Goal: Complete application form: Complete application form

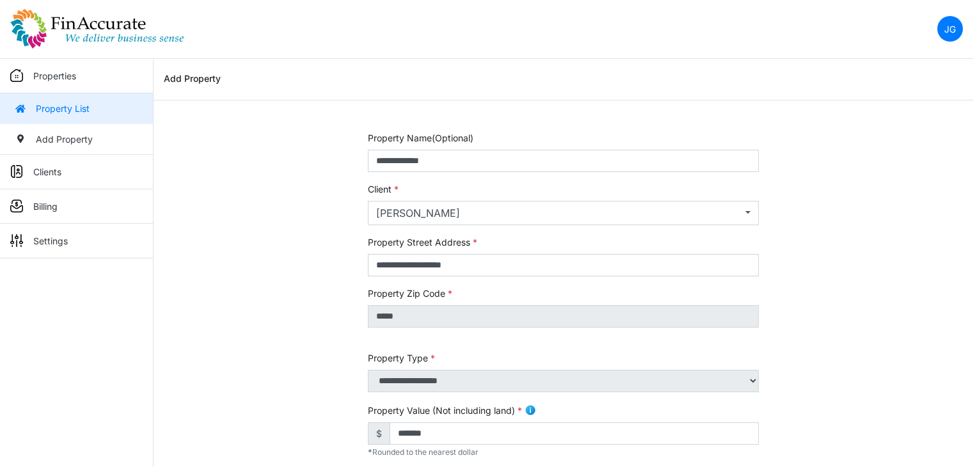
click at [102, 37] on img at bounding box center [97, 28] width 174 height 41
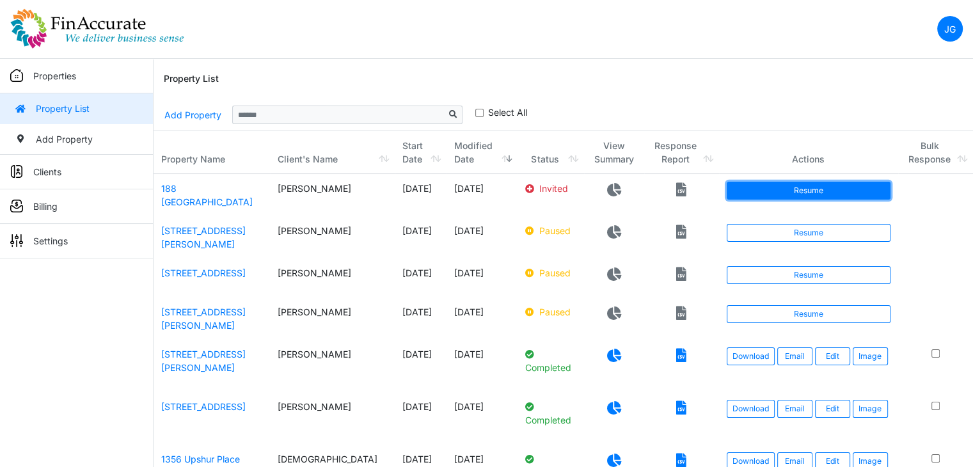
click at [784, 187] on link "Resume" at bounding box center [808, 191] width 163 height 18
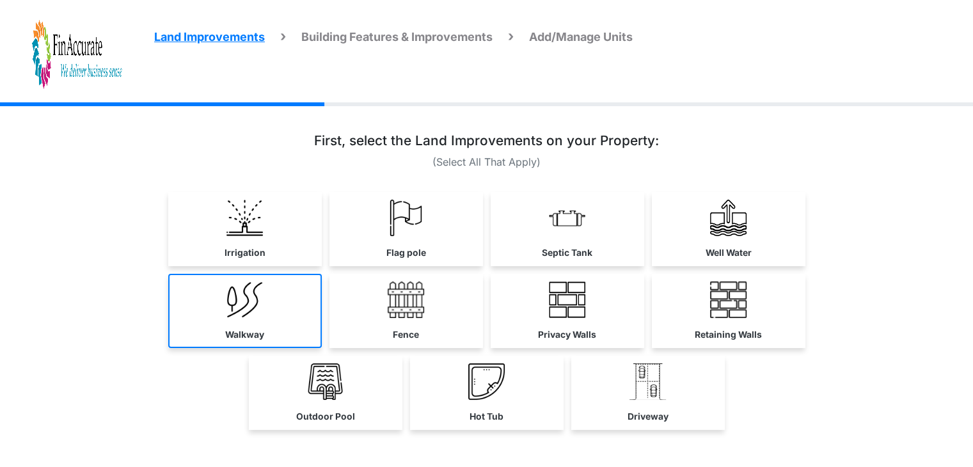
click at [280, 313] on link "Walkway" at bounding box center [245, 311] width 154 height 74
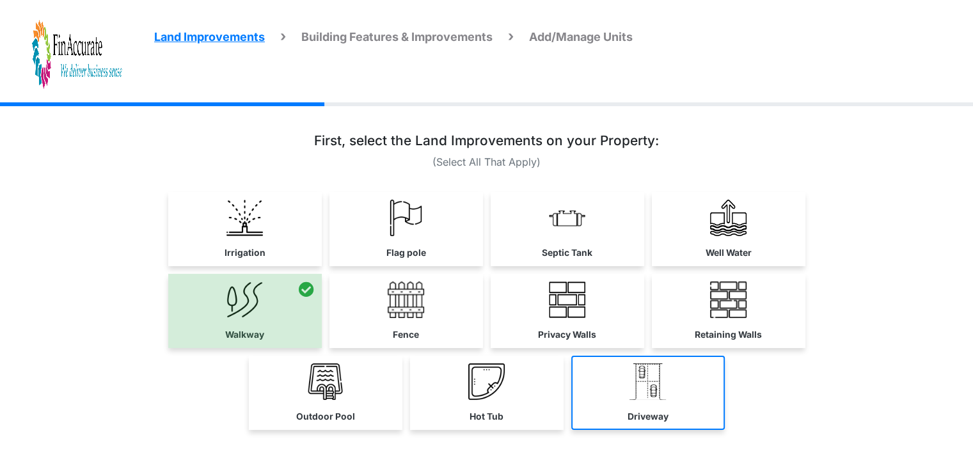
click at [619, 394] on link "Driveway" at bounding box center [648, 393] width 154 height 74
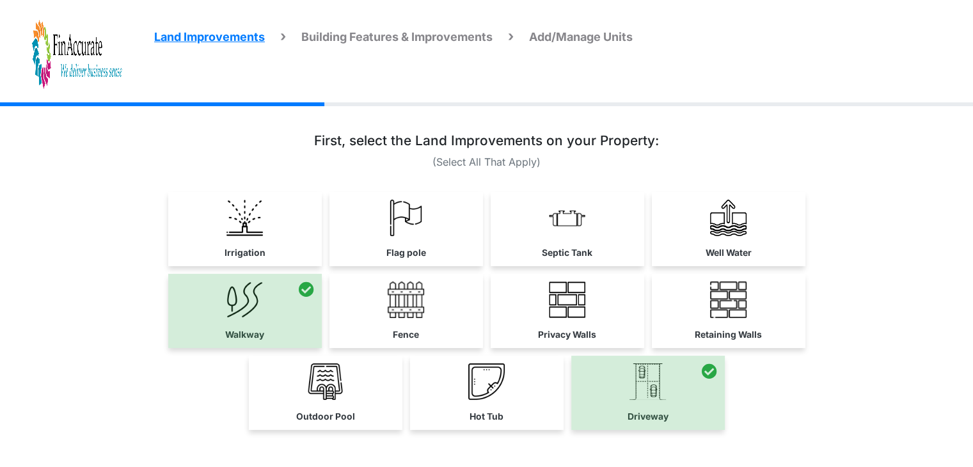
scroll to position [77, 0]
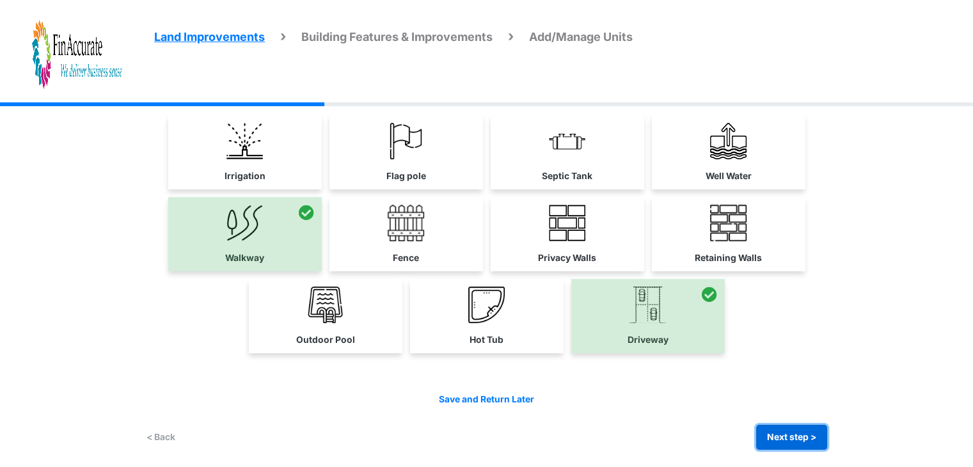
click at [793, 432] on button "Next step >" at bounding box center [791, 437] width 71 height 25
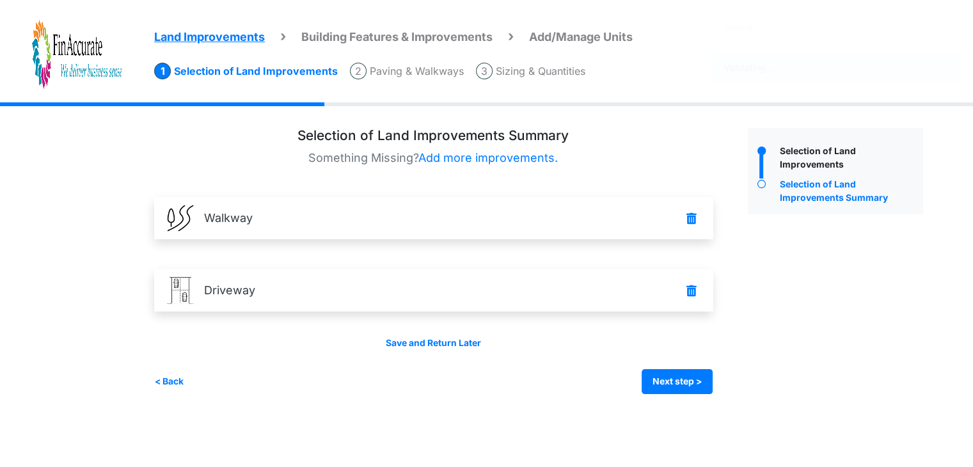
scroll to position [0, 0]
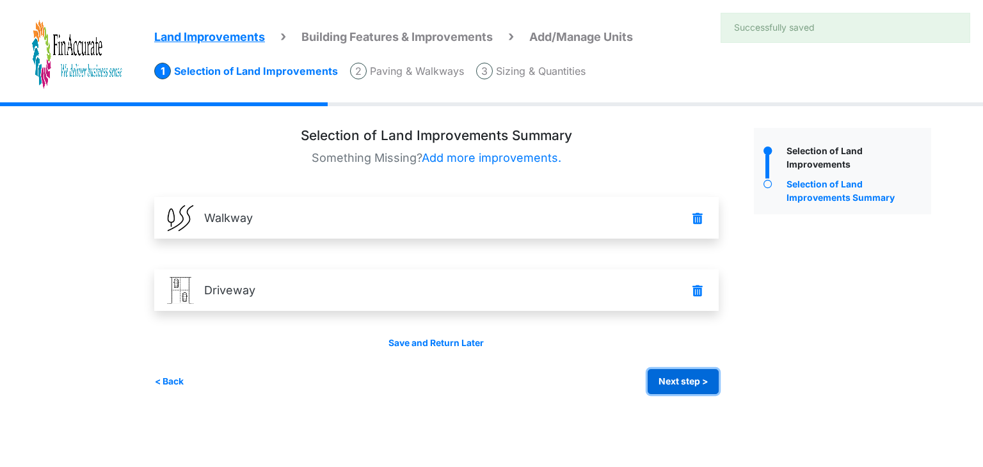
click at [685, 382] on button "Next step >" at bounding box center [683, 381] width 71 height 25
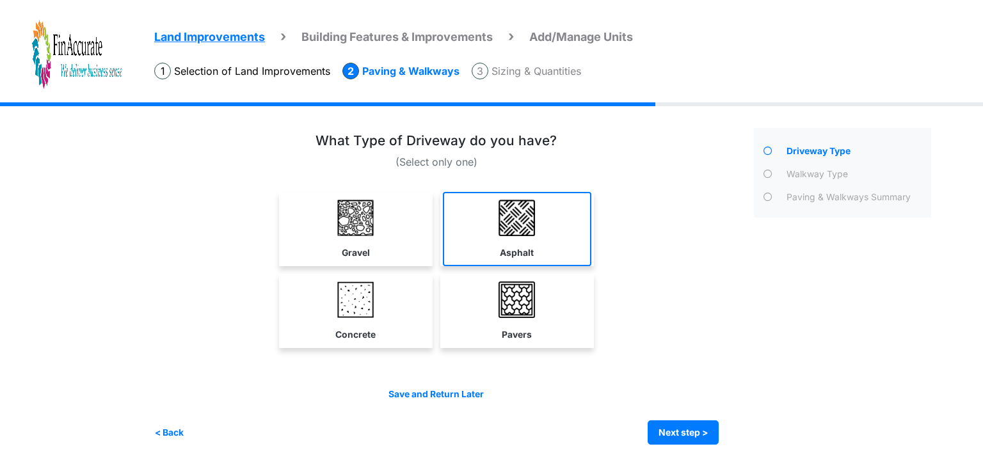
click at [525, 230] on img at bounding box center [516, 218] width 36 height 36
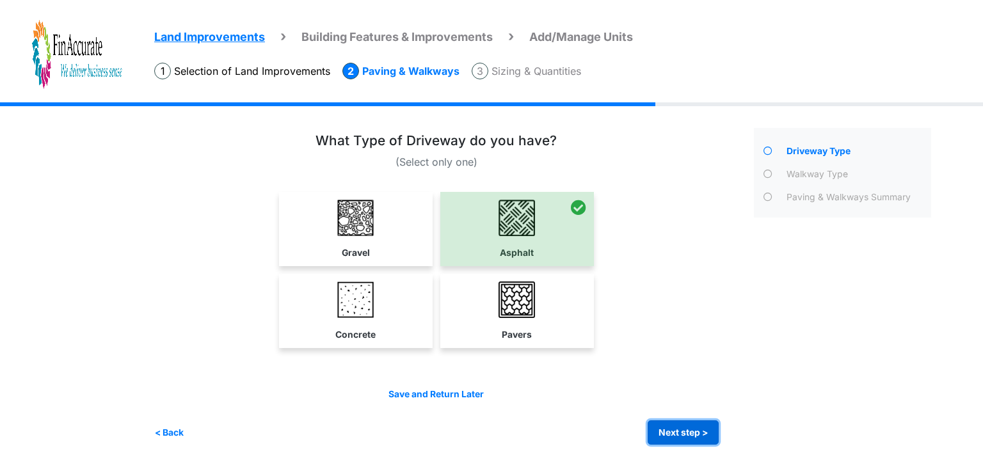
click at [678, 430] on button "Next step >" at bounding box center [683, 432] width 71 height 25
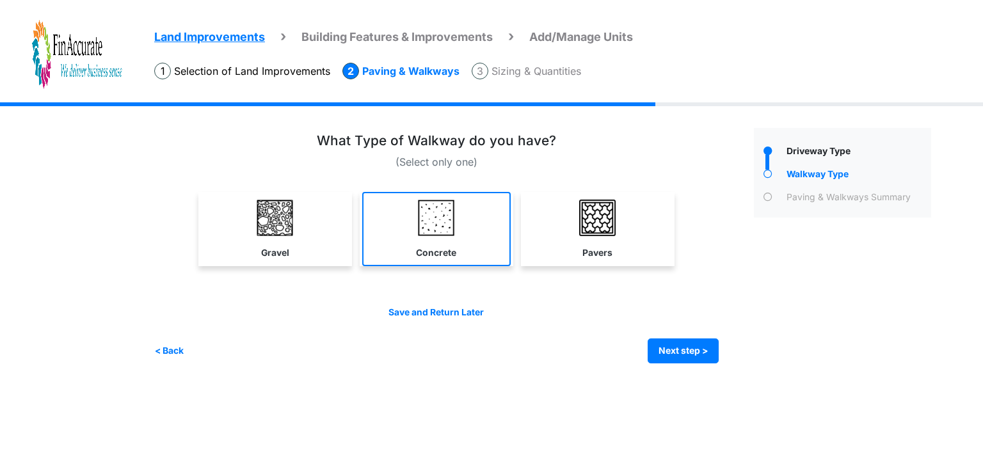
click at [458, 219] on link "Concrete" at bounding box center [436, 229] width 148 height 74
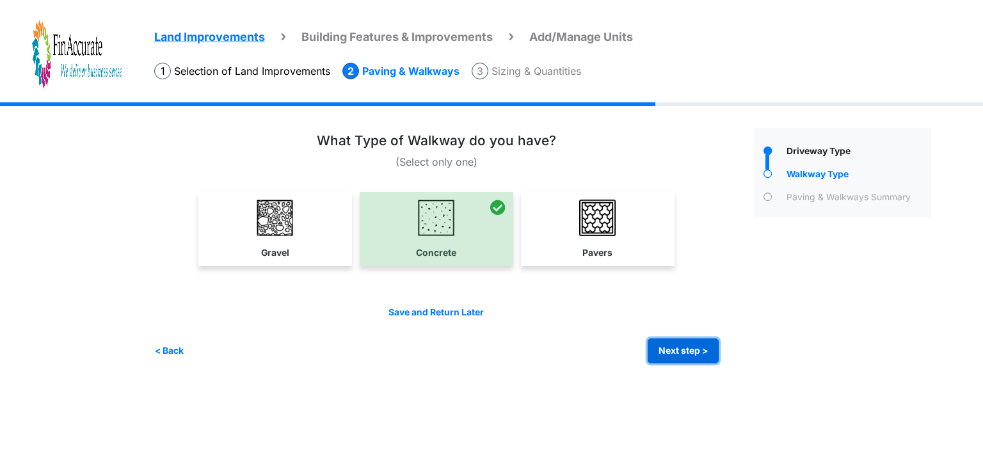
click at [674, 341] on button "Next step >" at bounding box center [683, 350] width 71 height 25
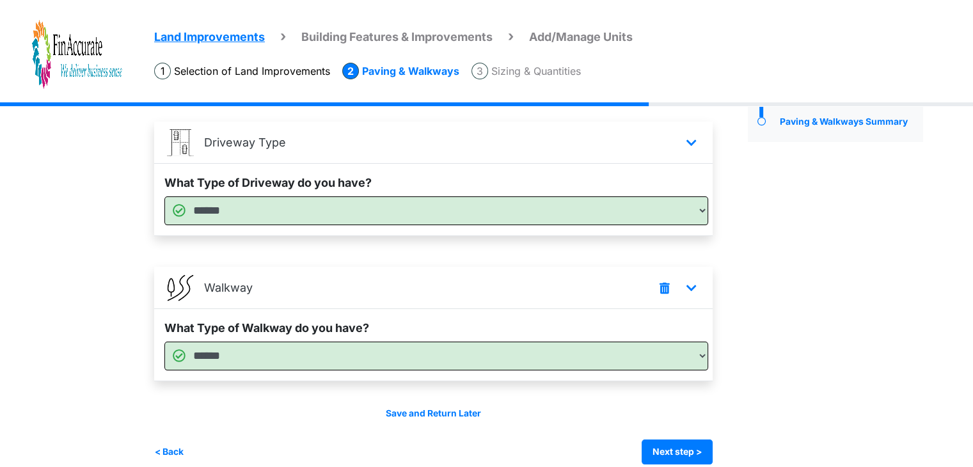
scroll to position [91, 0]
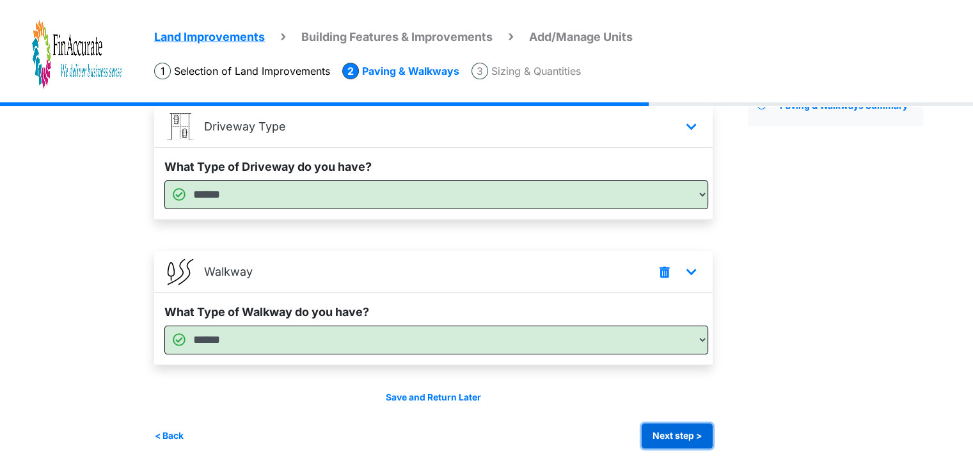
click at [679, 425] on button "Next step >" at bounding box center [677, 436] width 71 height 25
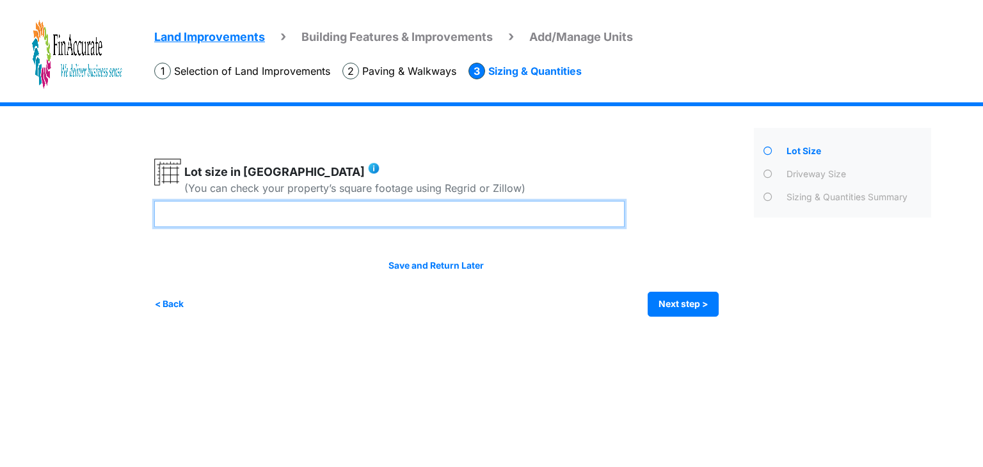
click at [283, 211] on input "number" at bounding box center [389, 214] width 470 height 26
type input "***"
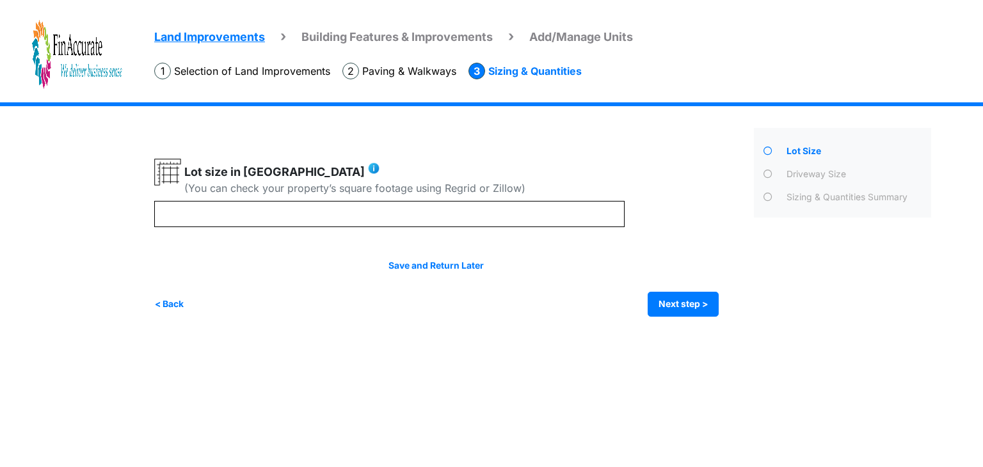
click at [716, 211] on div "Lot size in Acres ***" at bounding box center [436, 193] width 564 height 68
click at [660, 304] on button "Next step >" at bounding box center [683, 304] width 71 height 25
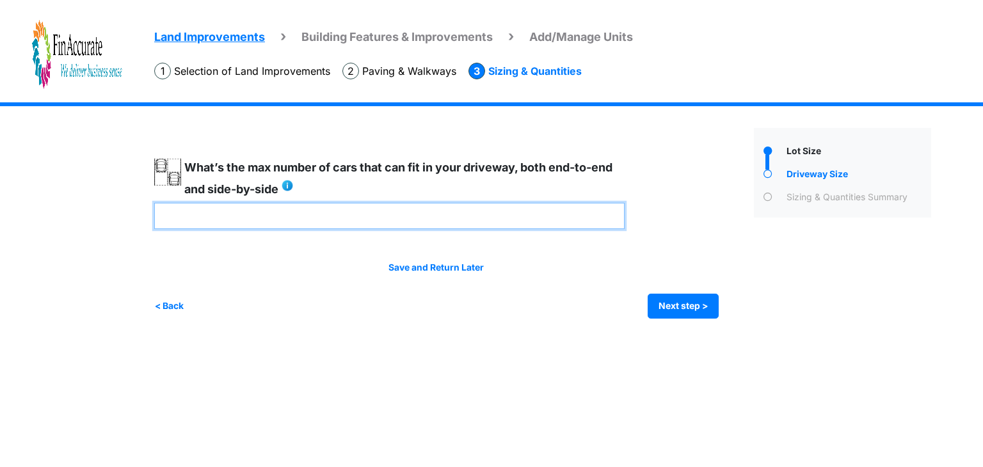
click at [314, 216] on input "number" at bounding box center [389, 216] width 470 height 26
type input "*"
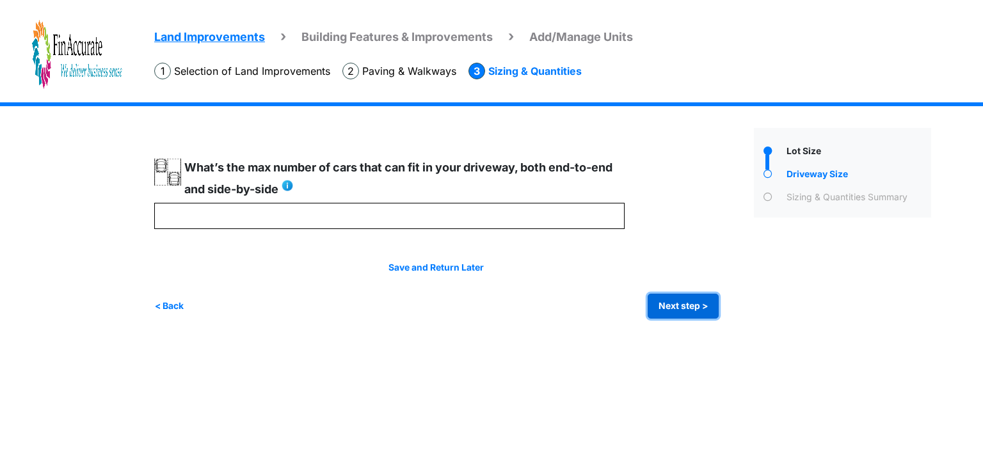
click at [670, 310] on button "Next step >" at bounding box center [683, 306] width 71 height 25
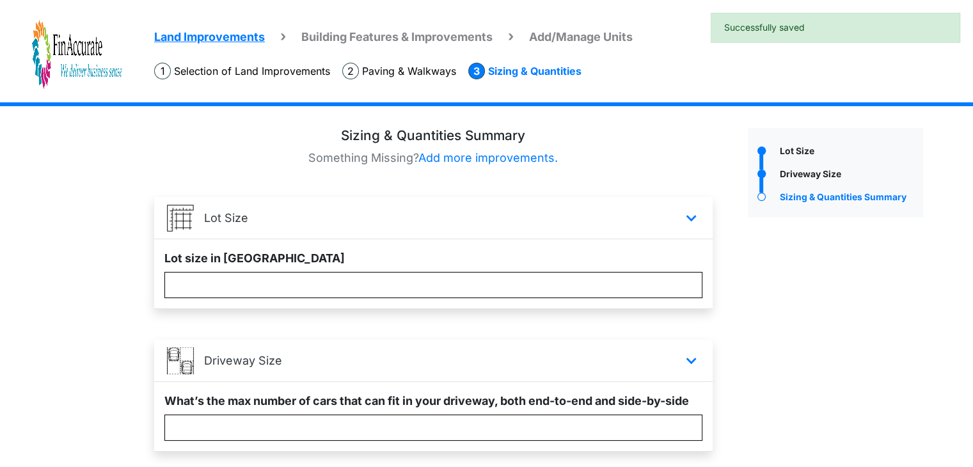
click at [785, 267] on div "Lot Size" at bounding box center [835, 331] width 195 height 407
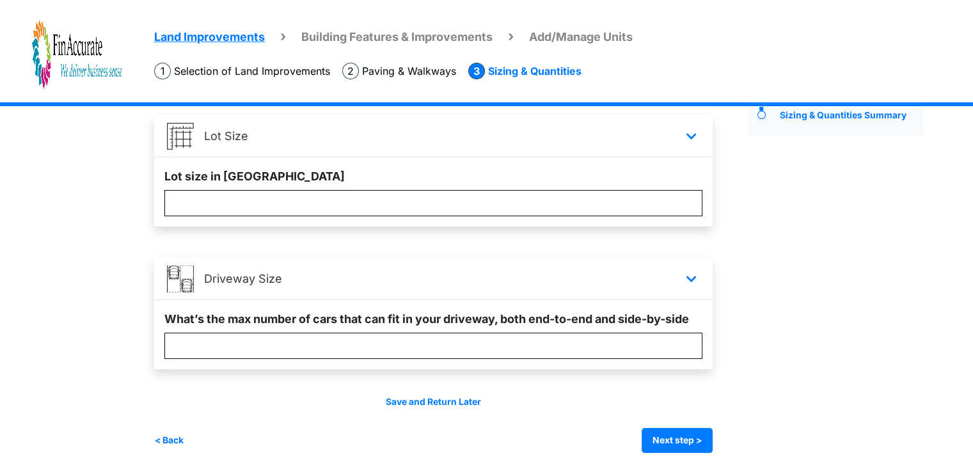
scroll to position [86, 0]
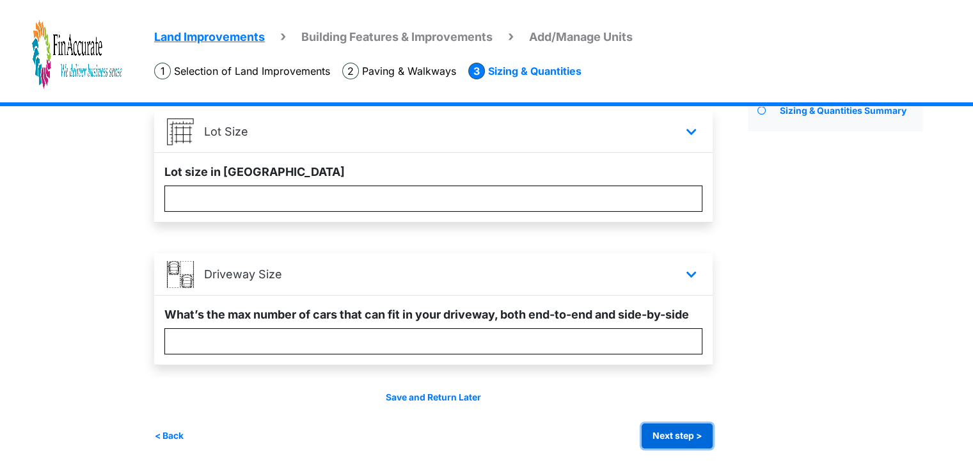
click at [703, 435] on button "Next step >" at bounding box center [677, 436] width 71 height 25
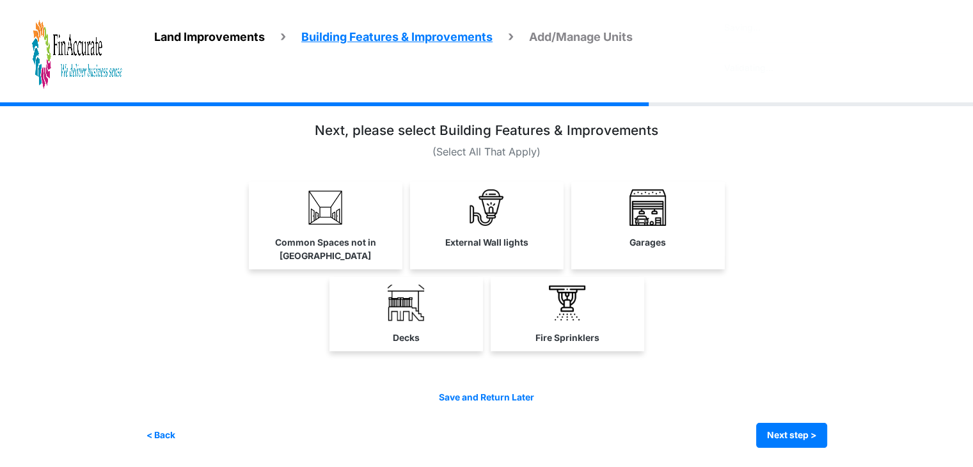
scroll to position [0, 0]
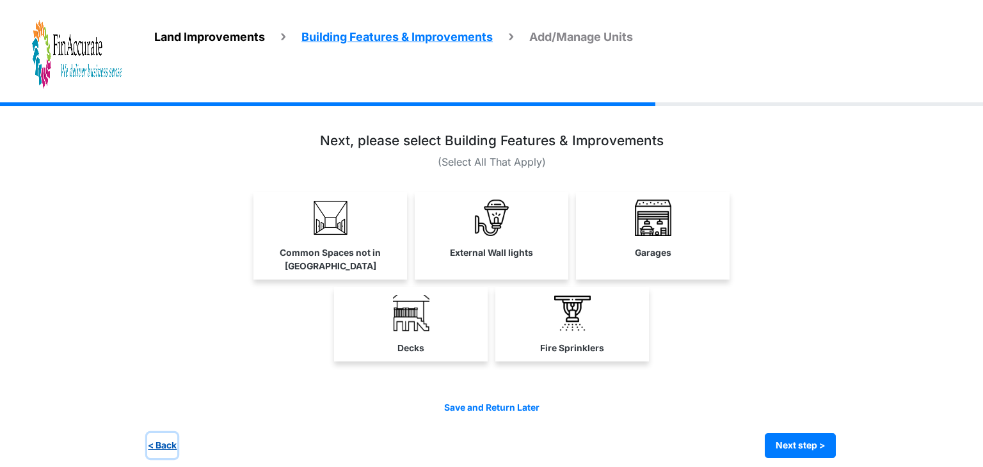
click at [160, 433] on button "< Back" at bounding box center [162, 445] width 30 height 25
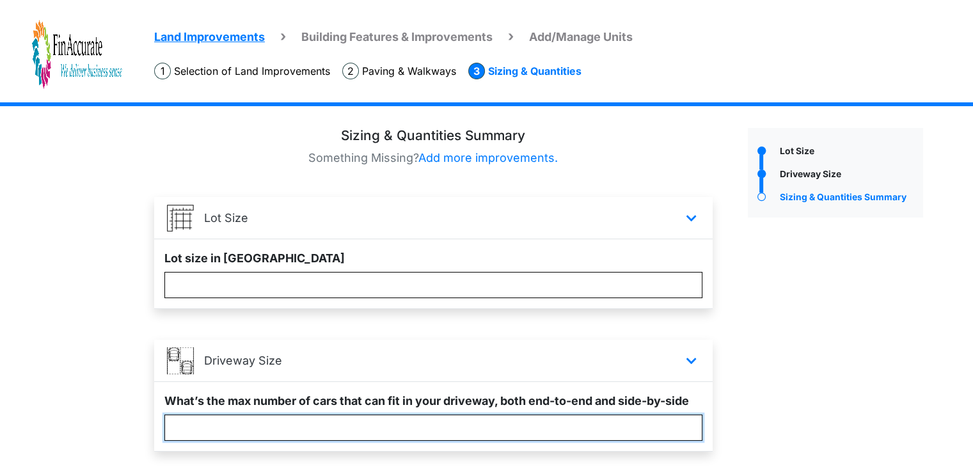
click at [231, 425] on input "*" at bounding box center [433, 428] width 538 height 26
type input "*"
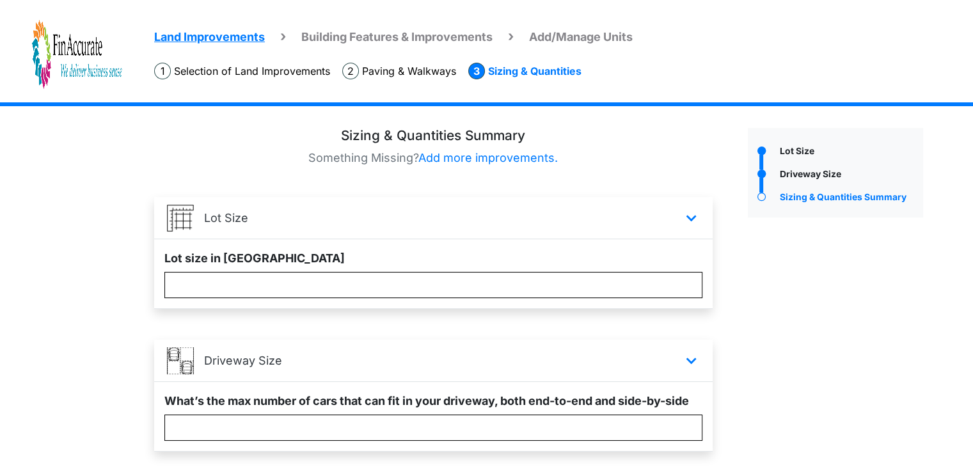
click at [793, 399] on div "Lot Size" at bounding box center [835, 331] width 195 height 407
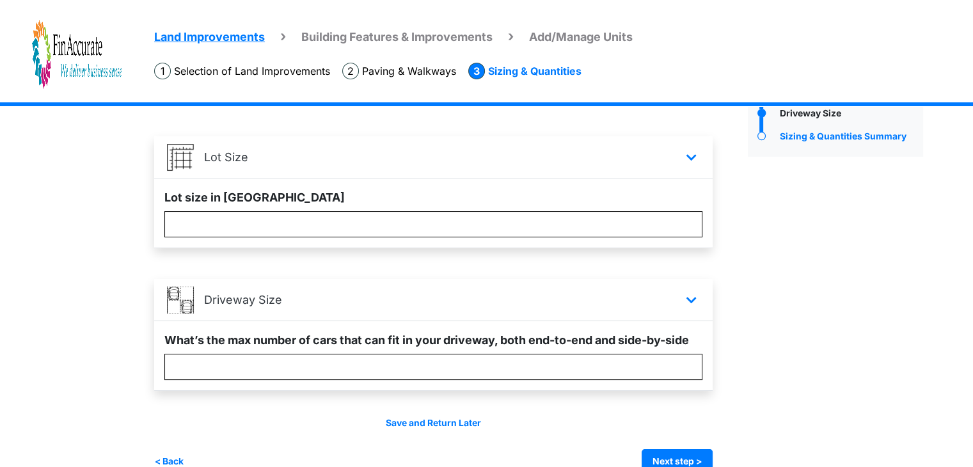
scroll to position [86, 0]
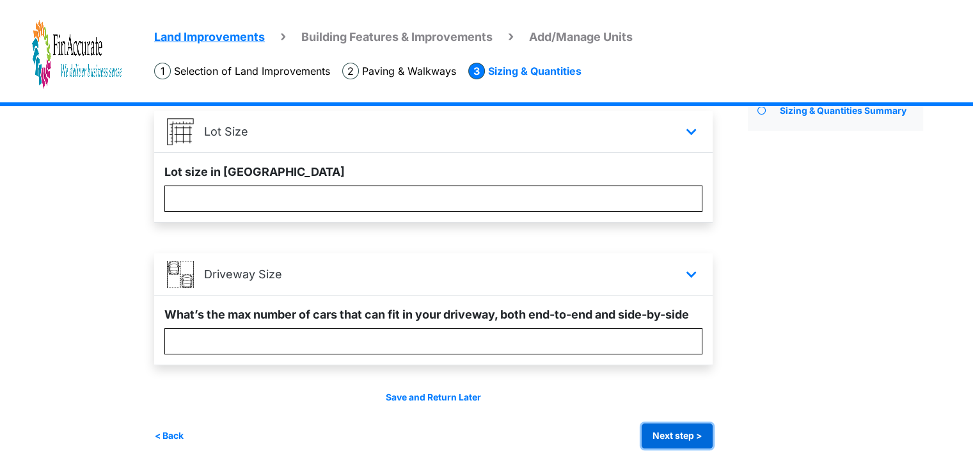
click at [693, 436] on button "Next step >" at bounding box center [677, 436] width 71 height 25
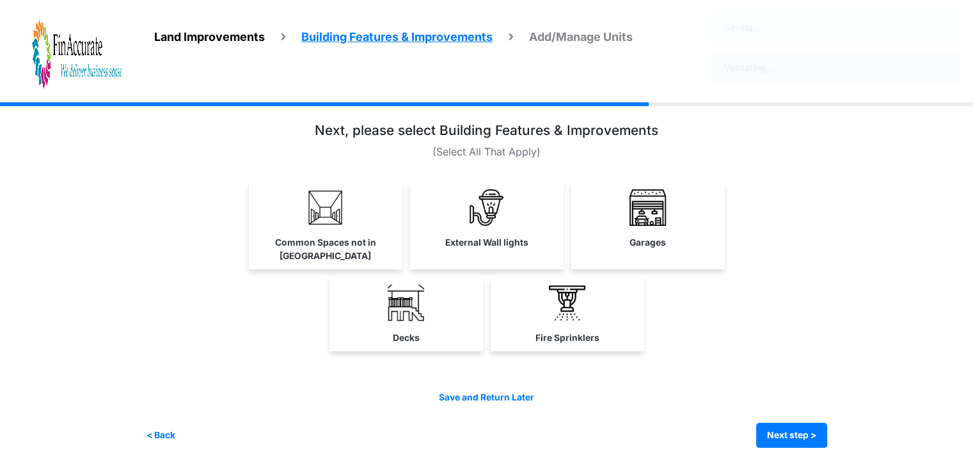
scroll to position [0, 0]
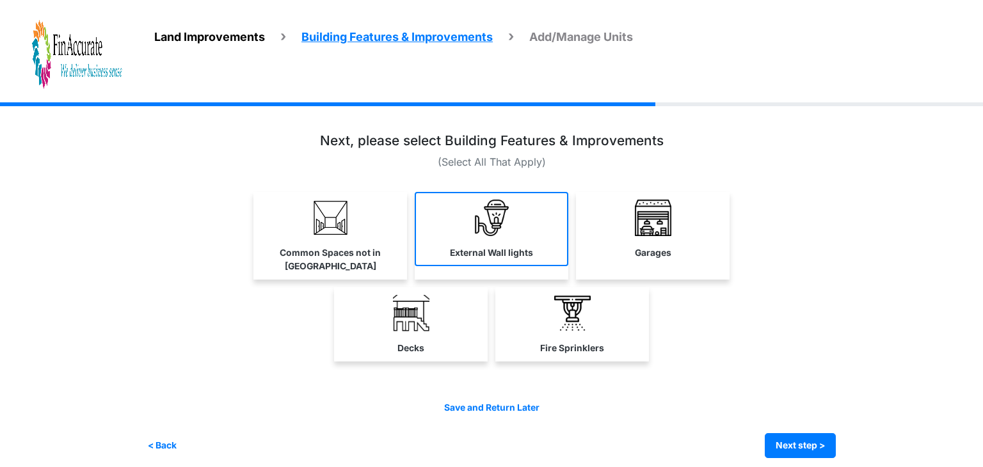
click at [490, 253] on label "External Wall lights" at bounding box center [491, 252] width 83 height 13
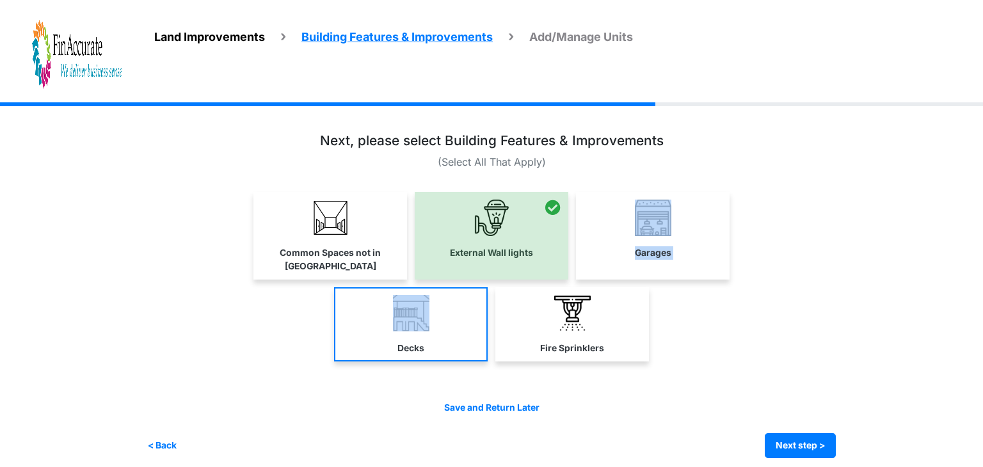
drag, startPoint x: 637, startPoint y: 236, endPoint x: 420, endPoint y: 292, distance: 223.3
click at [420, 292] on div "Common Spaces not in Units Garages" at bounding box center [491, 280] width 688 height 177
click at [420, 295] on img at bounding box center [411, 313] width 36 height 36
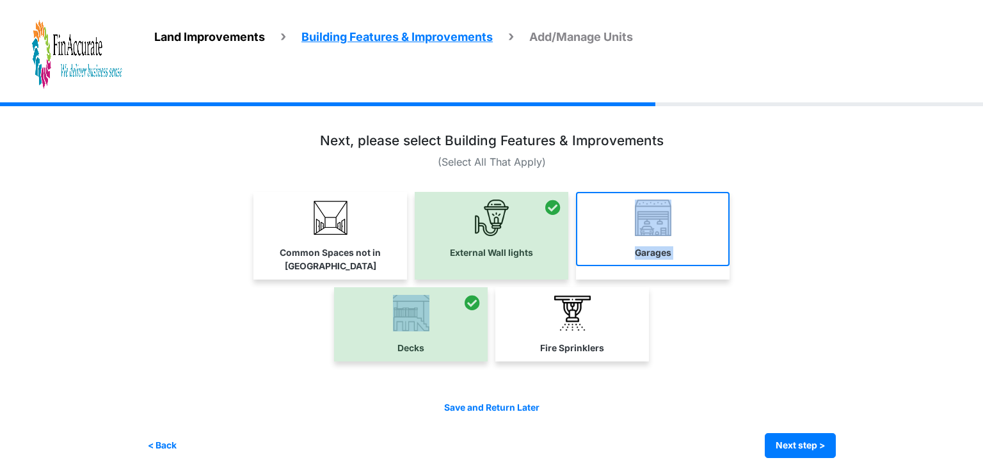
click at [645, 223] on img at bounding box center [653, 218] width 36 height 36
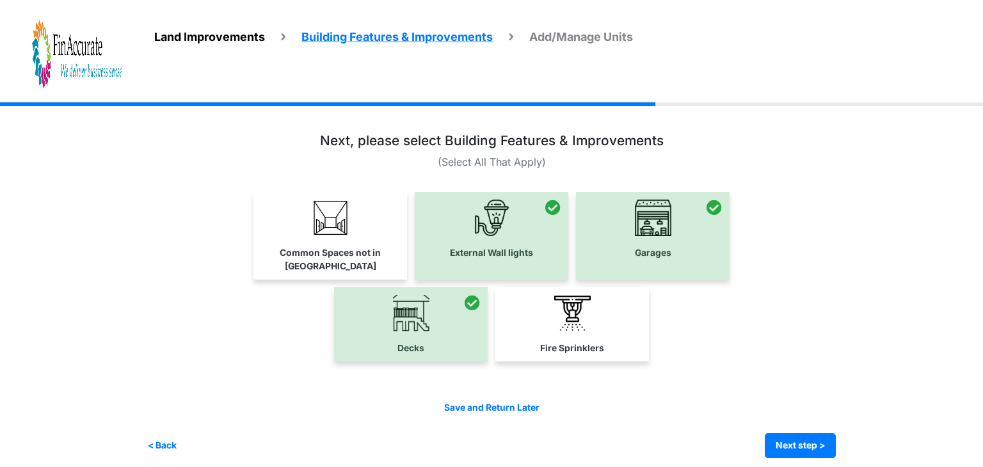
click at [750, 329] on div "Decks Fire Sprinklers" at bounding box center [491, 324] width 688 height 74
click at [786, 433] on button "Next step >" at bounding box center [800, 445] width 71 height 25
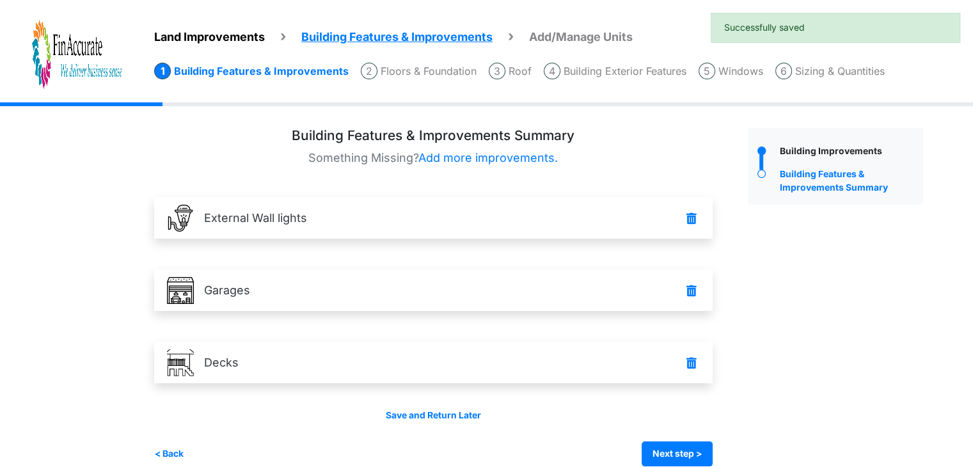
click at [786, 323] on div "Building Improvements Building Features & Improvements Summary" at bounding box center [835, 297] width 195 height 338
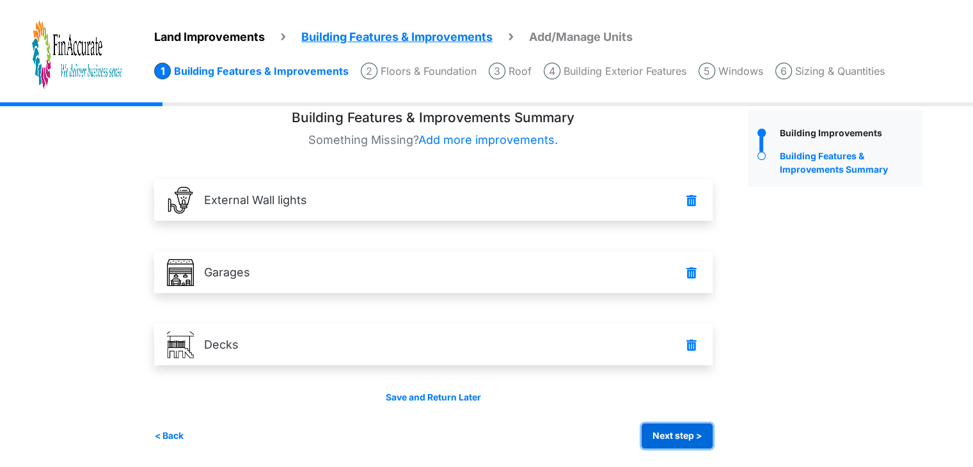
click at [694, 428] on button "Next step >" at bounding box center [677, 436] width 71 height 25
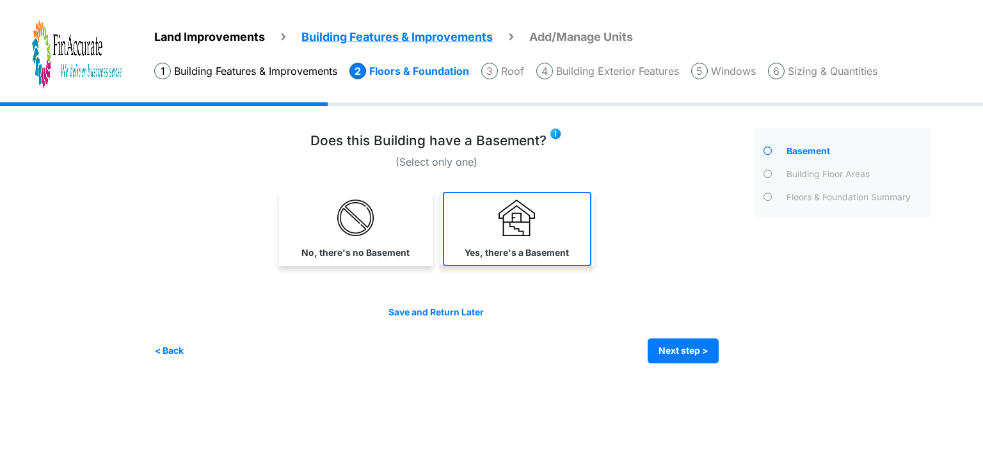
click at [490, 243] on link "Yes, there's a Basement" at bounding box center [517, 229] width 148 height 74
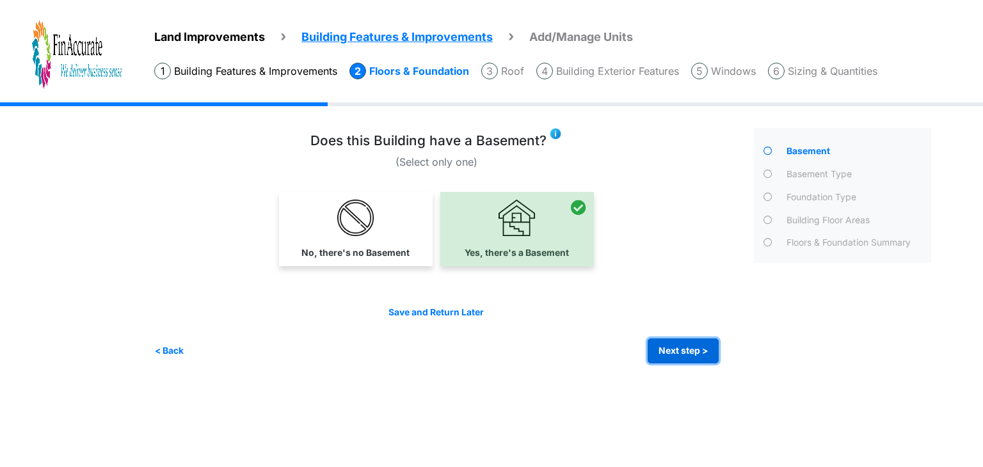
click at [678, 345] on button "Next step >" at bounding box center [683, 350] width 71 height 25
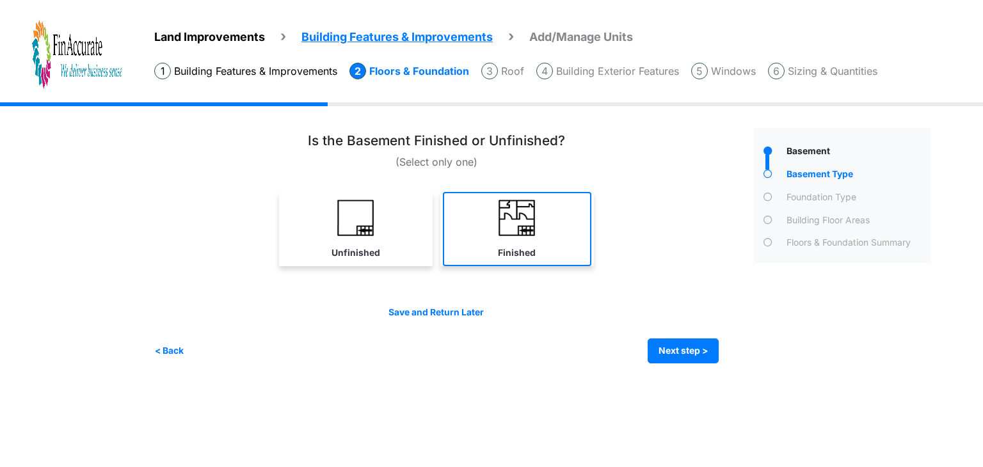
click at [527, 246] on label "Finished" at bounding box center [517, 252] width 38 height 13
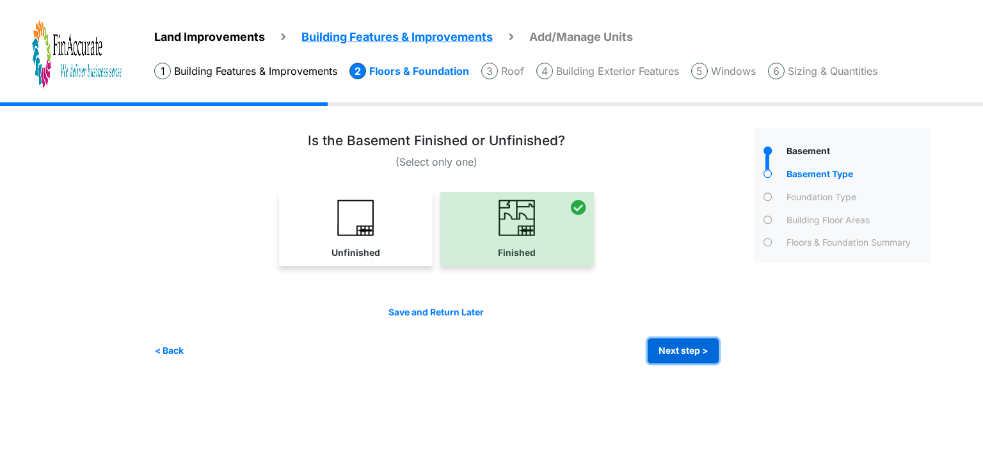
click at [685, 359] on button "Next step >" at bounding box center [683, 350] width 71 height 25
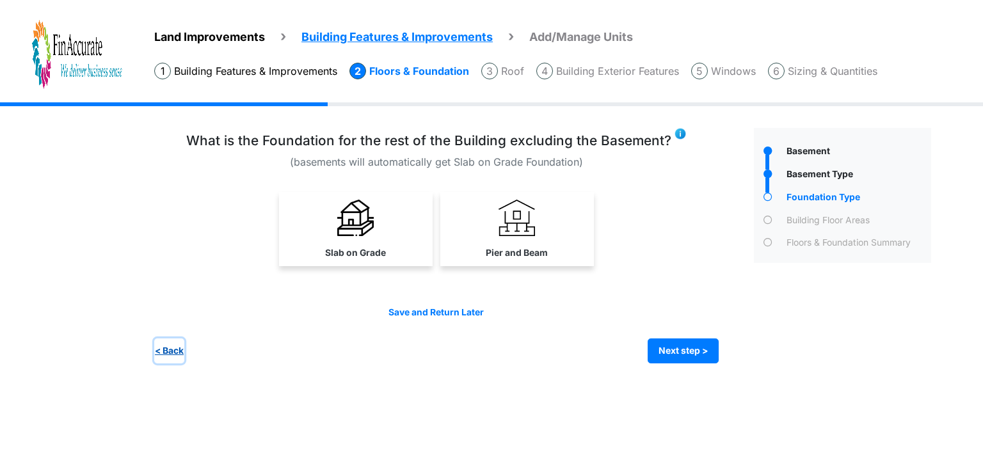
click at [168, 356] on button "< Back" at bounding box center [169, 350] width 30 height 25
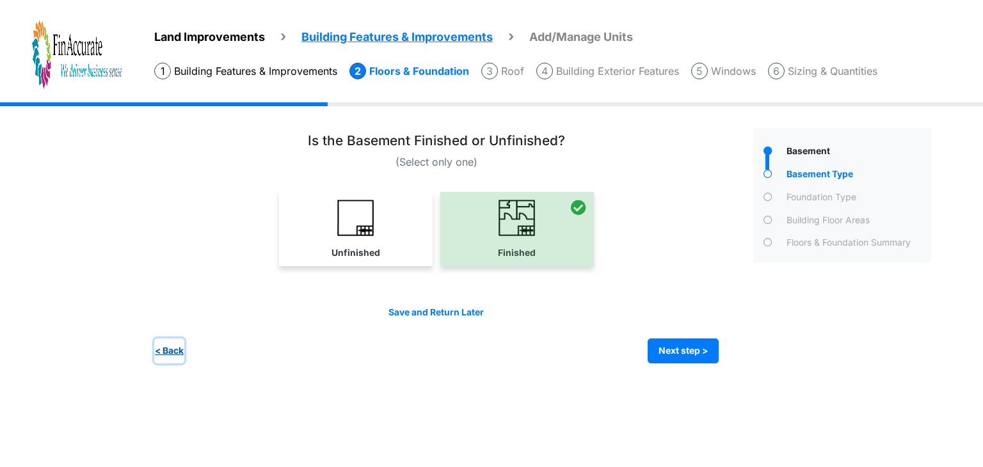
click at [170, 345] on button "< Back" at bounding box center [169, 350] width 30 height 25
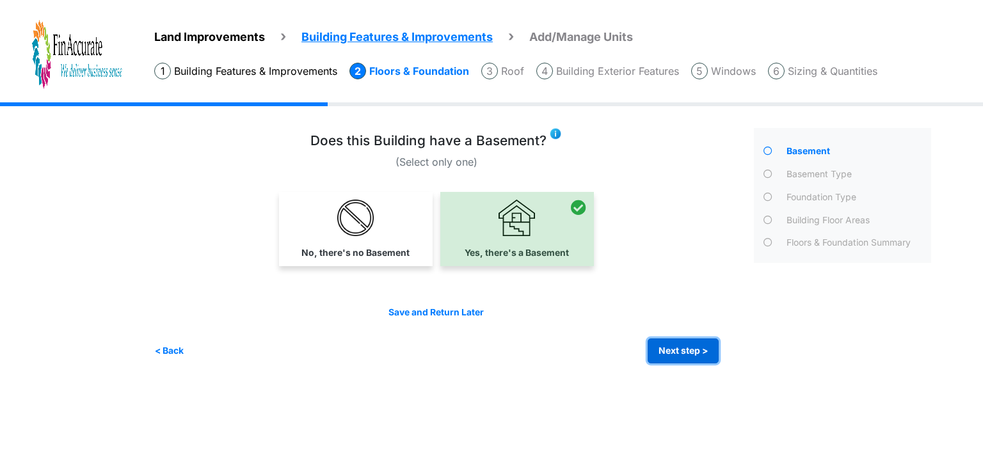
click at [701, 343] on button "Next step >" at bounding box center [683, 350] width 71 height 25
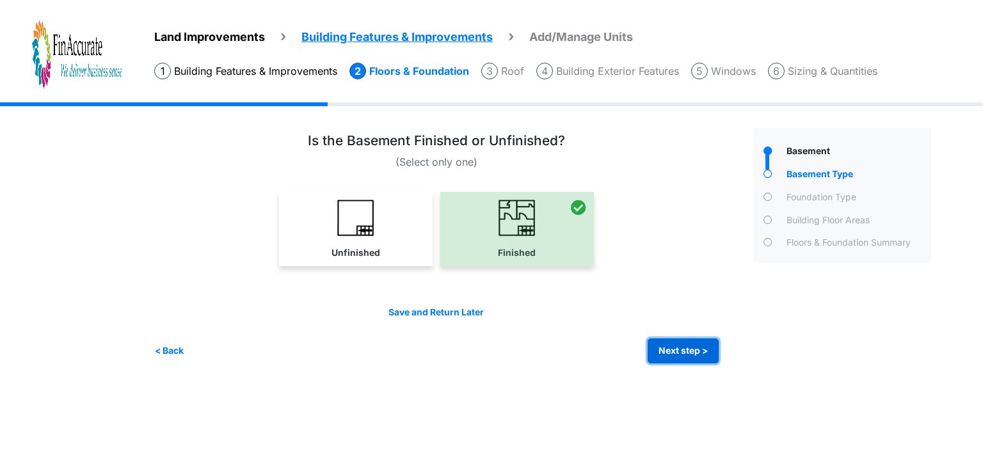
click at [663, 346] on button "Next step >" at bounding box center [683, 350] width 71 height 25
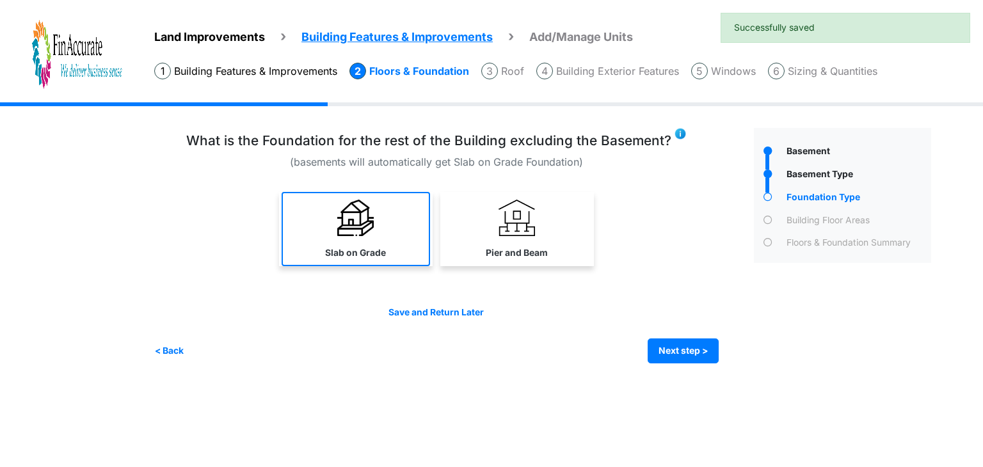
click at [390, 222] on link "Slab on Grade" at bounding box center [356, 229] width 148 height 74
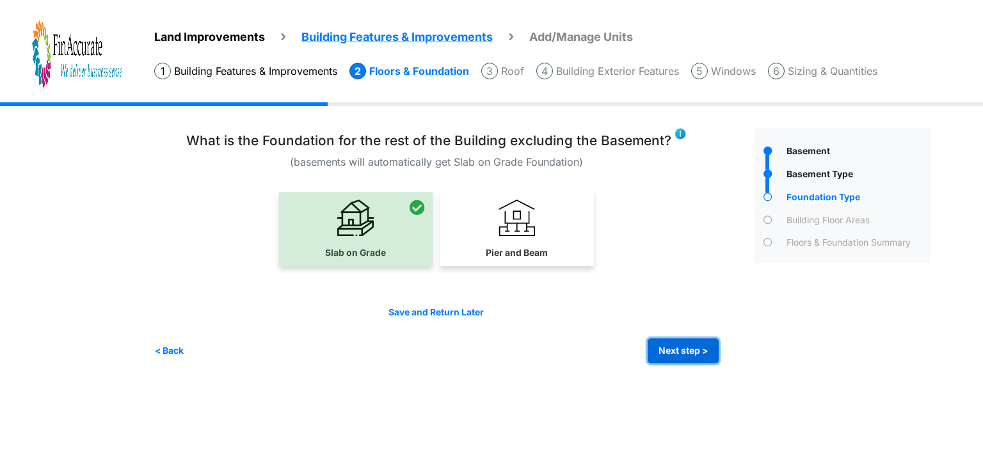
click at [673, 338] on button "Next step >" at bounding box center [683, 350] width 71 height 25
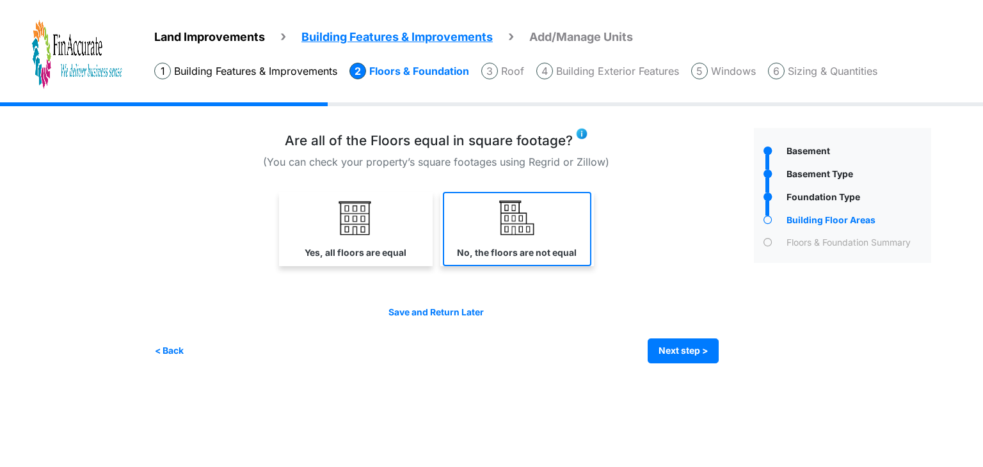
click at [504, 249] on label "No, the floors are not equal" at bounding box center [517, 252] width 120 height 13
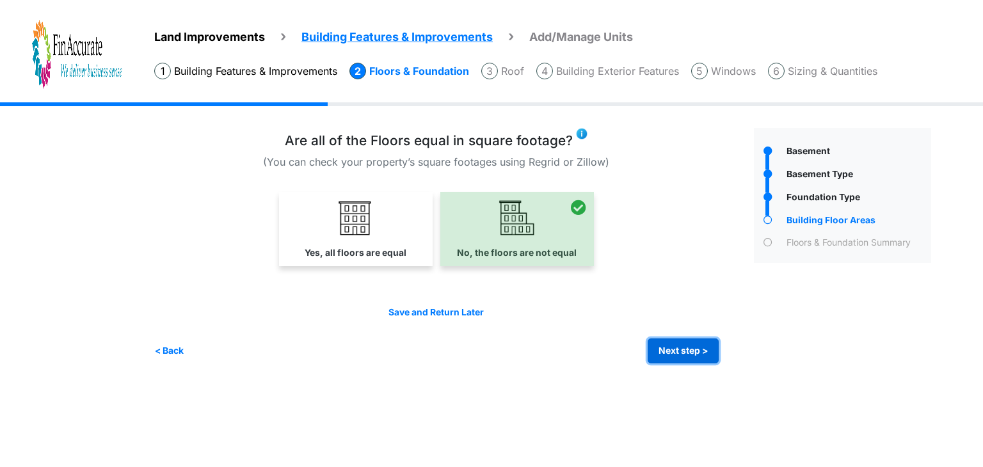
click at [691, 359] on button "Next step >" at bounding box center [683, 350] width 71 height 25
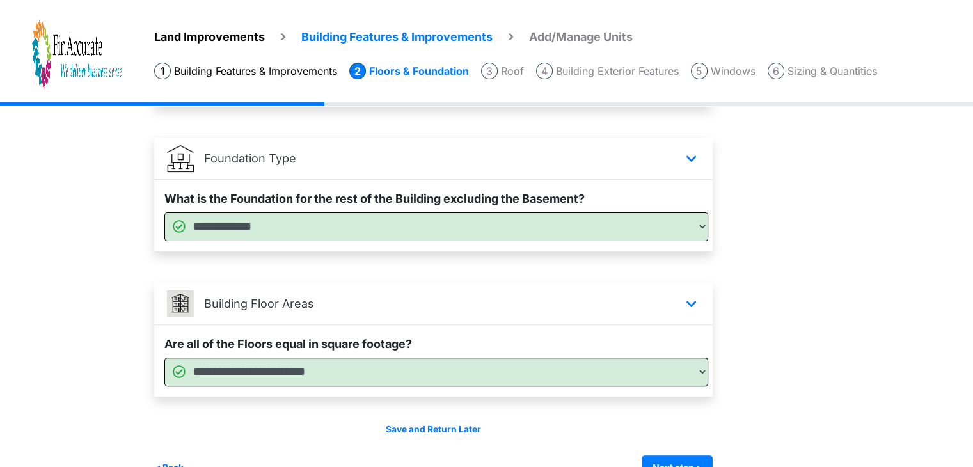
scroll to position [381, 0]
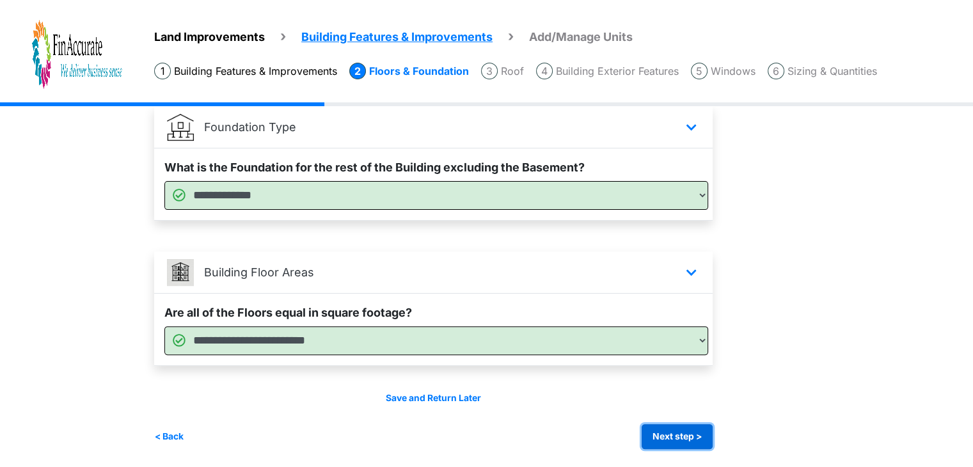
click at [696, 433] on button "Next step >" at bounding box center [677, 436] width 71 height 25
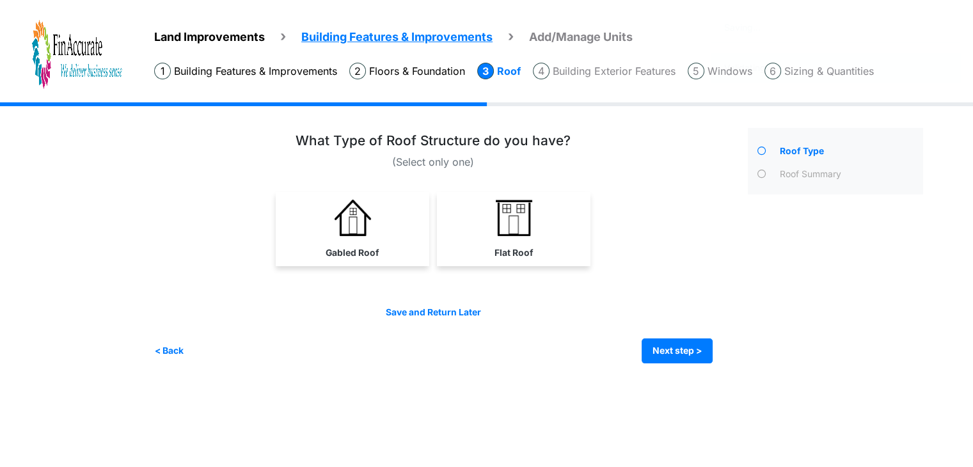
scroll to position [0, 0]
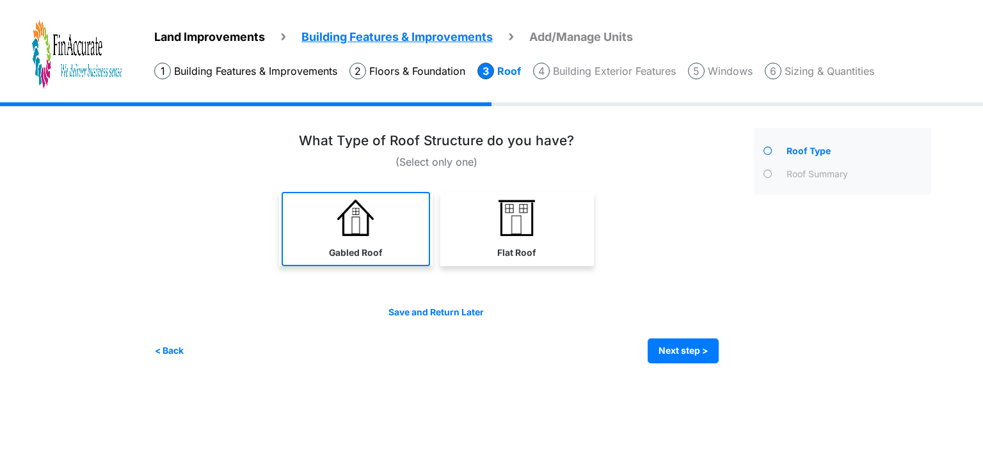
click at [384, 236] on link "Gabled Roof" at bounding box center [356, 229] width 148 height 74
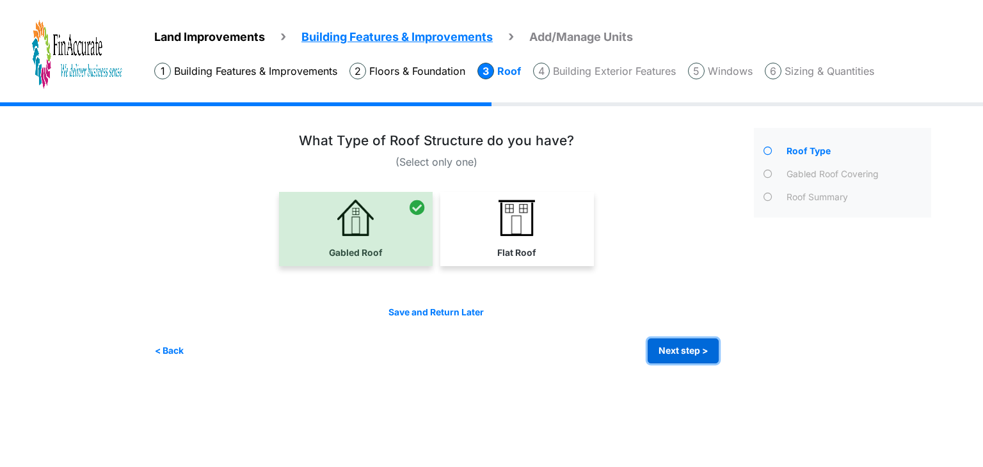
click at [658, 339] on button "Next step >" at bounding box center [683, 350] width 71 height 25
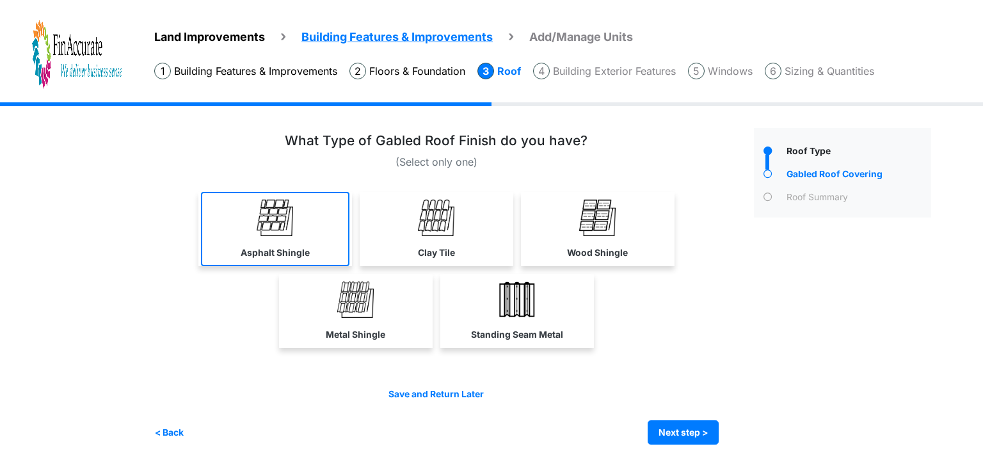
click at [298, 234] on link "Asphalt Shingle" at bounding box center [275, 229] width 148 height 74
select select "*"
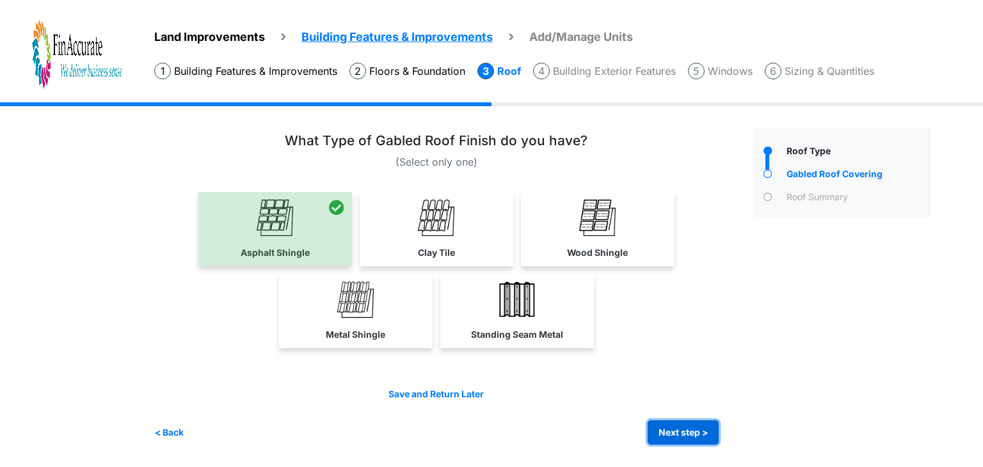
click at [678, 429] on button "Next step >" at bounding box center [683, 432] width 71 height 25
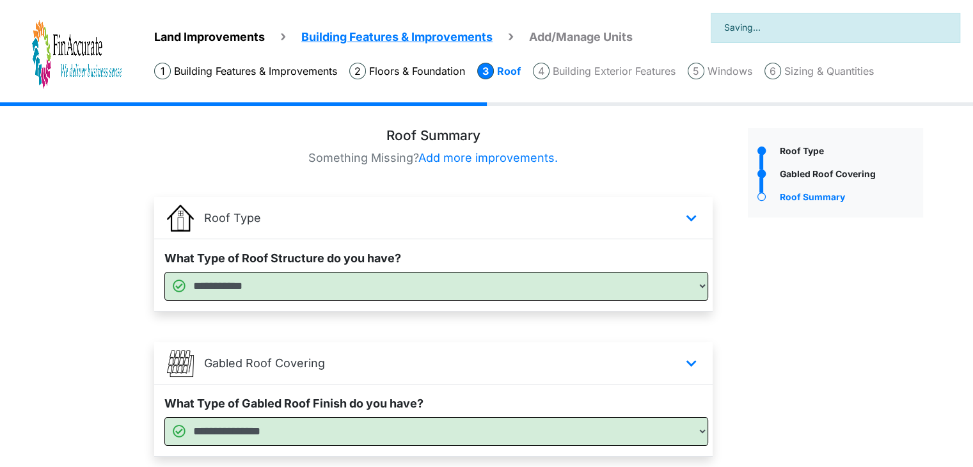
click at [863, 408] on div "Roof Type" at bounding box center [835, 334] width 195 height 412
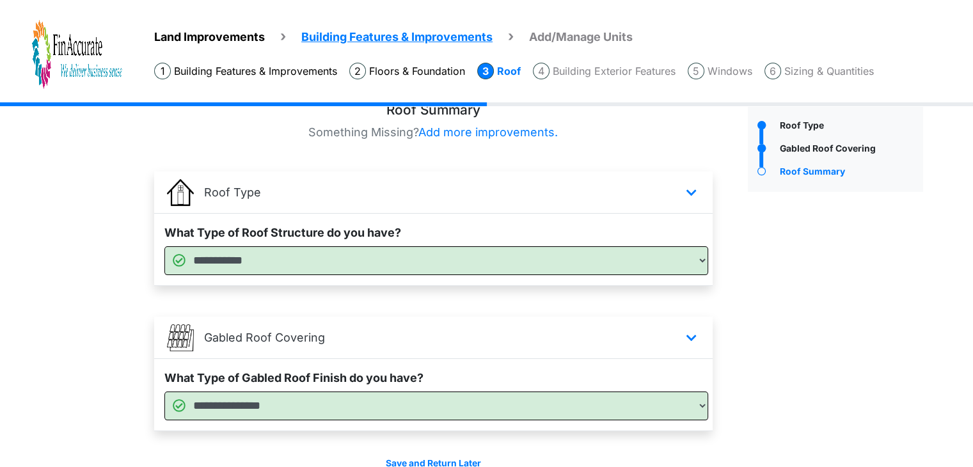
scroll to position [91, 0]
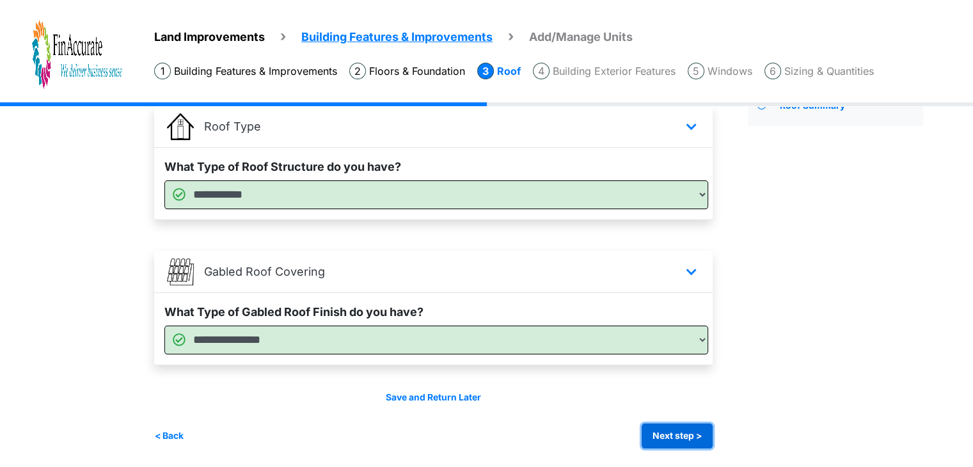
click at [683, 442] on button "Next step >" at bounding box center [677, 436] width 71 height 25
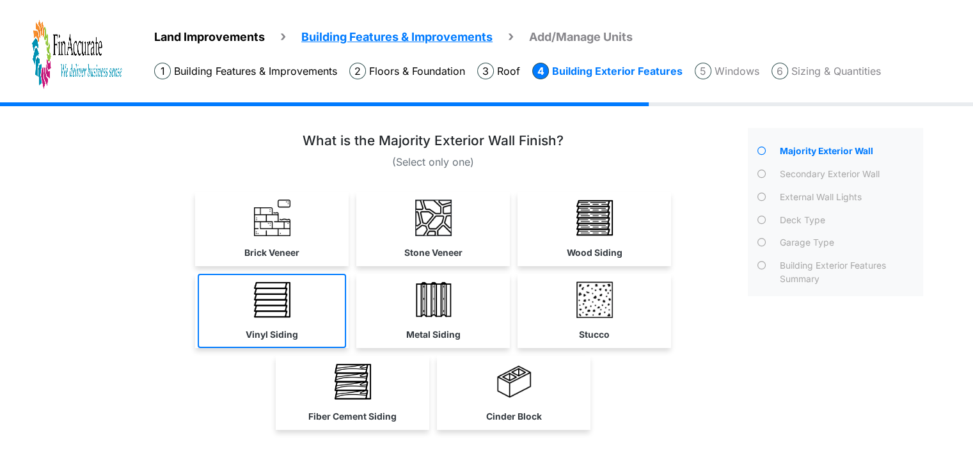
click at [340, 289] on link "Vinyl Siding" at bounding box center [272, 311] width 148 height 74
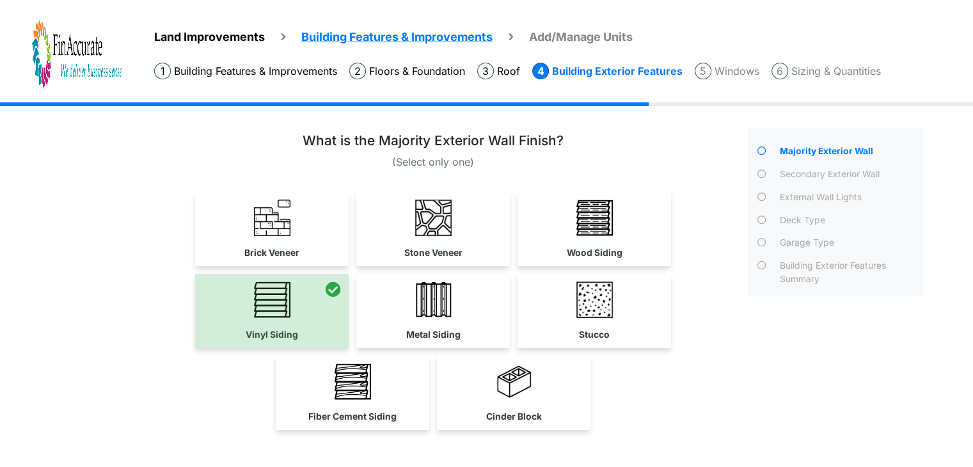
click at [791, 354] on div "Majority Exterior Wall" at bounding box center [835, 327] width 195 height 399
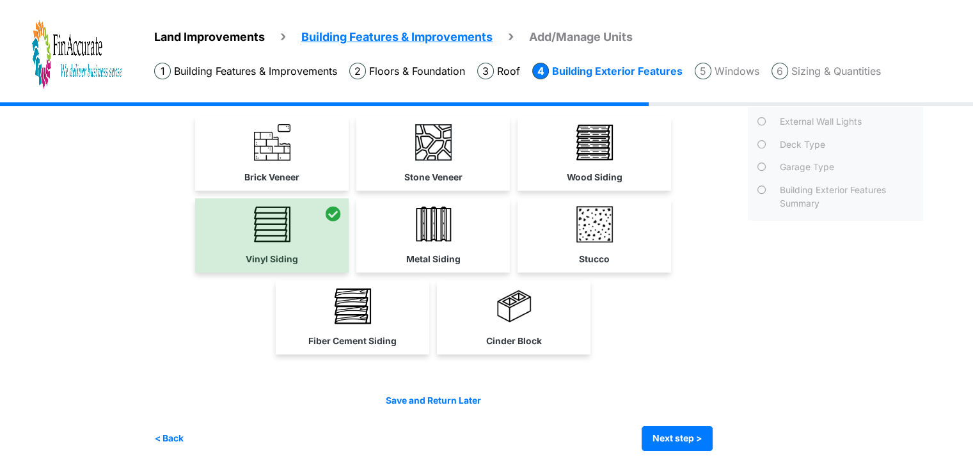
scroll to position [77, 0]
click at [687, 438] on button "Next step >" at bounding box center [677, 437] width 71 height 25
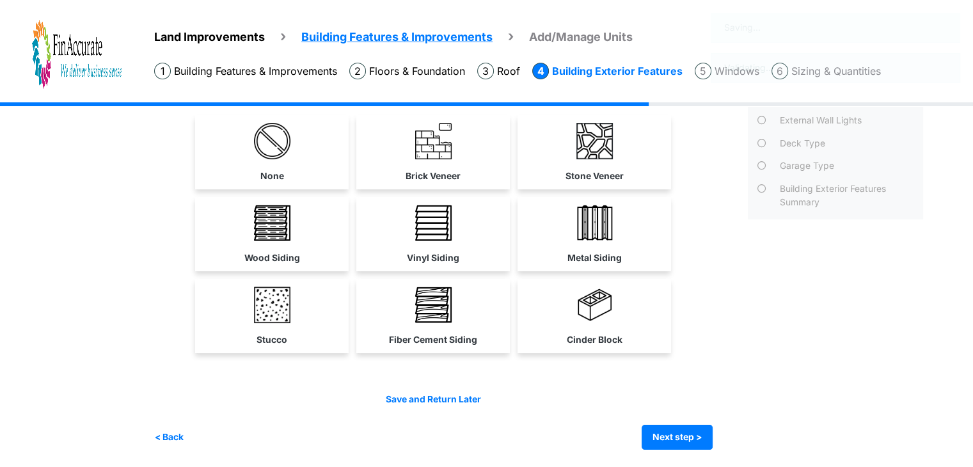
scroll to position [0, 0]
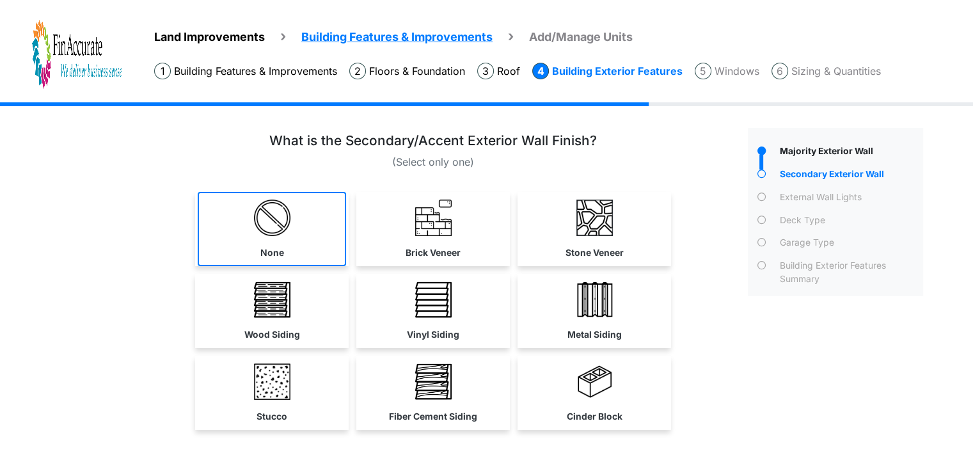
click at [326, 243] on link "None" at bounding box center [272, 229] width 148 height 74
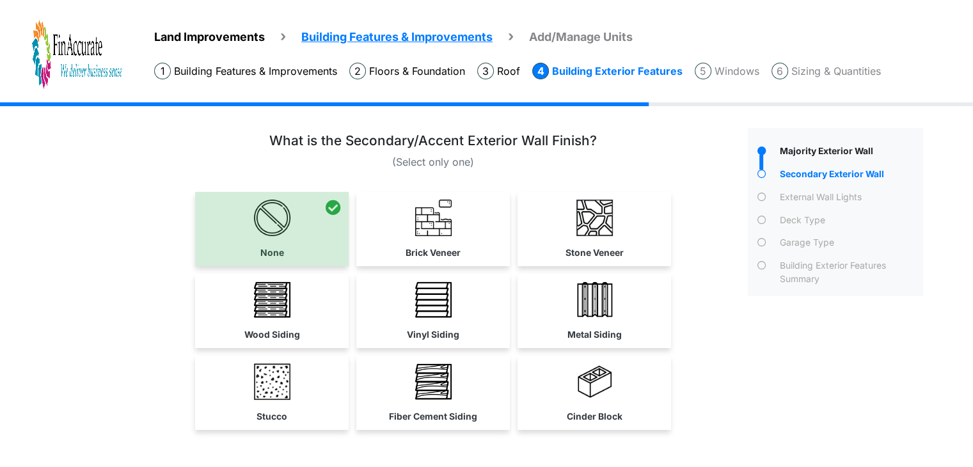
click at [838, 394] on div "Majority Exterior Wall" at bounding box center [835, 327] width 195 height 399
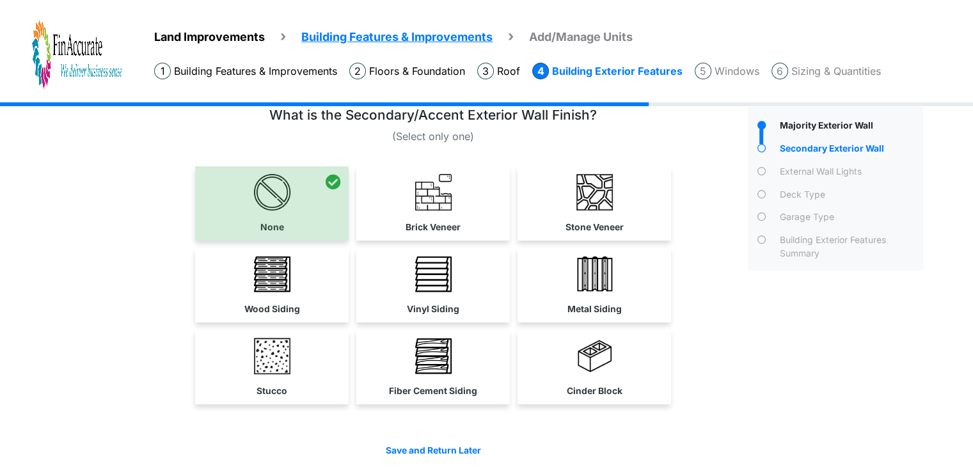
scroll to position [77, 0]
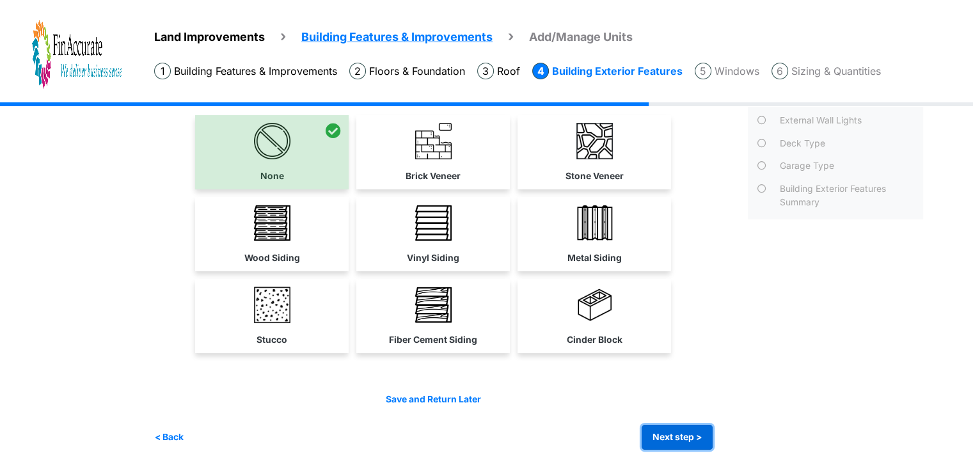
click at [682, 434] on button "Next step >" at bounding box center [677, 437] width 71 height 25
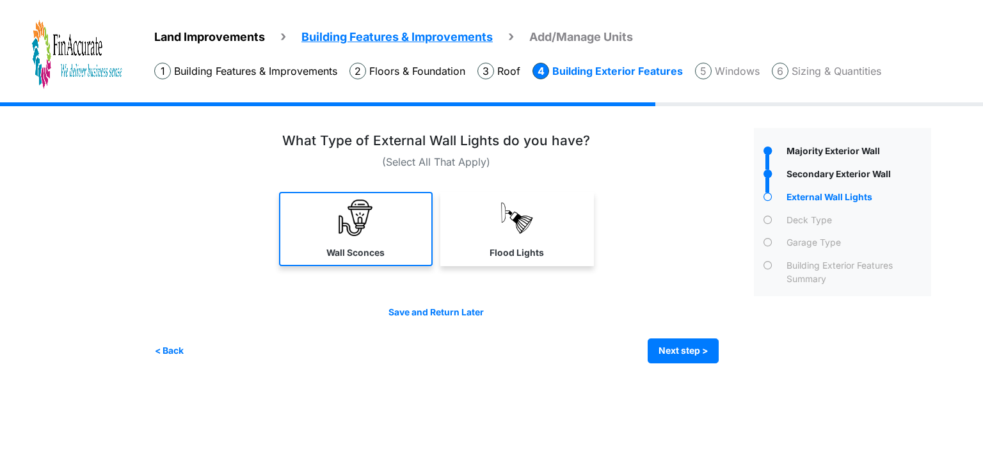
click at [346, 218] on img at bounding box center [355, 218] width 36 height 36
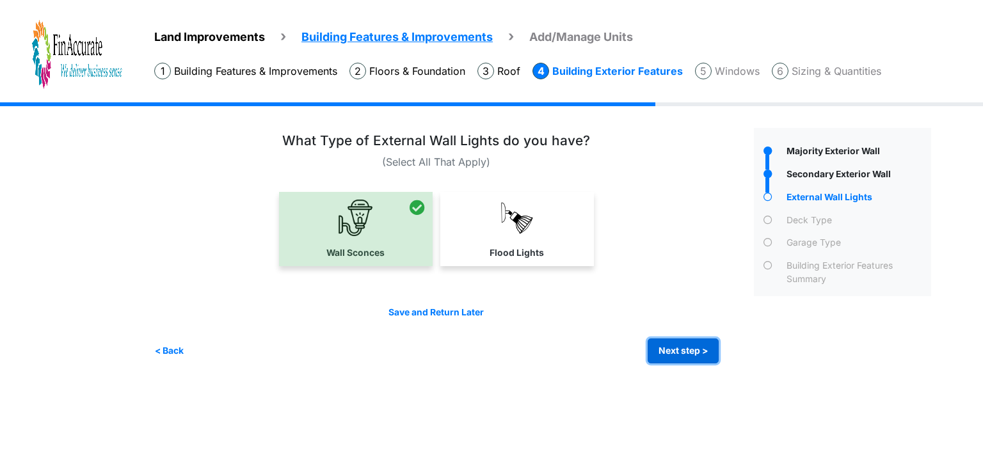
click at [675, 349] on button "Next step >" at bounding box center [683, 350] width 71 height 25
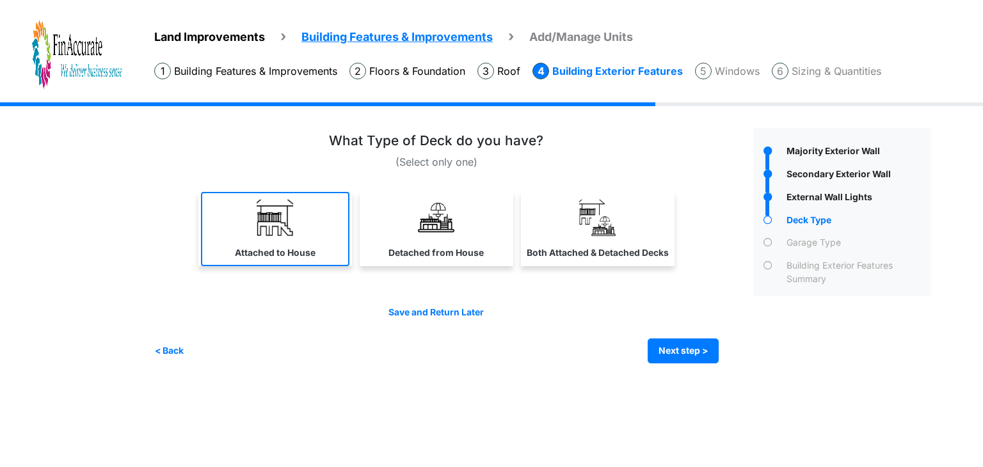
click at [262, 262] on link "Attached to House" at bounding box center [275, 229] width 148 height 74
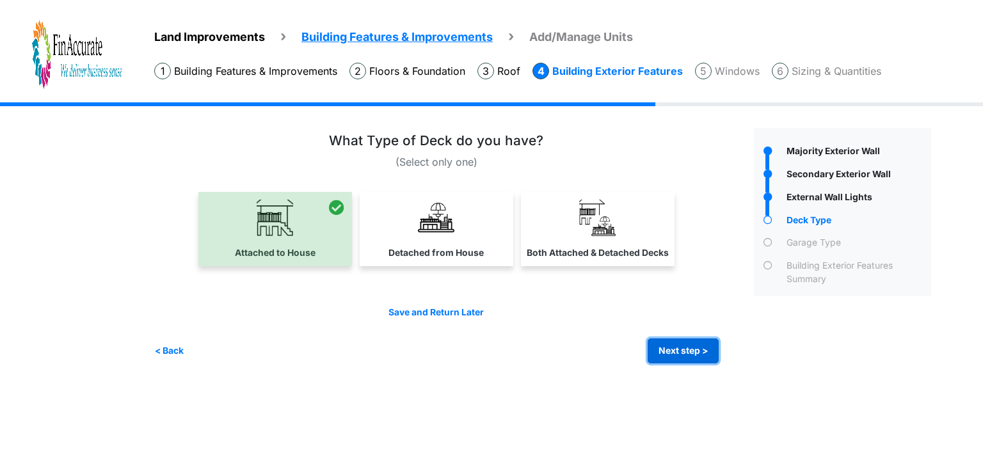
click at [663, 353] on button "Next step >" at bounding box center [683, 350] width 71 height 25
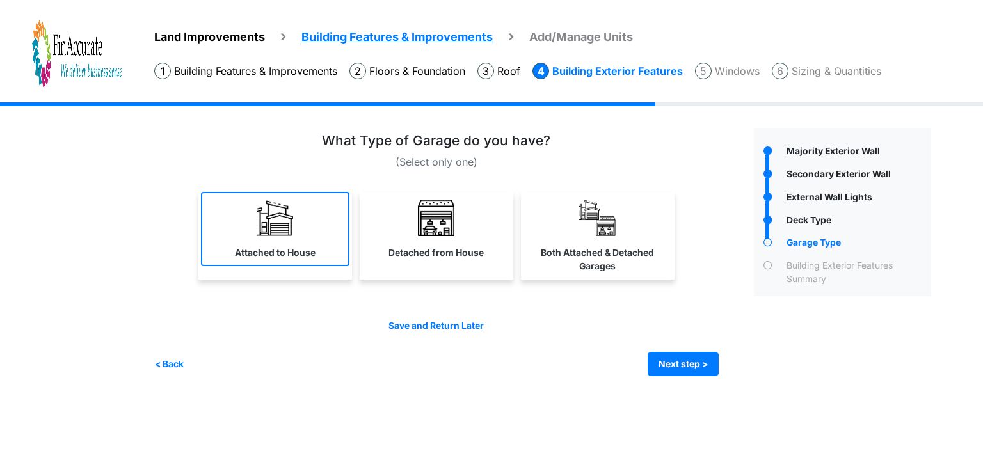
click at [264, 239] on link "Attached to House" at bounding box center [275, 229] width 148 height 74
select select "*"
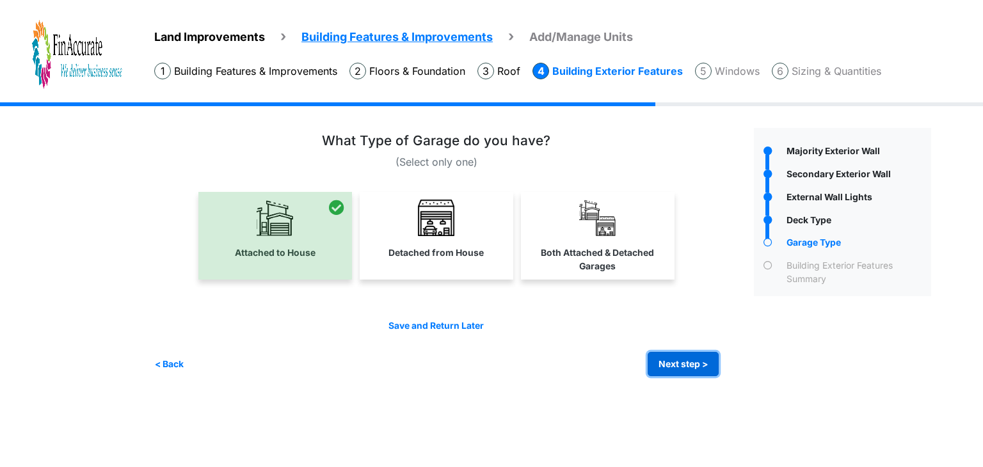
click at [675, 358] on button "Next step >" at bounding box center [683, 364] width 71 height 25
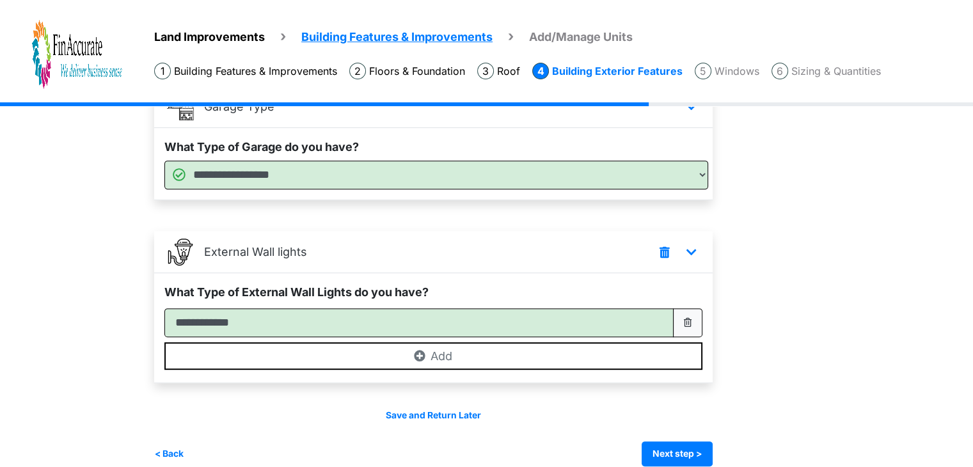
scroll to position [563, 0]
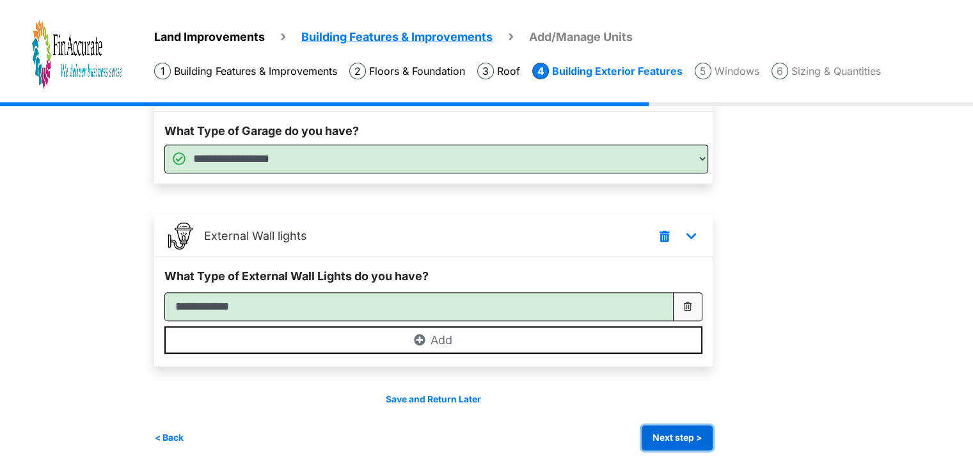
click at [681, 436] on button "Next step >" at bounding box center [677, 437] width 71 height 25
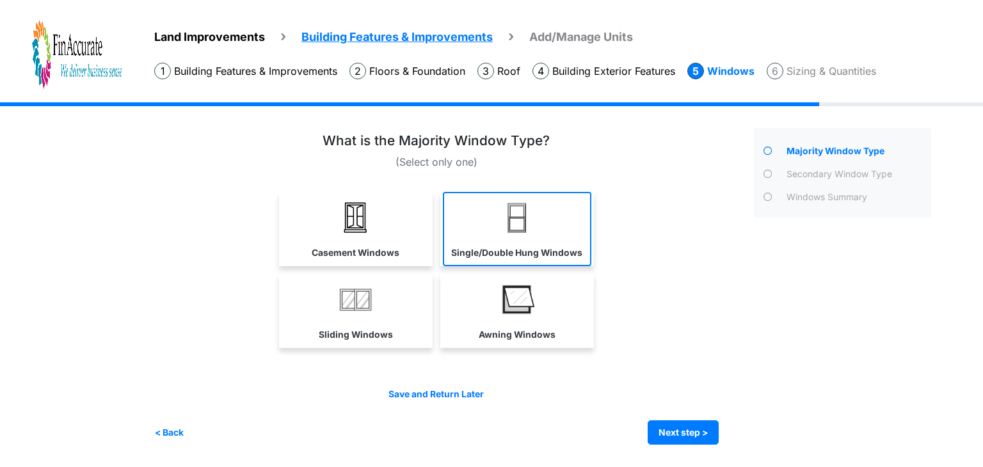
click at [521, 238] on link "Single/Double Hung Windows" at bounding box center [517, 229] width 148 height 74
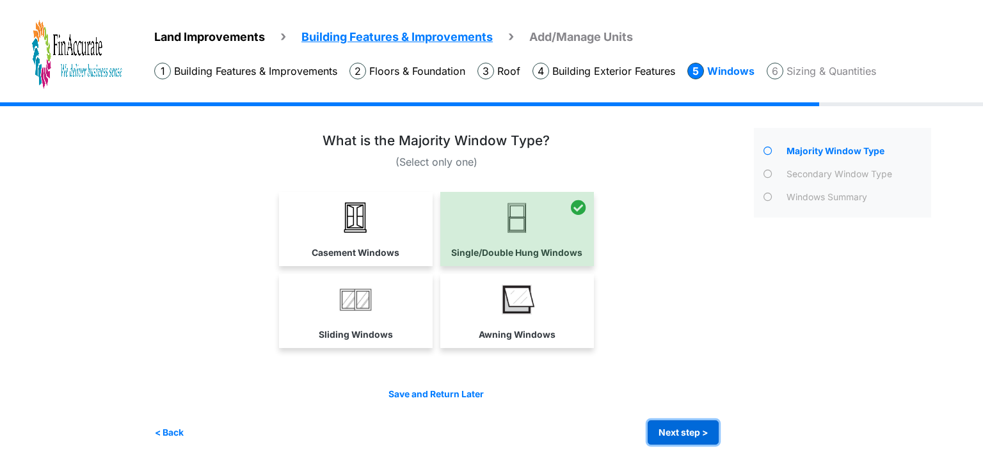
click at [690, 425] on button "Next step >" at bounding box center [683, 432] width 71 height 25
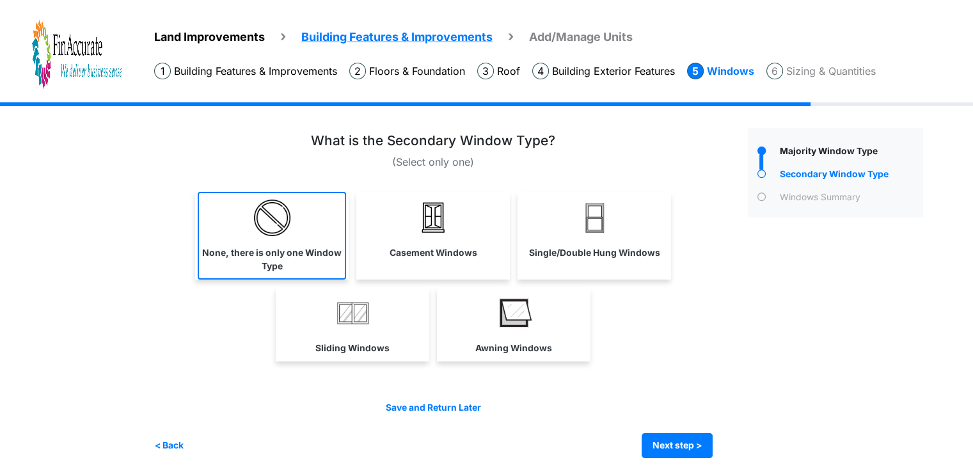
click at [280, 236] on link "None, there is only one Window Type" at bounding box center [272, 236] width 148 height 88
select select "*"
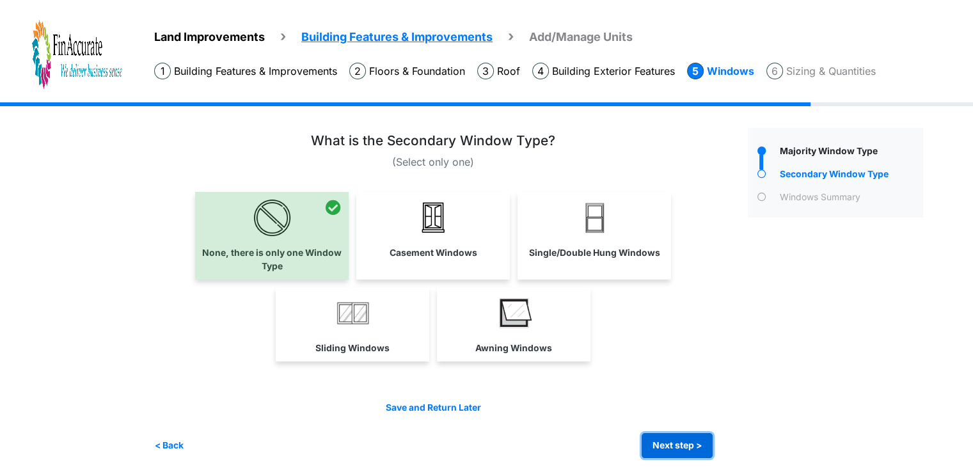
click at [685, 446] on button "Next step >" at bounding box center [677, 445] width 71 height 25
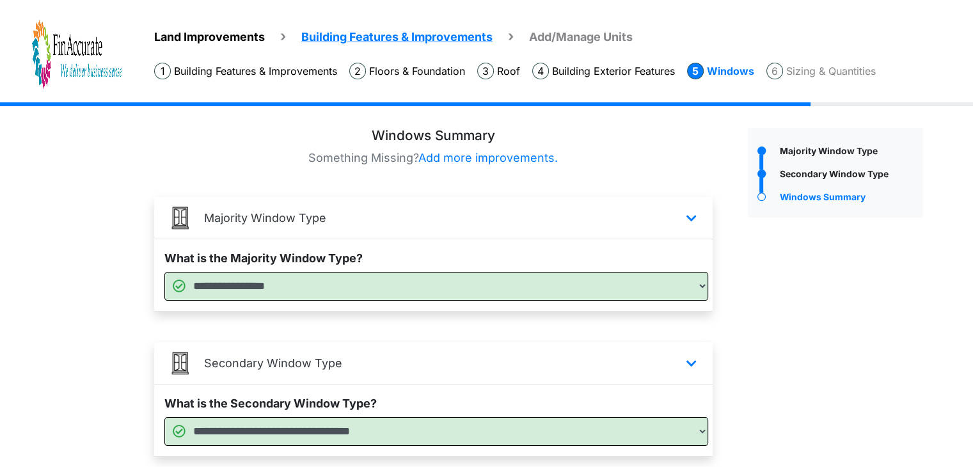
click at [924, 394] on div "Majority Window Type" at bounding box center [835, 334] width 195 height 412
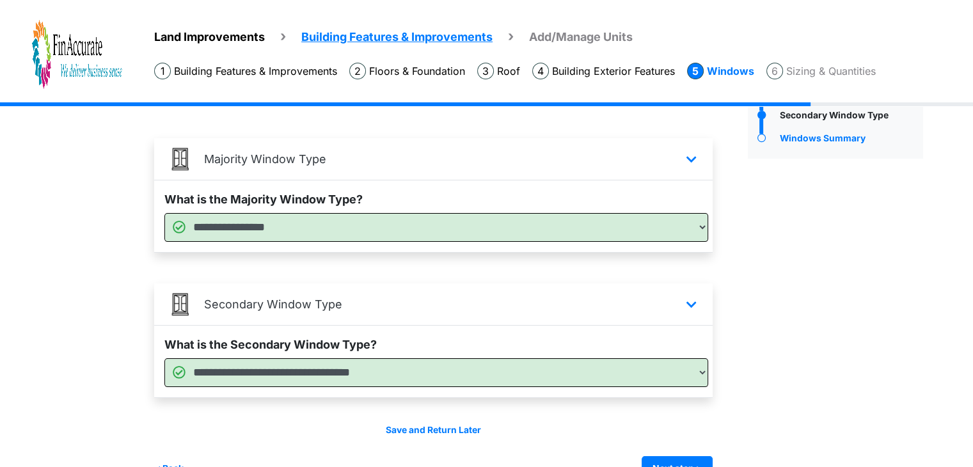
scroll to position [91, 0]
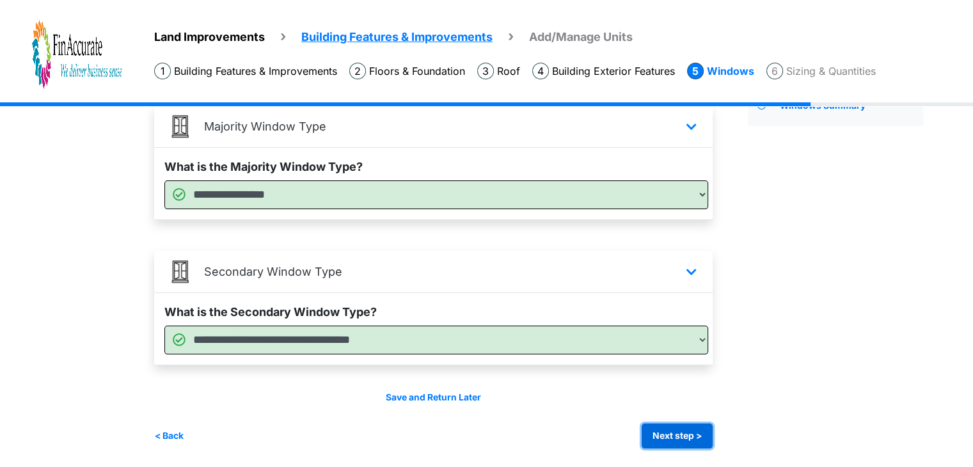
click at [699, 429] on button "Next step >" at bounding box center [677, 436] width 71 height 25
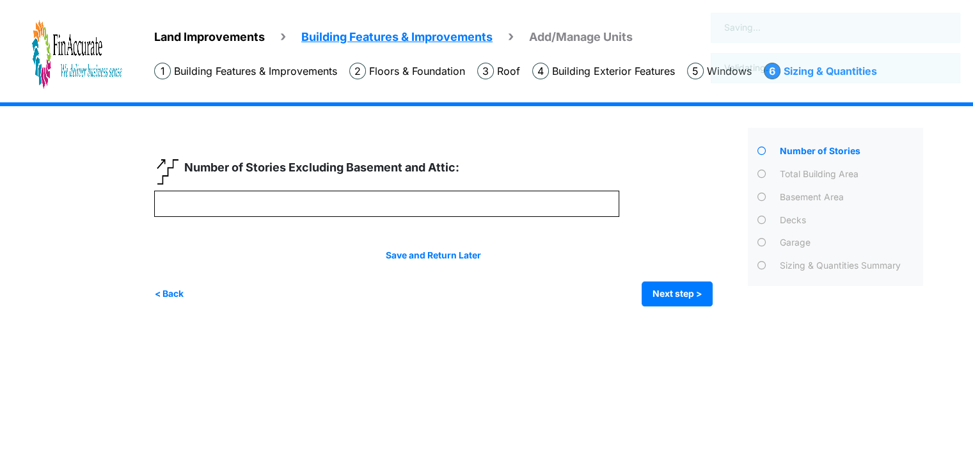
scroll to position [0, 0]
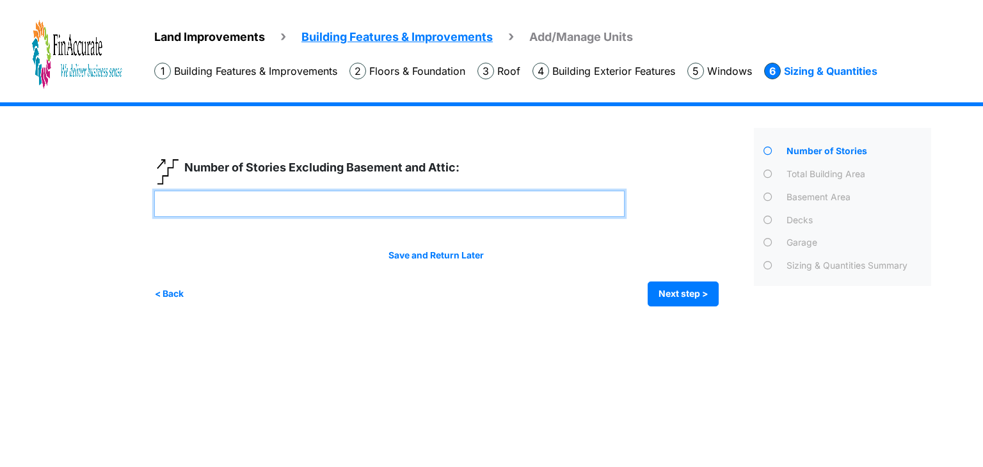
click at [503, 205] on input "number" at bounding box center [389, 204] width 470 height 26
type input "*"
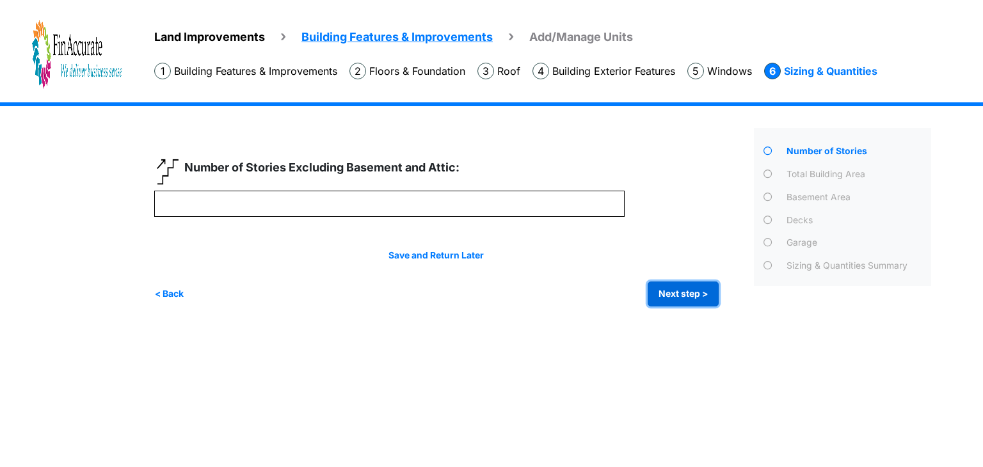
click at [664, 299] on button "Next step >" at bounding box center [683, 294] width 71 height 25
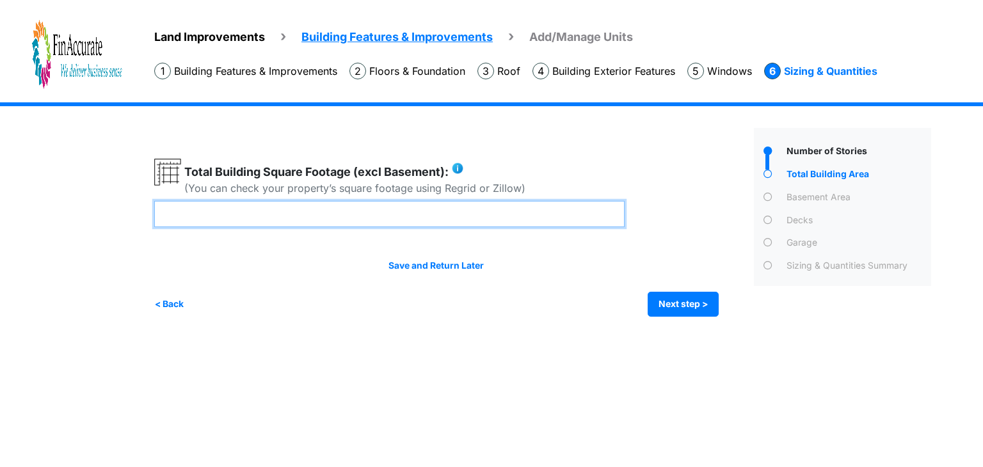
click at [527, 211] on input "number" at bounding box center [389, 214] width 470 height 26
type input "****"
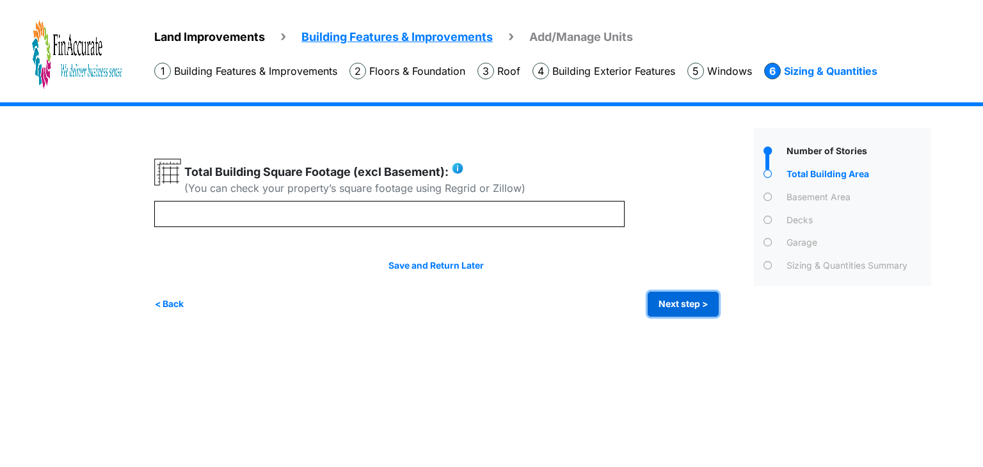
click at [687, 304] on button "Next step >" at bounding box center [683, 304] width 71 height 25
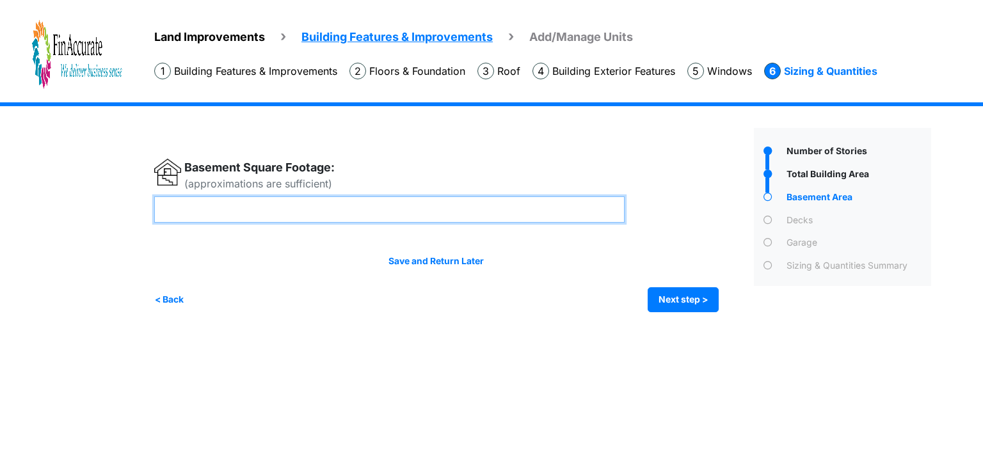
click at [296, 213] on input "number" at bounding box center [389, 209] width 470 height 26
type input "****"
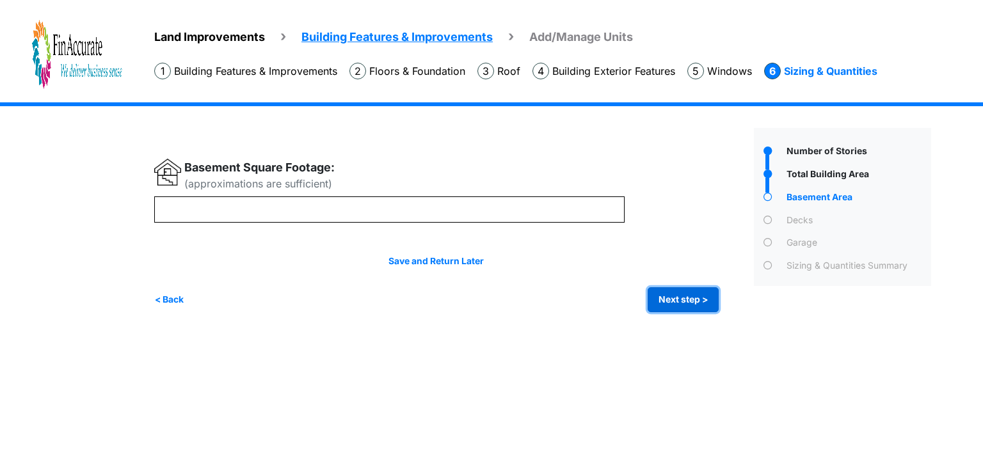
click at [684, 290] on button "Next step >" at bounding box center [683, 299] width 71 height 25
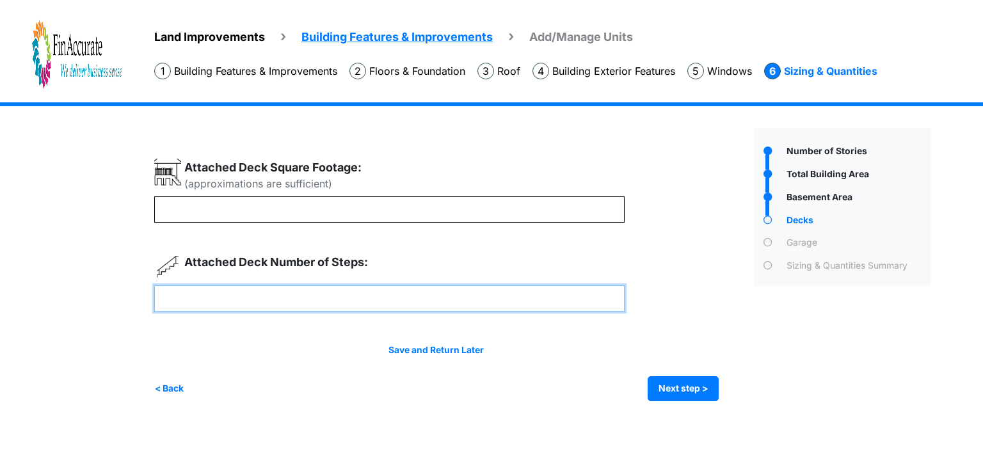
click at [282, 298] on input "number" at bounding box center [389, 298] width 470 height 26
type input "*"
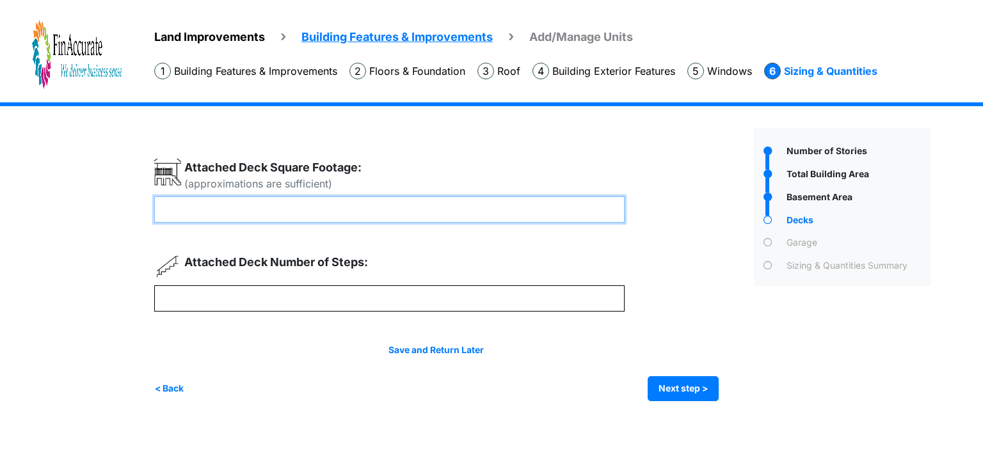
click at [415, 216] on input "number" at bounding box center [389, 209] width 470 height 26
click at [502, 214] on input "***" at bounding box center [389, 209] width 470 height 26
type input "***"
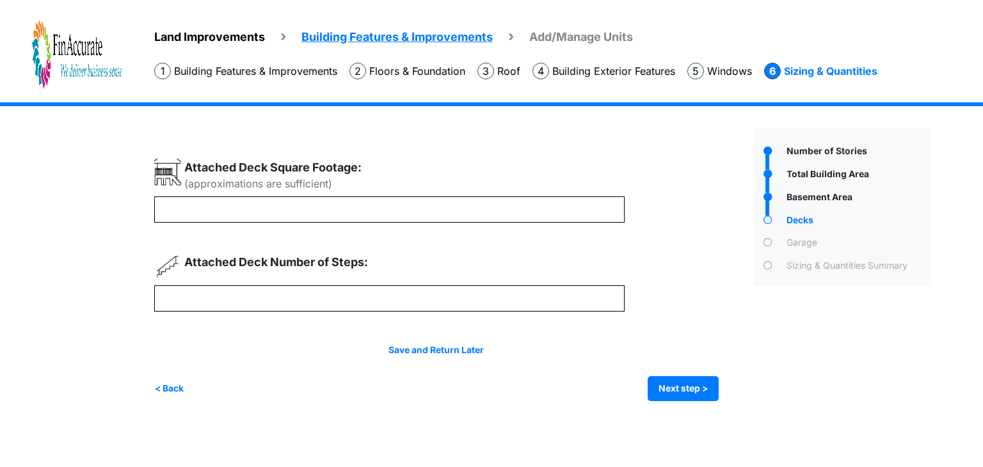
click at [740, 284] on div "(approximations are sufficient) *** * Next step >" at bounding box center [449, 280] width 590 height 243
click at [674, 385] on button "Next step >" at bounding box center [683, 388] width 71 height 25
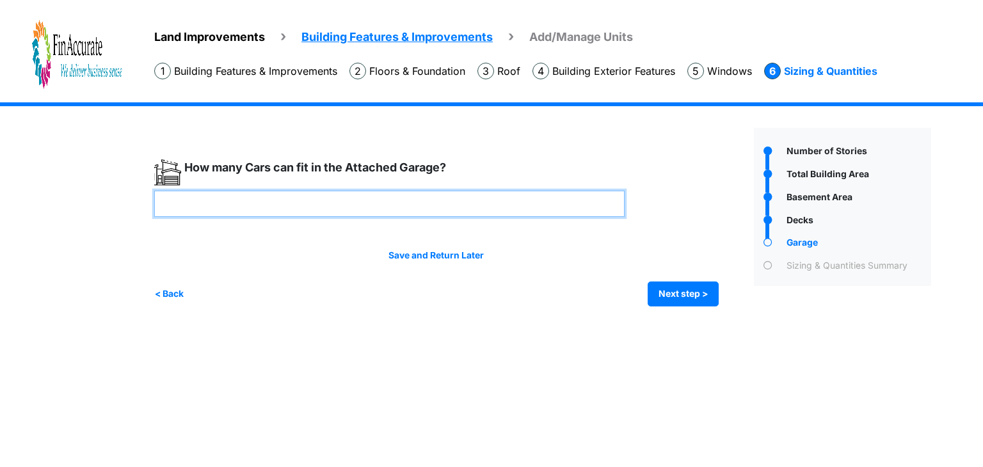
click at [409, 195] on input "number" at bounding box center [389, 204] width 470 height 26
click at [346, 198] on input "number" at bounding box center [389, 204] width 470 height 26
type input "*"
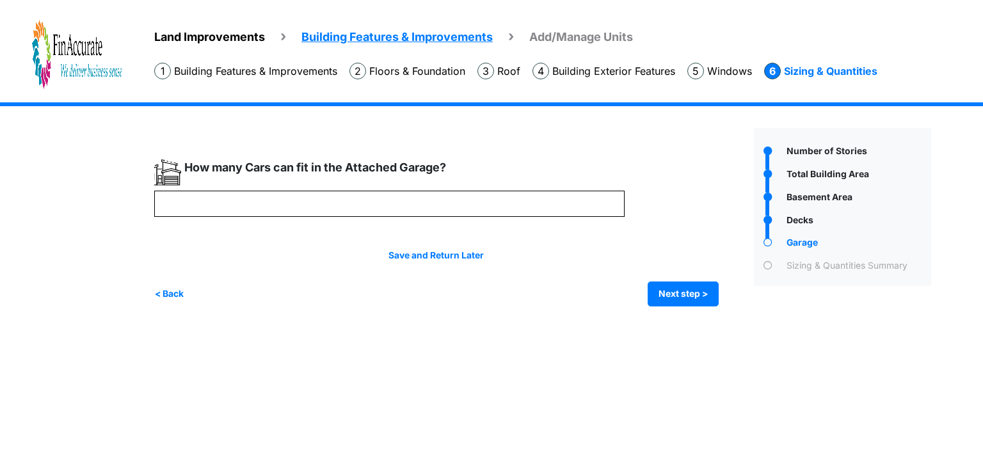
type input "*"
click at [645, 287] on div "< Back Next step > Save and submit" at bounding box center [436, 294] width 564 height 25
click at [659, 292] on button "Next step >" at bounding box center [683, 294] width 71 height 25
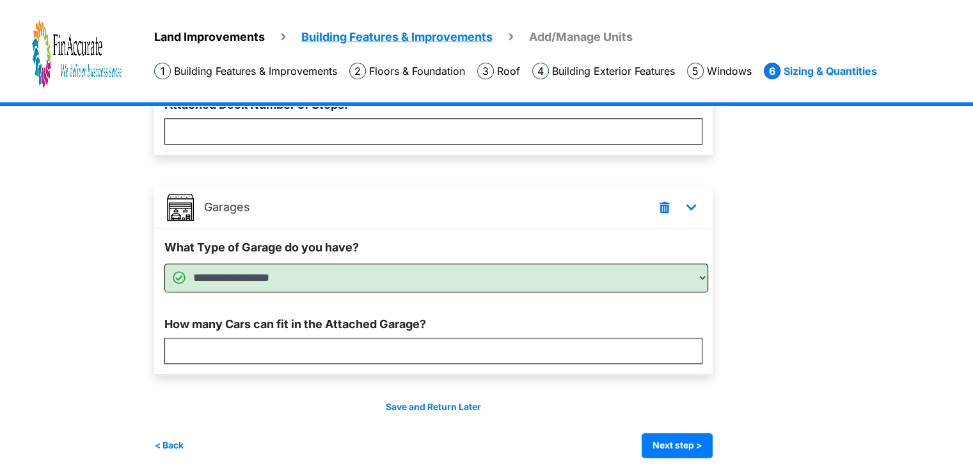
scroll to position [736, 0]
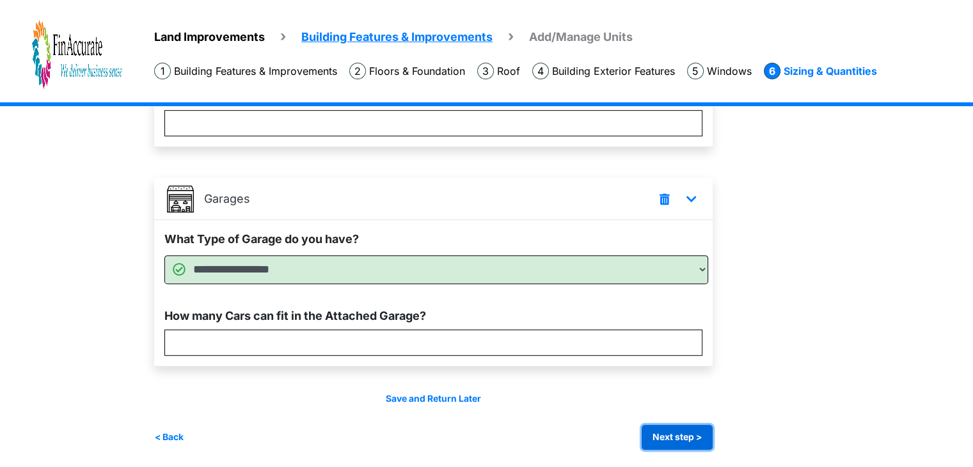
click at [659, 430] on button "Next step >" at bounding box center [677, 437] width 71 height 25
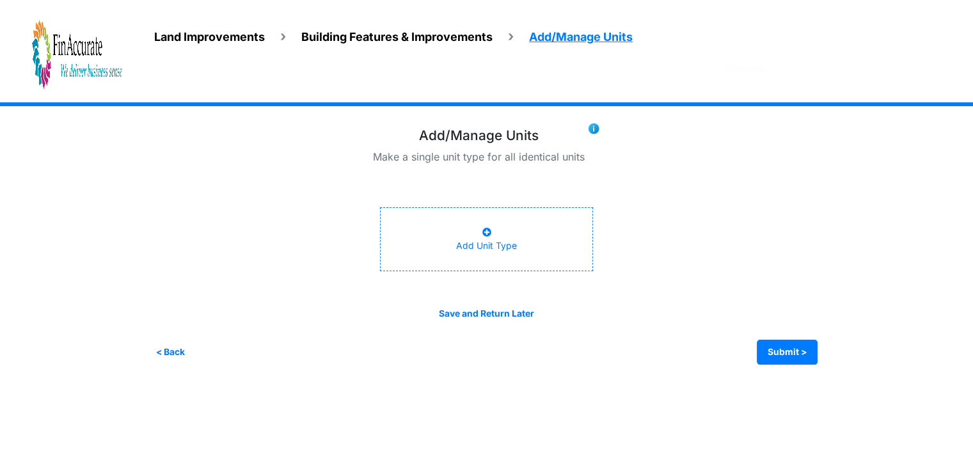
scroll to position [0, 0]
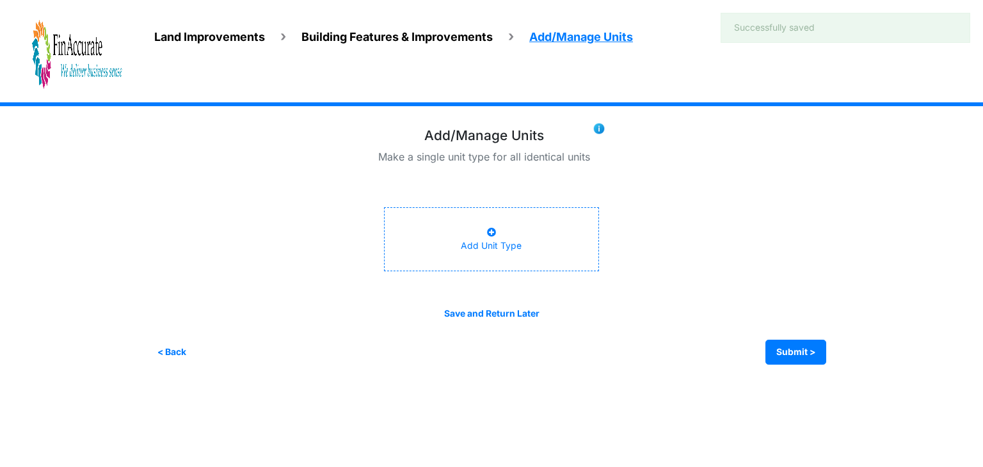
click at [516, 233] on div "Add Unit Type" at bounding box center [491, 239] width 61 height 27
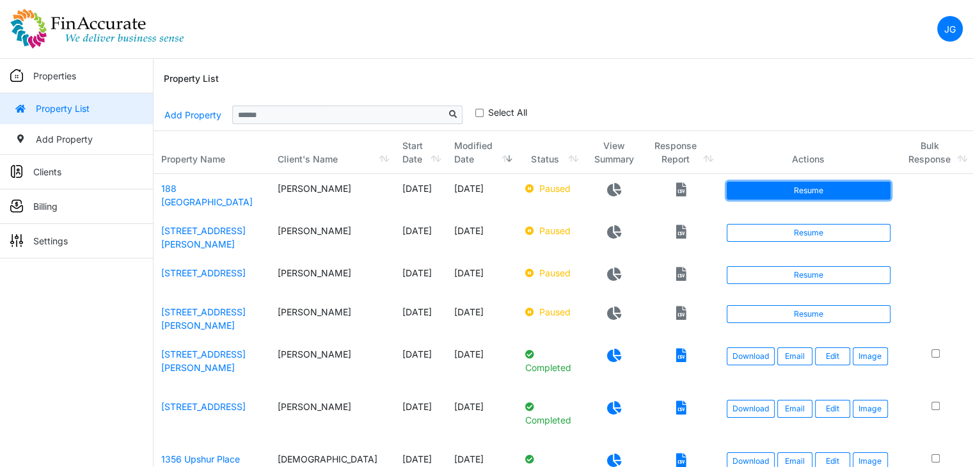
click at [811, 193] on link "Resume" at bounding box center [808, 191] width 163 height 18
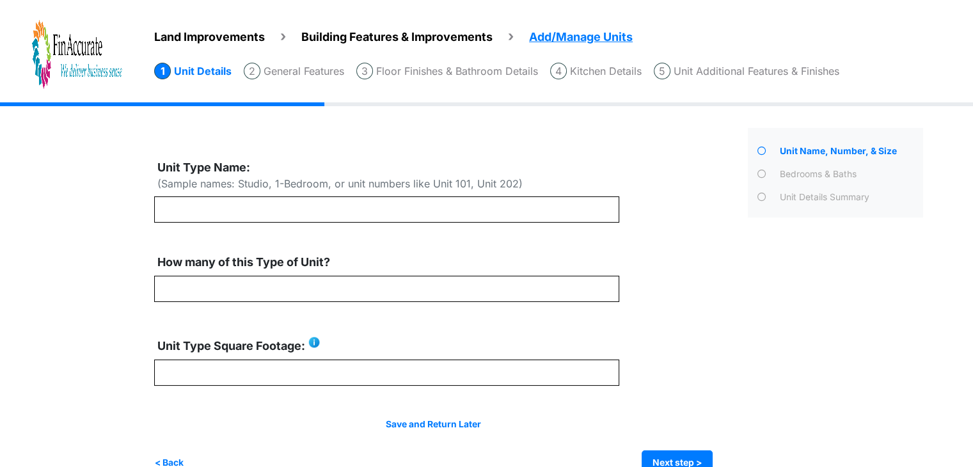
click at [559, 36] on span "Add/Manage Units" at bounding box center [581, 36] width 104 height 13
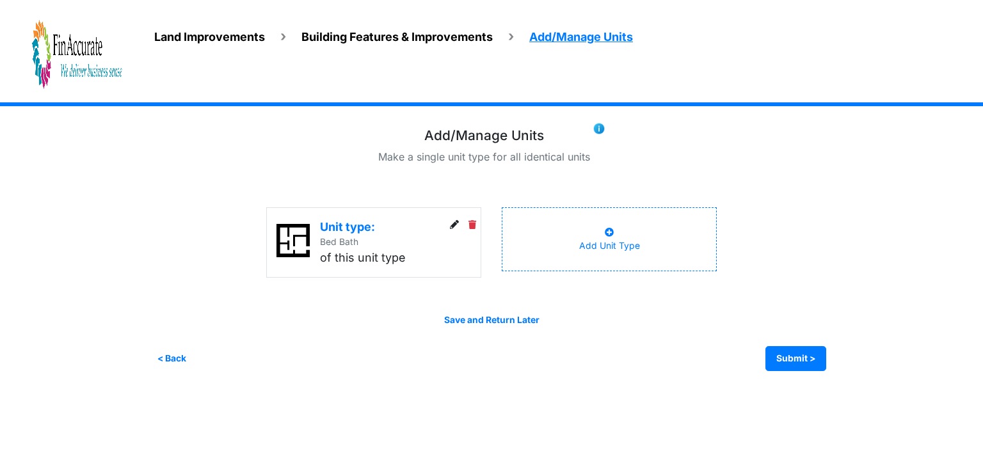
click at [453, 225] on icon at bounding box center [454, 225] width 9 height 9
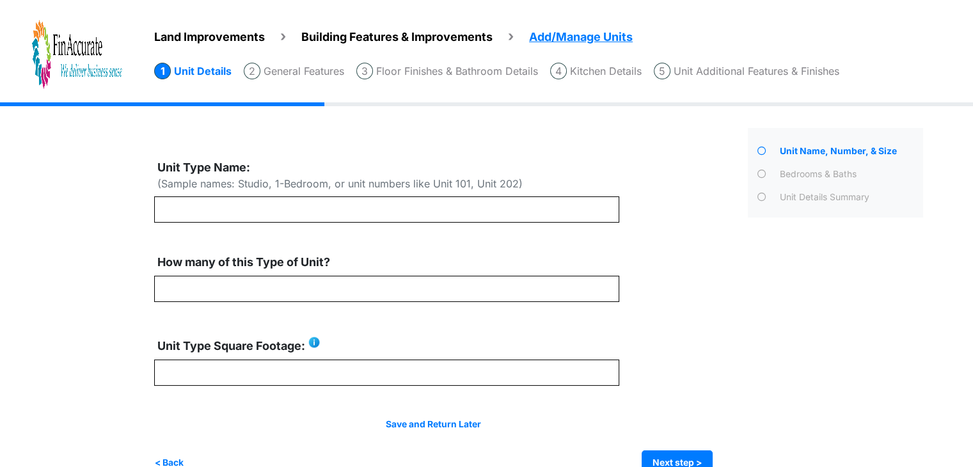
click at [361, 185] on div "(Sample names: Studio, 1-Bedroom, or unit numbers like Unit 101, Unit 202)" at bounding box center [339, 183] width 365 height 15
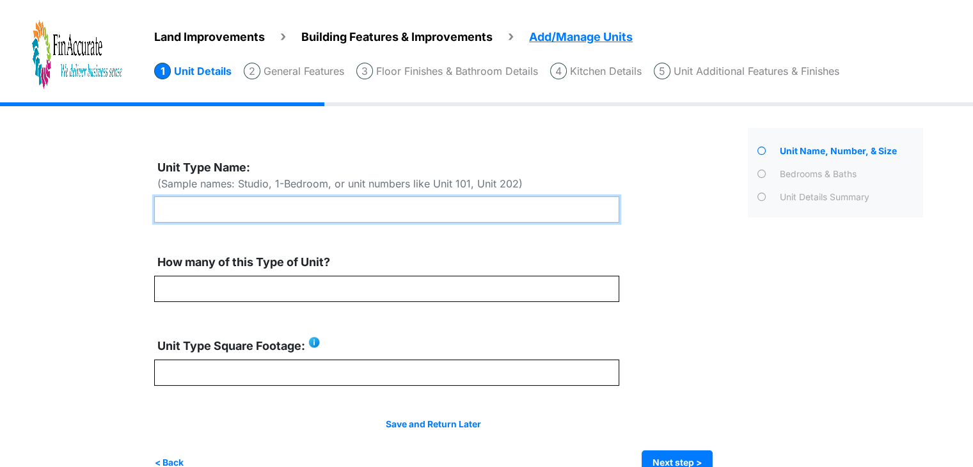
click at [312, 209] on input "text" at bounding box center [386, 209] width 465 height 26
type input "*"
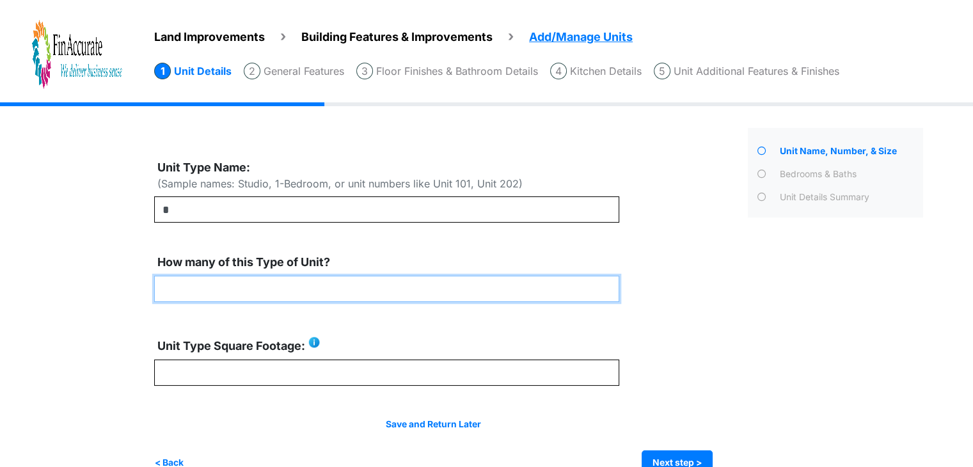
click at [342, 282] on input "number" at bounding box center [386, 289] width 465 height 26
type input "*"
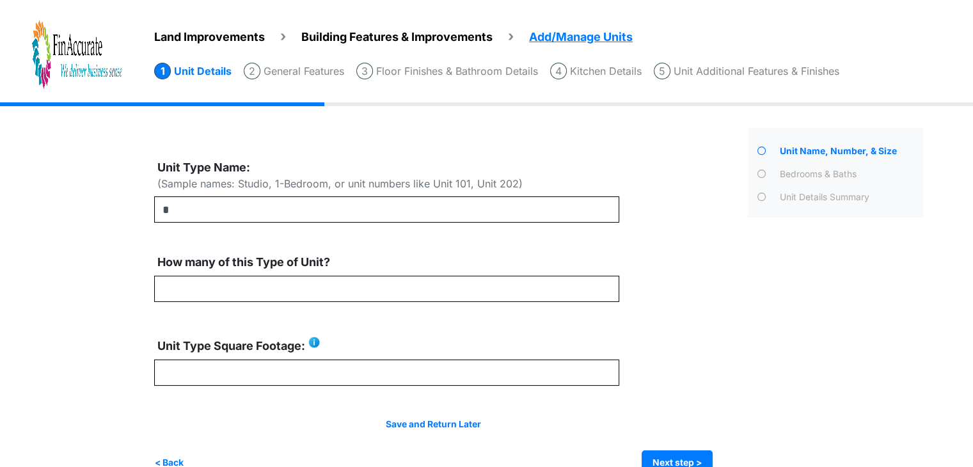
click at [229, 35] on span "Land Improvements" at bounding box center [209, 36] width 111 height 13
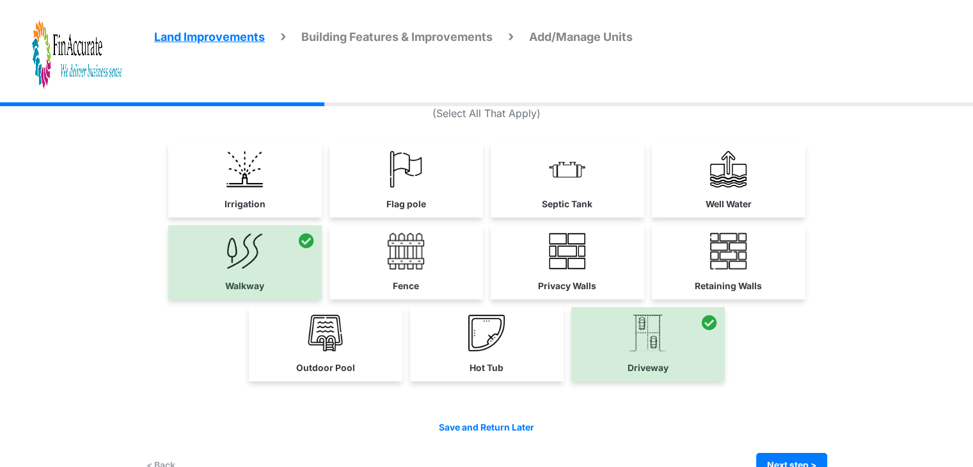
scroll to position [77, 0]
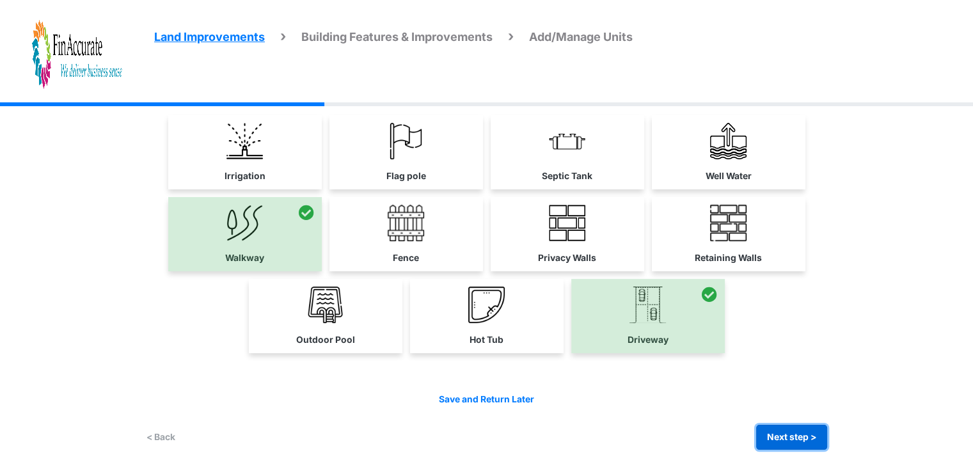
click at [799, 438] on button "Next step >" at bounding box center [791, 437] width 71 height 25
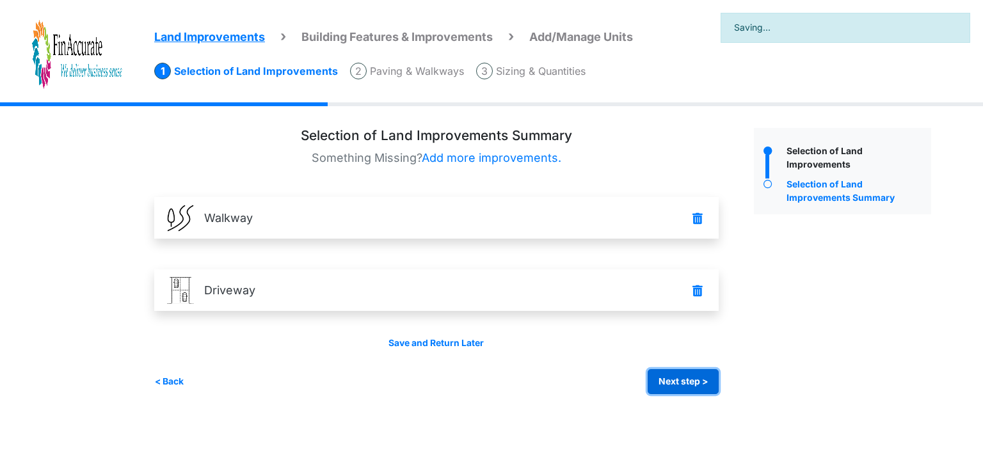
click at [712, 382] on button "Next step >" at bounding box center [683, 381] width 71 height 25
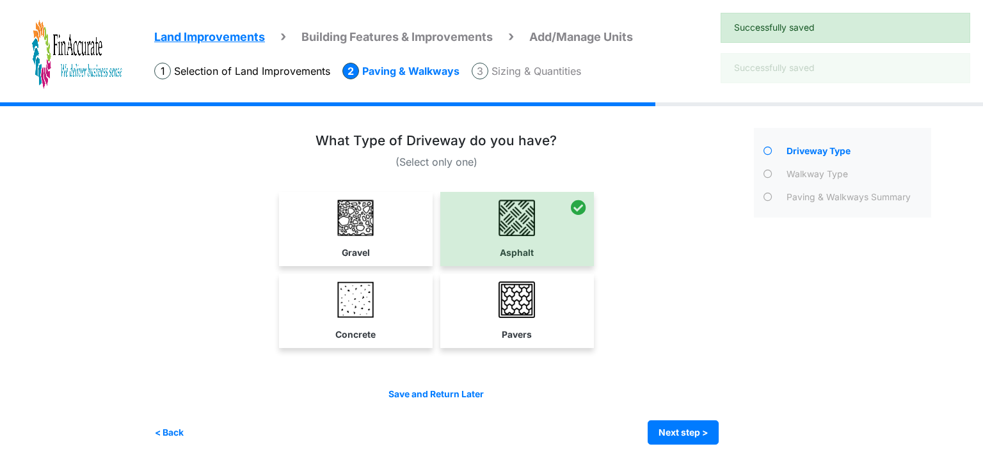
drag, startPoint x: 712, startPoint y: 382, endPoint x: 669, endPoint y: 446, distance: 76.7
click at [669, 446] on div "Irrigation Flag pole" at bounding box center [547, 283] width 786 height 362
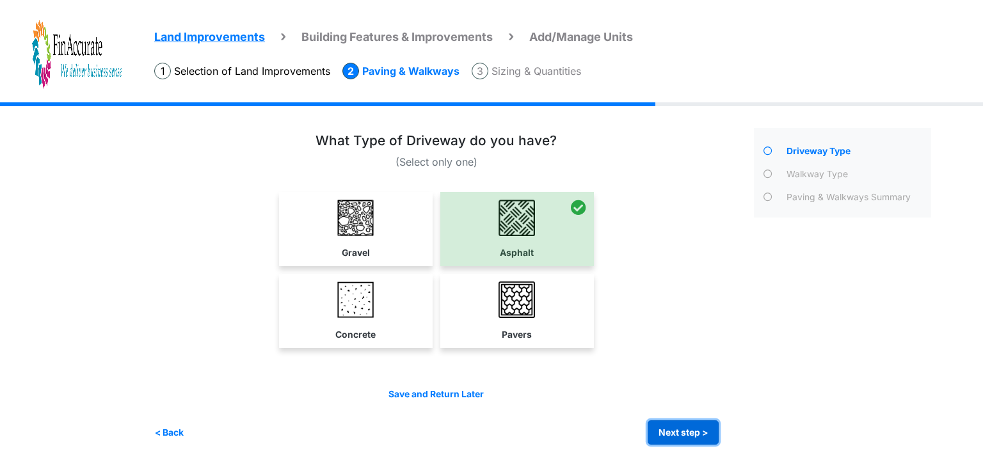
click at [668, 438] on button "Next step >" at bounding box center [683, 432] width 71 height 25
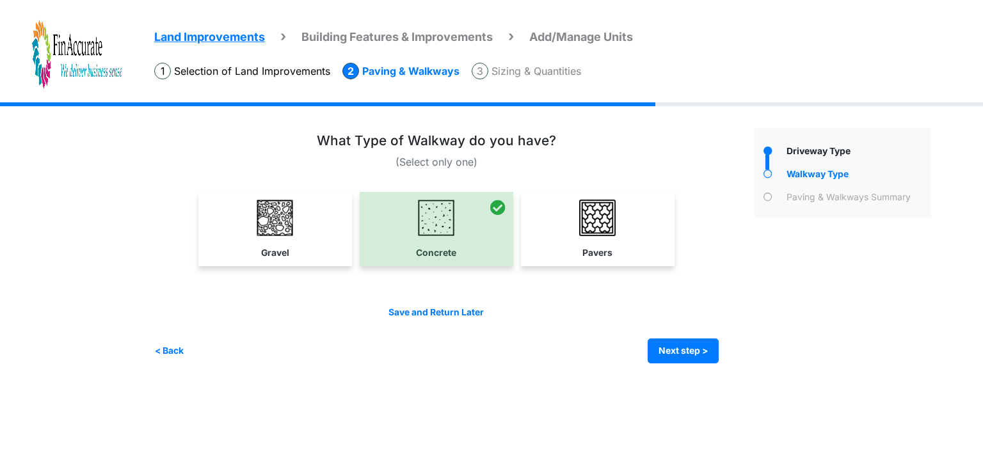
click at [744, 383] on html "Land Improvements Building Features & Improvements Amenities in the Common Spac…" at bounding box center [491, 191] width 983 height 383
click at [697, 351] on button "Next step >" at bounding box center [683, 350] width 71 height 25
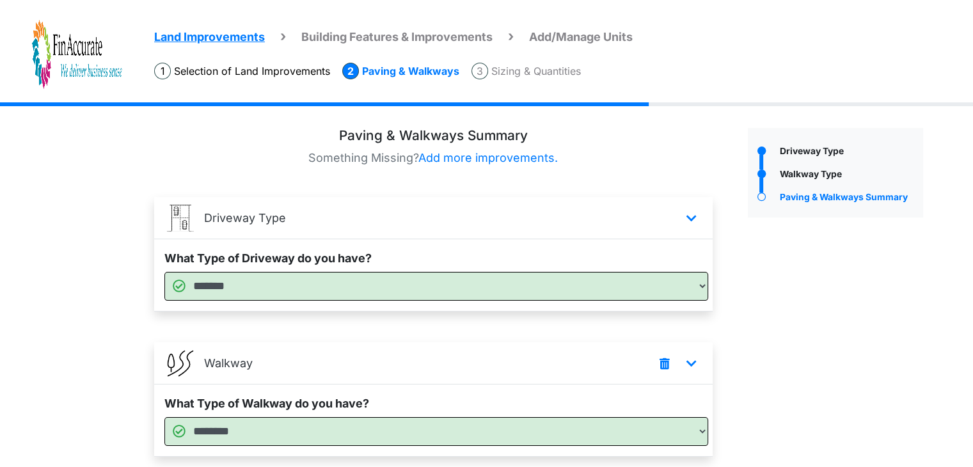
scroll to position [91, 0]
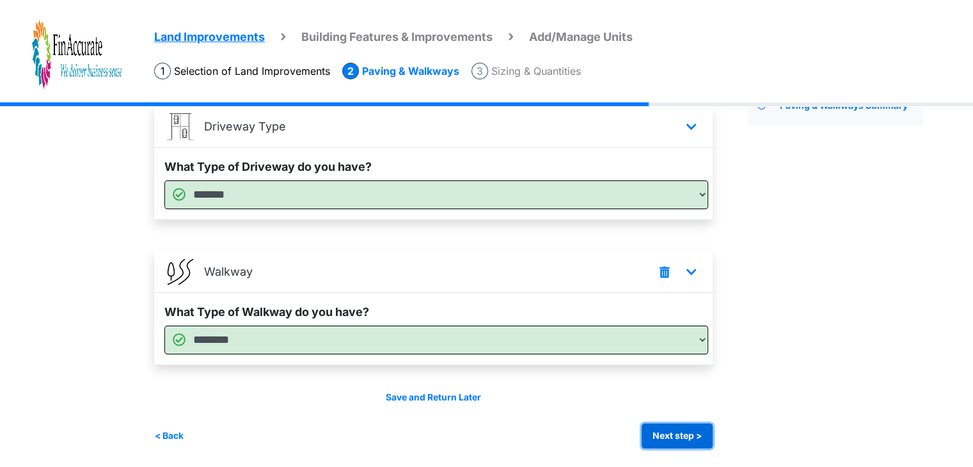
click at [694, 431] on button "Next step >" at bounding box center [677, 436] width 71 height 25
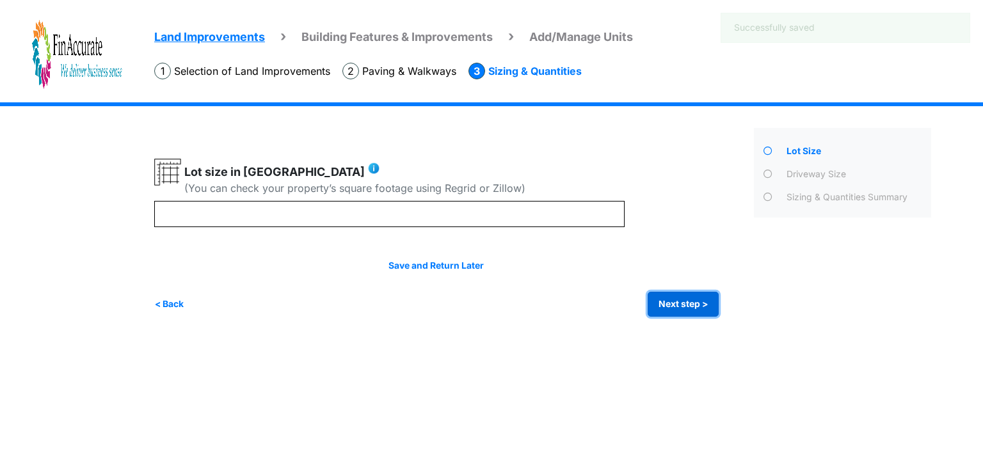
click at [668, 292] on button "Next step >" at bounding box center [683, 304] width 71 height 25
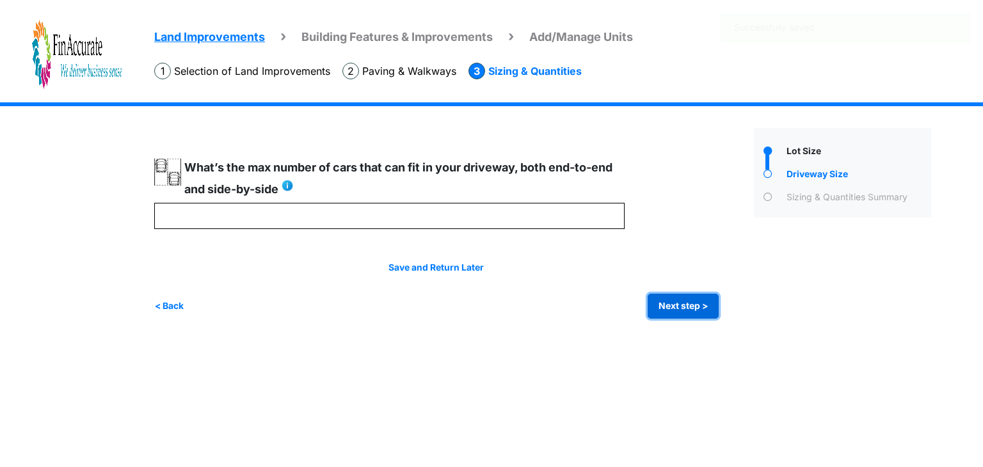
click at [678, 305] on button "Next step >" at bounding box center [683, 306] width 71 height 25
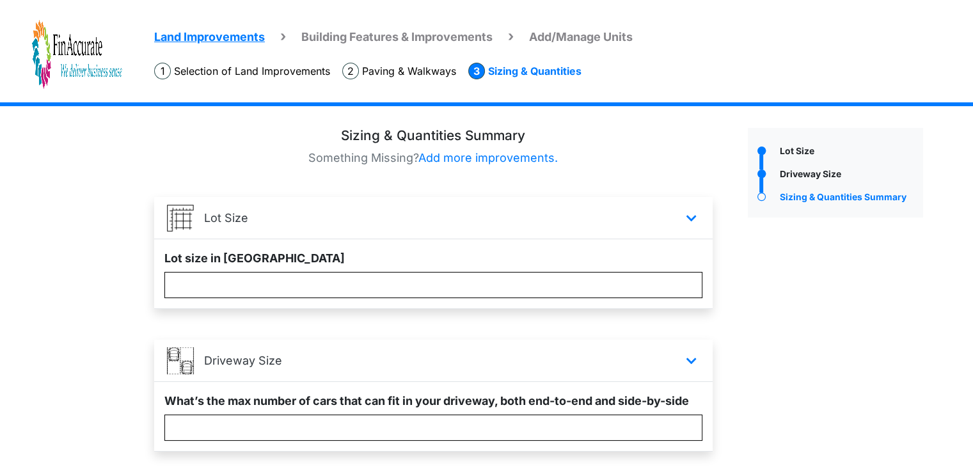
scroll to position [86, 0]
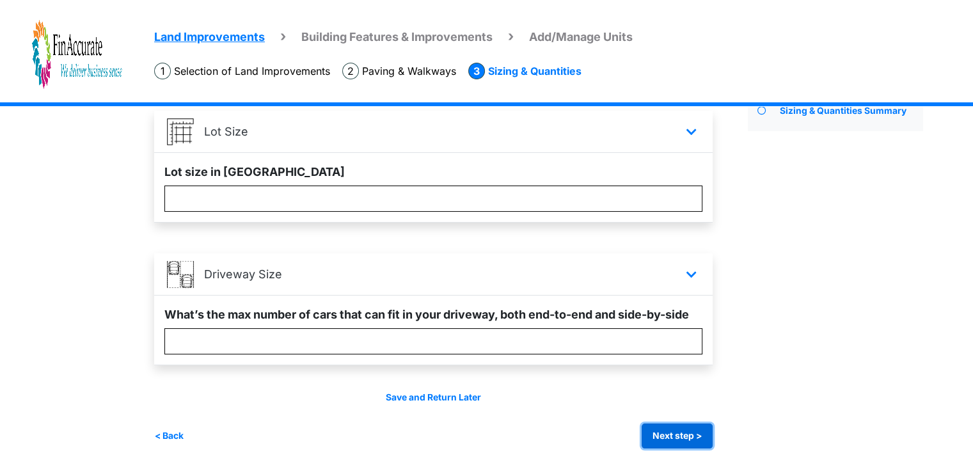
click at [688, 434] on button "Next step >" at bounding box center [677, 436] width 71 height 25
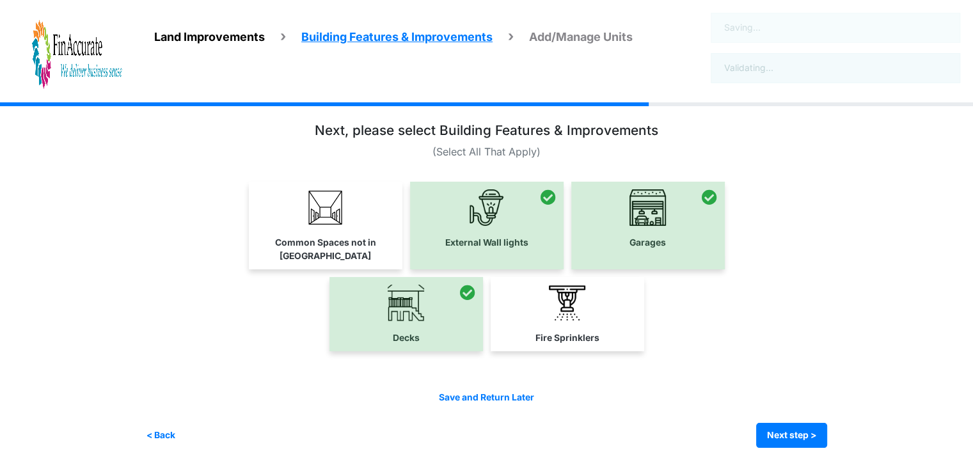
scroll to position [0, 0]
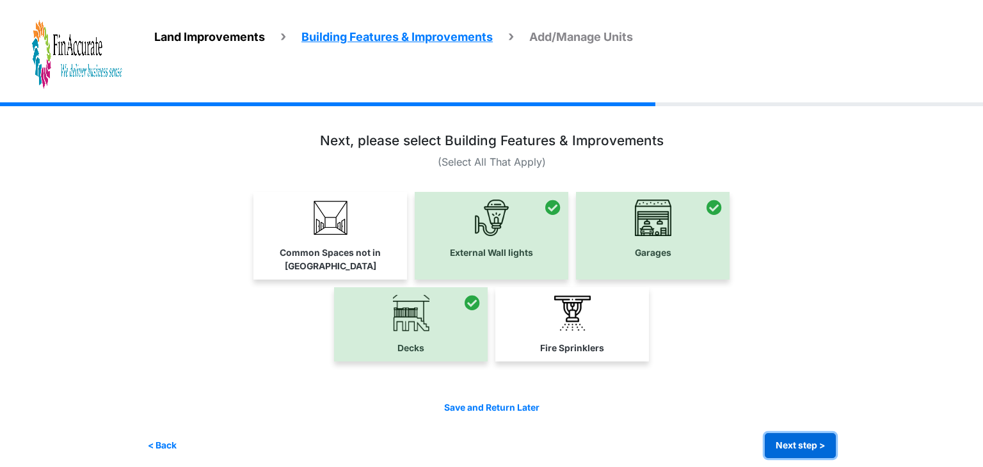
click at [804, 433] on button "Next step >" at bounding box center [800, 445] width 71 height 25
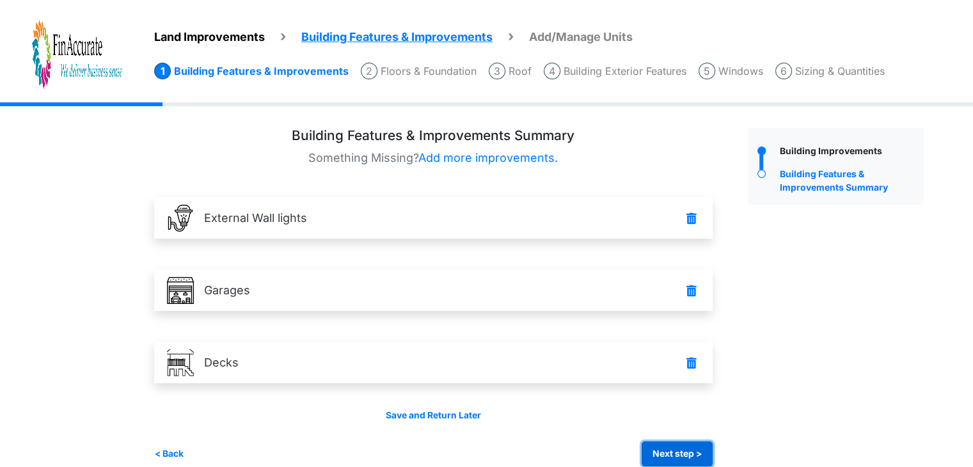
click at [697, 447] on button "Next step >" at bounding box center [677, 453] width 71 height 25
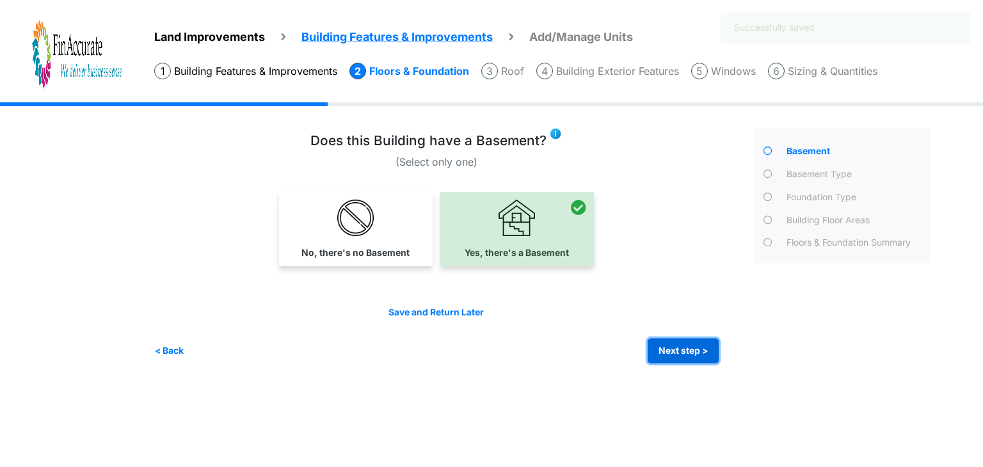
click at [673, 346] on button "Next step >" at bounding box center [683, 350] width 71 height 25
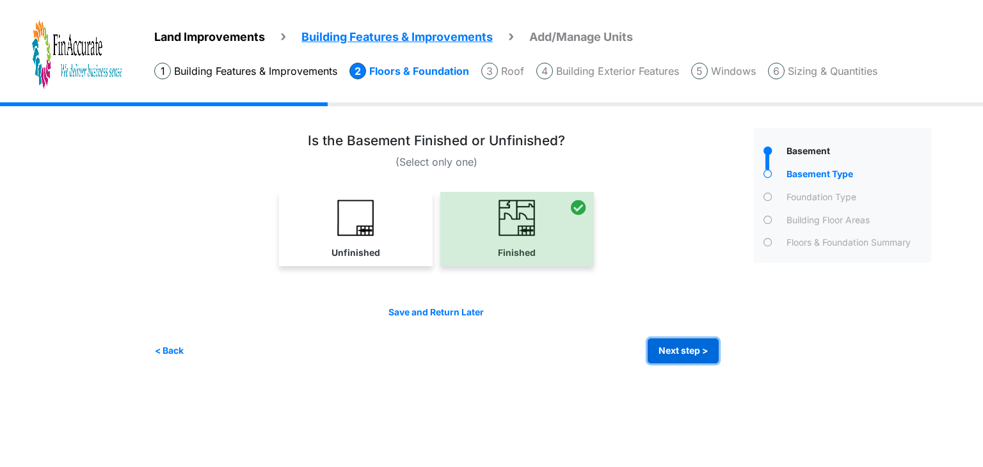
click at [673, 346] on button "Next step >" at bounding box center [683, 350] width 71 height 25
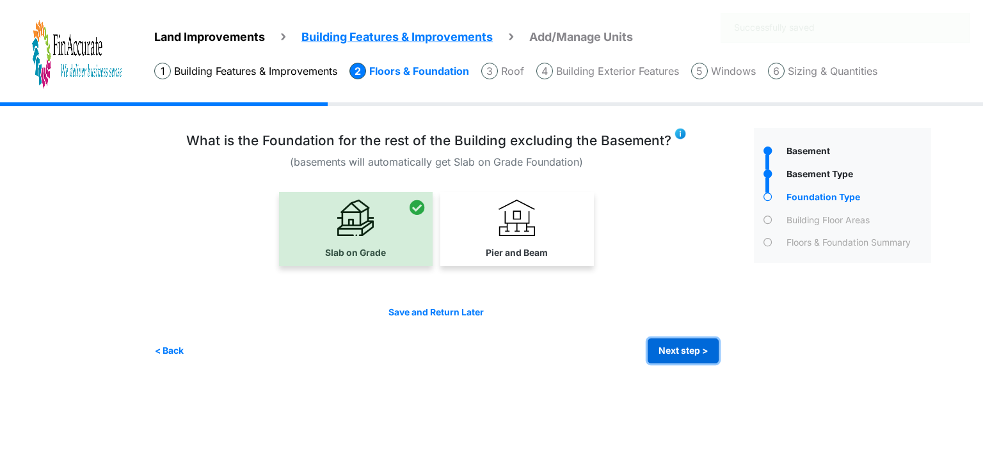
click at [673, 346] on button "Next step >" at bounding box center [683, 350] width 71 height 25
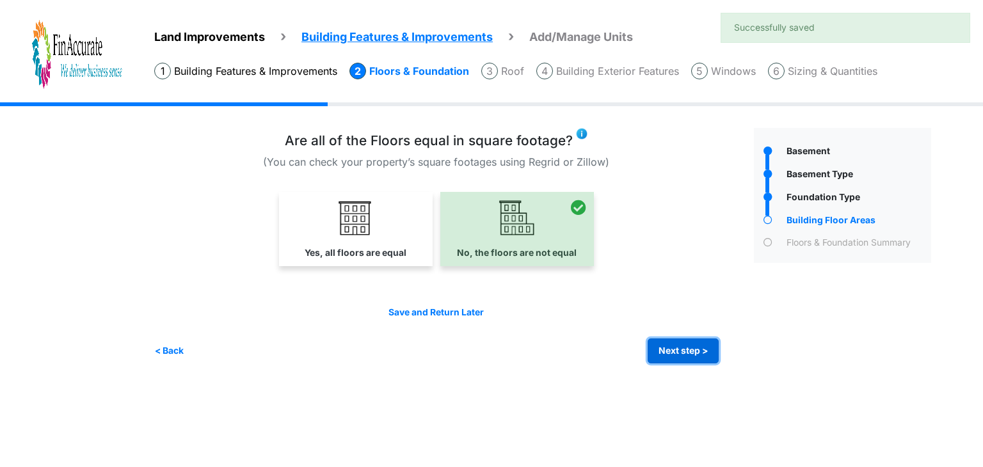
click at [673, 346] on button "Next step >" at bounding box center [683, 350] width 71 height 25
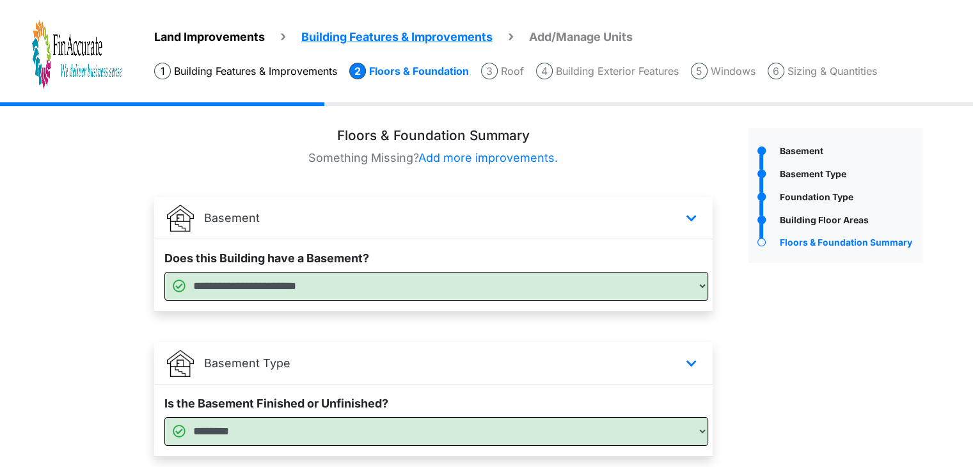
scroll to position [381, 0]
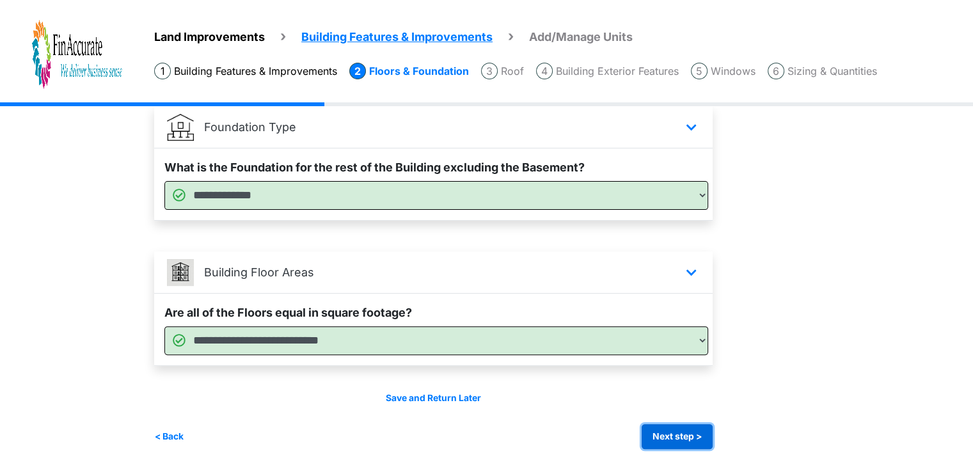
click at [694, 445] on button "Next step >" at bounding box center [677, 436] width 71 height 25
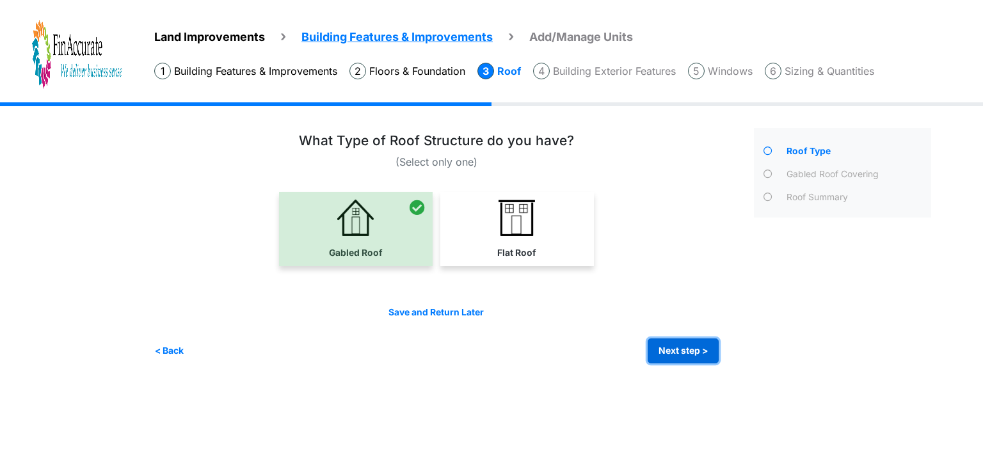
click at [677, 350] on button "Next step >" at bounding box center [683, 350] width 71 height 25
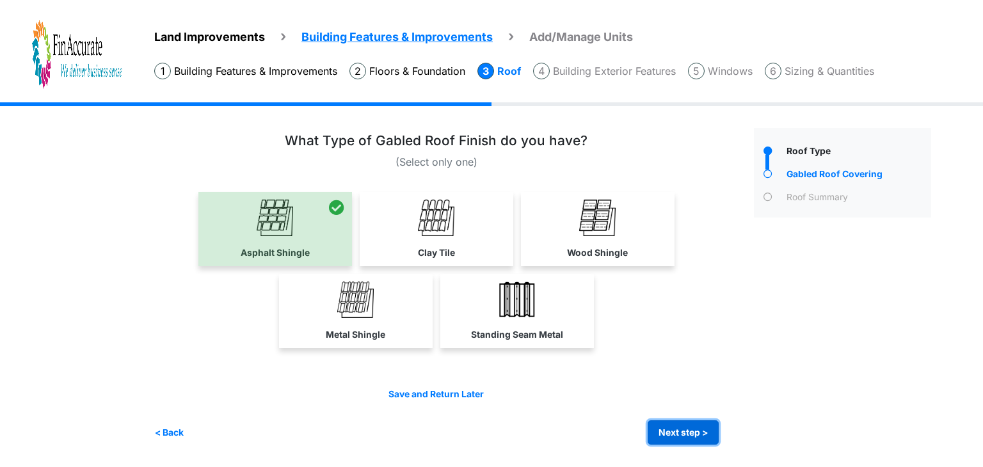
click at [686, 423] on button "Next step >" at bounding box center [683, 432] width 71 height 25
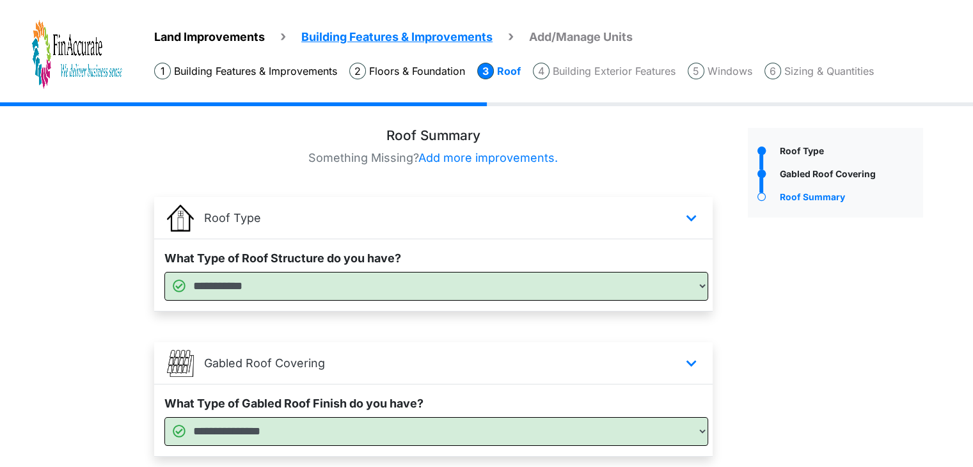
scroll to position [91, 0]
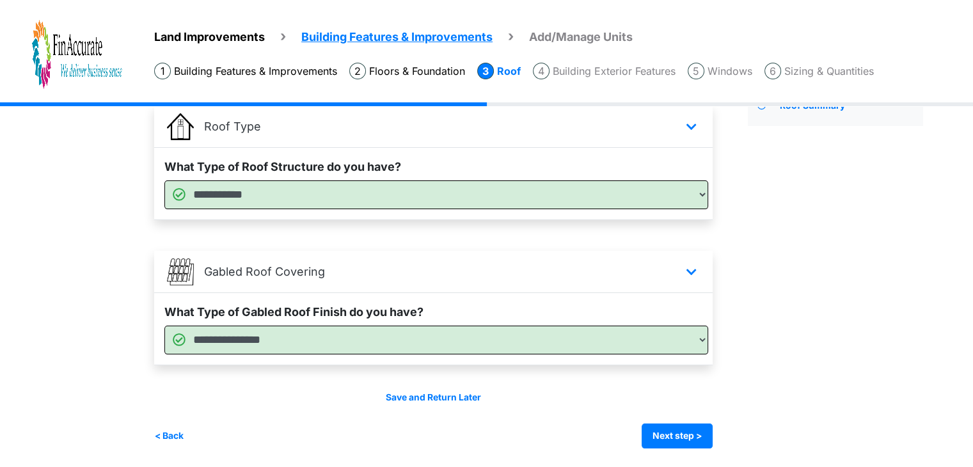
click at [640, 433] on div "< Back Next step > Save and submit" at bounding box center [433, 436] width 559 height 25
click at [649, 433] on button "Next step >" at bounding box center [677, 436] width 71 height 25
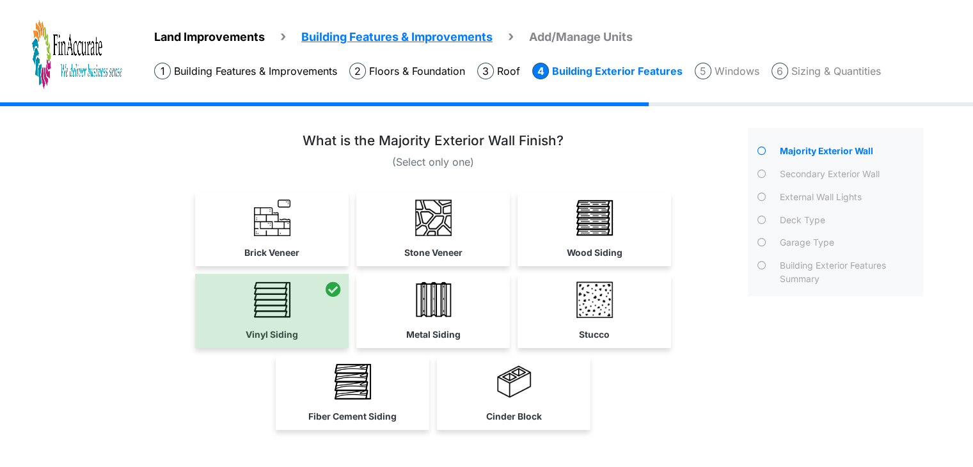
scroll to position [77, 0]
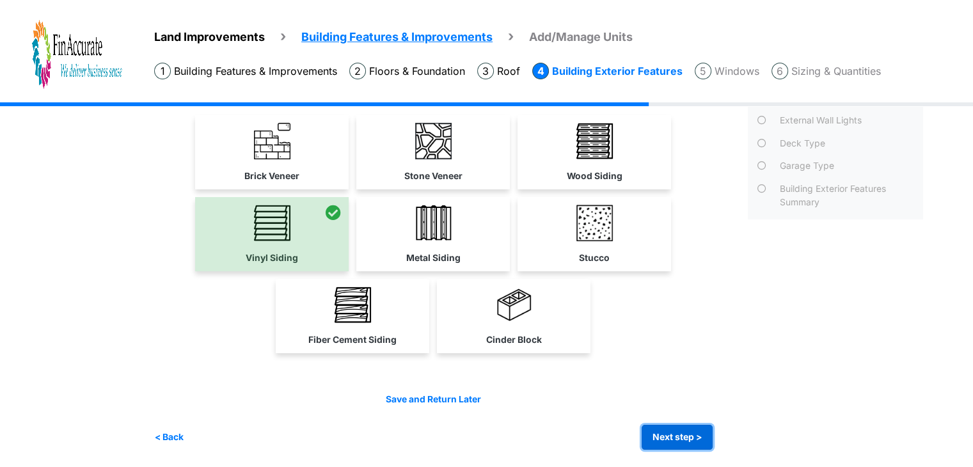
click at [664, 436] on button "Next step >" at bounding box center [677, 437] width 71 height 25
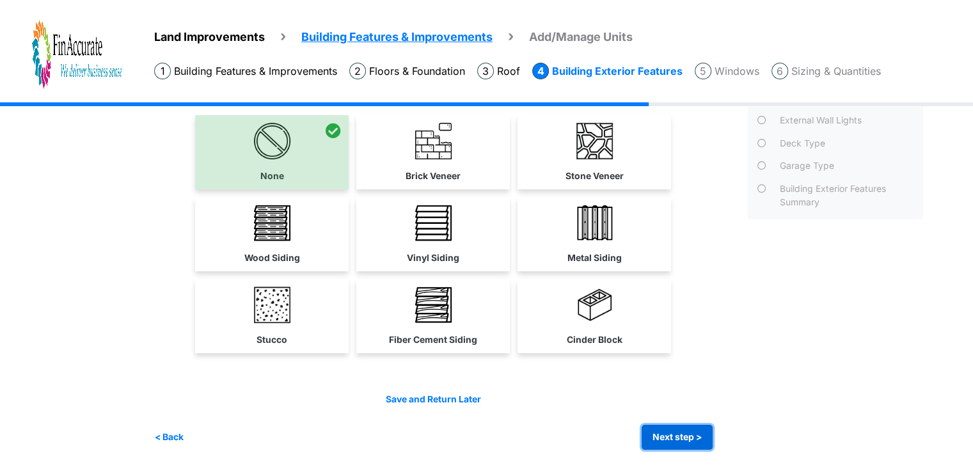
click at [677, 425] on button "Next step >" at bounding box center [677, 437] width 71 height 25
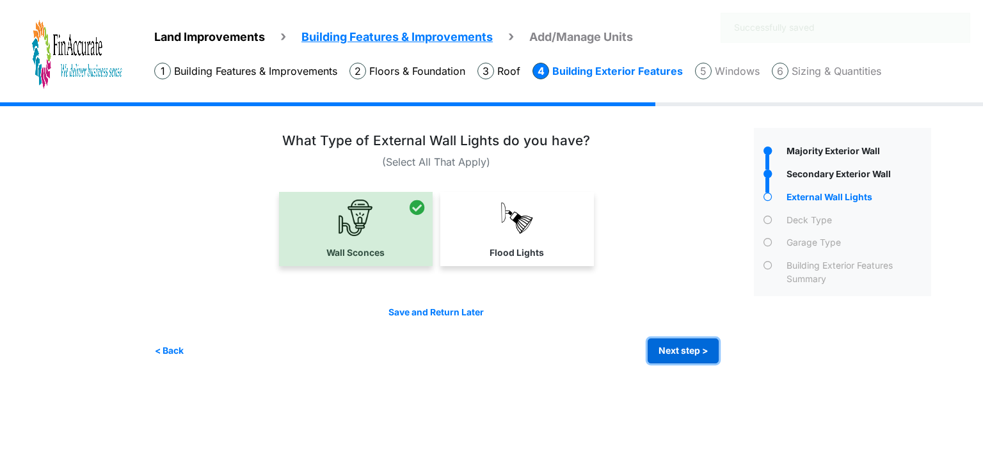
click at [690, 351] on button "Next step >" at bounding box center [683, 350] width 71 height 25
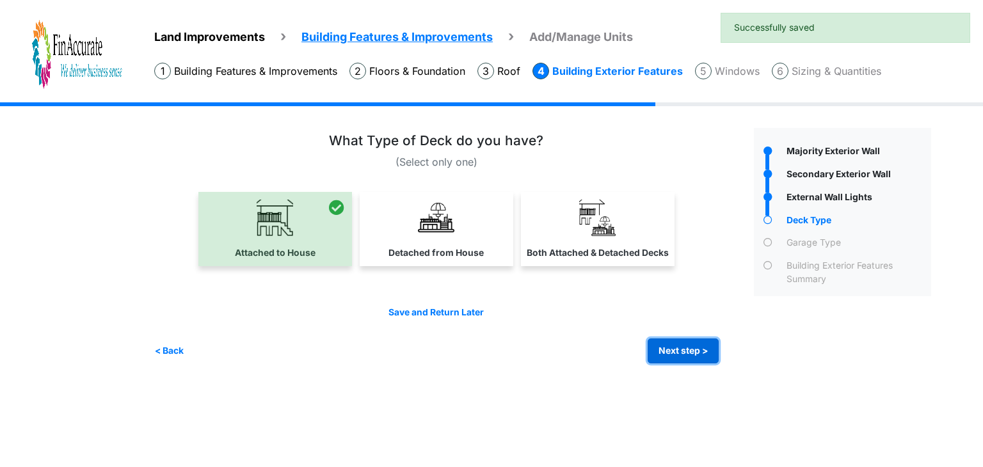
click at [690, 351] on button "Next step >" at bounding box center [683, 350] width 71 height 25
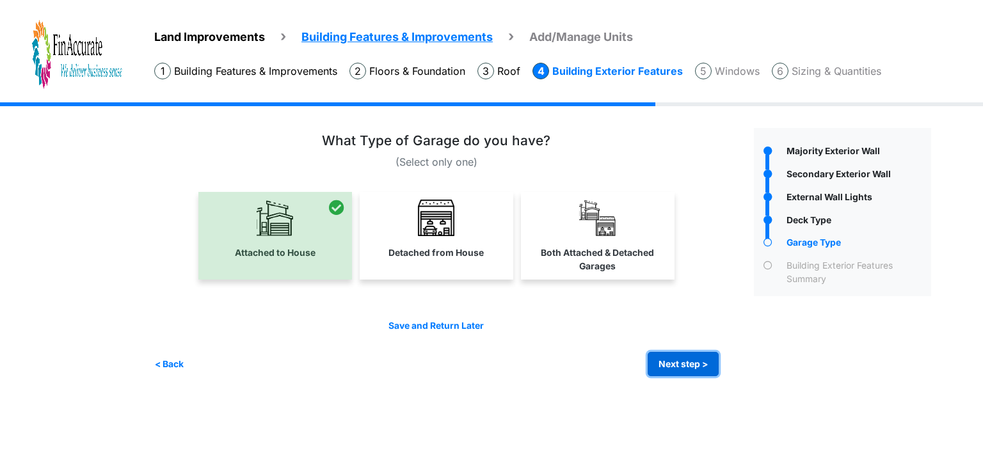
click at [693, 363] on button "Next step >" at bounding box center [683, 364] width 71 height 25
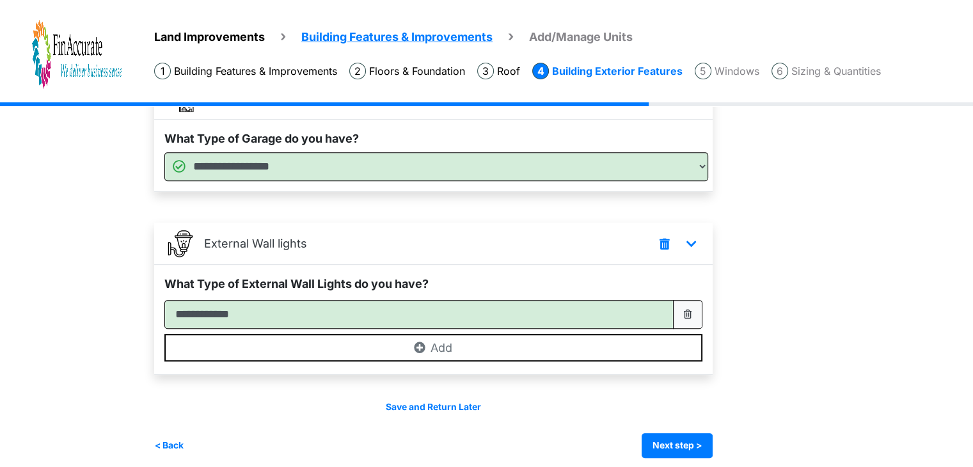
scroll to position [563, 0]
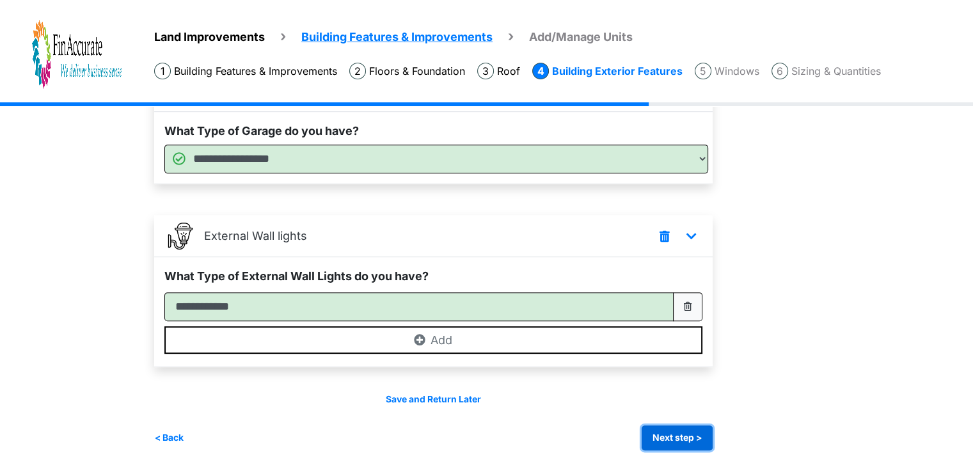
click at [689, 425] on button "Next step >" at bounding box center [677, 437] width 71 height 25
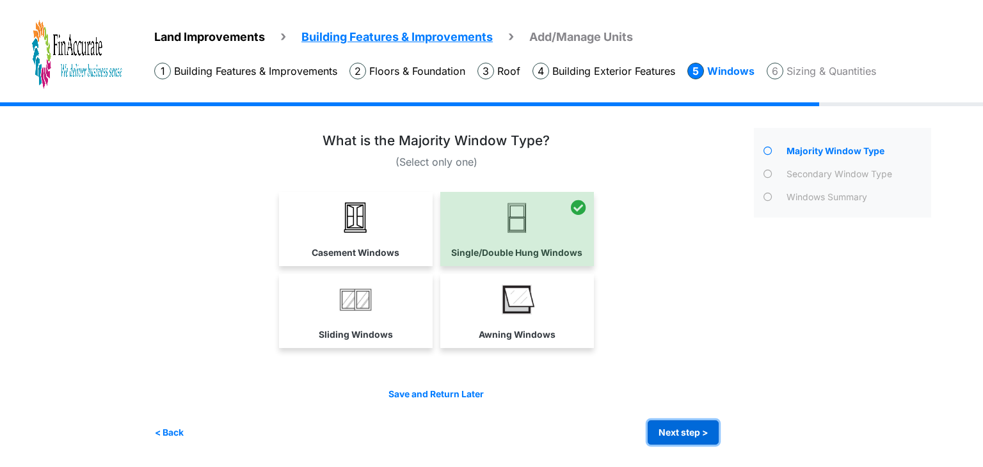
click at [678, 423] on button "Next step >" at bounding box center [683, 432] width 71 height 25
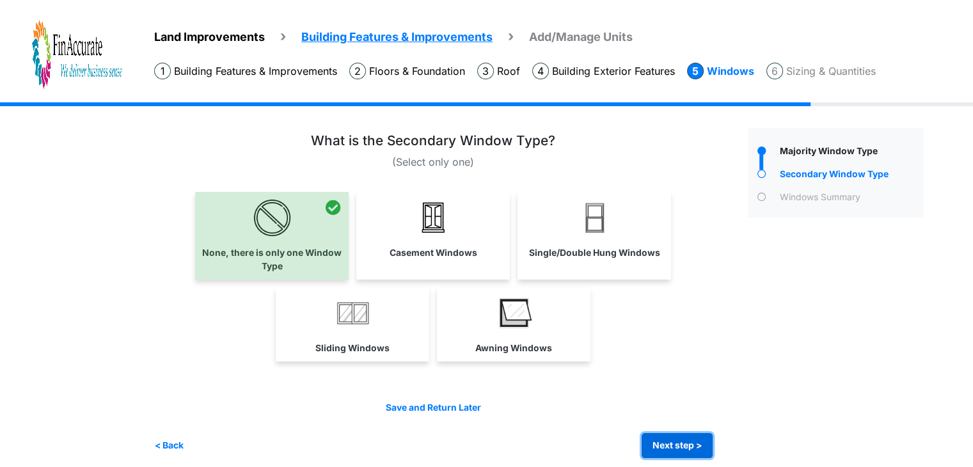
click at [695, 443] on button "Next step >" at bounding box center [677, 445] width 71 height 25
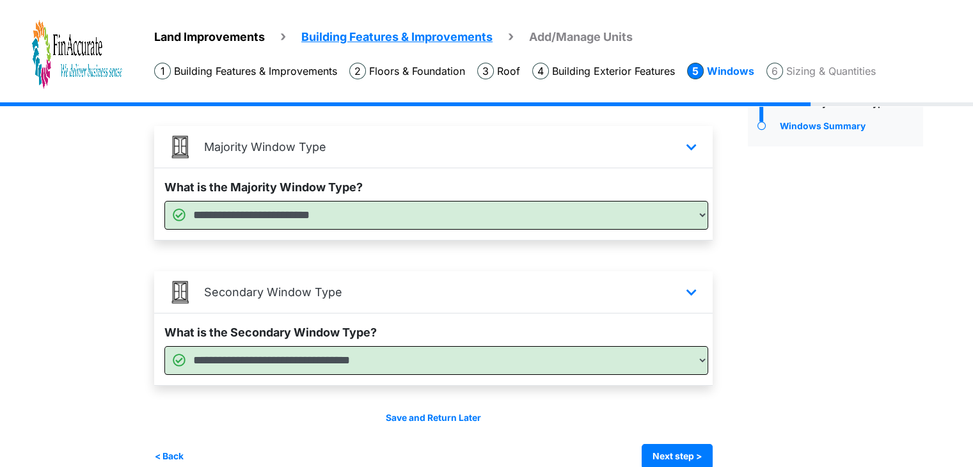
scroll to position [91, 0]
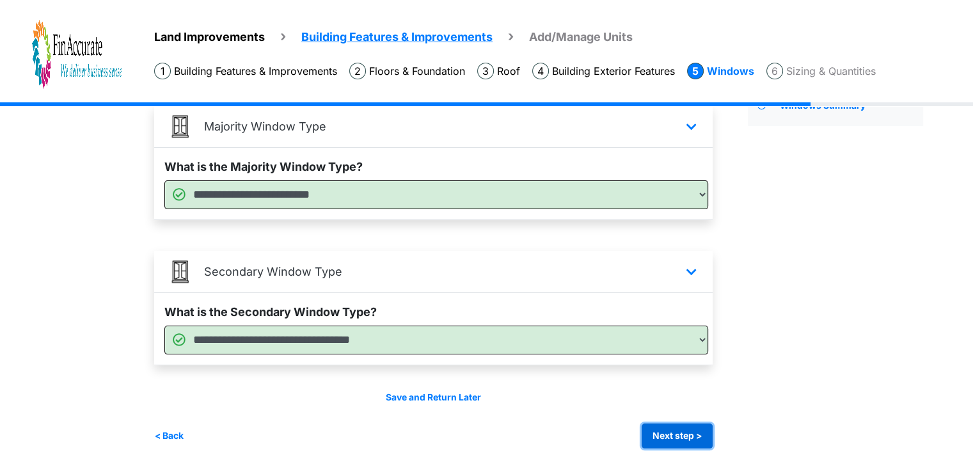
click at [699, 425] on button "Next step >" at bounding box center [677, 436] width 71 height 25
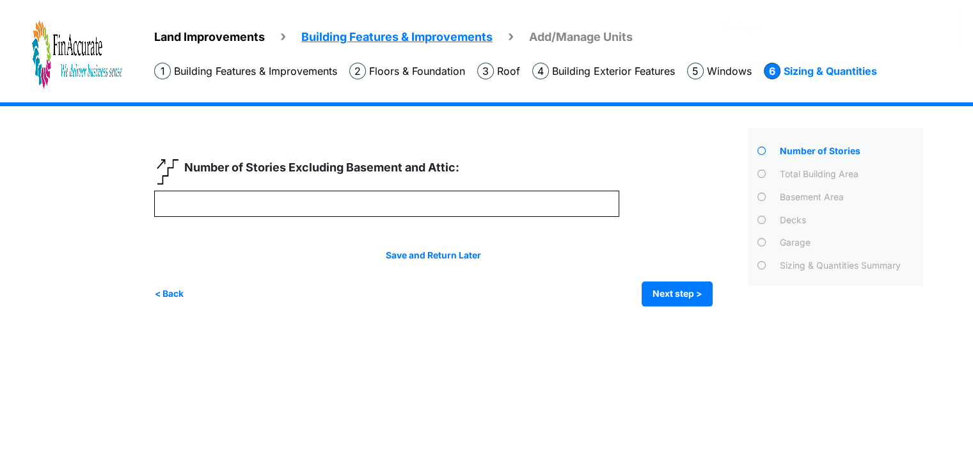
scroll to position [0, 0]
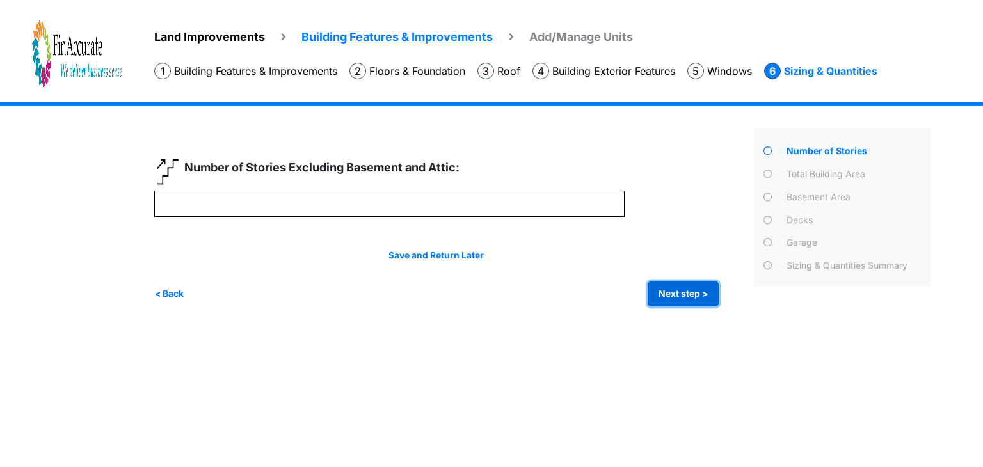
click at [671, 293] on button "Next step >" at bounding box center [683, 294] width 71 height 25
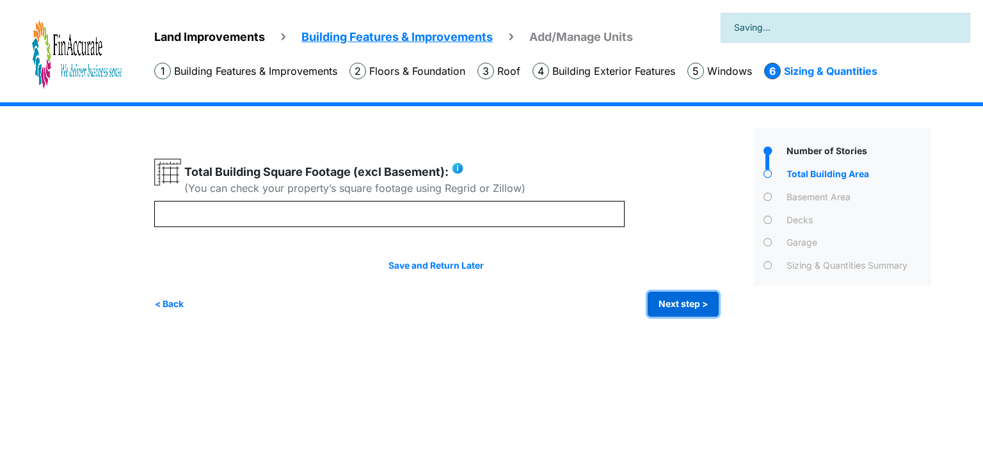
click at [671, 293] on button "Next step >" at bounding box center [683, 304] width 71 height 25
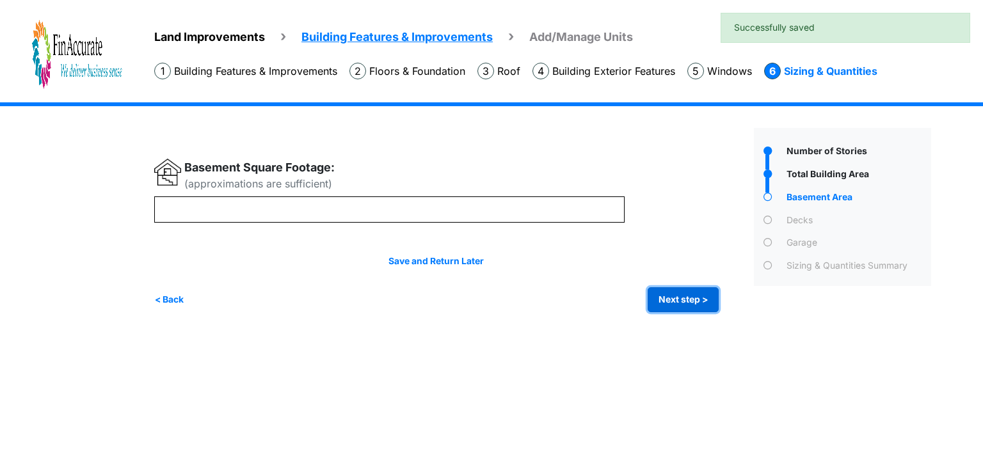
click at [671, 293] on button "Next step >" at bounding box center [683, 299] width 71 height 25
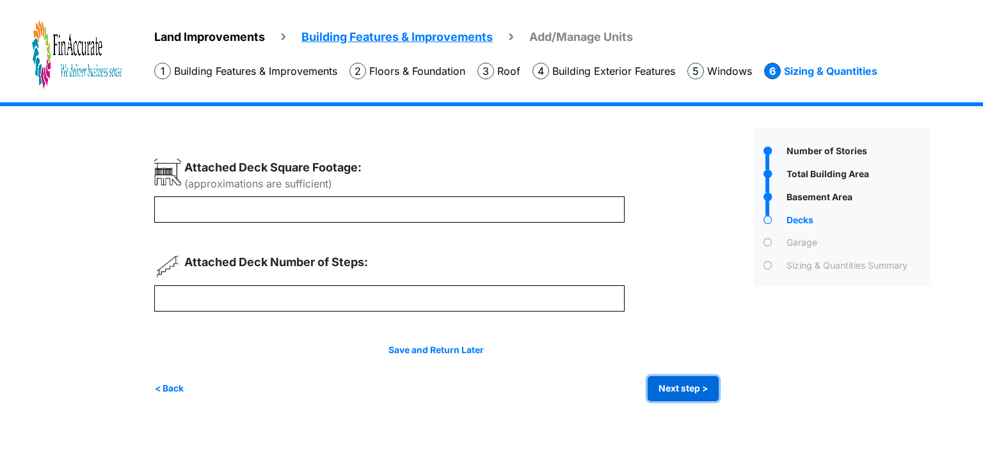
click at [680, 390] on button "Next step >" at bounding box center [683, 388] width 71 height 25
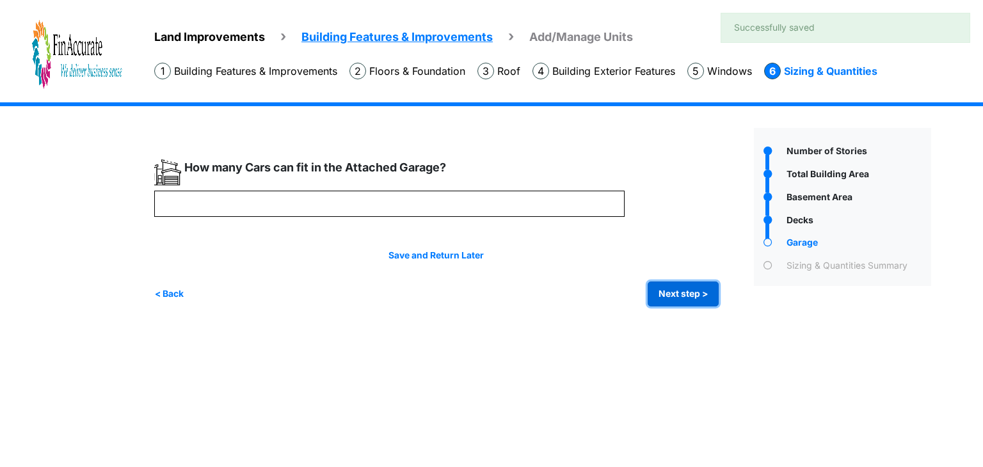
click at [678, 296] on button "Next step >" at bounding box center [683, 294] width 71 height 25
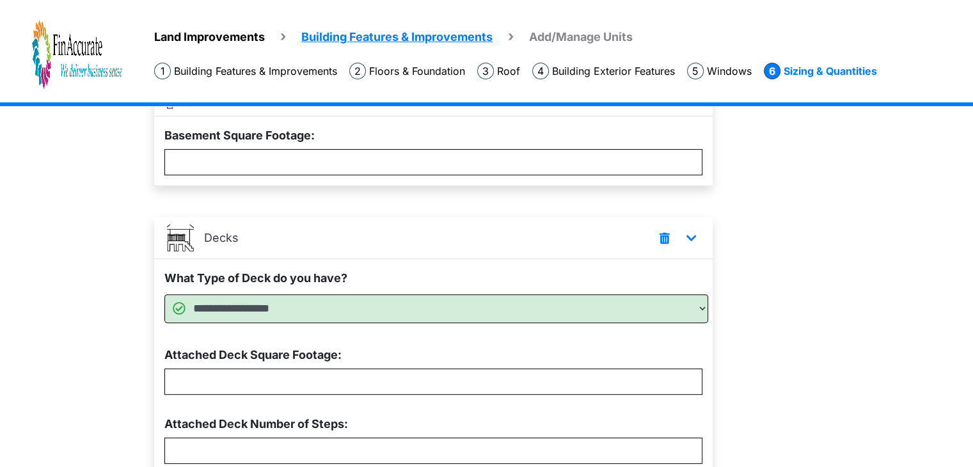
scroll to position [736, 0]
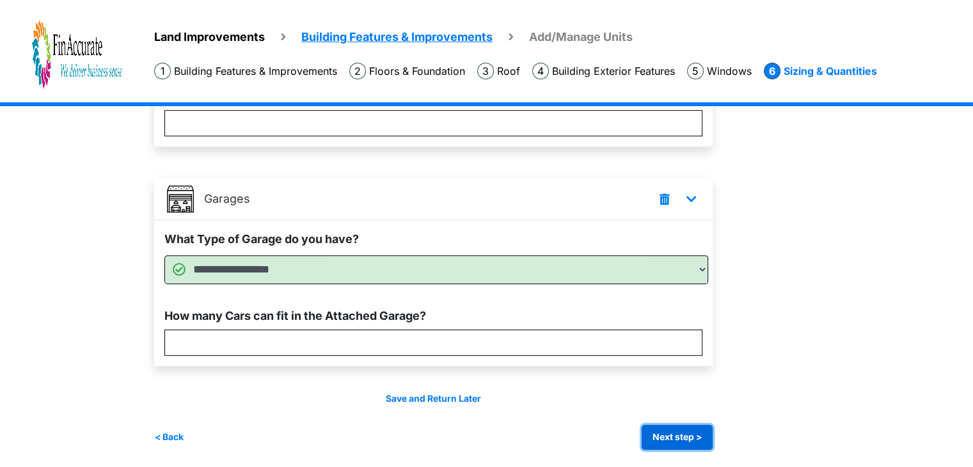
click at [672, 427] on button "Next step >" at bounding box center [677, 437] width 71 height 25
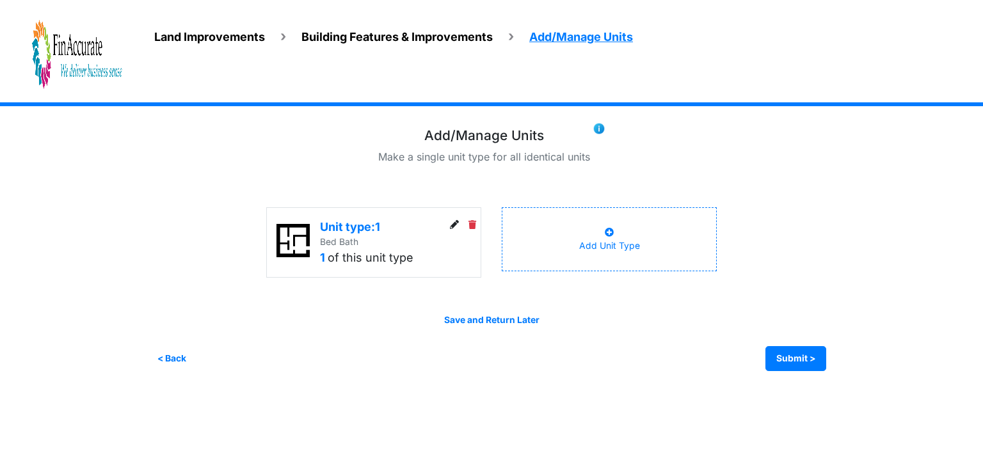
click at [450, 221] on icon at bounding box center [454, 225] width 9 height 9
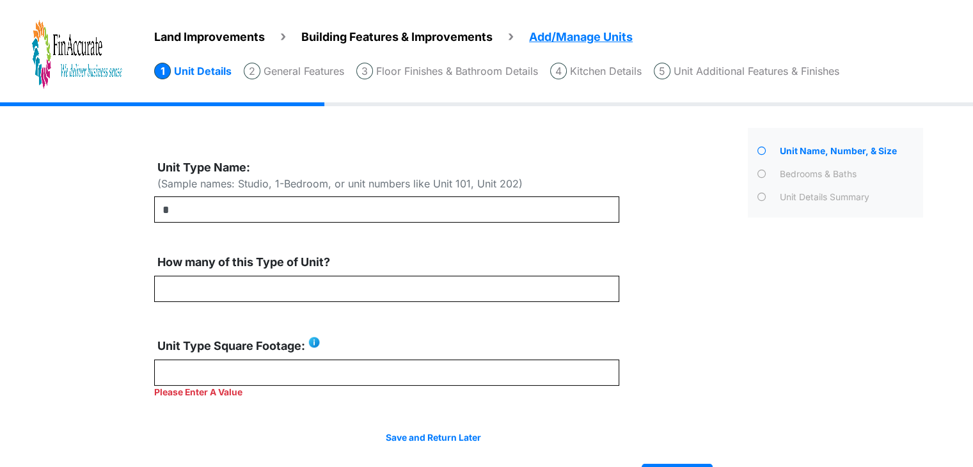
click at [717, 420] on div "*" at bounding box center [446, 324] width 584 height 330
click at [783, 394] on div "Unit Name, Number, & Size" at bounding box center [835, 308] width 195 height 361
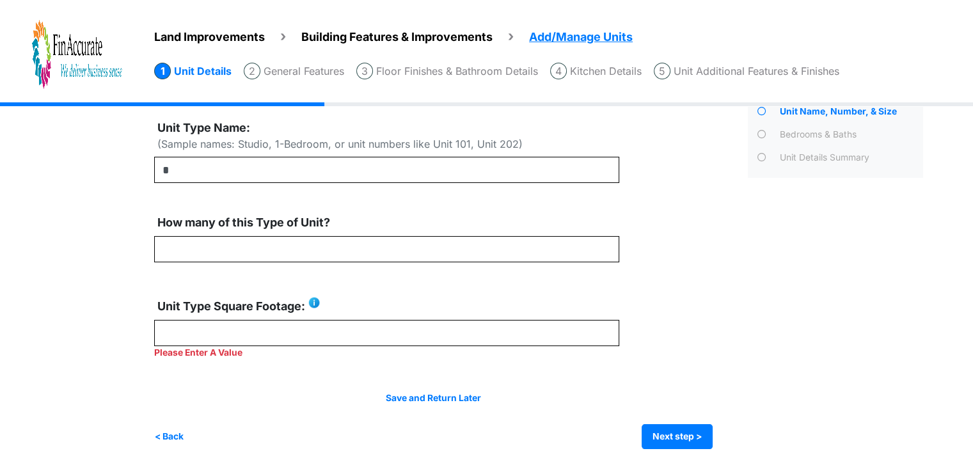
scroll to position [40, 0]
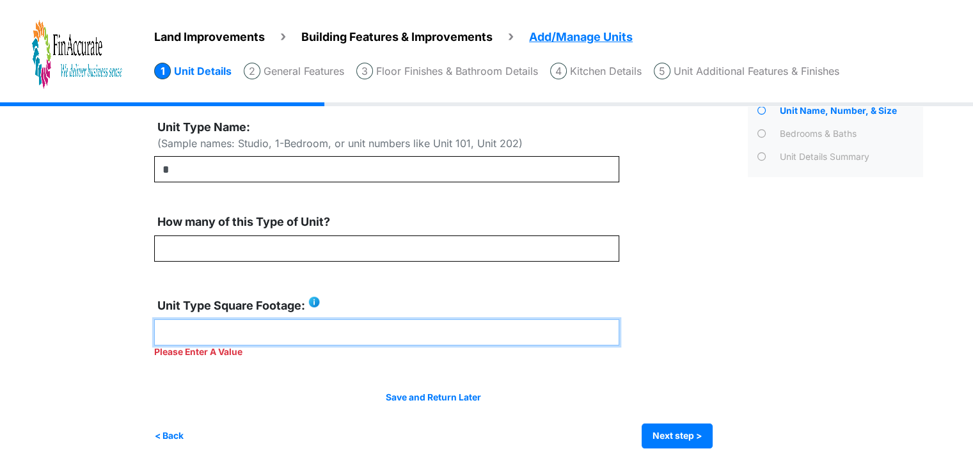
click at [488, 329] on input "number" at bounding box center [386, 332] width 465 height 26
click at [250, 326] on input "number" at bounding box center [386, 332] width 465 height 26
type input "****"
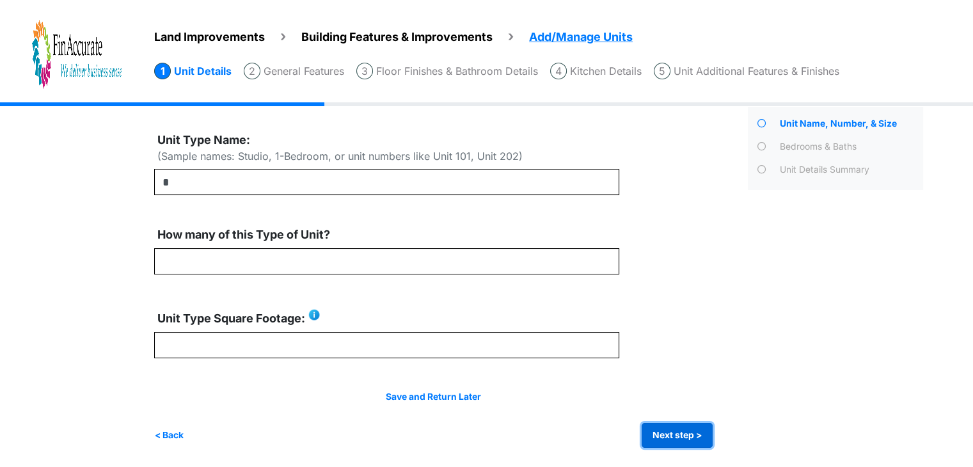
scroll to position [27, 0]
click at [657, 429] on button "Next step >" at bounding box center [677, 436] width 71 height 25
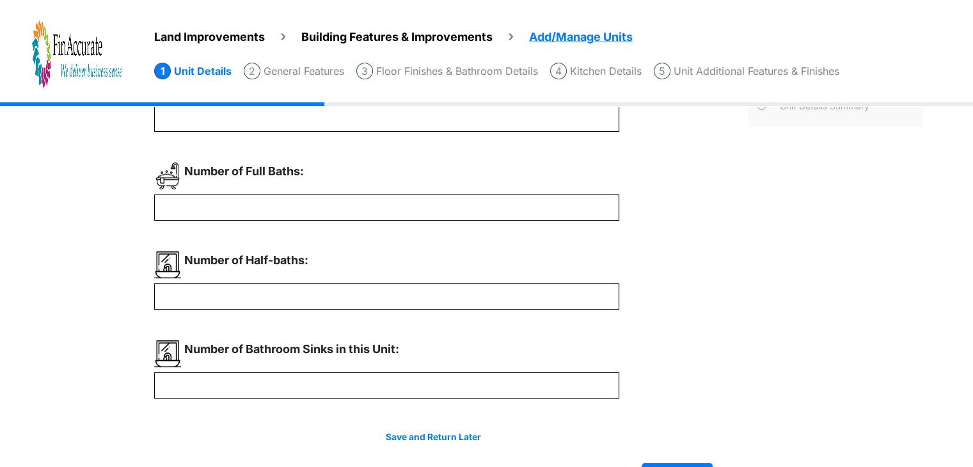
scroll to position [131, 0]
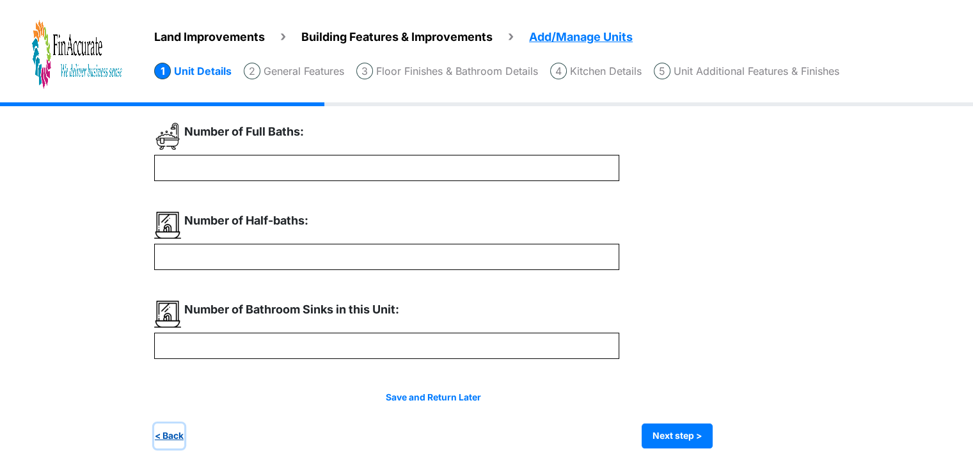
click at [168, 438] on button "< Back" at bounding box center [169, 436] width 30 height 25
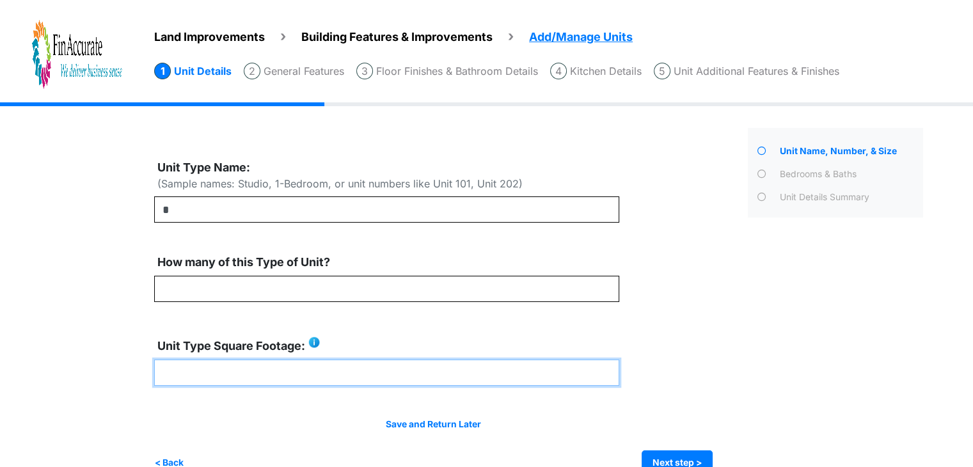
click at [237, 374] on input "****" at bounding box center [386, 373] width 465 height 26
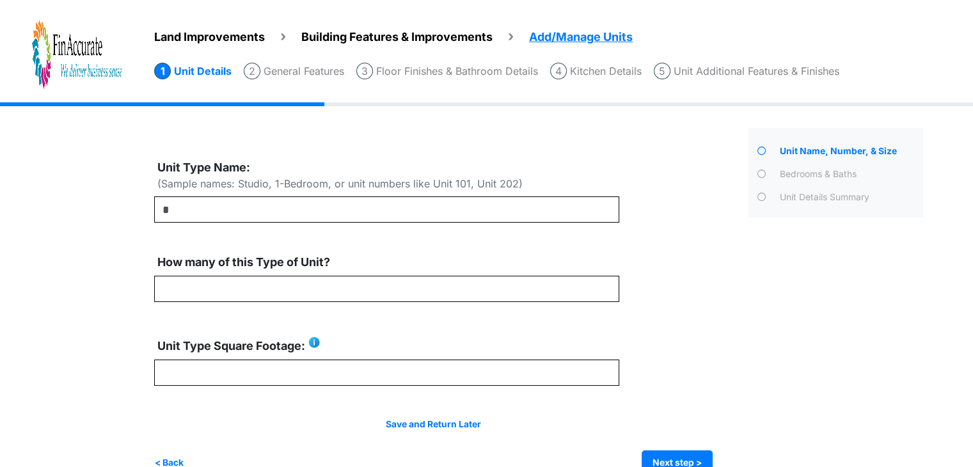
click at [200, 76] on li "Unit Details" at bounding box center [192, 71] width 77 height 17
click at [220, 35] on span "Land Improvements" at bounding box center [209, 36] width 111 height 13
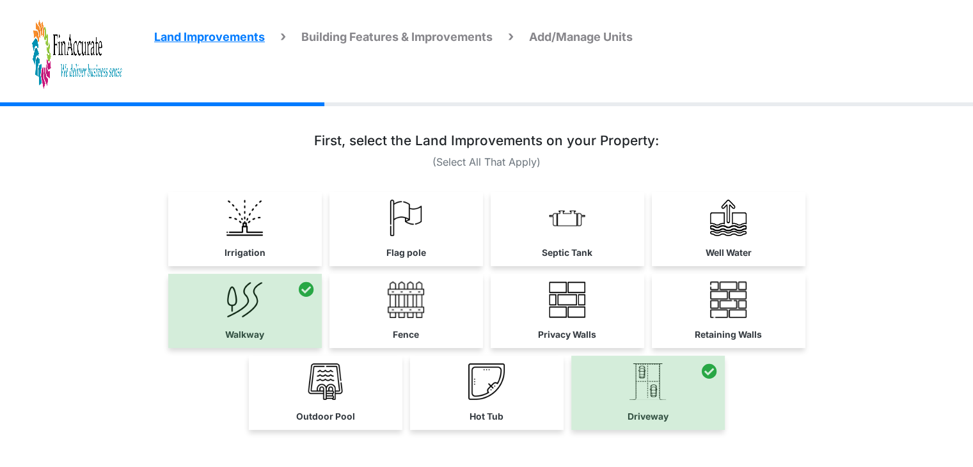
click at [366, 40] on span "Building Features & Improvements" at bounding box center [396, 36] width 191 height 13
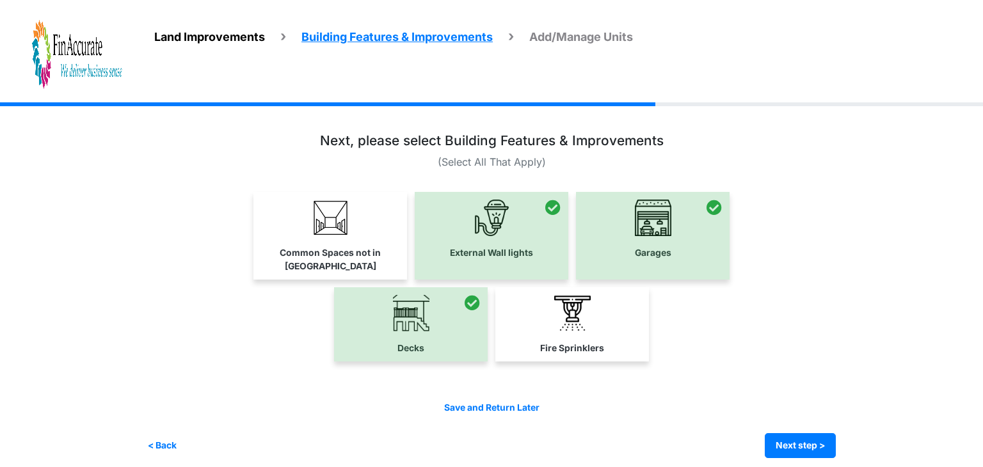
click at [253, 30] on span "Land Improvements" at bounding box center [209, 36] width 111 height 13
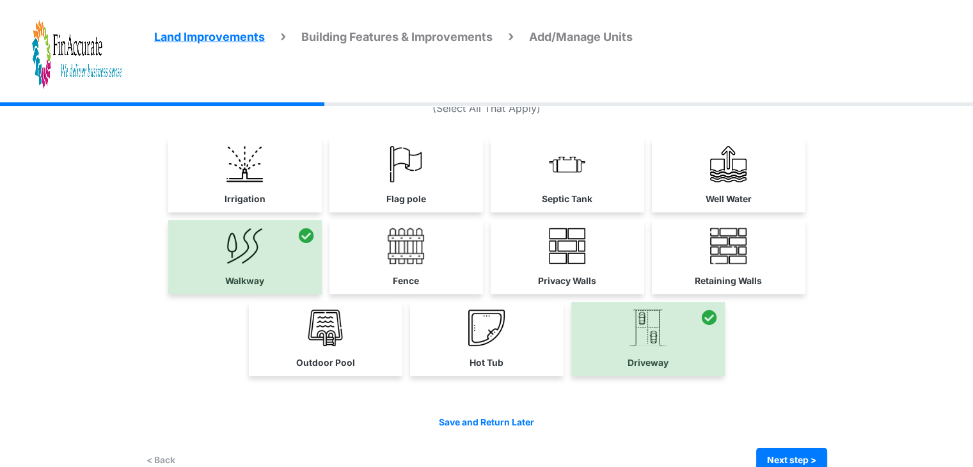
scroll to position [77, 0]
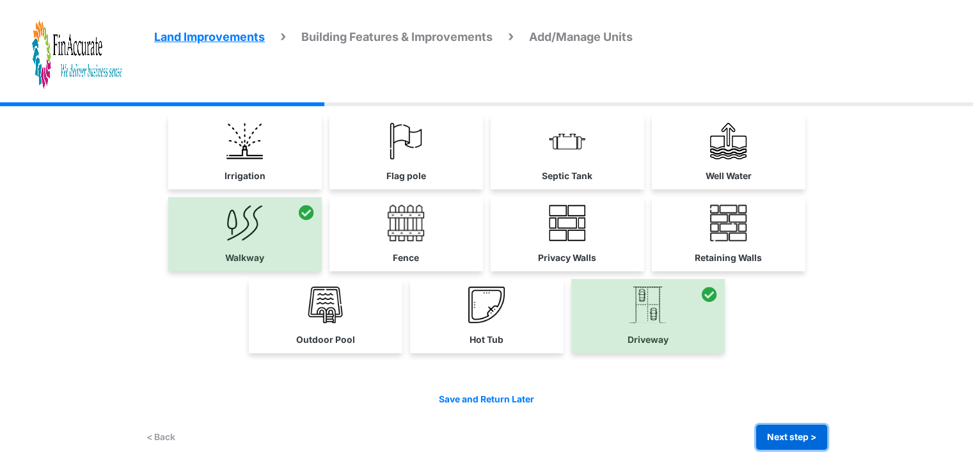
click at [778, 434] on button "Next step >" at bounding box center [791, 437] width 71 height 25
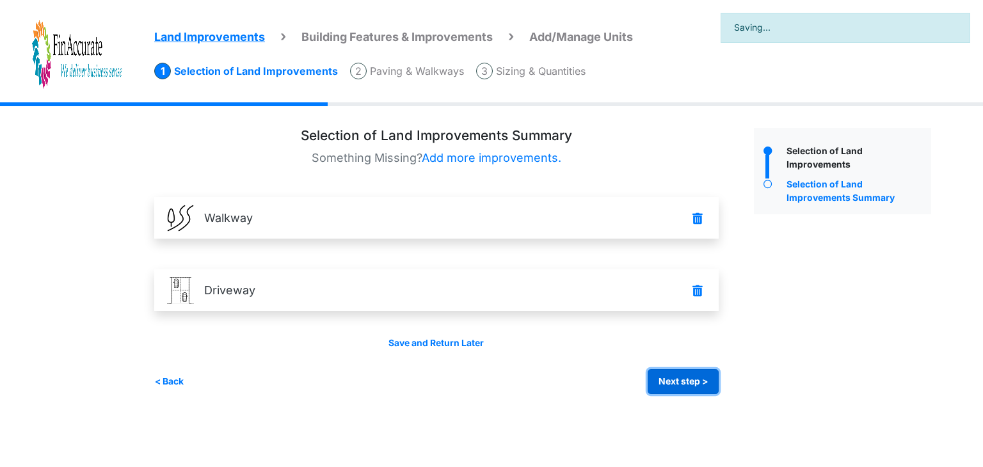
click at [697, 370] on button "Next step >" at bounding box center [683, 381] width 71 height 25
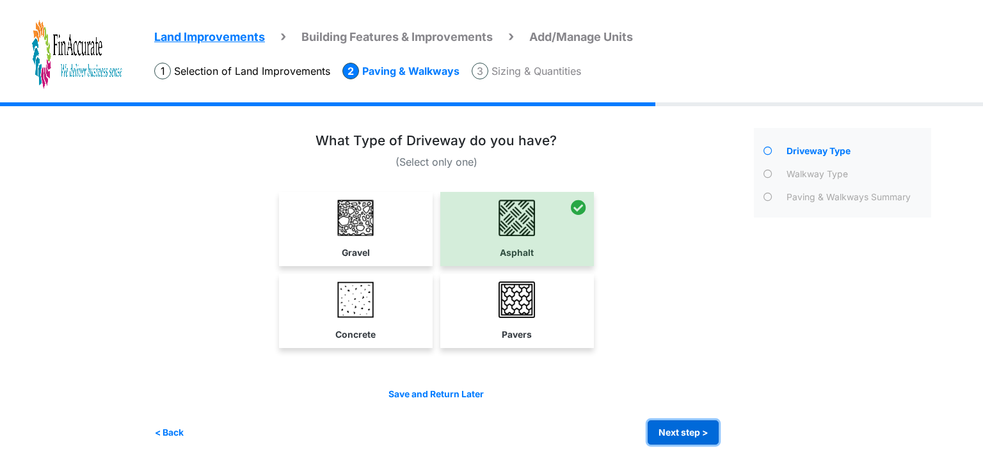
click at [688, 426] on button "Next step >" at bounding box center [683, 432] width 71 height 25
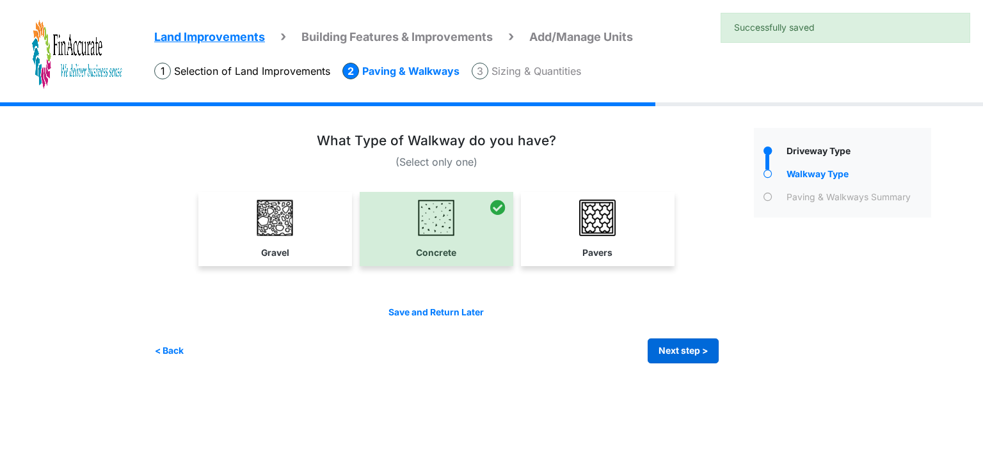
drag, startPoint x: 688, startPoint y: 426, endPoint x: 663, endPoint y: 346, distance: 84.6
click at [663, 346] on html "Land Improvements Building Features & Improvements Amenities in the Common Spac…" at bounding box center [491, 191] width 983 height 383
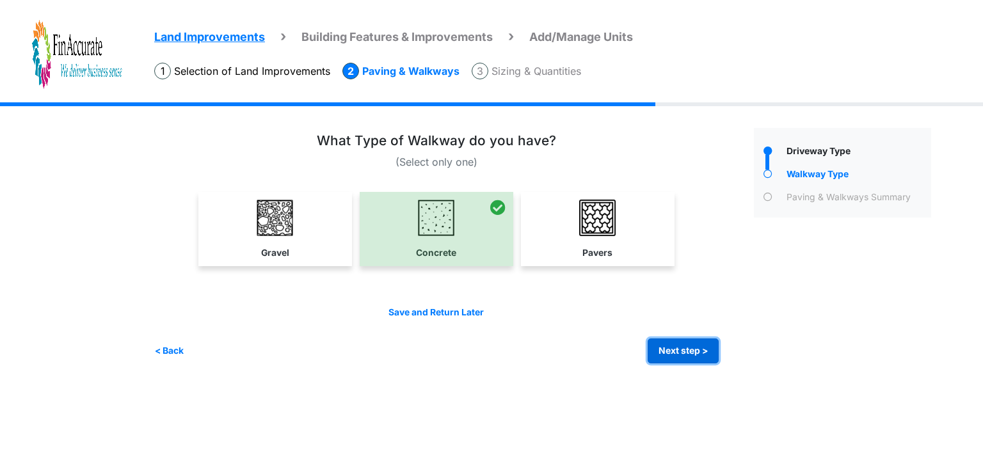
click at [663, 346] on button "Next step >" at bounding box center [683, 350] width 71 height 25
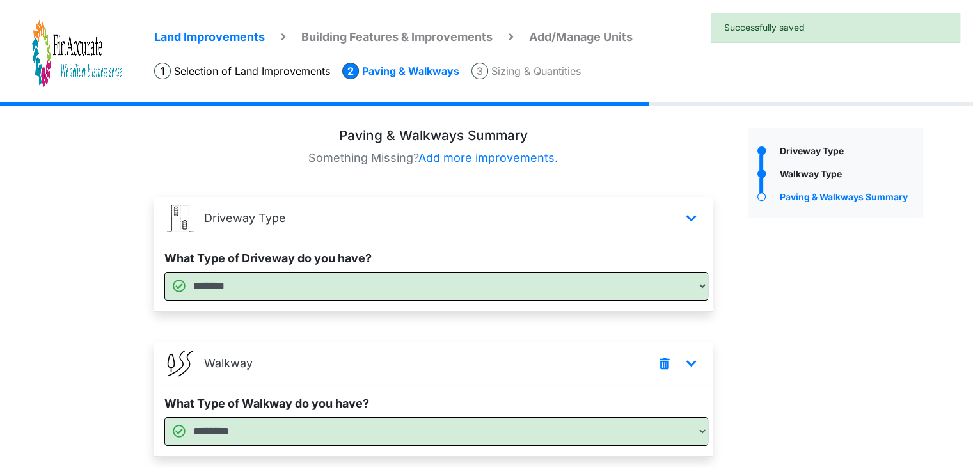
scroll to position [91, 0]
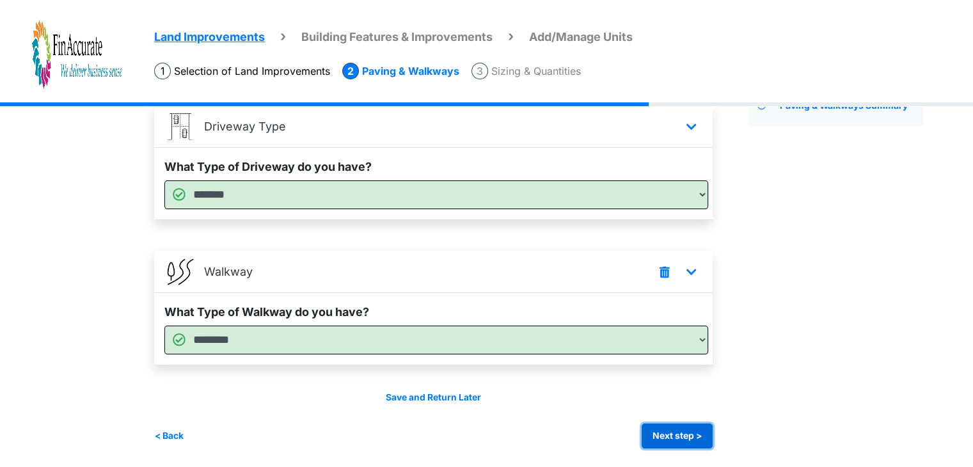
click at [705, 431] on button "Next step >" at bounding box center [677, 436] width 71 height 25
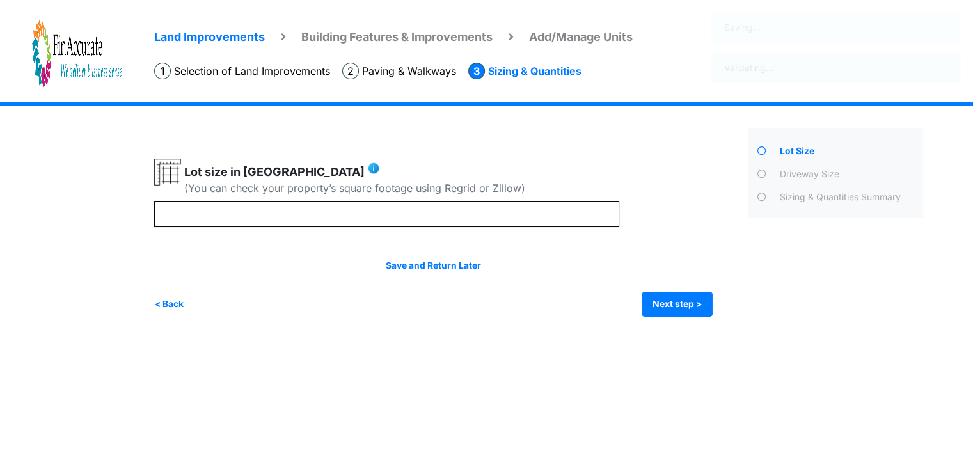
scroll to position [0, 0]
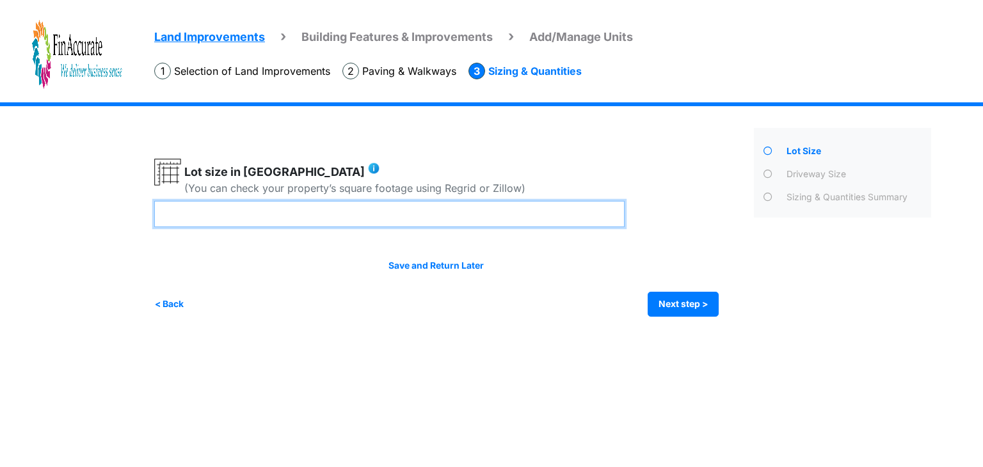
click at [486, 203] on input "***" at bounding box center [389, 214] width 470 height 26
type input "****"
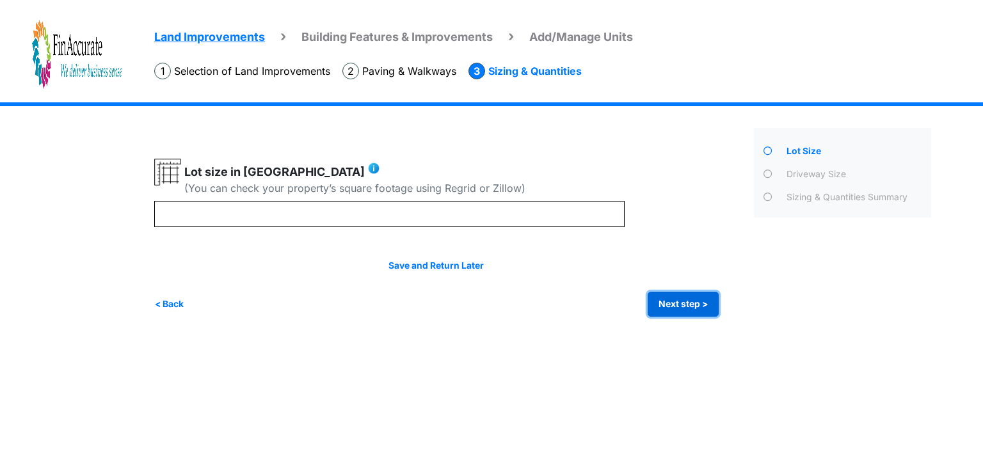
click at [659, 297] on button "Next step >" at bounding box center [683, 304] width 71 height 25
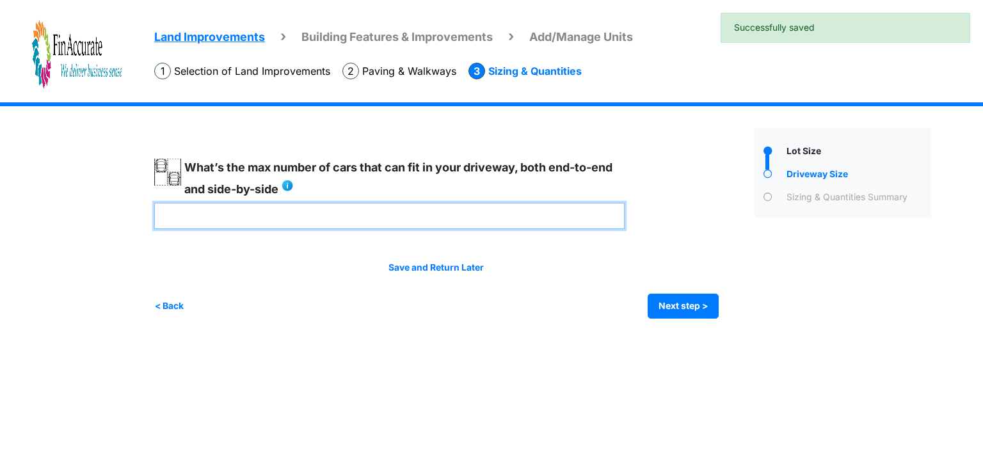
click at [499, 209] on input "*" at bounding box center [389, 216] width 470 height 26
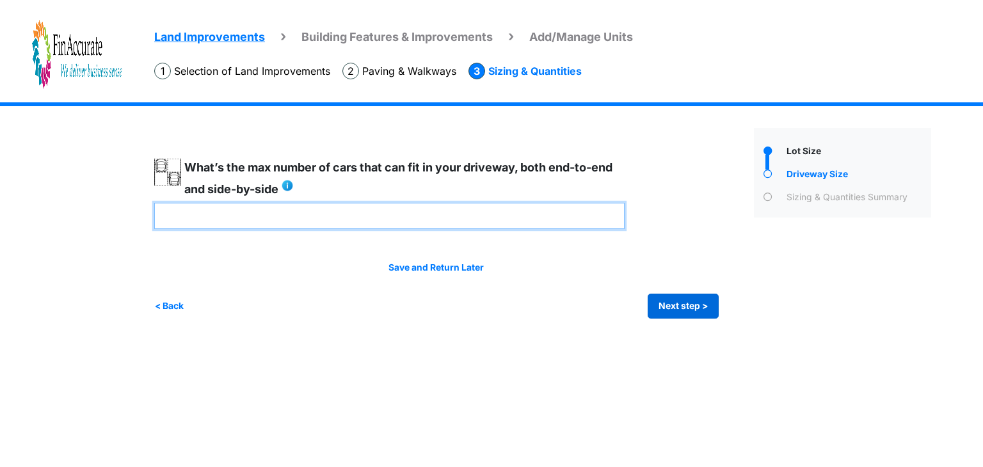
type input "*"
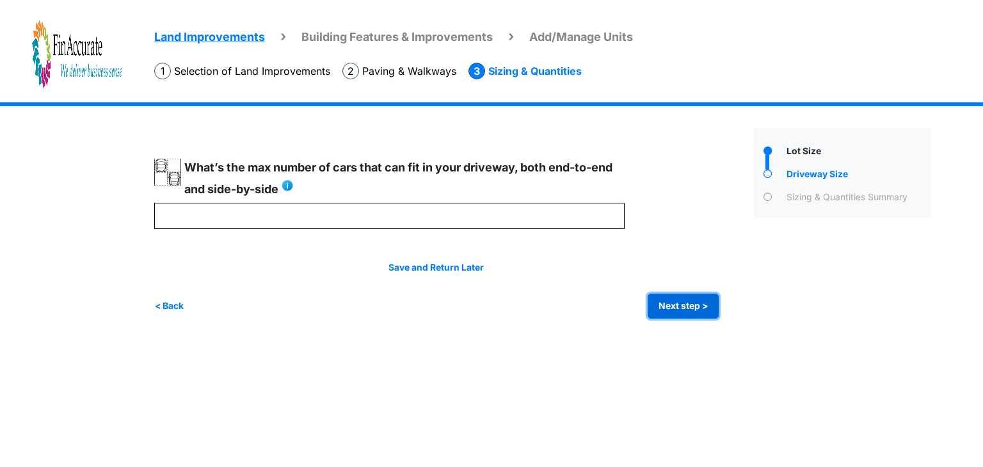
click at [665, 301] on button "Next step >" at bounding box center [683, 306] width 71 height 25
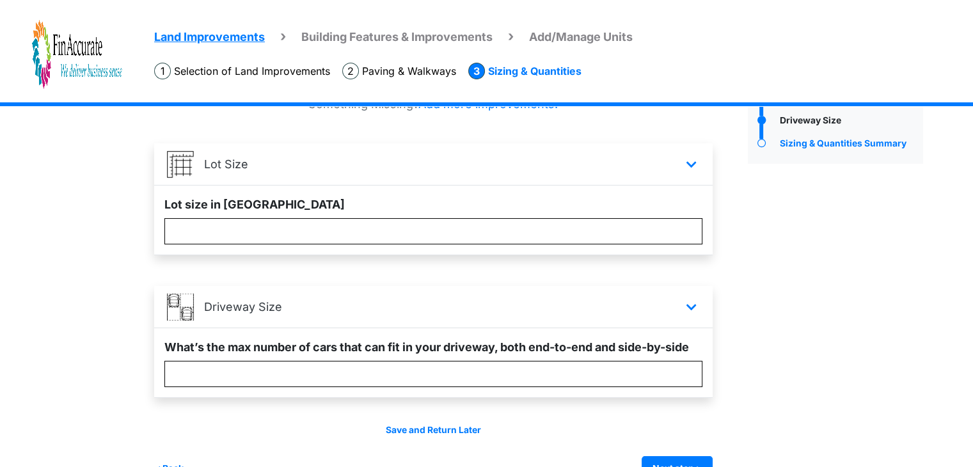
scroll to position [86, 0]
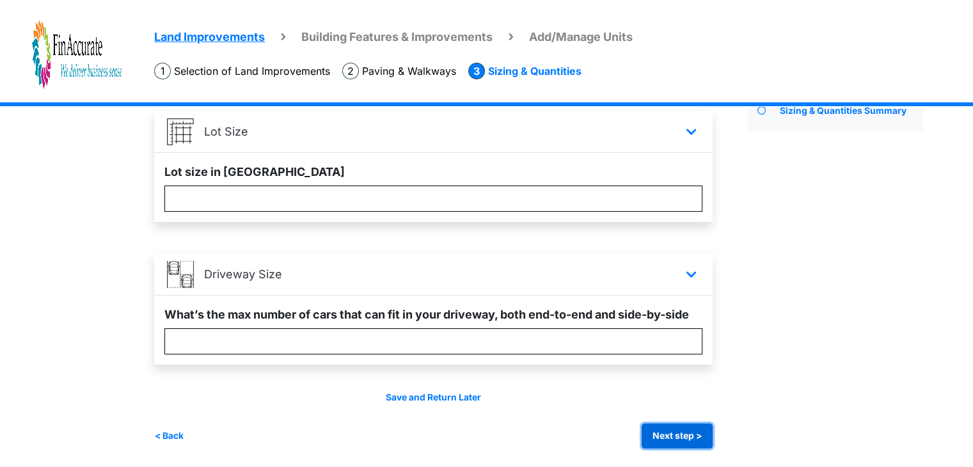
click at [696, 441] on button "Next step >" at bounding box center [677, 436] width 71 height 25
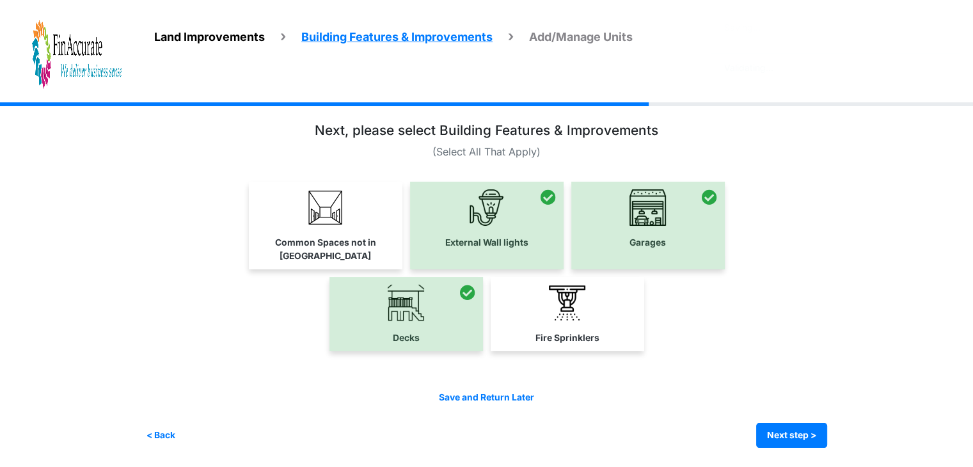
scroll to position [0, 0]
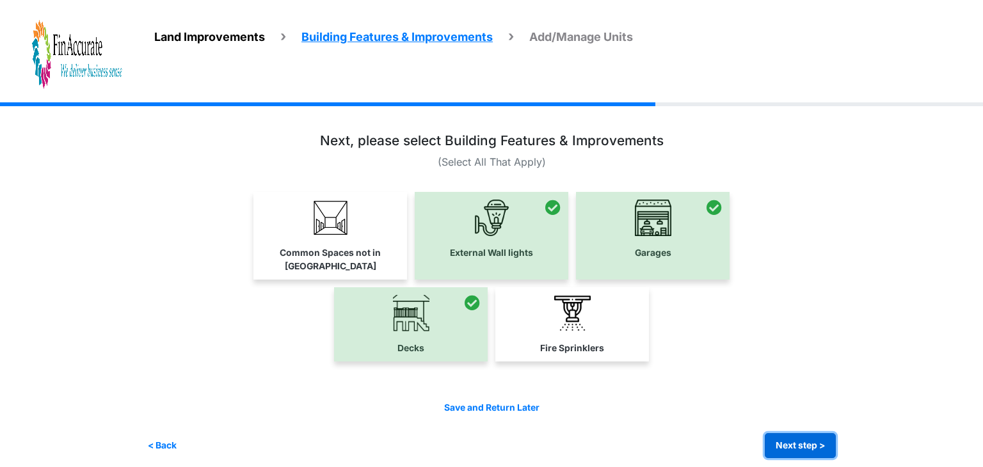
click at [791, 433] on button "Next step >" at bounding box center [800, 445] width 71 height 25
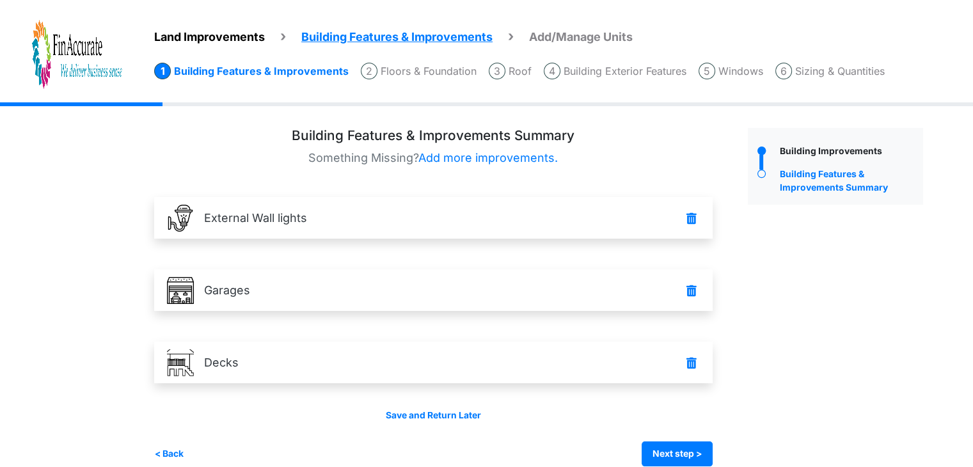
scroll to position [18, 0]
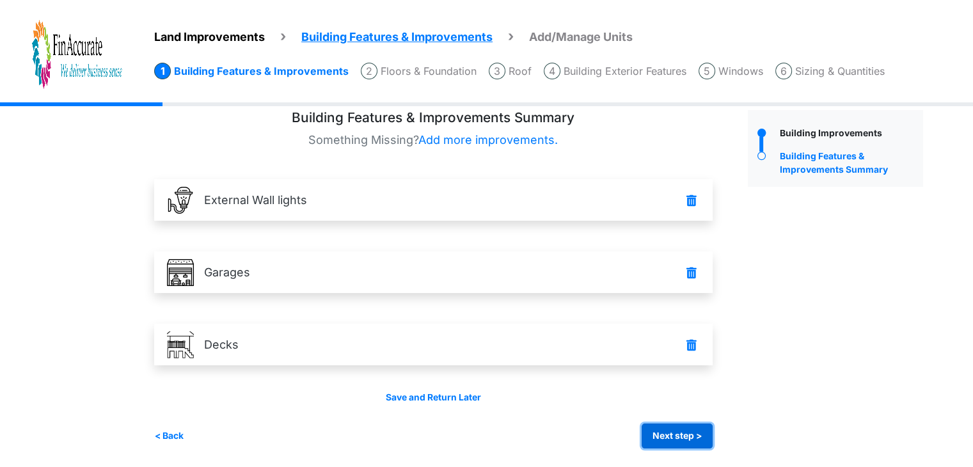
click at [693, 446] on button "Next step >" at bounding box center [677, 436] width 71 height 25
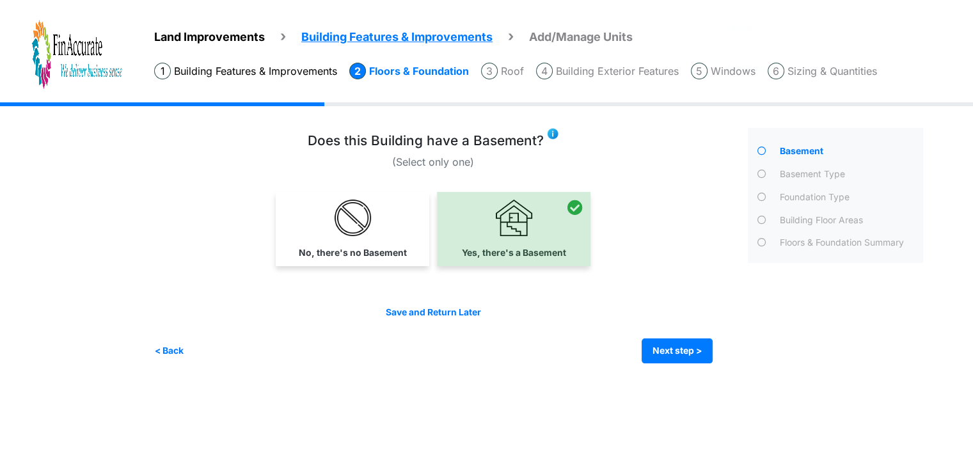
scroll to position [0, 0]
click at [697, 351] on button "Next step >" at bounding box center [683, 350] width 71 height 25
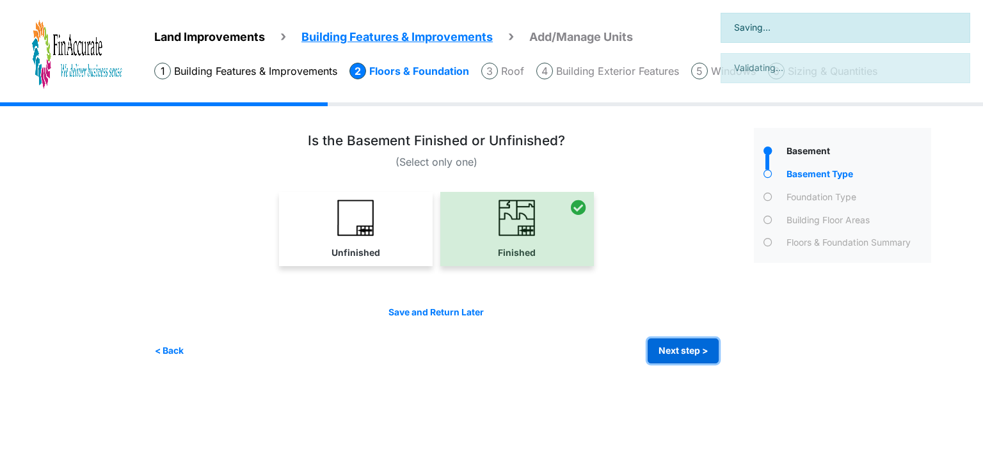
click at [697, 351] on button "Next step >" at bounding box center [683, 350] width 71 height 25
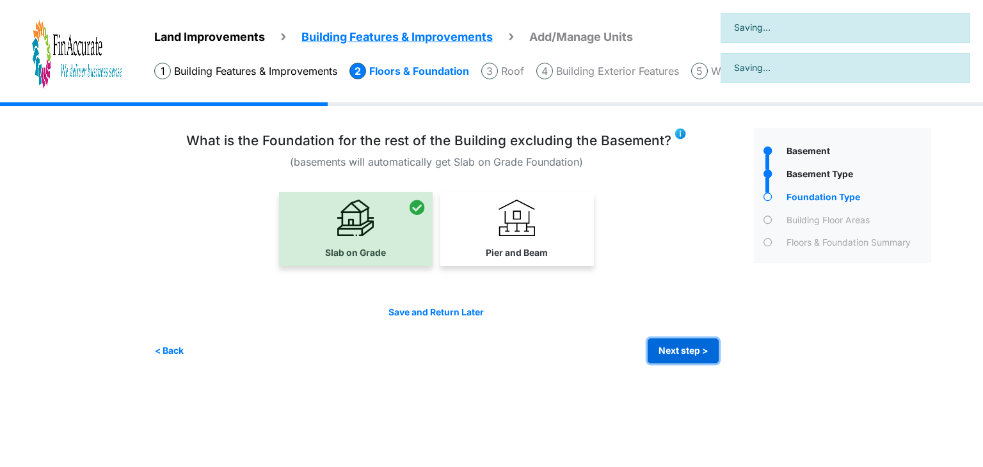
click at [697, 351] on button "Next step >" at bounding box center [683, 350] width 71 height 25
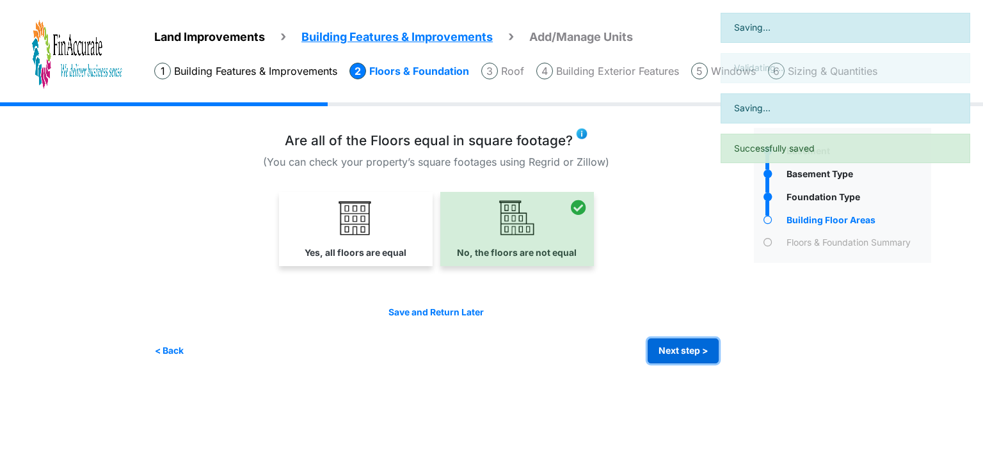
click at [697, 351] on button "Next step >" at bounding box center [683, 350] width 71 height 25
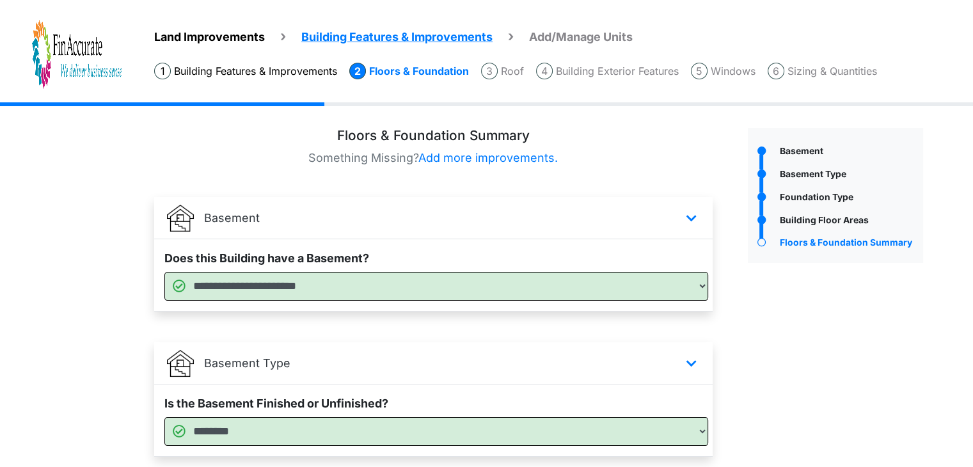
scroll to position [381, 0]
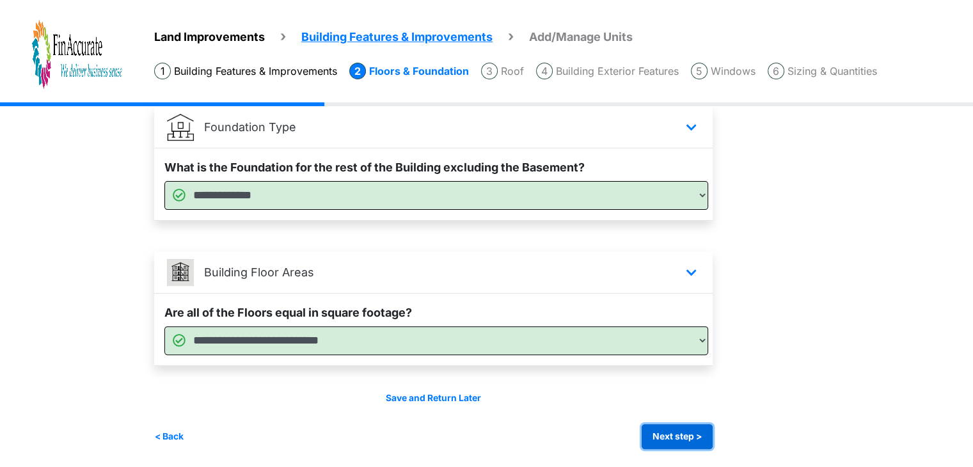
click at [670, 433] on button "Next step >" at bounding box center [677, 436] width 71 height 25
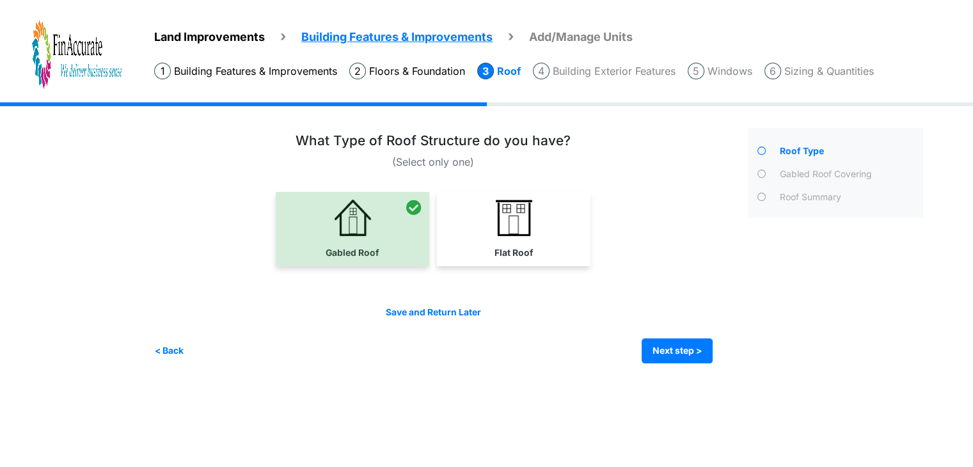
scroll to position [0, 0]
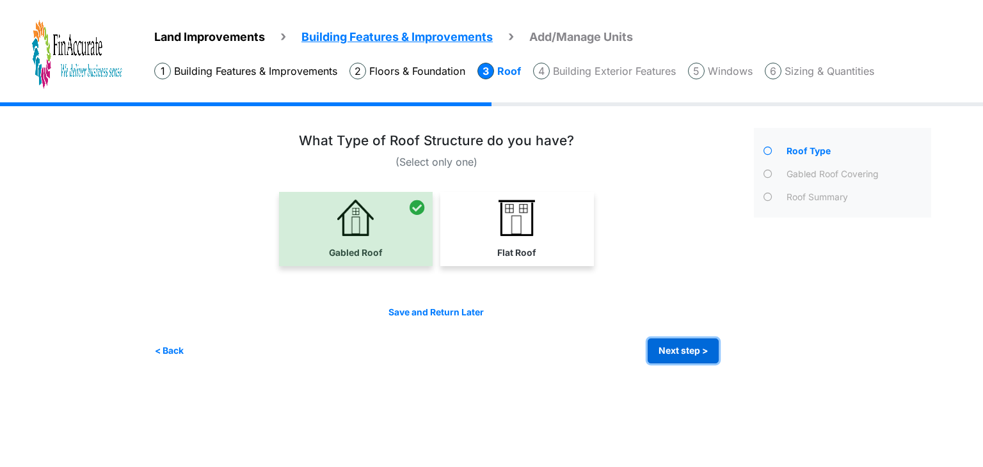
click at [668, 351] on button "Next step >" at bounding box center [683, 350] width 71 height 25
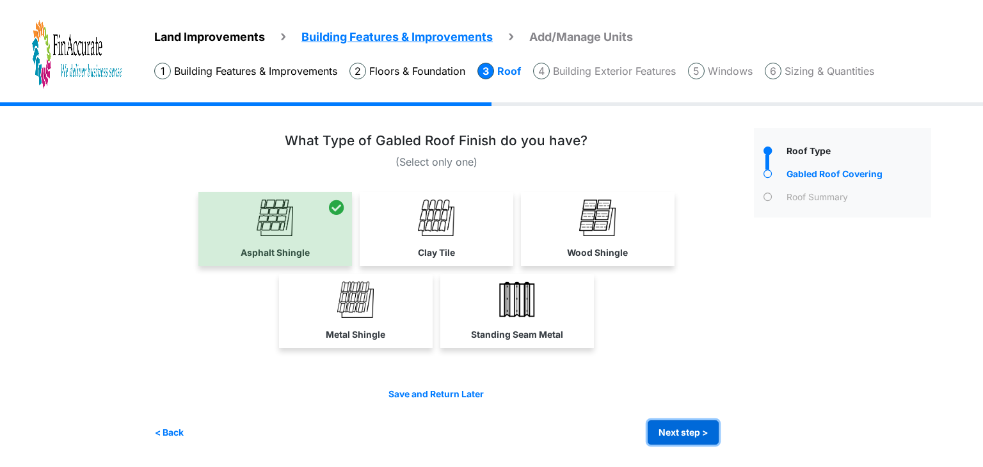
click at [691, 428] on button "Next step >" at bounding box center [683, 432] width 71 height 25
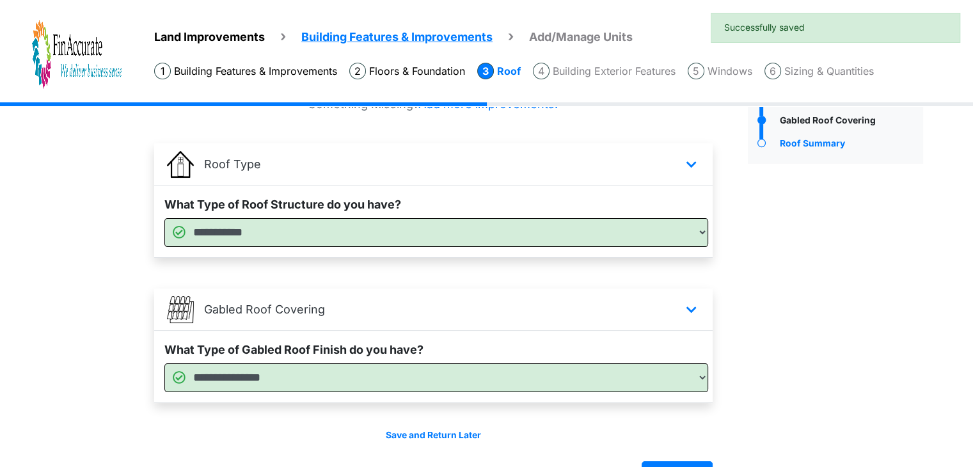
scroll to position [91, 0]
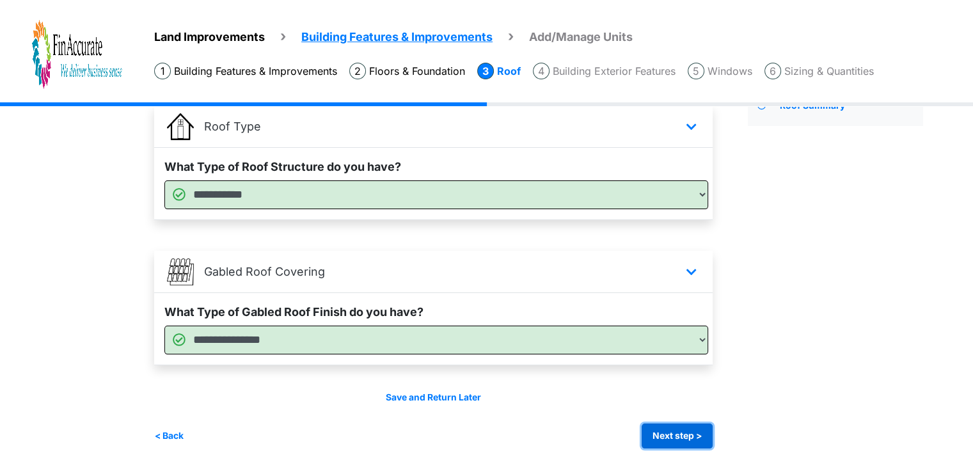
click at [681, 434] on button "Next step >" at bounding box center [677, 436] width 71 height 25
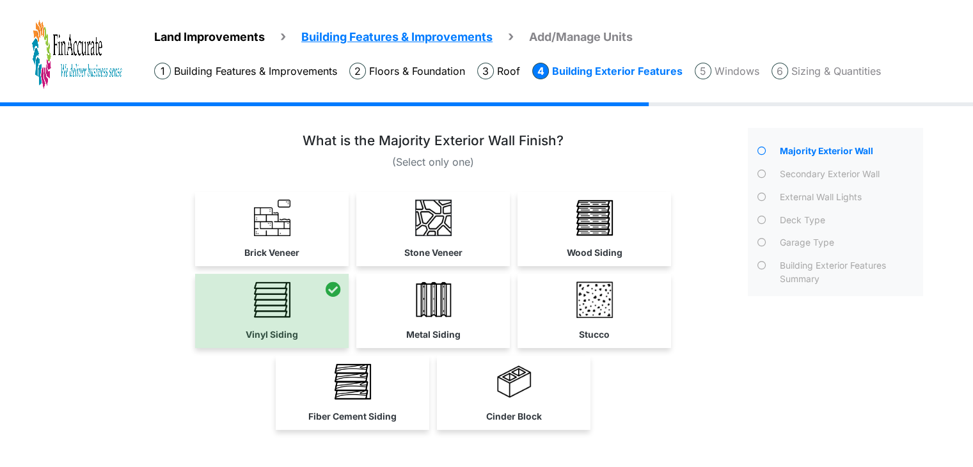
scroll to position [77, 0]
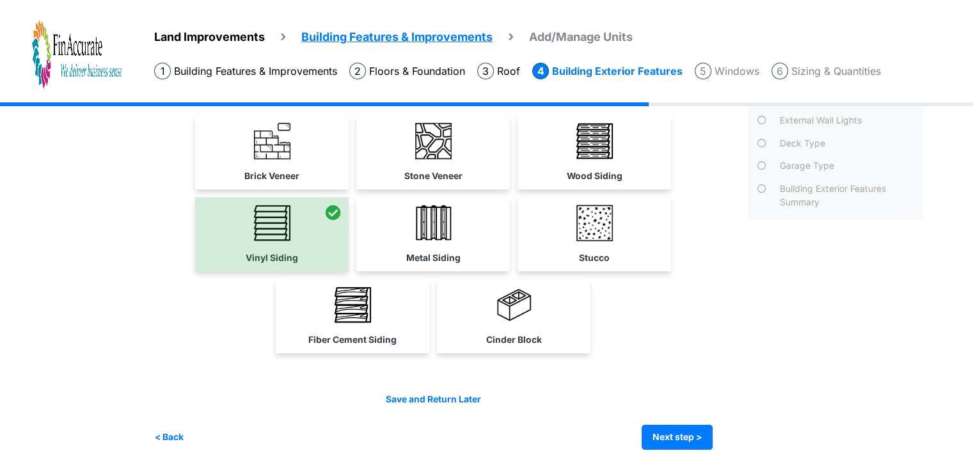
click at [688, 422] on div "Save and Return Later < Back Next step > Save and submit" at bounding box center [433, 422] width 559 height 58
click at [676, 429] on button "Next step >" at bounding box center [677, 437] width 71 height 25
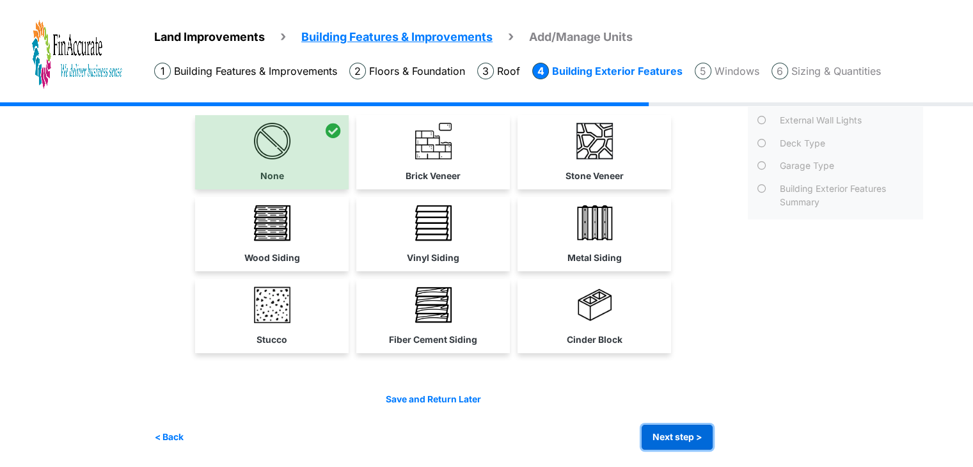
click at [649, 430] on button "Next step >" at bounding box center [677, 437] width 71 height 25
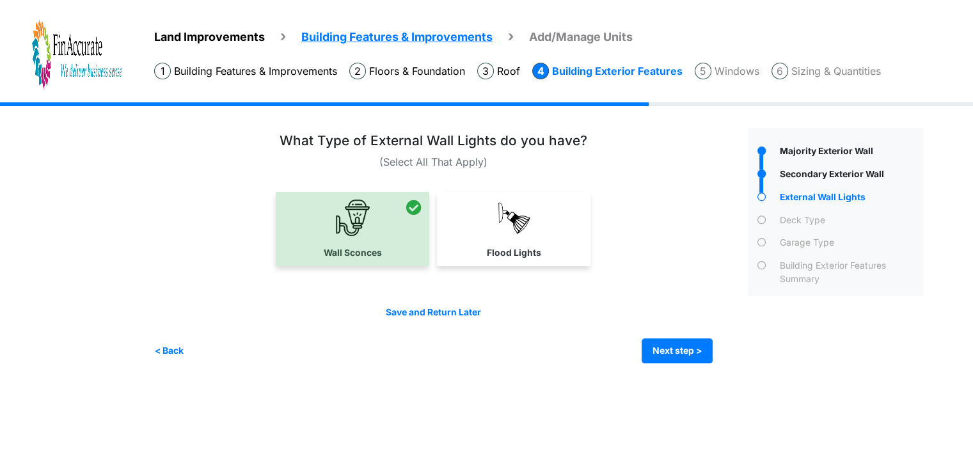
scroll to position [0, 0]
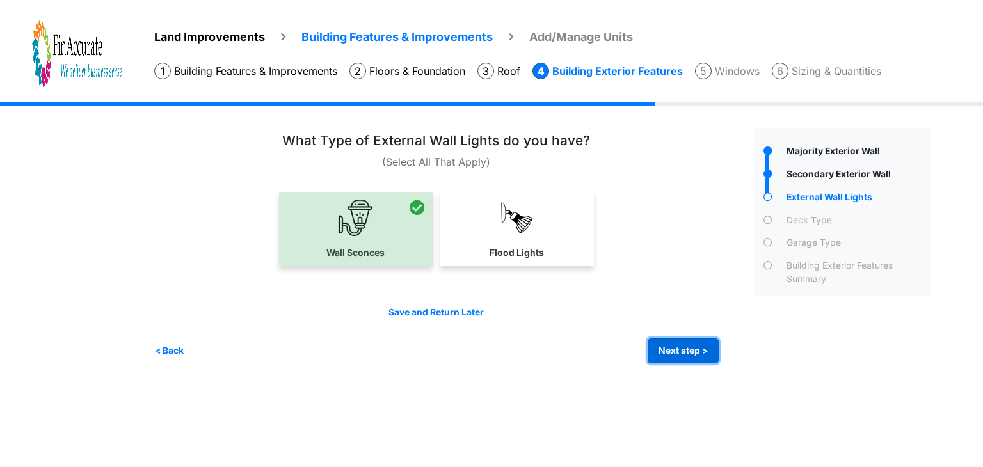
click at [701, 346] on button "Next step >" at bounding box center [683, 350] width 71 height 25
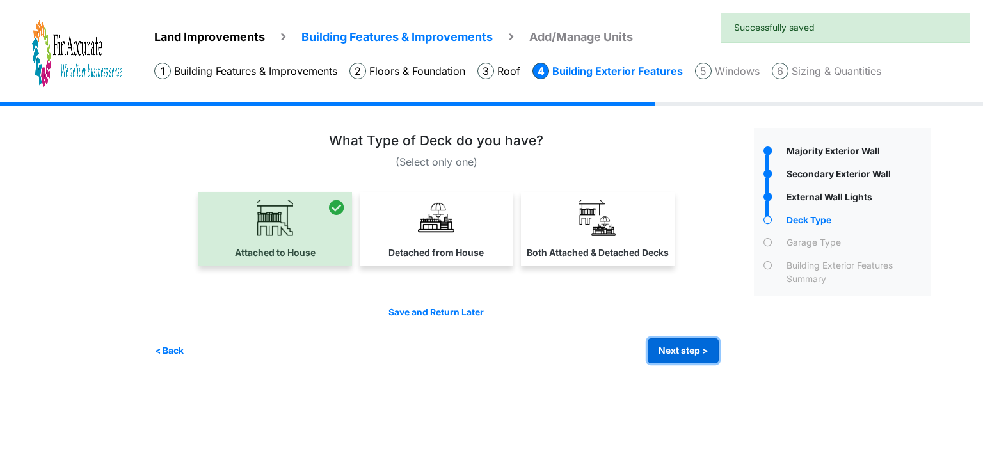
click at [701, 346] on button "Next step >" at bounding box center [683, 350] width 71 height 25
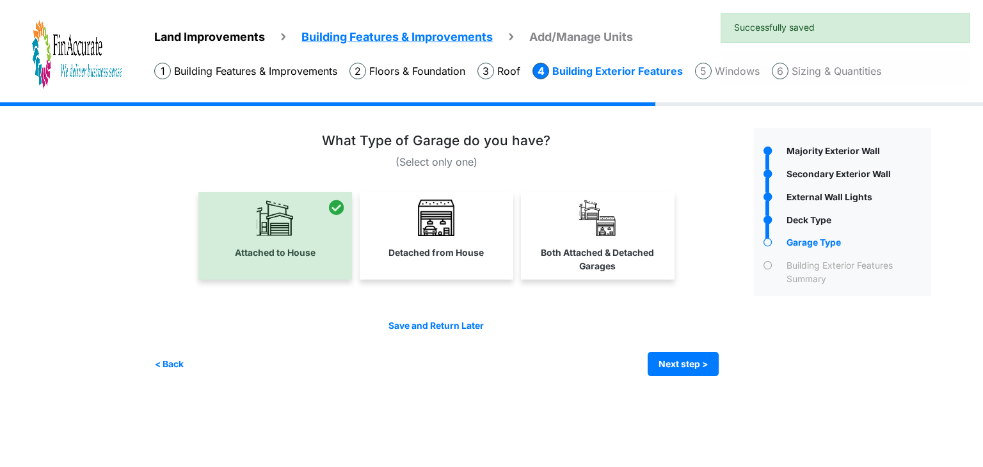
click at [701, 346] on div "Save and Return Later < Back Next step > Save and submit" at bounding box center [436, 348] width 564 height 58
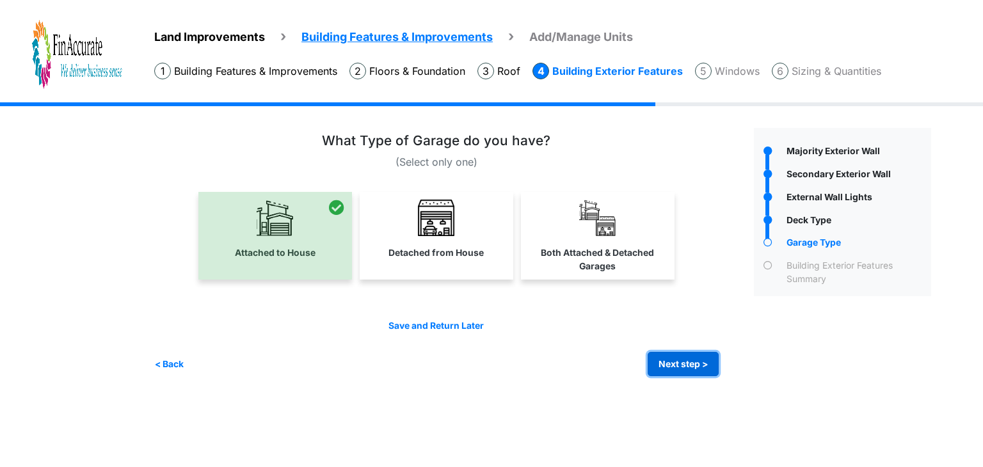
click at [671, 366] on button "Next step >" at bounding box center [683, 364] width 71 height 25
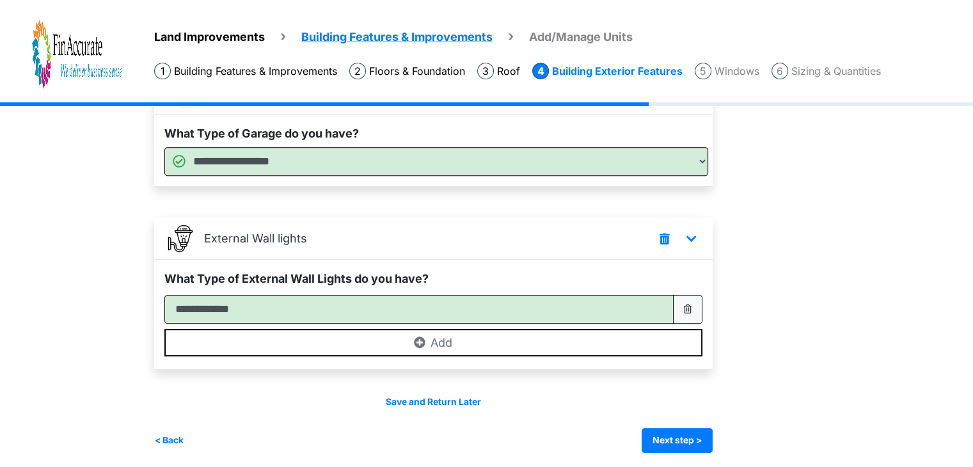
scroll to position [563, 0]
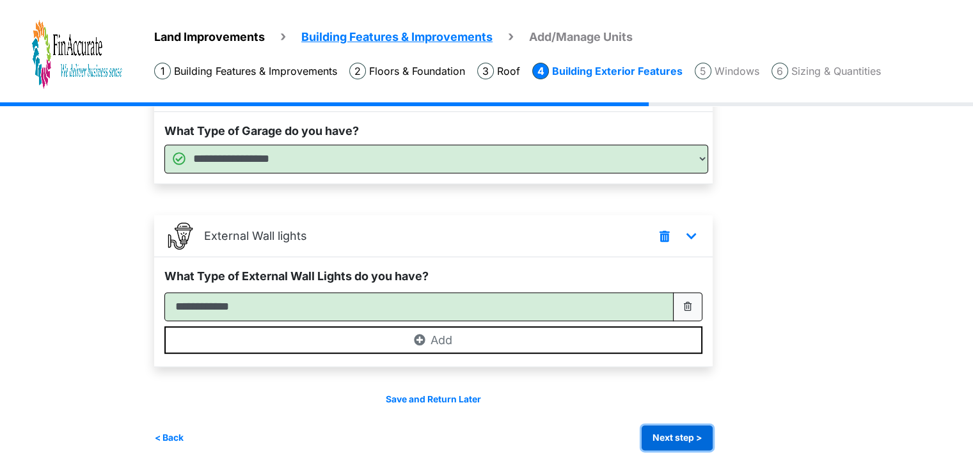
click at [669, 425] on button "Next step >" at bounding box center [677, 437] width 71 height 25
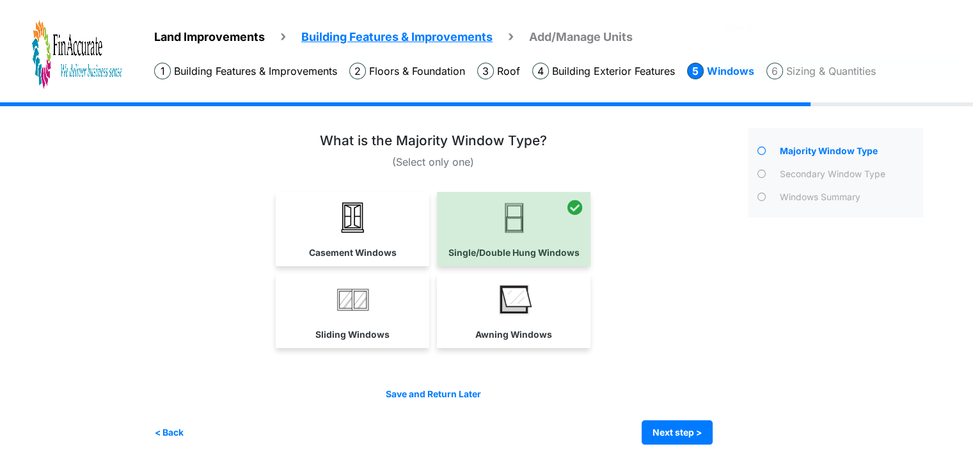
scroll to position [0, 0]
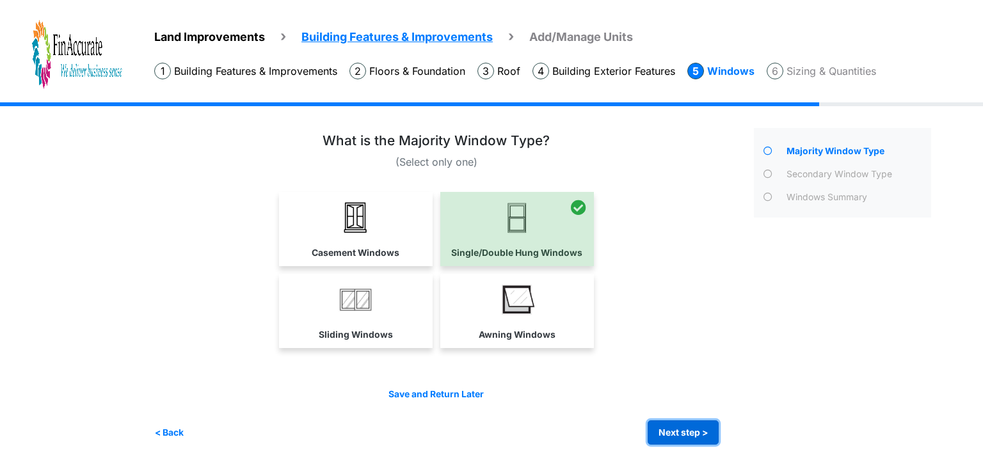
click at [681, 436] on button "Next step >" at bounding box center [683, 432] width 71 height 25
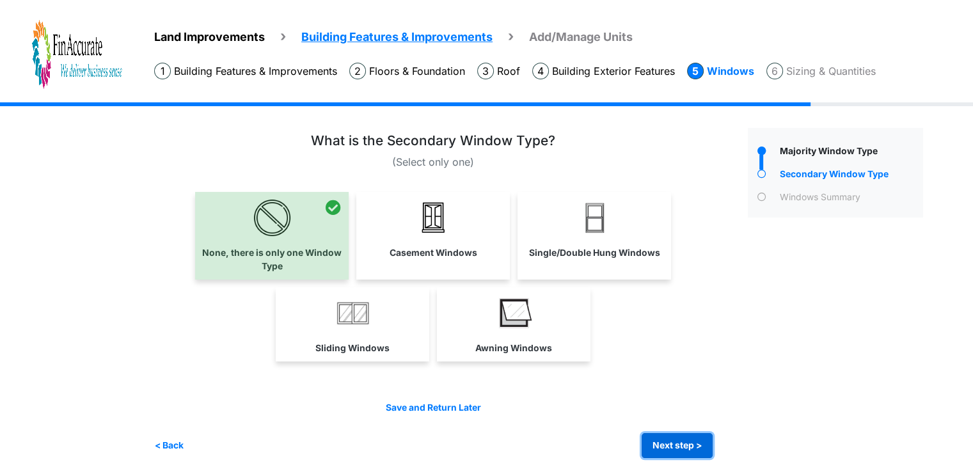
click at [681, 436] on button "Next step >" at bounding box center [677, 445] width 71 height 25
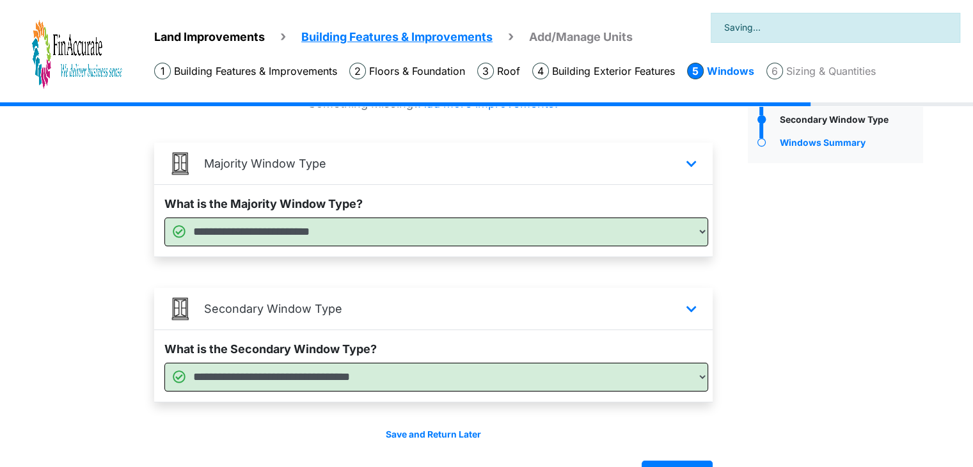
scroll to position [91, 0]
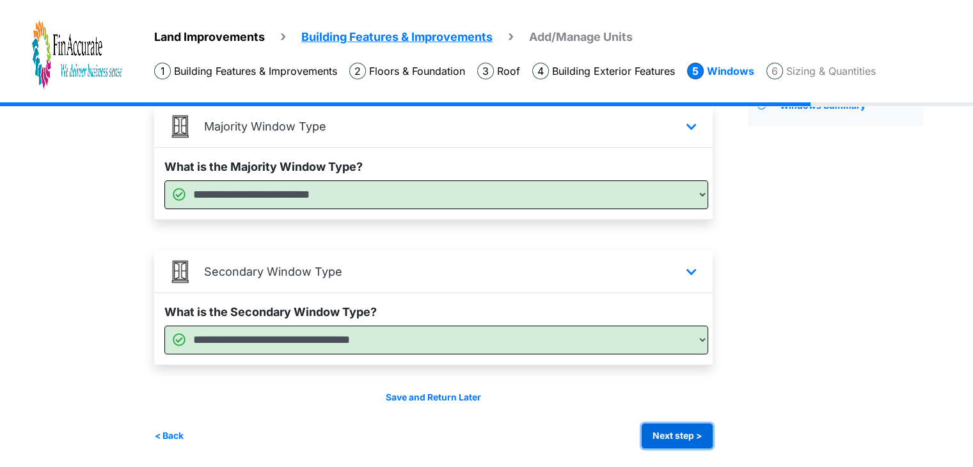
click at [686, 437] on button "Next step >" at bounding box center [677, 436] width 71 height 25
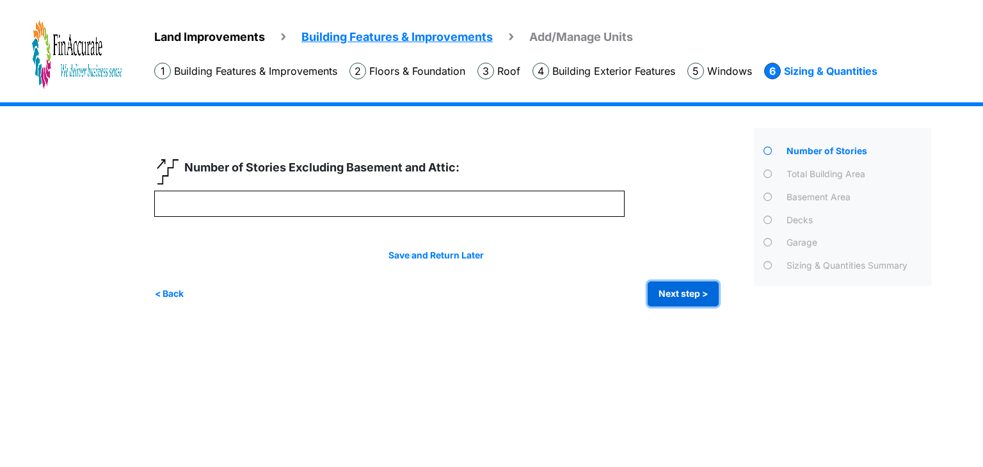
click at [681, 288] on button "Next step >" at bounding box center [683, 294] width 71 height 25
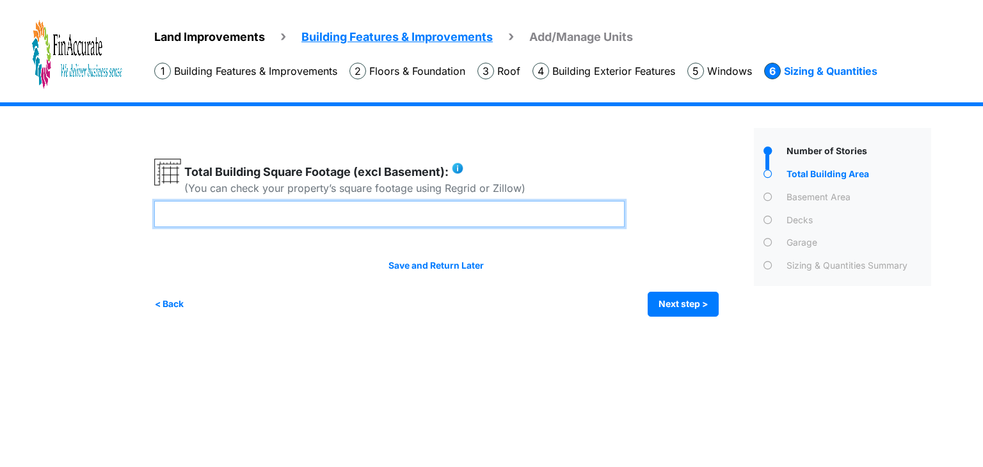
click at [559, 203] on input "****" at bounding box center [389, 214] width 470 height 26
type input "****"
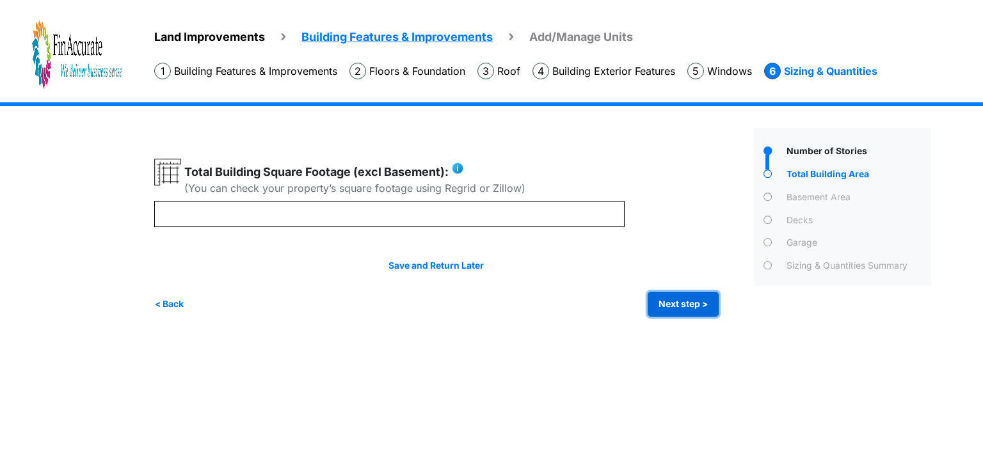
click at [668, 300] on button "Next step >" at bounding box center [683, 304] width 71 height 25
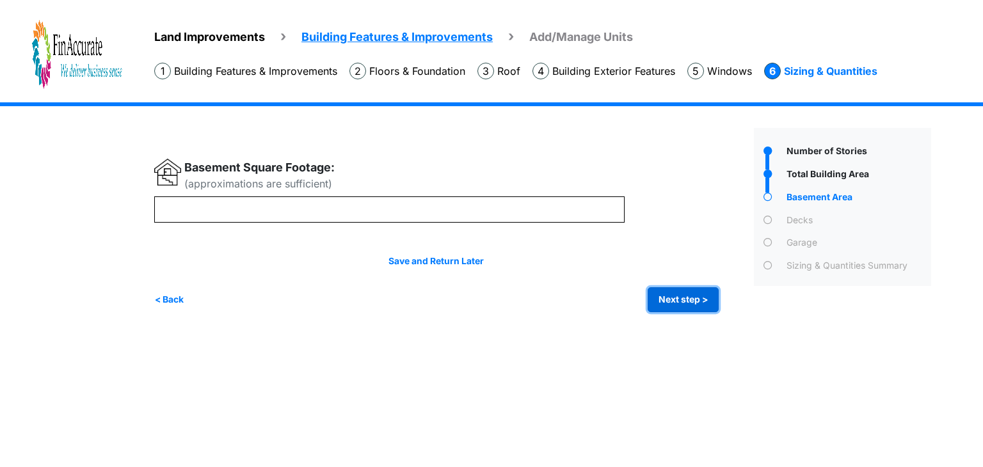
click at [668, 300] on button "Next step >" at bounding box center [683, 299] width 71 height 25
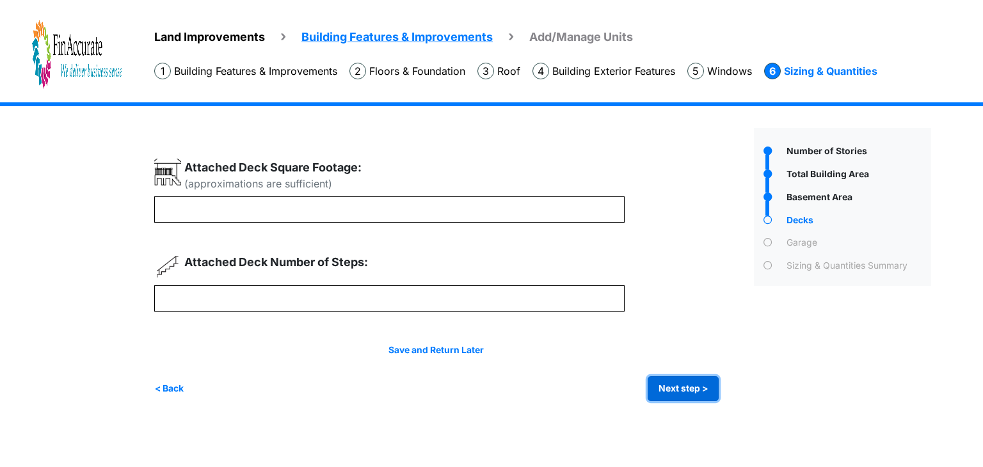
click at [685, 392] on button "Next step >" at bounding box center [683, 388] width 71 height 25
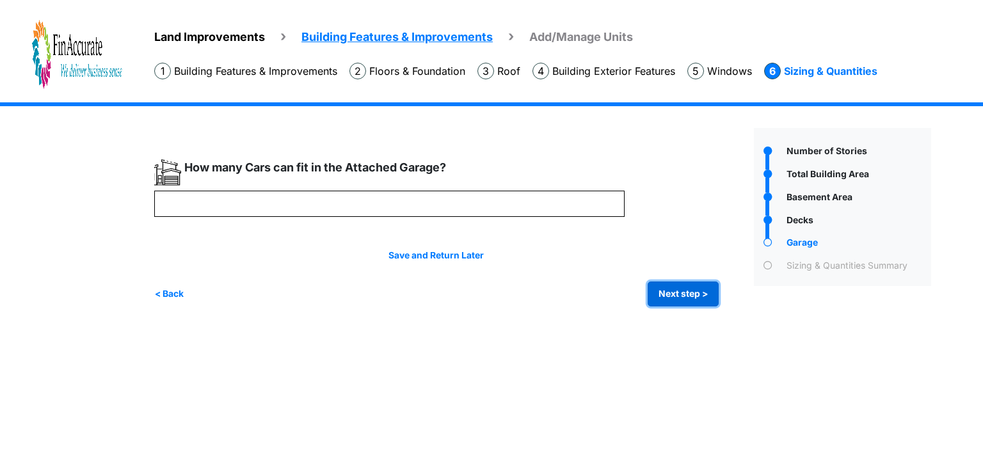
click at [683, 294] on button "Next step >" at bounding box center [683, 294] width 71 height 25
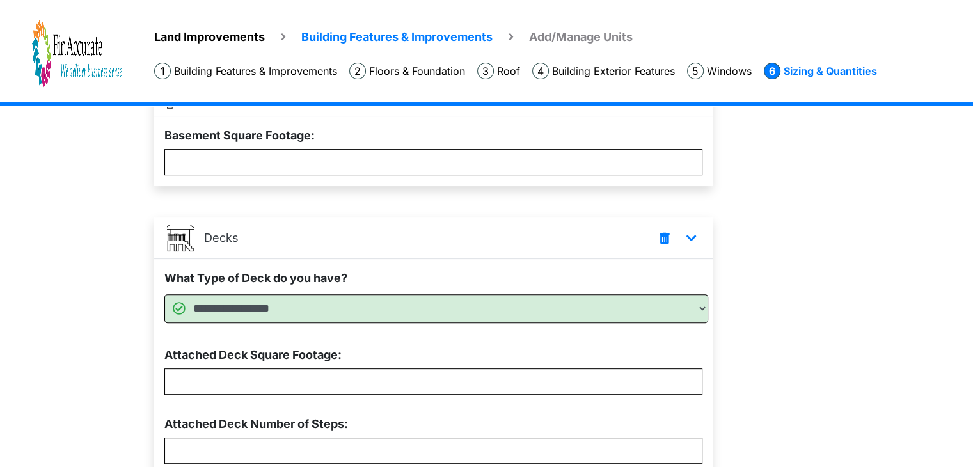
scroll to position [736, 0]
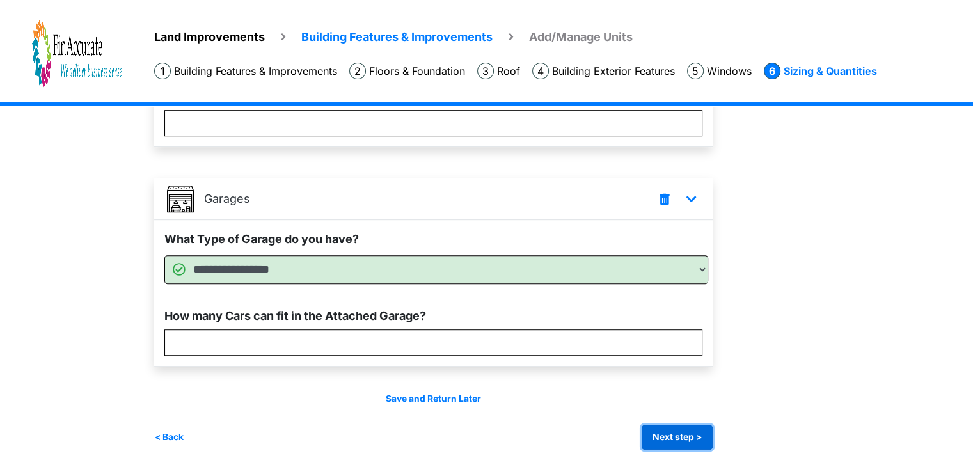
click at [699, 425] on button "Next step >" at bounding box center [677, 437] width 71 height 25
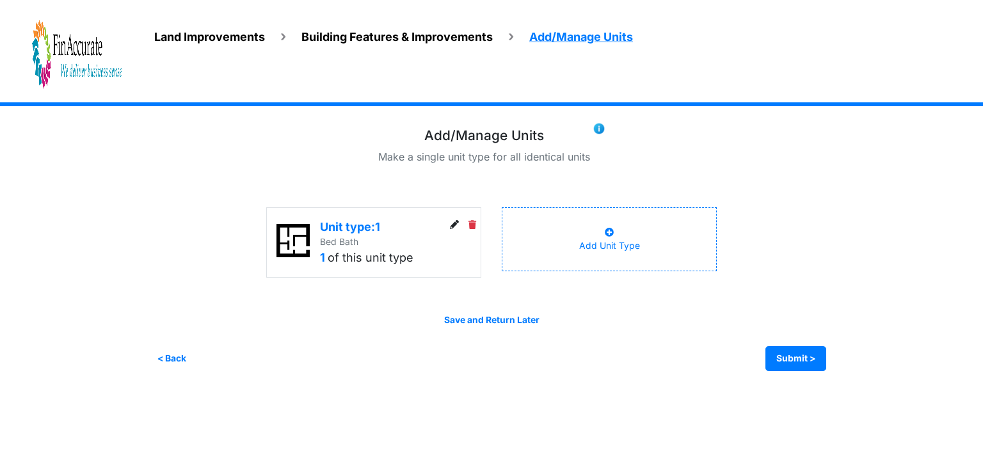
click at [454, 227] on icon at bounding box center [454, 225] width 9 height 9
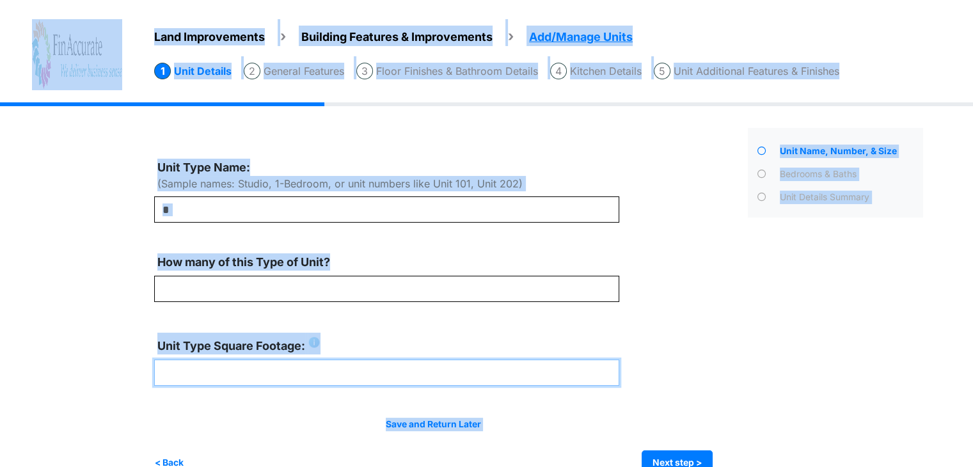
click at [335, 372] on input "****" at bounding box center [386, 373] width 465 height 26
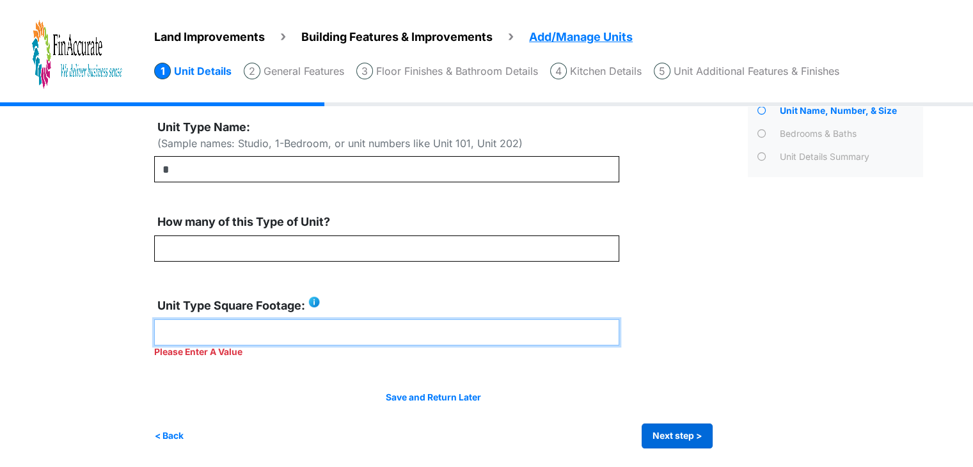
type input "****"
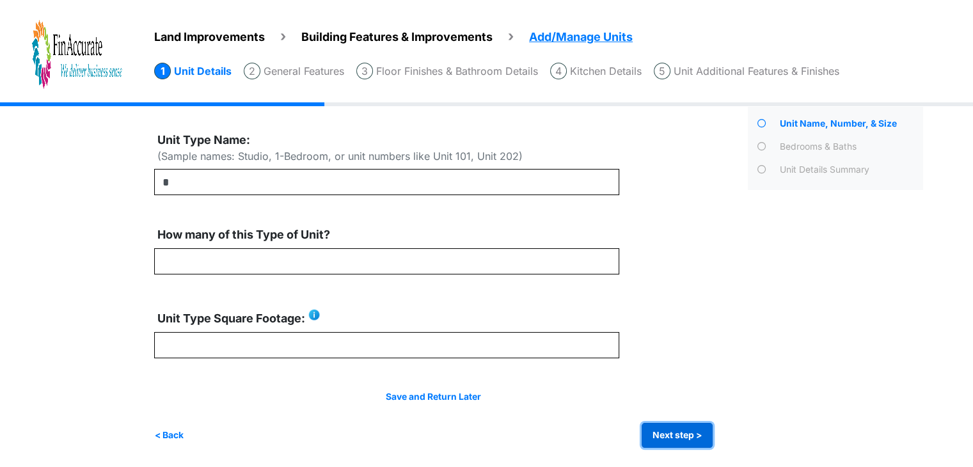
scroll to position [27, 0]
click at [684, 443] on button "Next step >" at bounding box center [677, 436] width 71 height 25
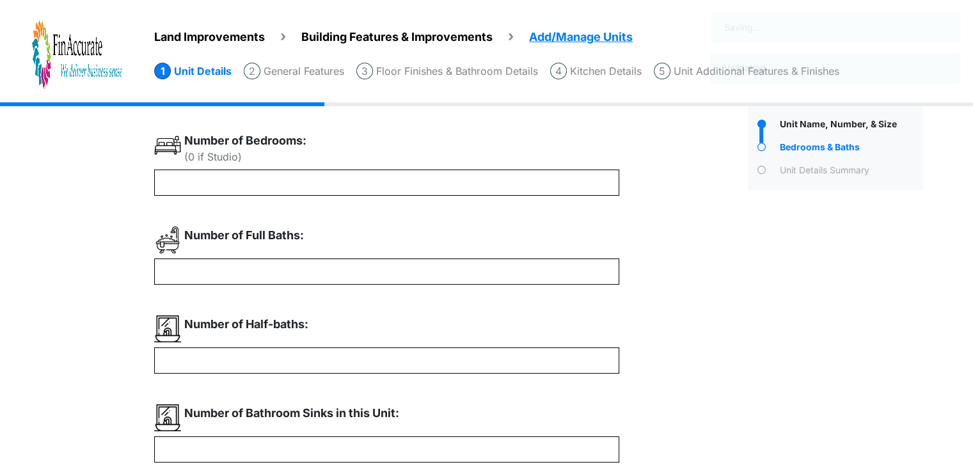
scroll to position [0, 0]
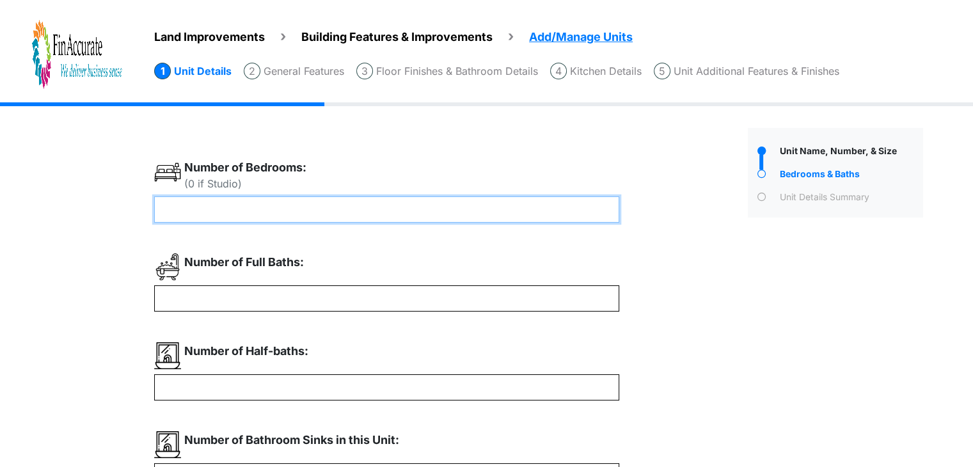
click at [440, 218] on input "number" at bounding box center [386, 209] width 465 height 26
type input "*"
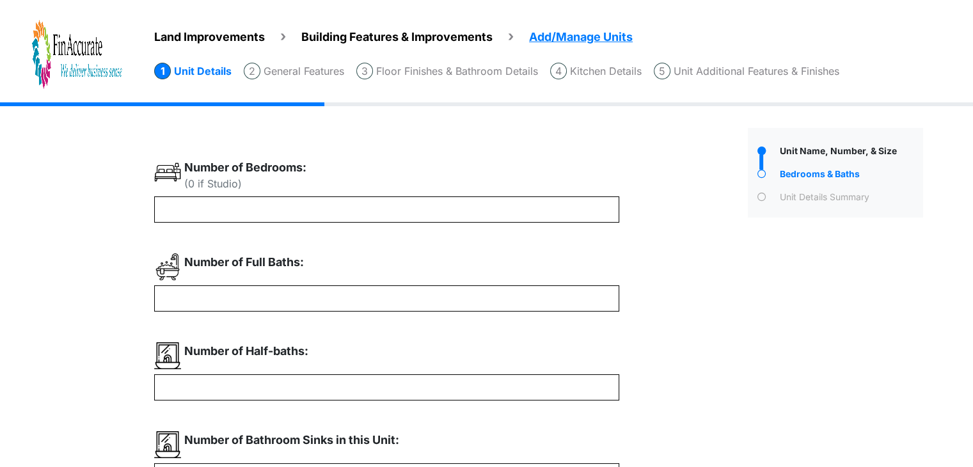
click at [672, 293] on div "Number of Full Baths:" at bounding box center [433, 282] width 559 height 58
click at [266, 296] on input "number" at bounding box center [386, 298] width 465 height 26
type input "*"
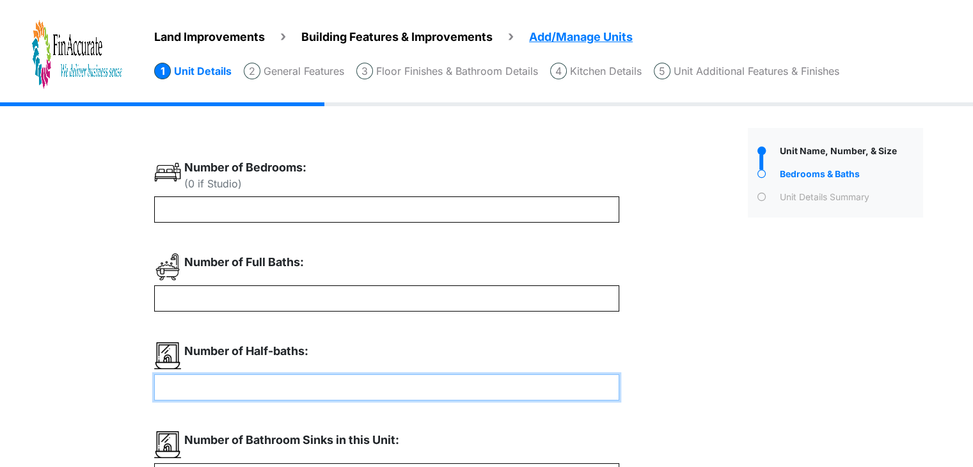
click at [260, 387] on input "number" at bounding box center [386, 387] width 465 height 26
type input "*"
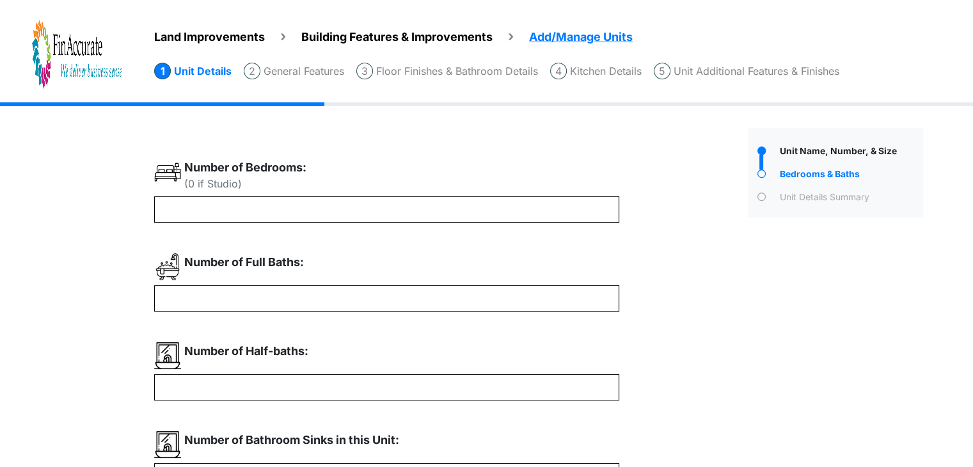
click at [697, 331] on div "(0 if Studio) * * *" at bounding box center [446, 369] width 584 height 420
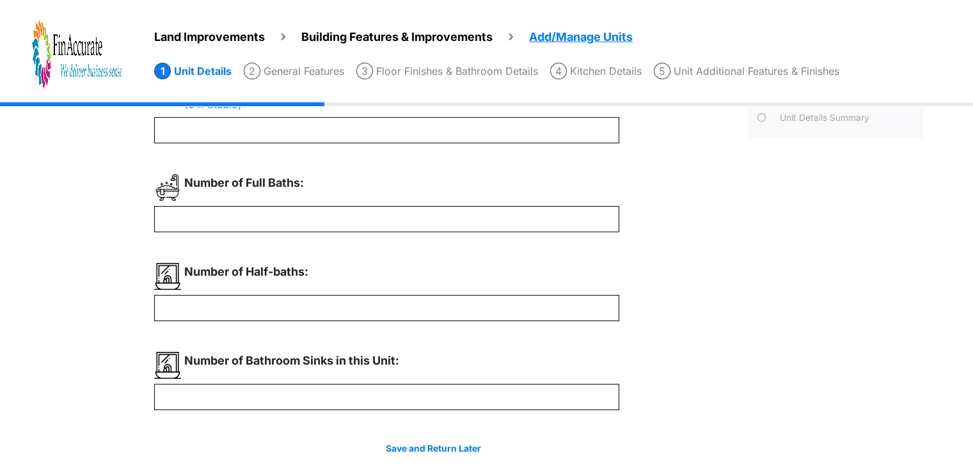
scroll to position [102, 0]
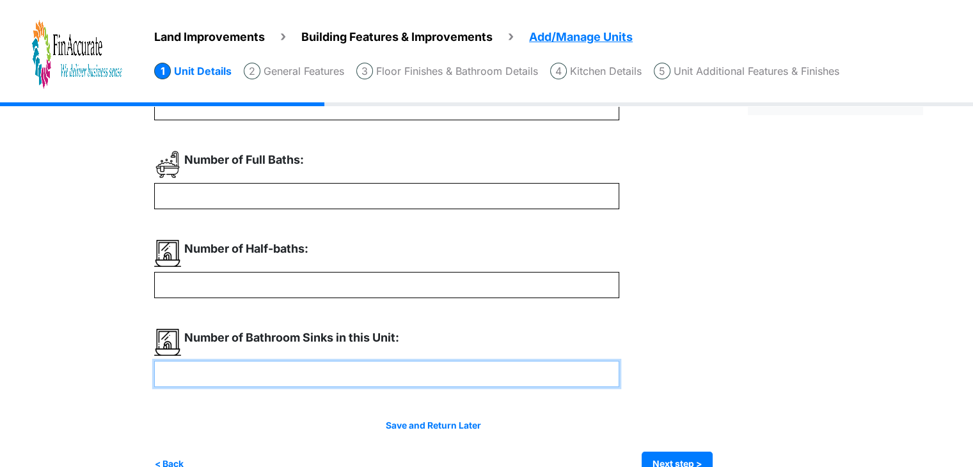
click at [496, 374] on input "number" at bounding box center [386, 374] width 465 height 26
type input "*"
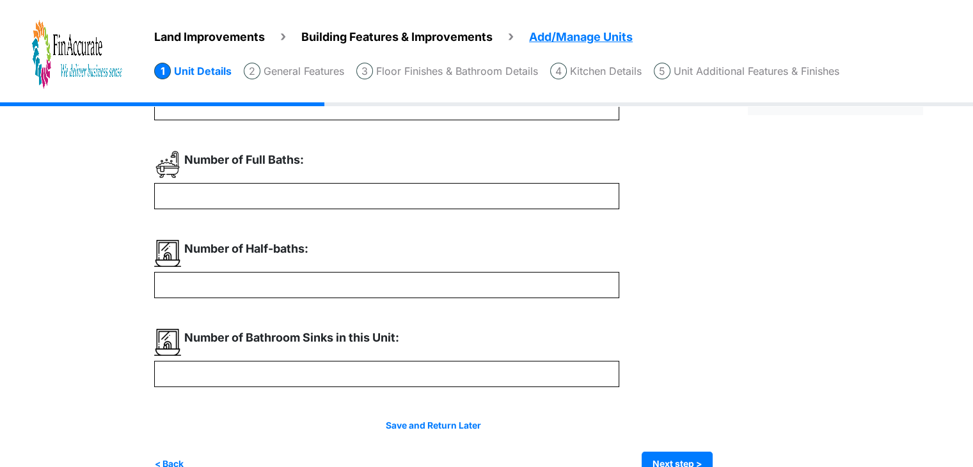
click at [691, 379] on div "Number of Bathroom Sinks in this Unit: *" at bounding box center [433, 358] width 559 height 58
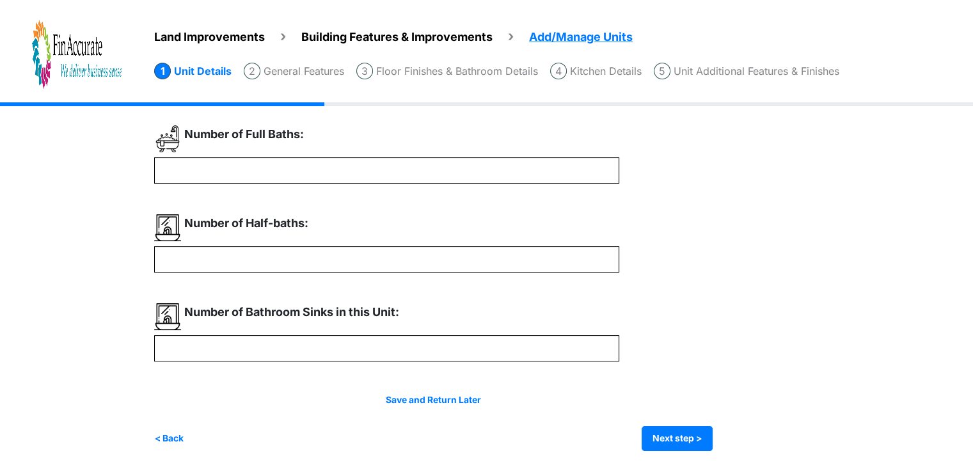
scroll to position [131, 0]
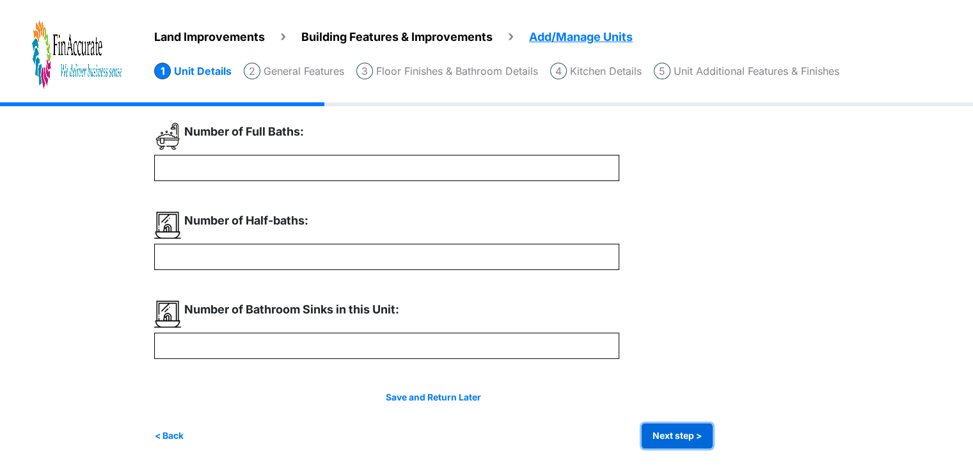
click at [683, 441] on button "Next step >" at bounding box center [677, 436] width 71 height 25
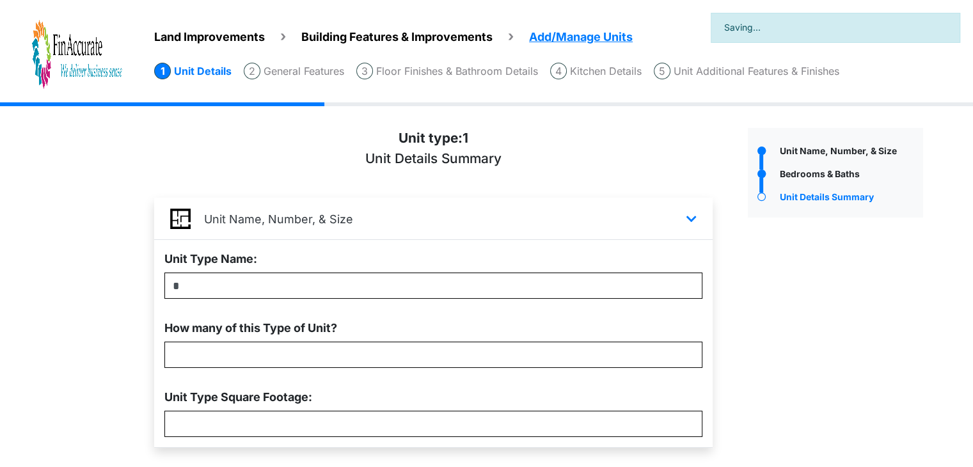
scroll to position [408, 0]
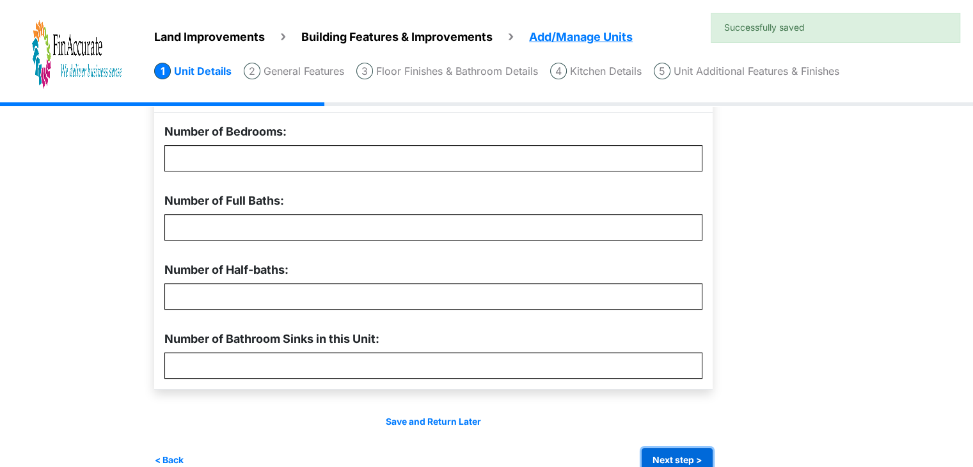
click at [673, 454] on button "Next step >" at bounding box center [677, 460] width 71 height 25
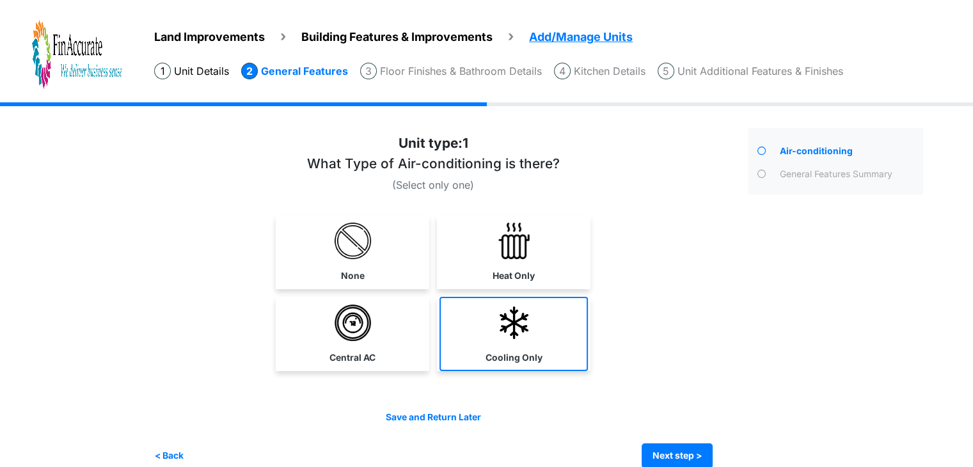
click at [524, 340] on link "Cooling Only" at bounding box center [514, 334] width 148 height 74
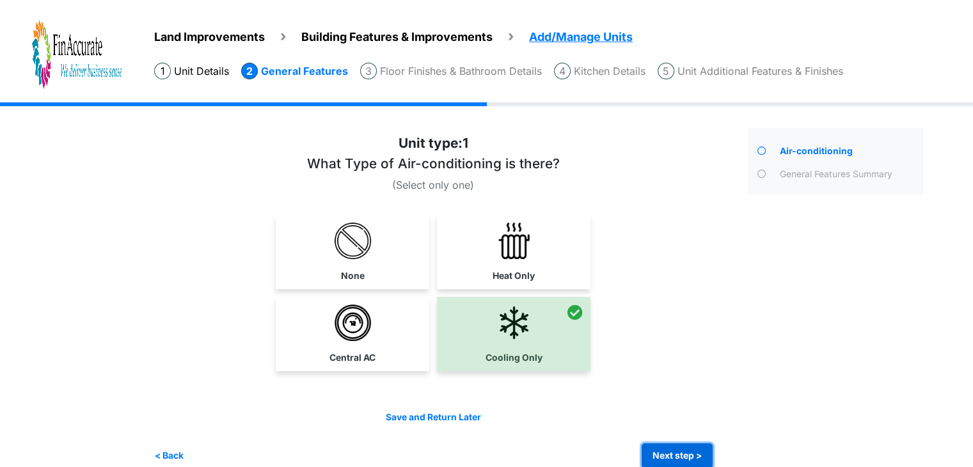
click at [676, 449] on button "Next step >" at bounding box center [677, 455] width 71 height 25
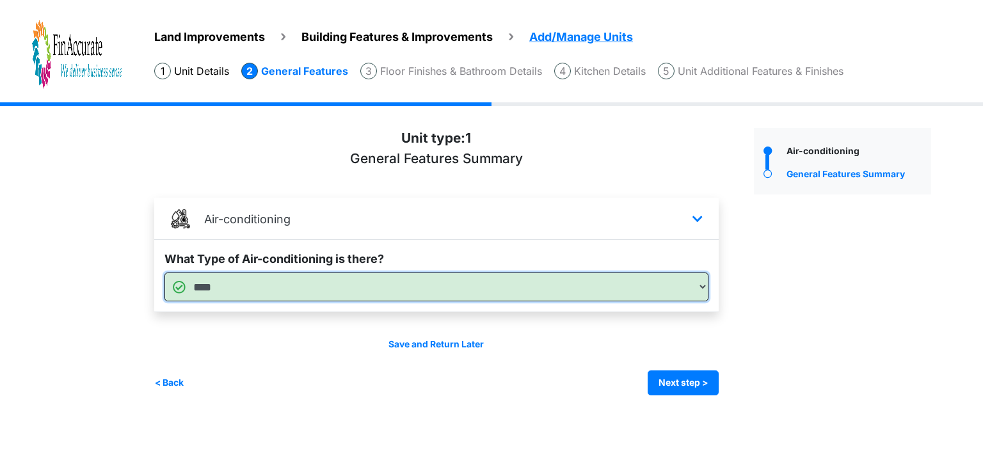
click at [341, 294] on select "**********" at bounding box center [436, 287] width 544 height 29
select select "*"
click at [164, 273] on select "**********" at bounding box center [436, 287] width 544 height 29
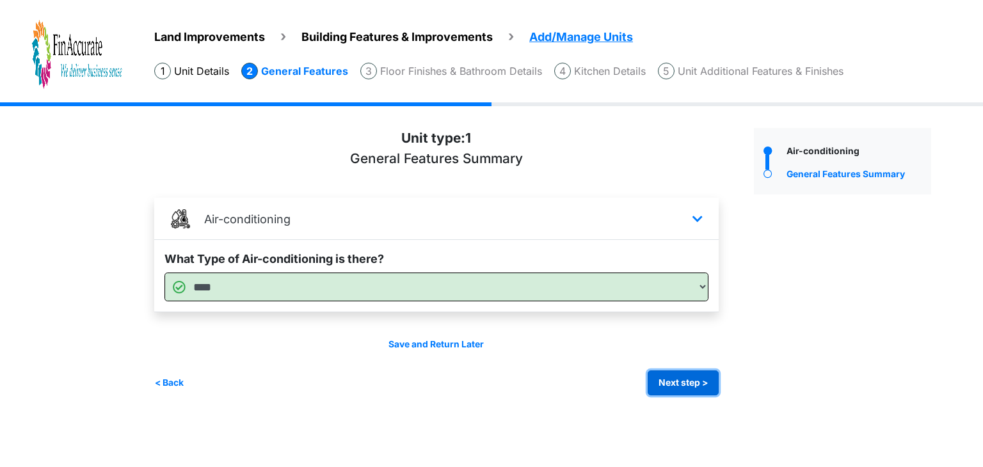
click at [683, 384] on button "Next step >" at bounding box center [683, 382] width 71 height 25
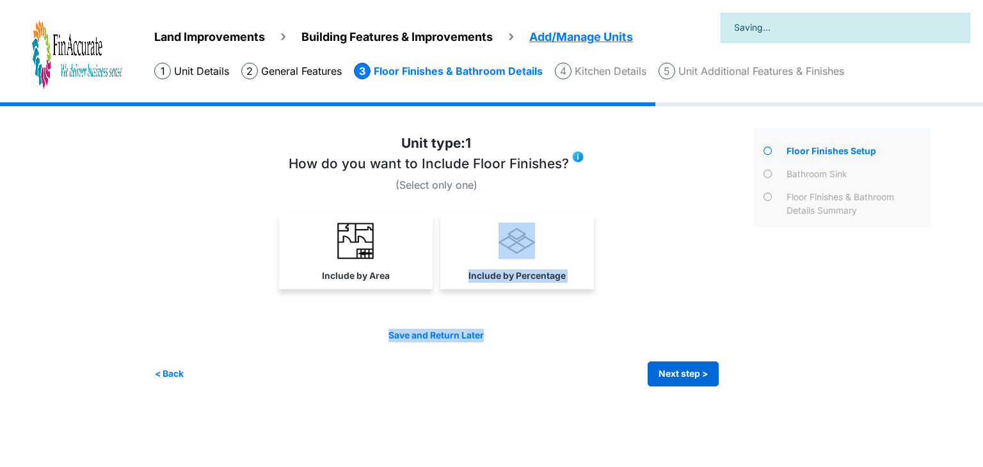
drag, startPoint x: 398, startPoint y: 256, endPoint x: 648, endPoint y: 367, distance: 273.0
click at [648, 367] on div "1 (Select only one)" at bounding box center [449, 259] width 590 height 253
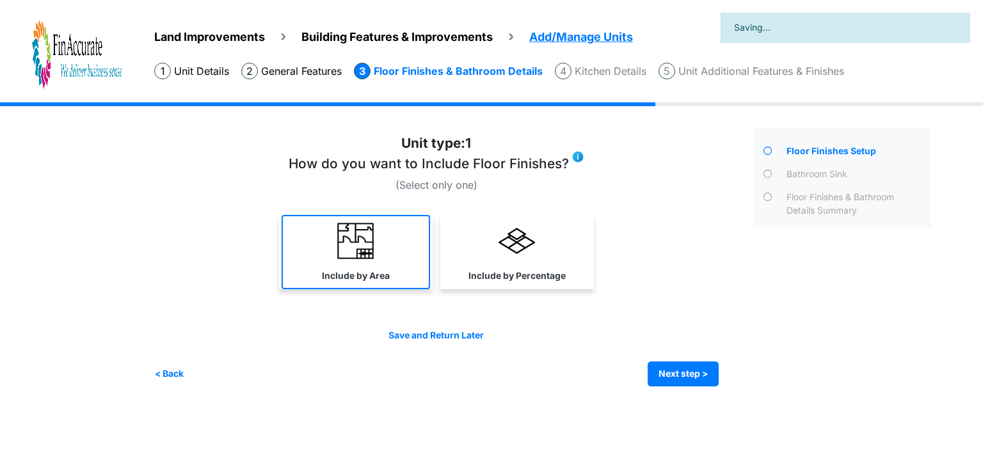
click at [314, 241] on link "Include by Area" at bounding box center [356, 252] width 148 height 74
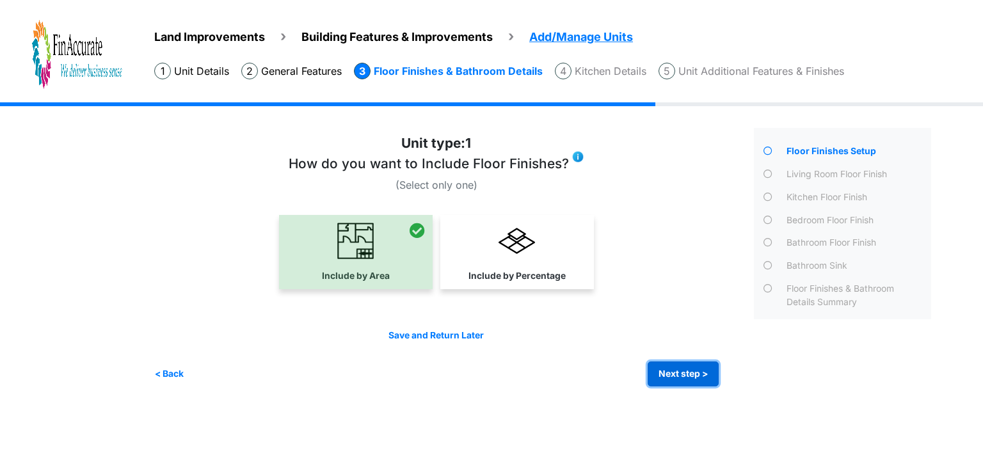
click at [671, 366] on button "Next step >" at bounding box center [683, 374] width 71 height 25
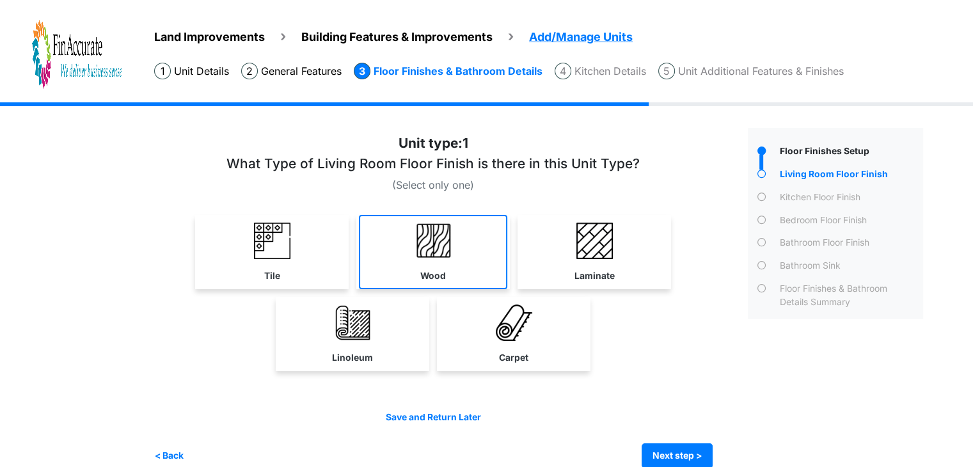
click at [401, 284] on link "Wood" at bounding box center [433, 252] width 148 height 74
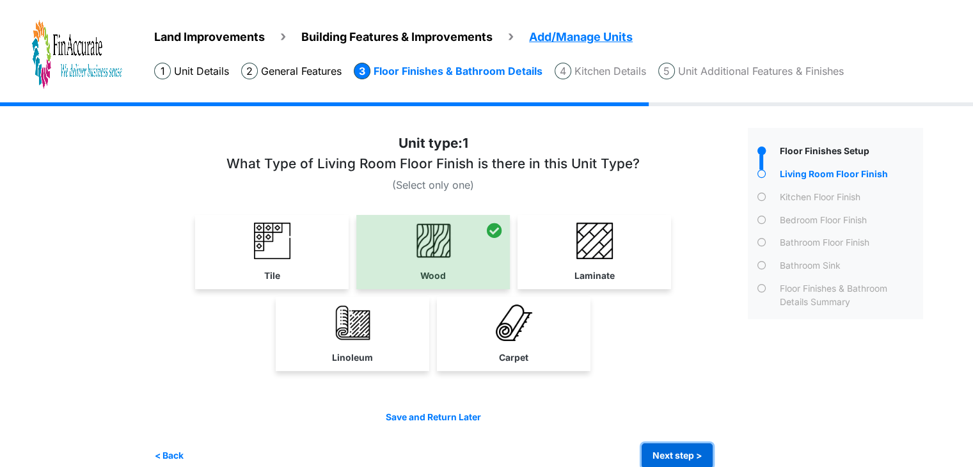
click at [668, 454] on button "Next step >" at bounding box center [677, 455] width 71 height 25
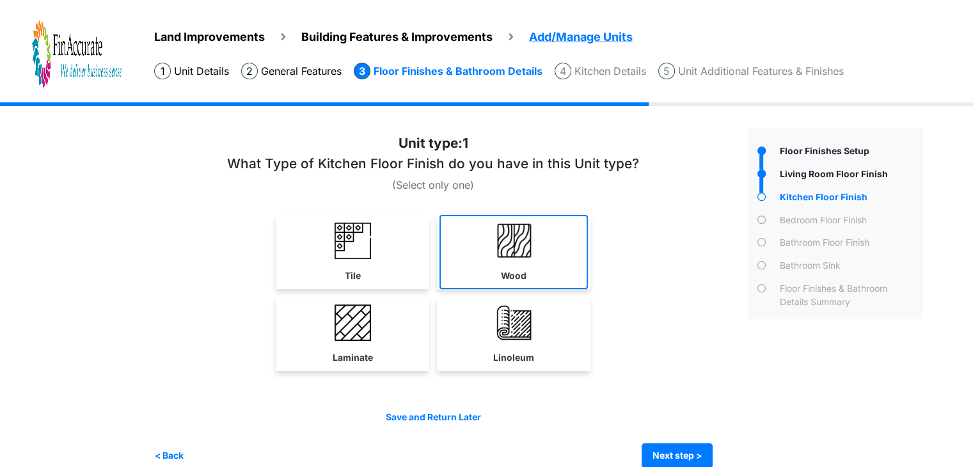
click at [475, 233] on link "Wood" at bounding box center [514, 252] width 148 height 74
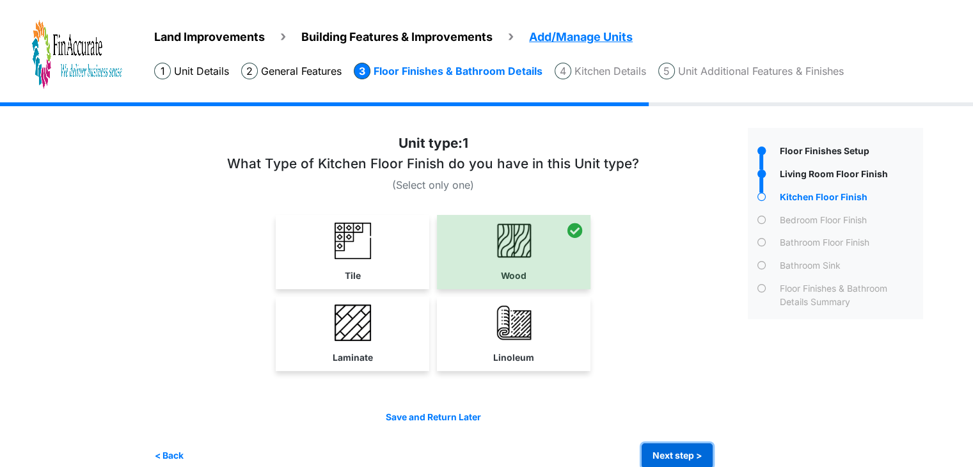
click at [669, 446] on button "Next step >" at bounding box center [677, 455] width 71 height 25
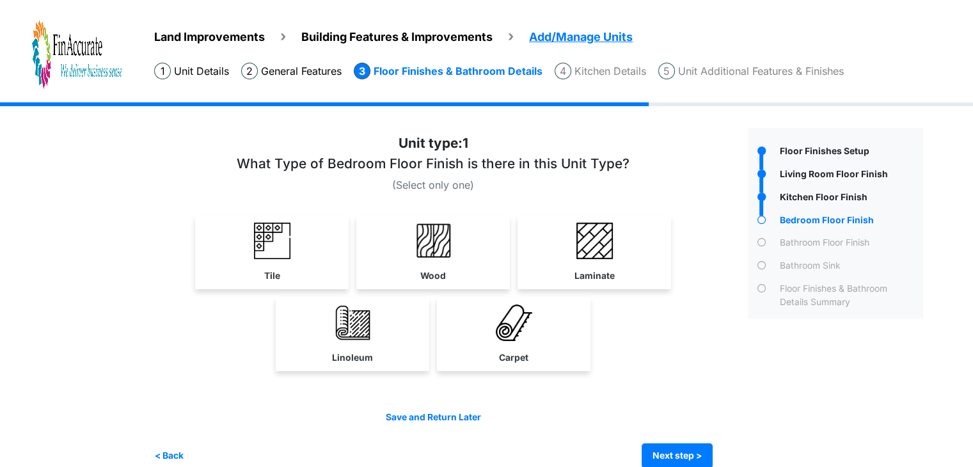
click at [259, 36] on span "Land Improvements" at bounding box center [209, 36] width 111 height 13
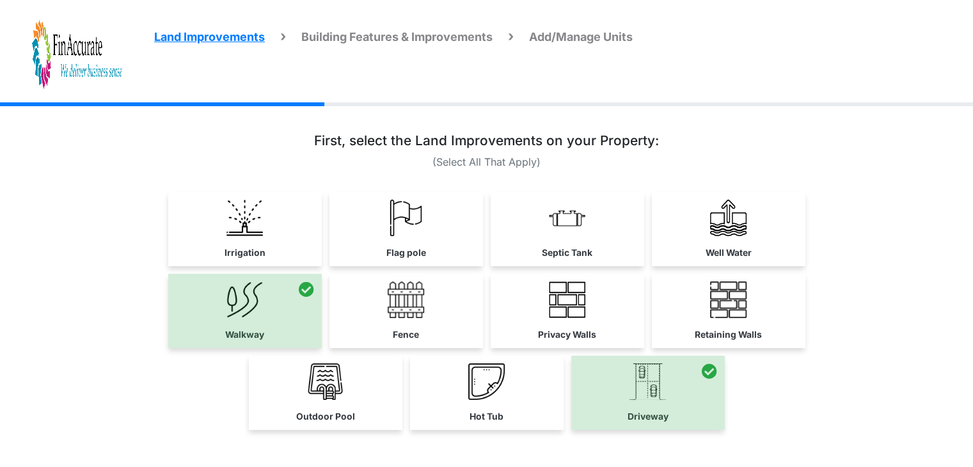
scroll to position [77, 0]
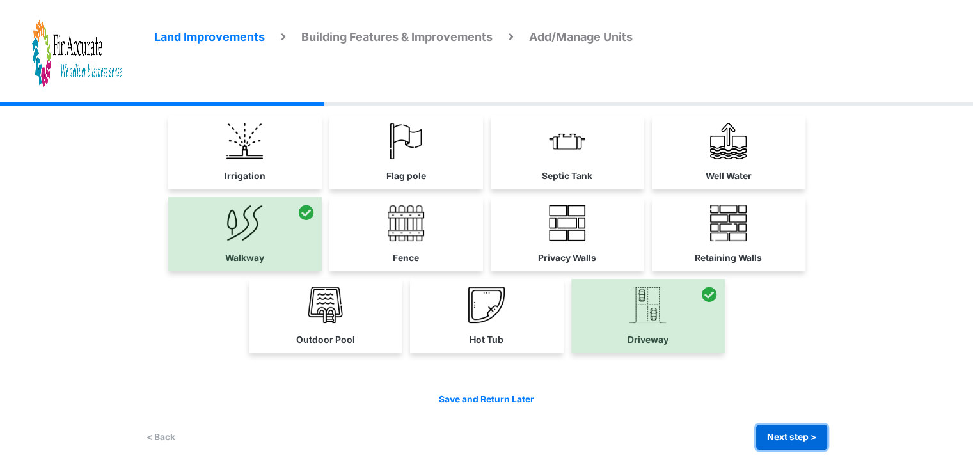
click at [809, 433] on button "Next step >" at bounding box center [791, 437] width 71 height 25
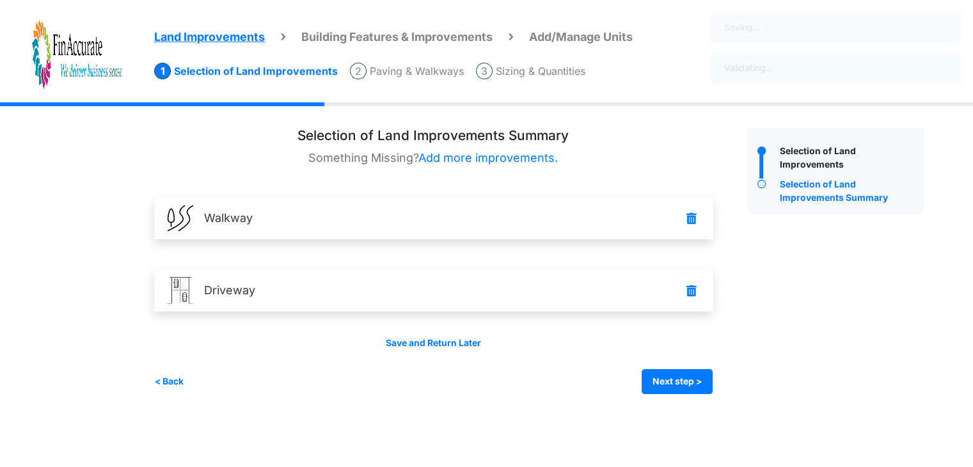
scroll to position [0, 0]
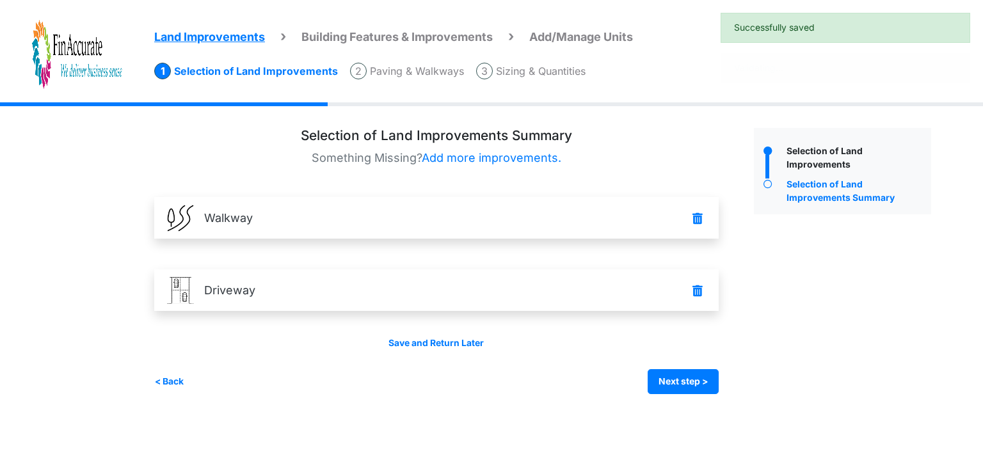
drag, startPoint x: 809, startPoint y: 433, endPoint x: 688, endPoint y: 351, distance: 145.5
click at [688, 351] on html "Land Improvements Building Features & Improvements Amenities in the Common Spac…" at bounding box center [491, 206] width 983 height 413
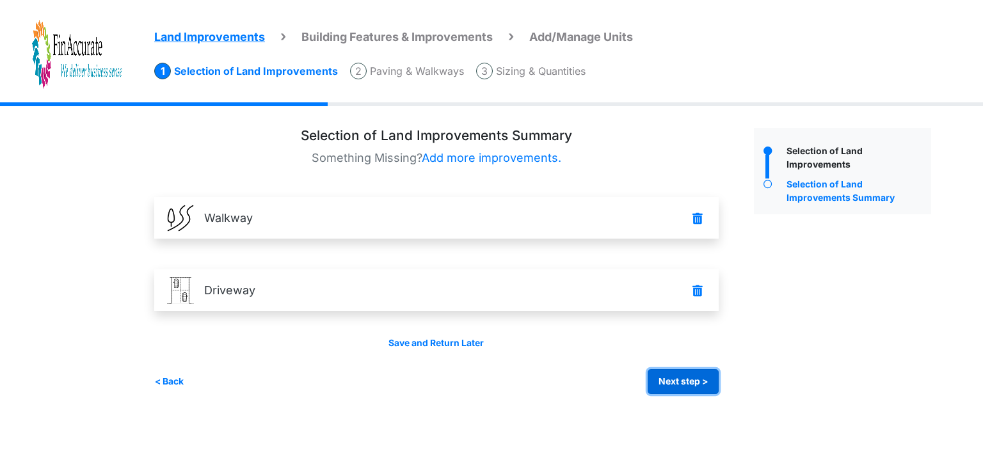
click at [691, 379] on button "Next step >" at bounding box center [683, 381] width 71 height 25
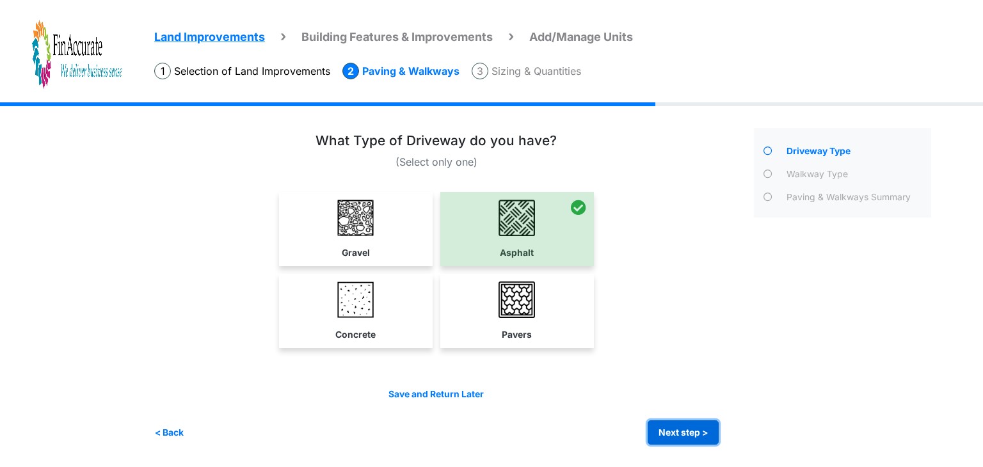
click at [694, 433] on button "Next step >" at bounding box center [683, 432] width 71 height 25
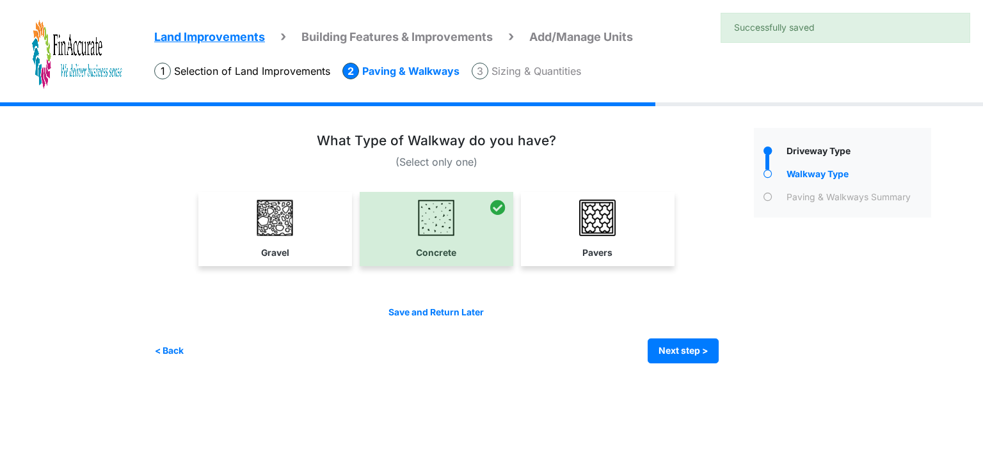
click at [682, 336] on div "Save and Return Later < Back Next step > Save and submit" at bounding box center [436, 335] width 564 height 58
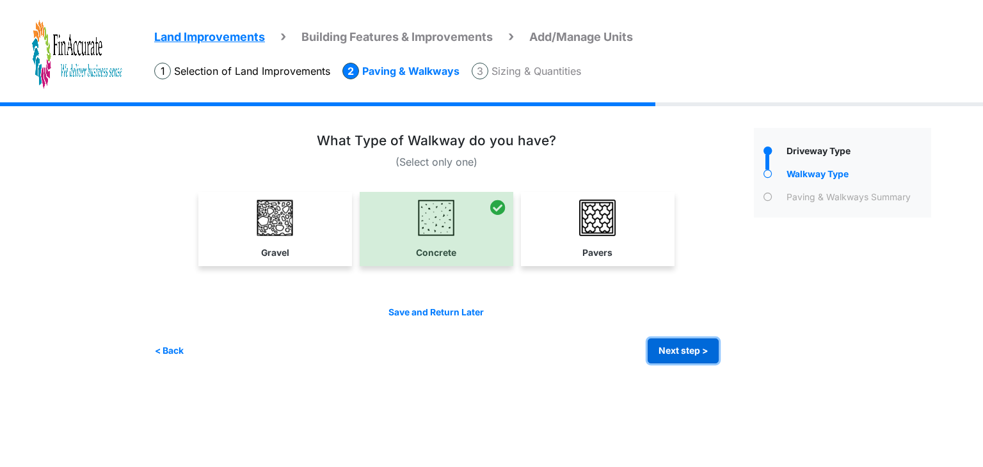
click at [688, 348] on button "Next step >" at bounding box center [683, 350] width 71 height 25
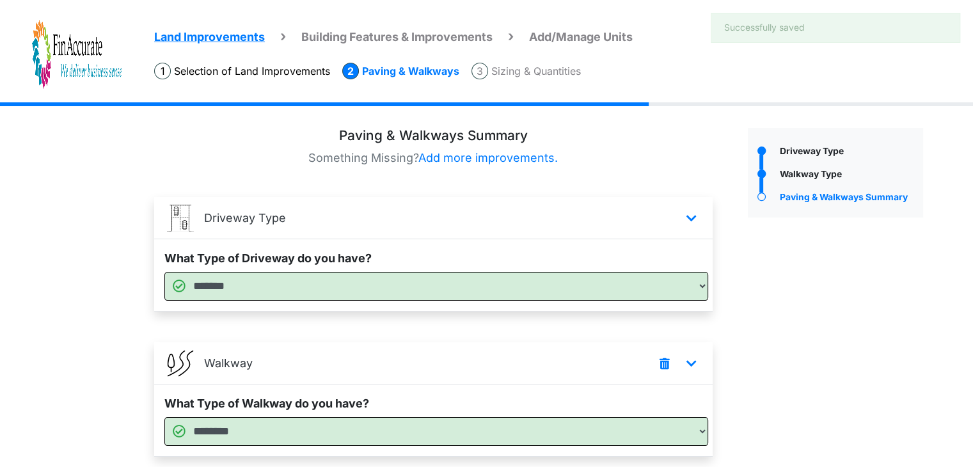
scroll to position [91, 0]
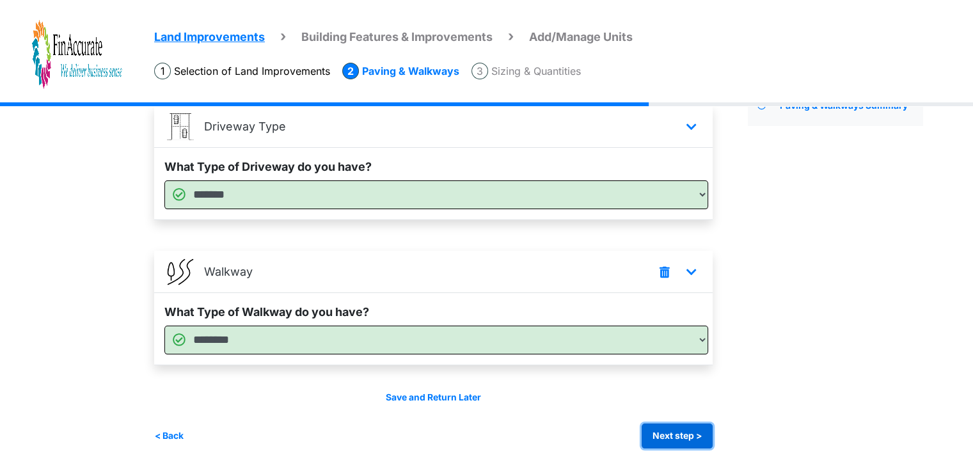
click at [706, 428] on button "Next step >" at bounding box center [677, 436] width 71 height 25
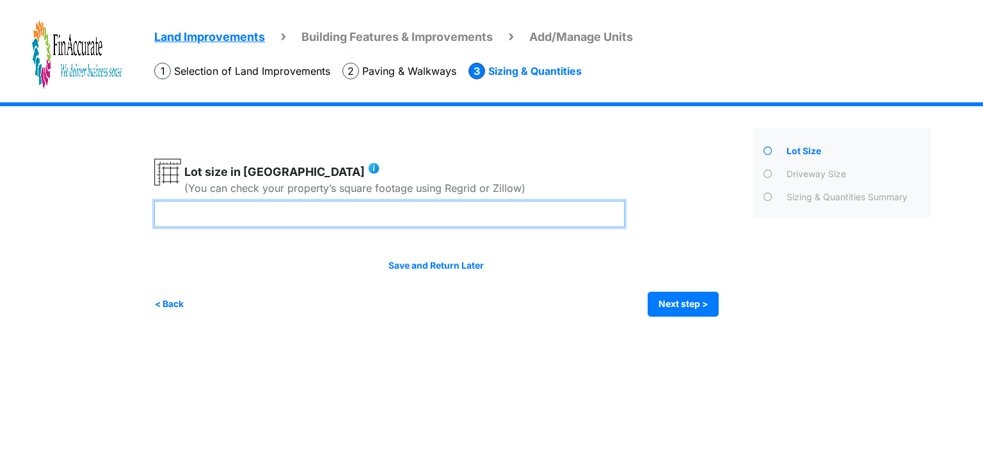
click at [211, 212] on input "****" at bounding box center [389, 214] width 470 height 26
type input "***"
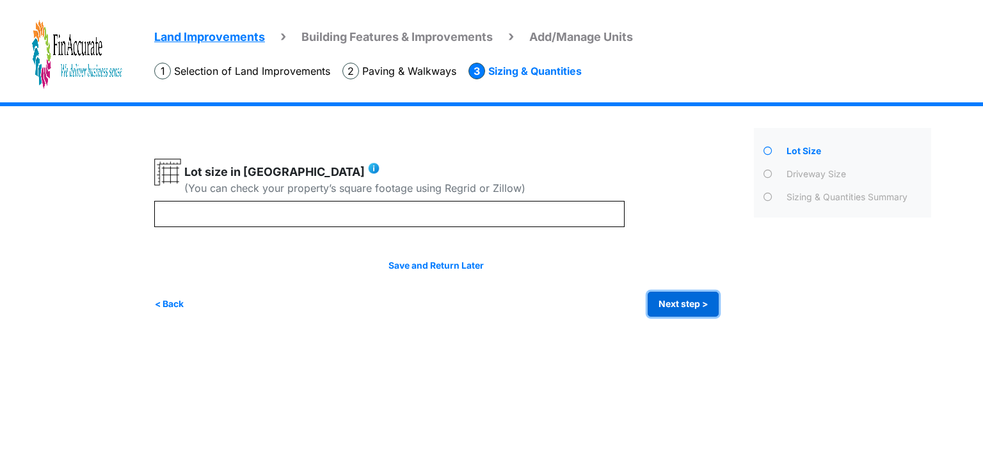
type input "***"
click at [666, 308] on button "Next step >" at bounding box center [683, 304] width 71 height 25
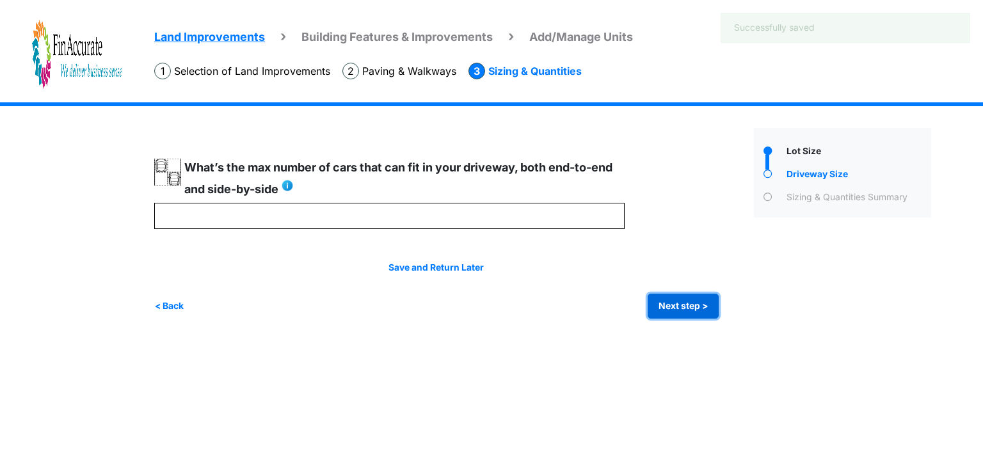
click at [674, 308] on button "Next step >" at bounding box center [683, 306] width 71 height 25
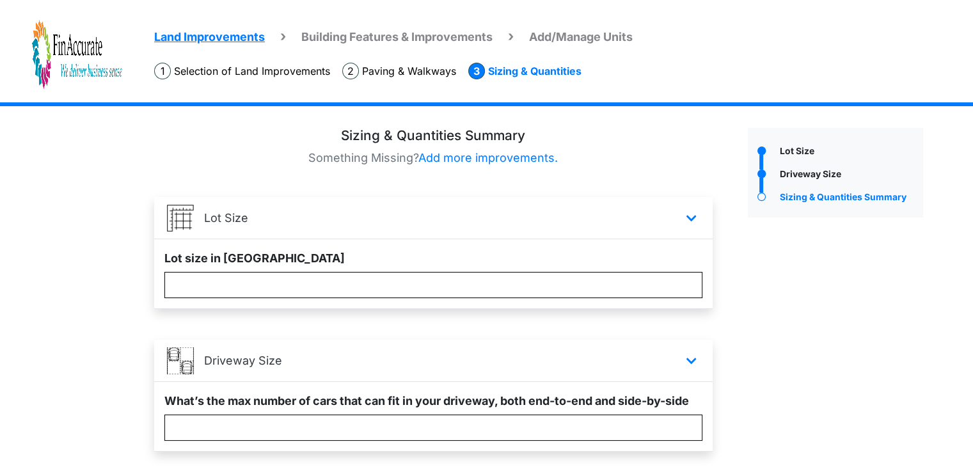
click at [424, 28] on li "Building Features & Improvements" at bounding box center [386, 36] width 212 height 20
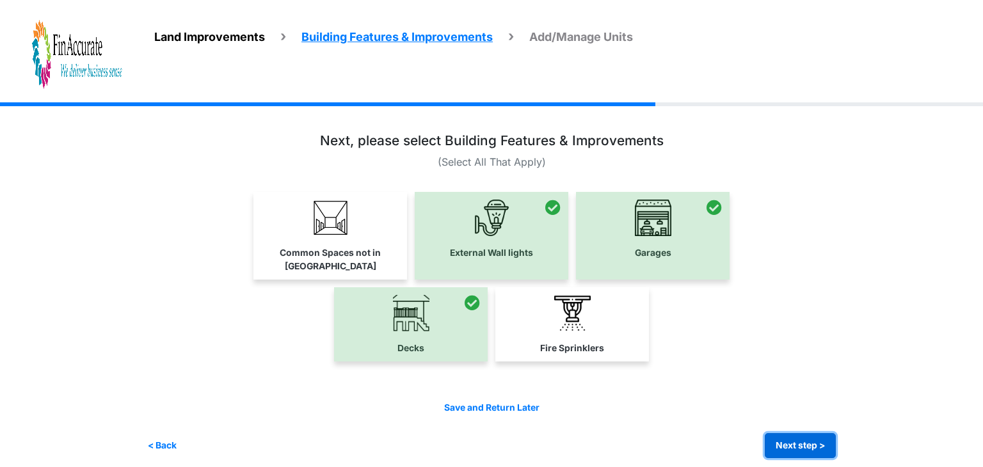
click at [805, 433] on button "Next step >" at bounding box center [800, 445] width 71 height 25
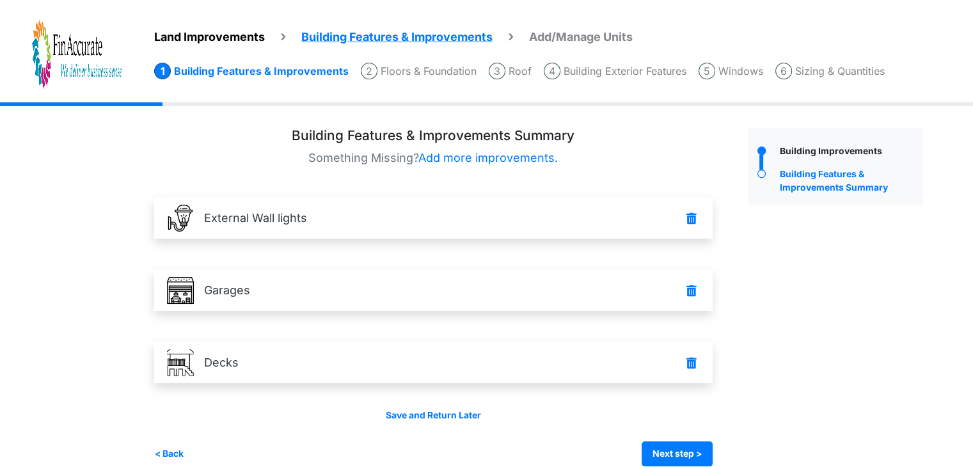
click at [589, 36] on span "Add/Manage Units" at bounding box center [581, 36] width 104 height 13
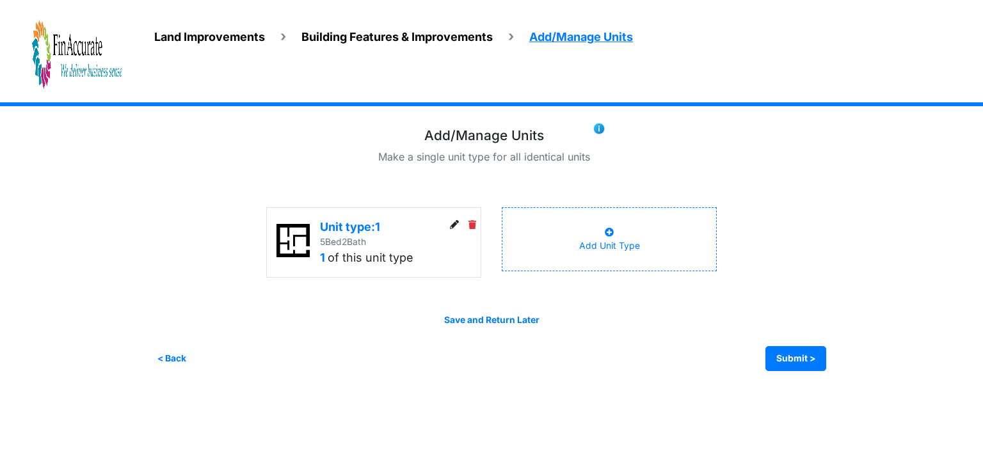
click at [445, 225] on div at bounding box center [463, 224] width 36 height 13
click at [452, 225] on icon at bounding box center [454, 225] width 9 height 9
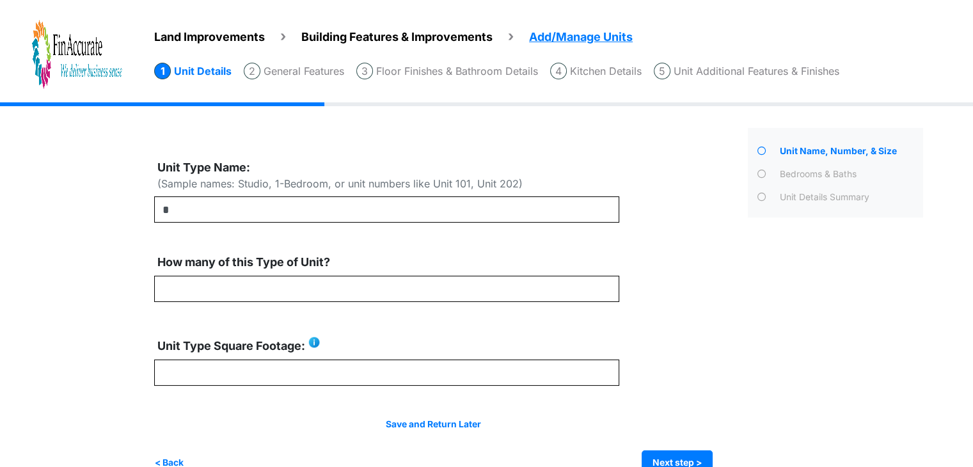
scroll to position [27, 0]
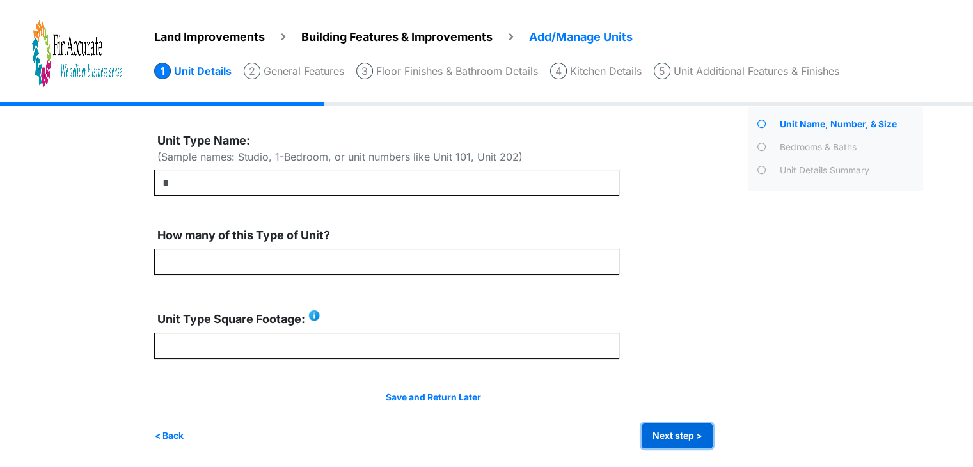
click at [676, 428] on button "Next step >" at bounding box center [677, 436] width 71 height 25
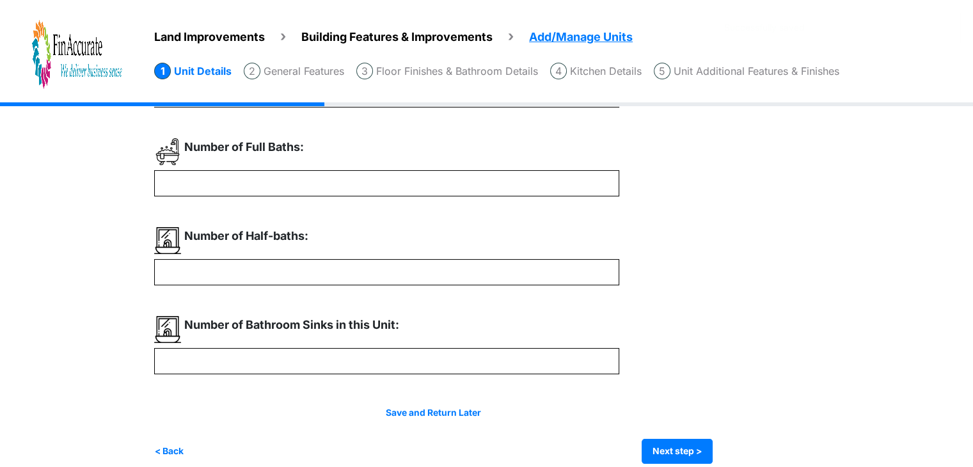
scroll to position [131, 0]
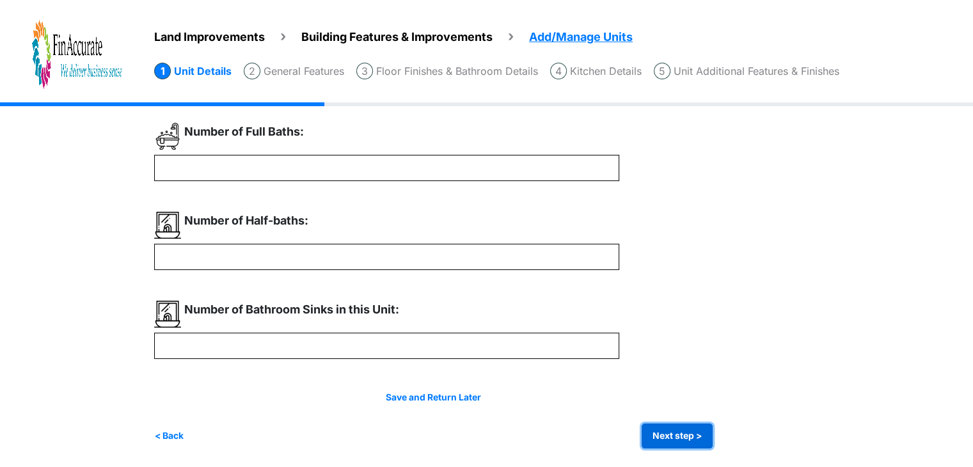
click at [684, 425] on button "Next step >" at bounding box center [677, 436] width 71 height 25
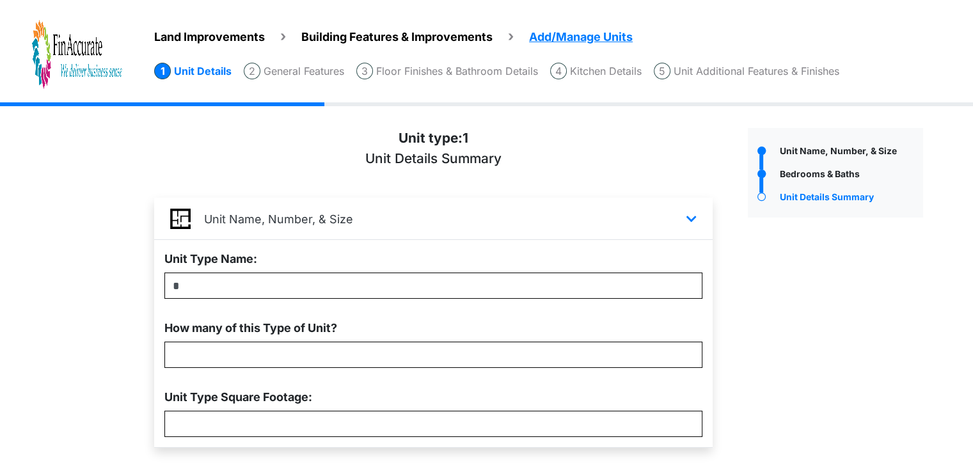
scroll to position [408, 0]
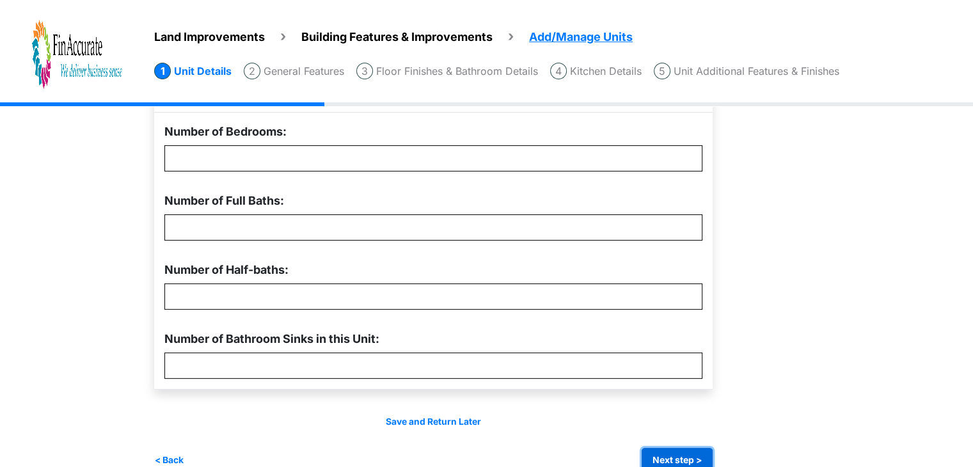
click at [662, 454] on button "Next step >" at bounding box center [677, 460] width 71 height 25
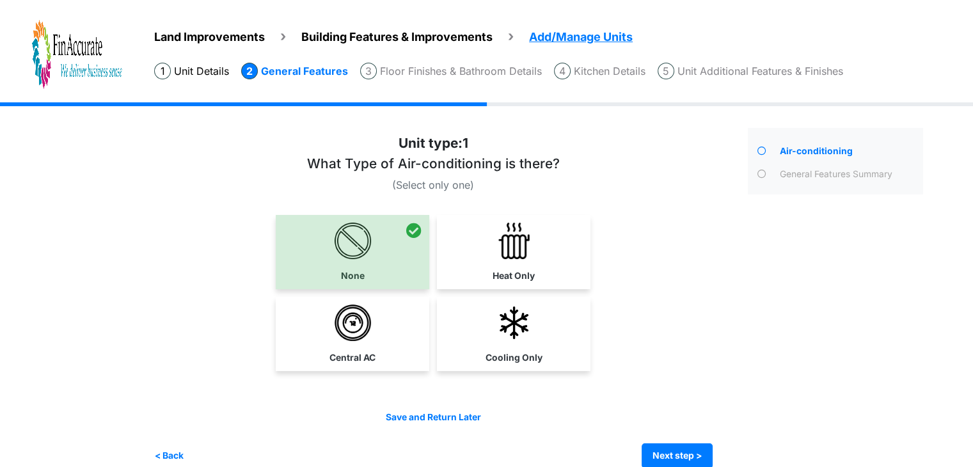
scroll to position [19, 0]
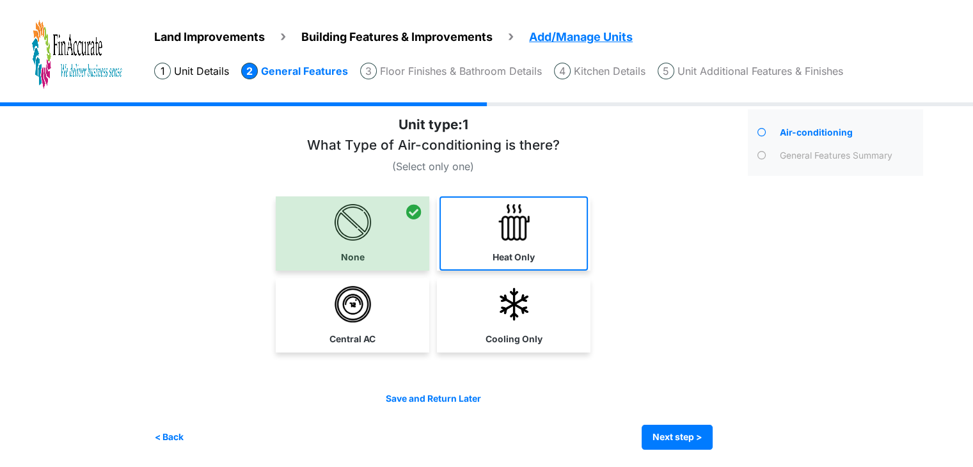
click at [532, 231] on img at bounding box center [514, 222] width 36 height 36
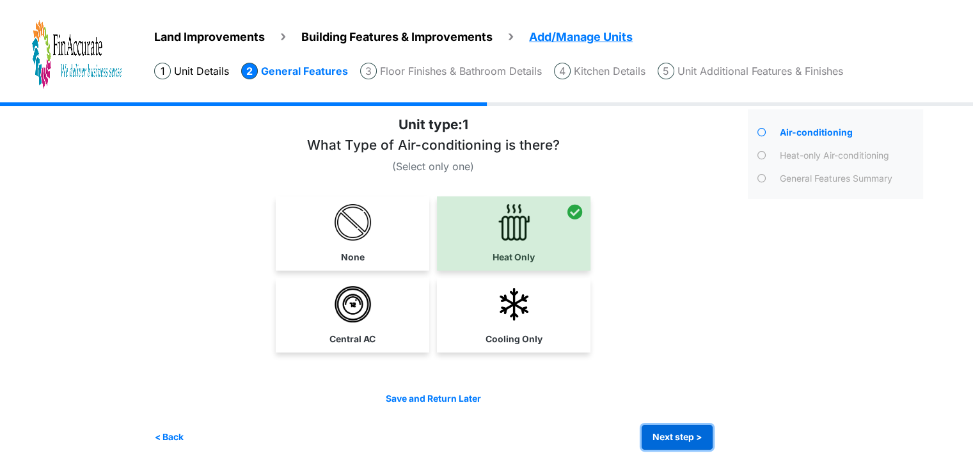
click at [688, 441] on button "Next step >" at bounding box center [677, 437] width 71 height 25
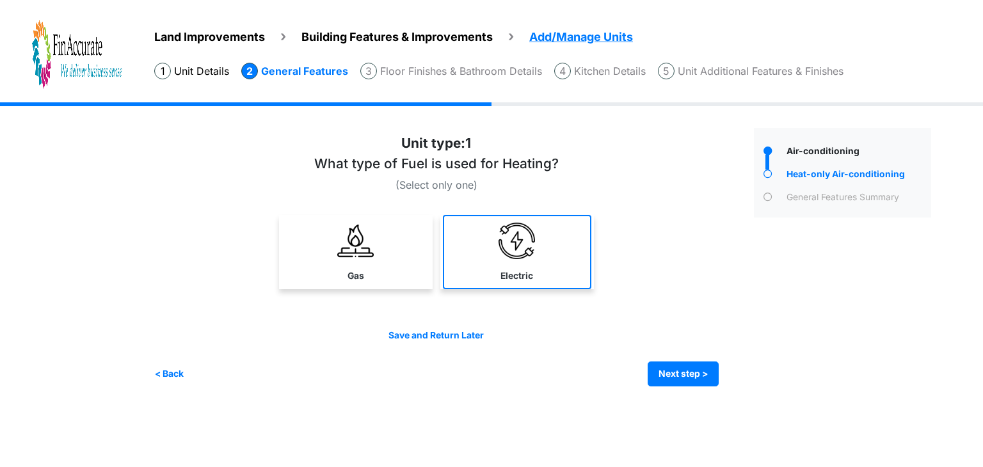
click at [491, 266] on link "Electric" at bounding box center [517, 252] width 148 height 74
select select "*"
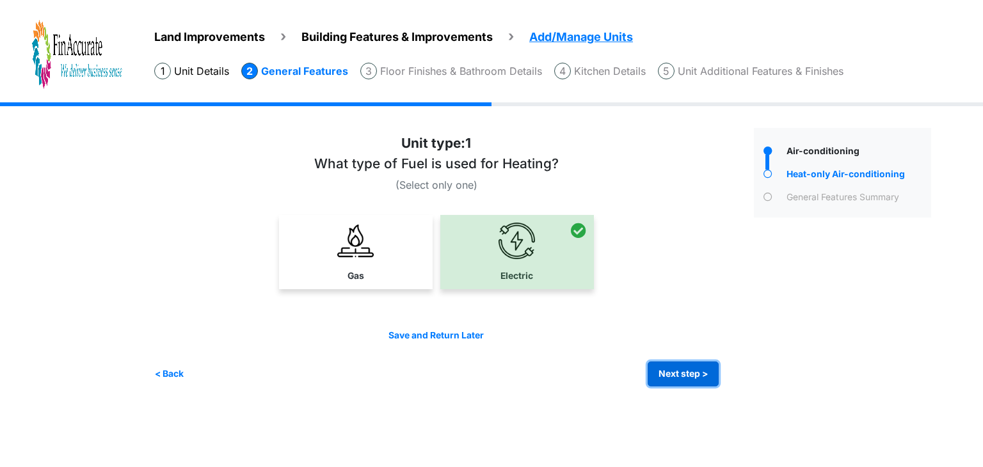
click at [695, 376] on button "Next step >" at bounding box center [683, 374] width 71 height 25
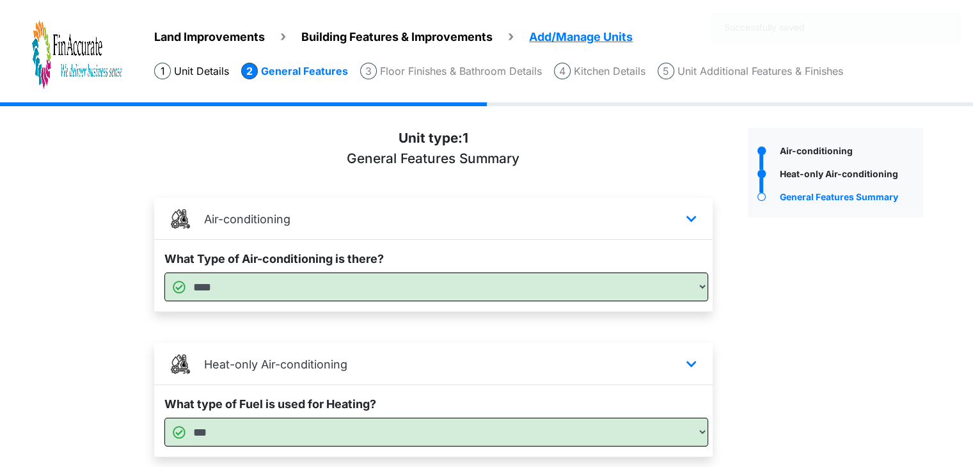
scroll to position [92, 0]
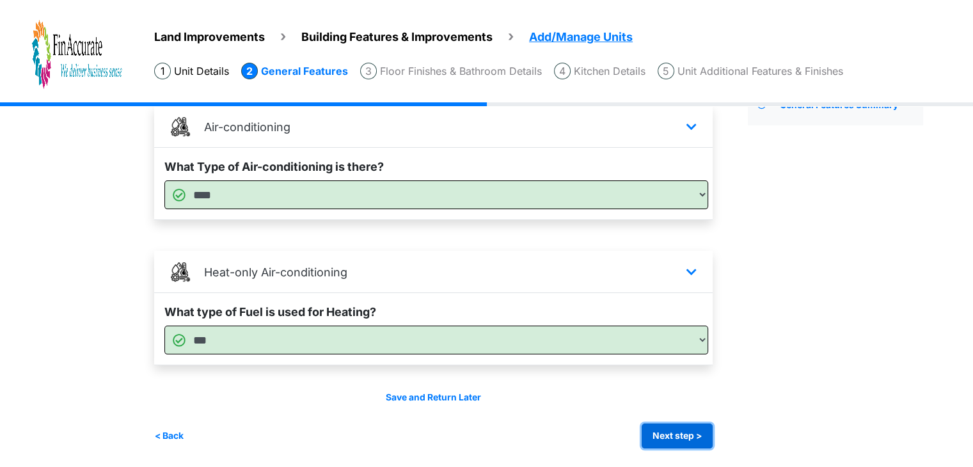
click at [697, 441] on button "Next step >" at bounding box center [677, 436] width 71 height 25
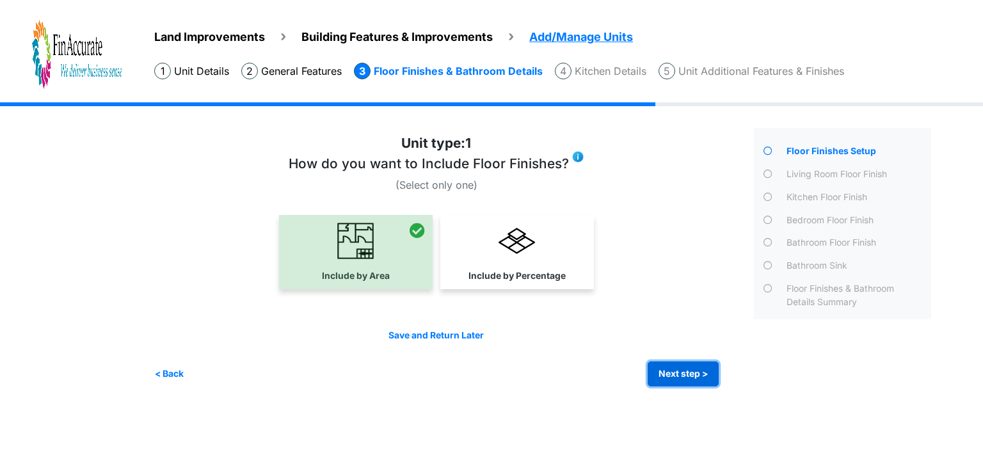
click at [674, 372] on button "Next step >" at bounding box center [683, 374] width 71 height 25
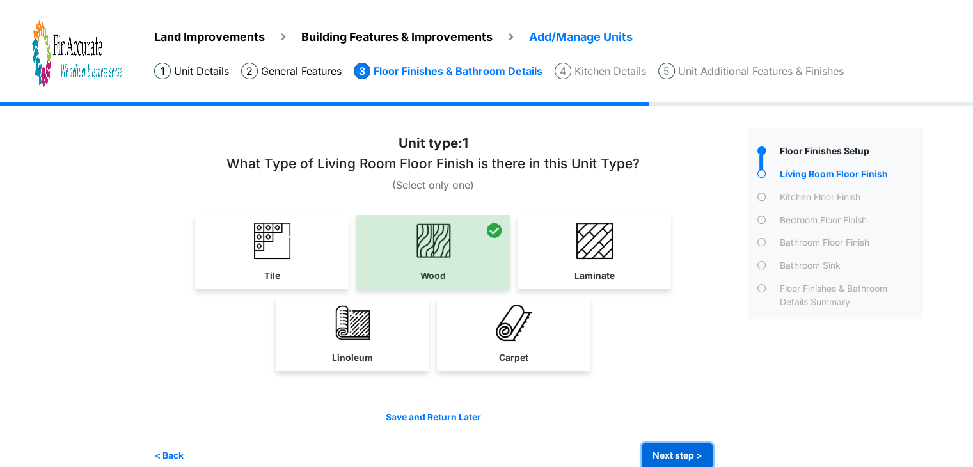
click at [676, 449] on button "Next step >" at bounding box center [677, 455] width 71 height 25
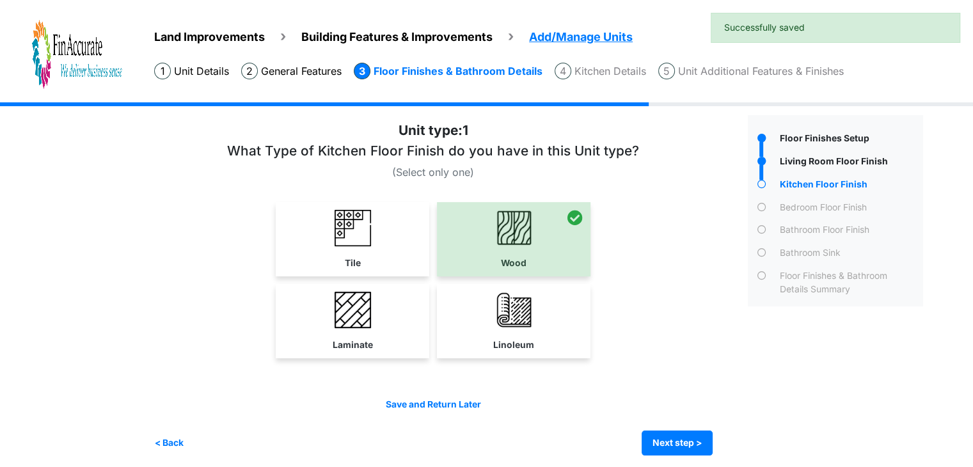
scroll to position [19, 0]
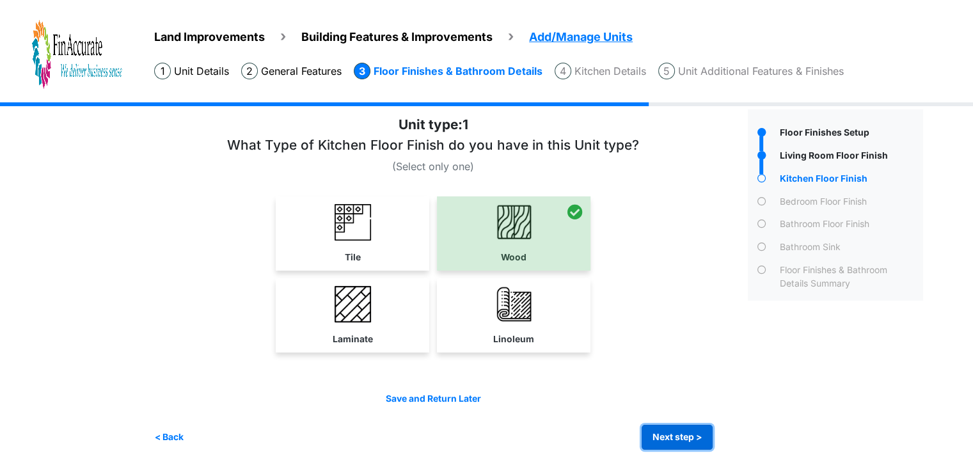
click at [671, 438] on button "Next step >" at bounding box center [677, 437] width 71 height 25
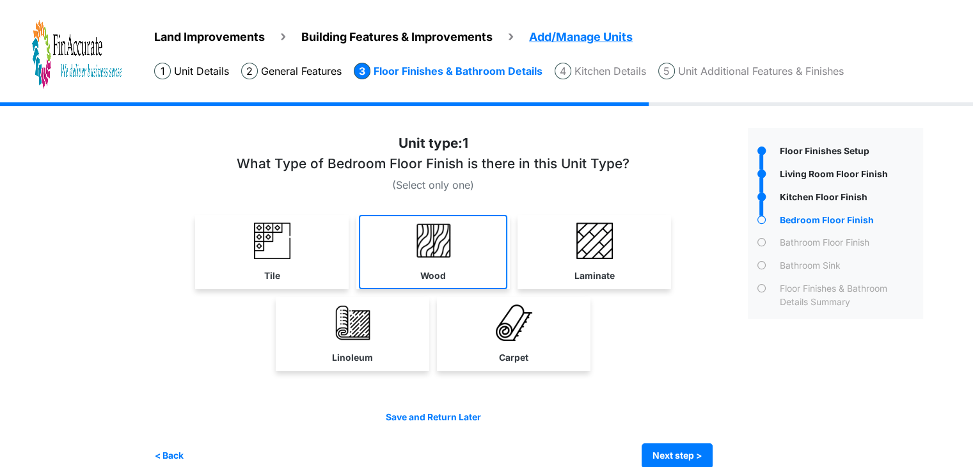
click at [479, 228] on link "Wood" at bounding box center [433, 252] width 148 height 74
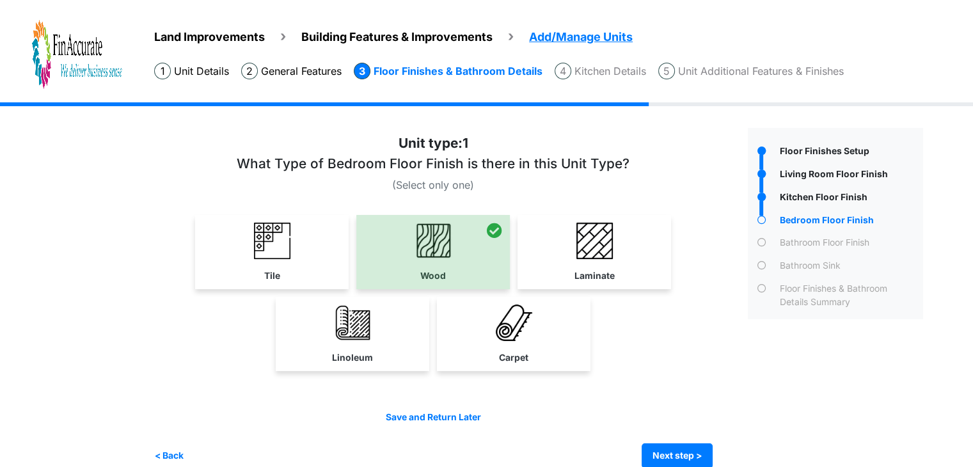
scroll to position [19, 0]
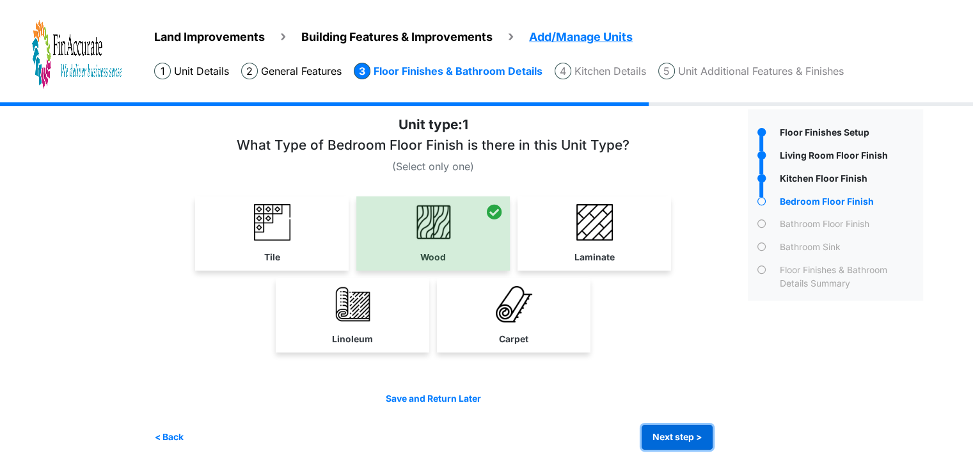
click at [696, 438] on button "Next step >" at bounding box center [677, 437] width 71 height 25
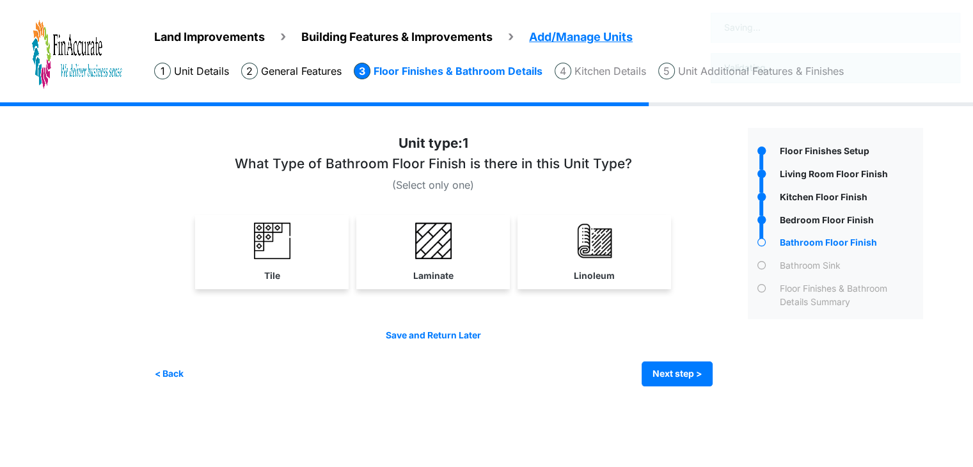
scroll to position [0, 0]
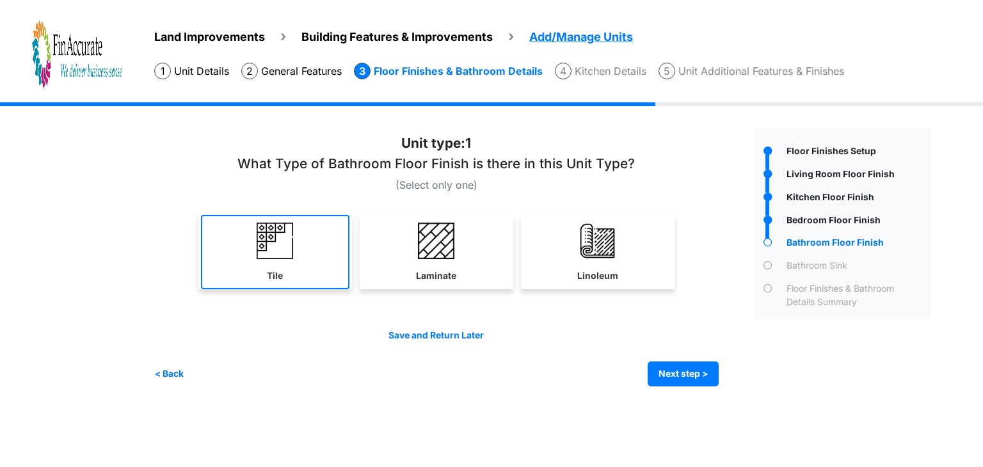
click at [312, 262] on link "Tile" at bounding box center [275, 252] width 148 height 74
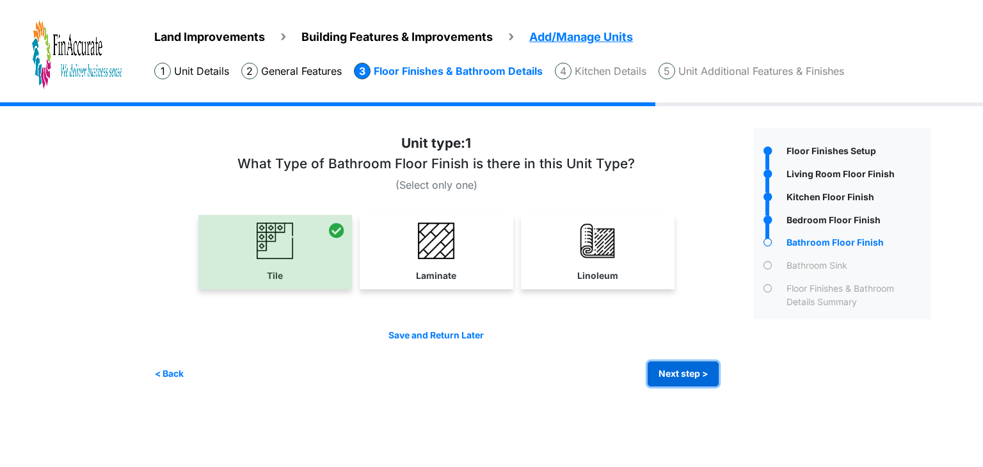
click at [688, 370] on button "Next step >" at bounding box center [683, 374] width 71 height 25
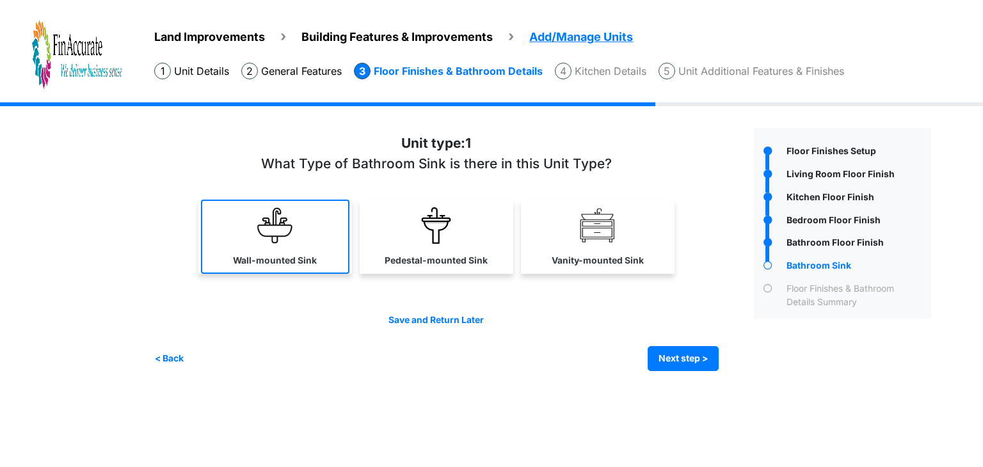
click at [313, 256] on label "Wall-mounted Sink" at bounding box center [275, 260] width 84 height 13
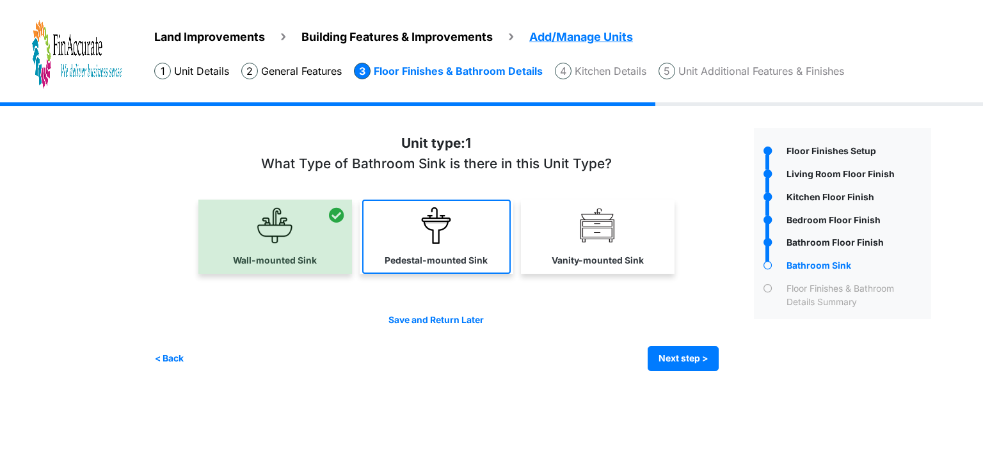
click at [482, 241] on link "Pedestal-mounted Sink" at bounding box center [436, 237] width 148 height 74
select select "*"
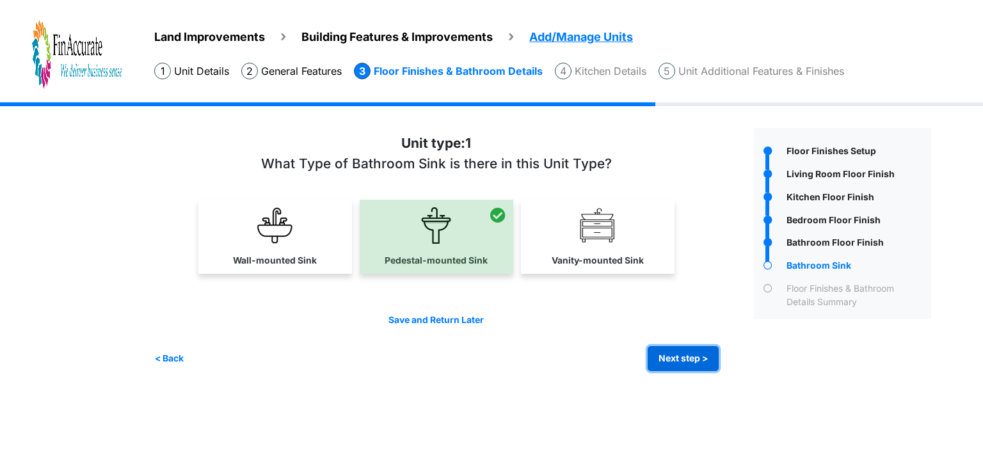
click at [671, 356] on button "Next step >" at bounding box center [683, 358] width 71 height 25
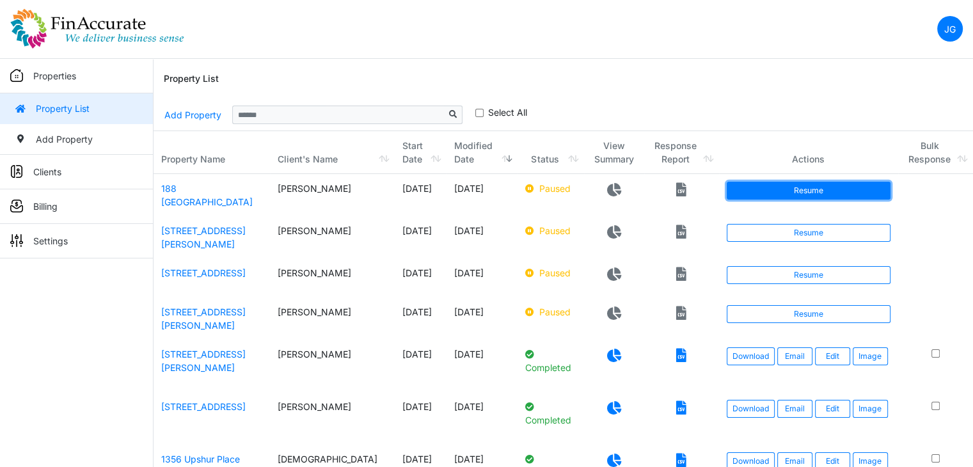
click at [765, 187] on link "Resume" at bounding box center [808, 191] width 163 height 18
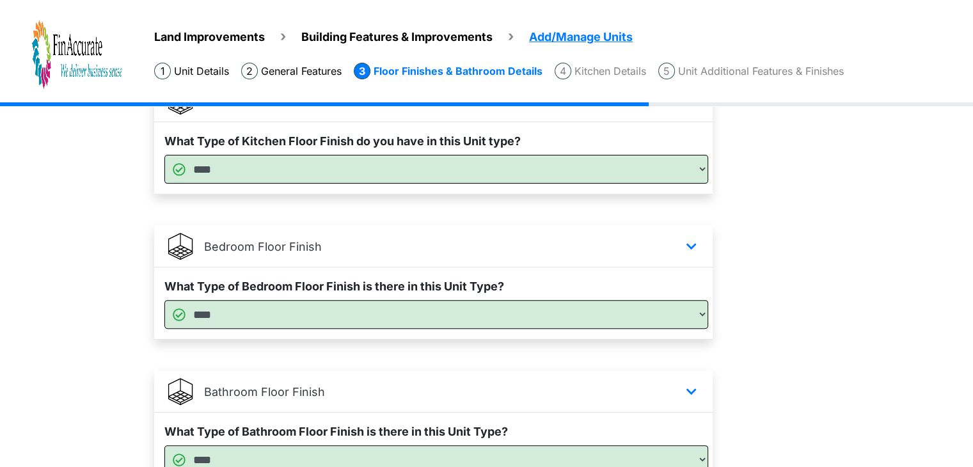
scroll to position [663, 0]
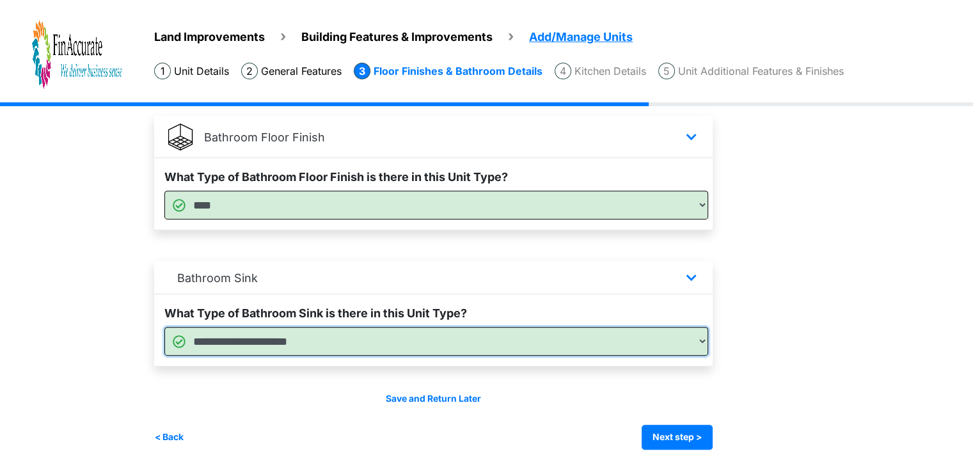
click at [669, 340] on select "**********" at bounding box center [436, 341] width 544 height 29
select select "*"
click at [164, 327] on select "**********" at bounding box center [436, 341] width 544 height 29
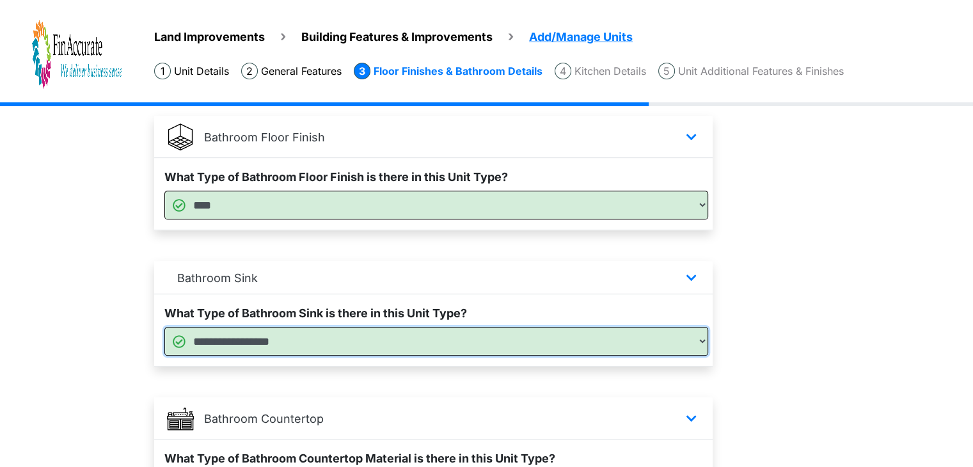
scroll to position [808, 0]
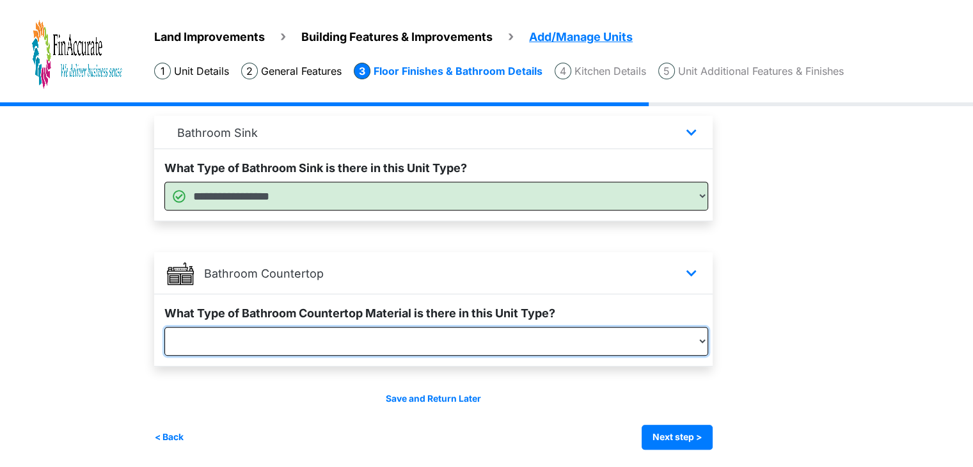
click at [584, 343] on select "**********" at bounding box center [436, 341] width 544 height 29
click at [432, 349] on select "**********" at bounding box center [436, 341] width 544 height 29
click at [164, 327] on select "**********" at bounding box center [436, 341] width 544 height 29
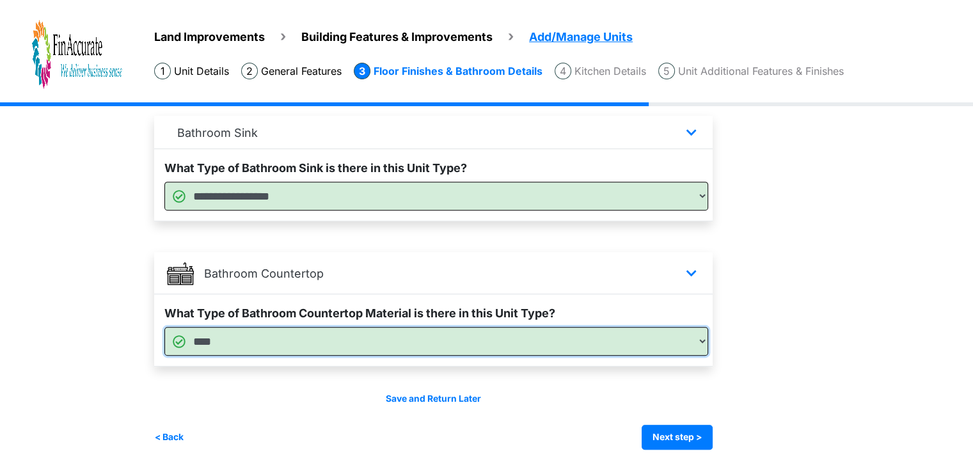
click at [299, 342] on select "**********" at bounding box center [436, 341] width 544 height 29
select select "*"
click at [164, 327] on select "**********" at bounding box center [436, 341] width 544 height 29
click at [555, 337] on select "**********" at bounding box center [436, 341] width 544 height 29
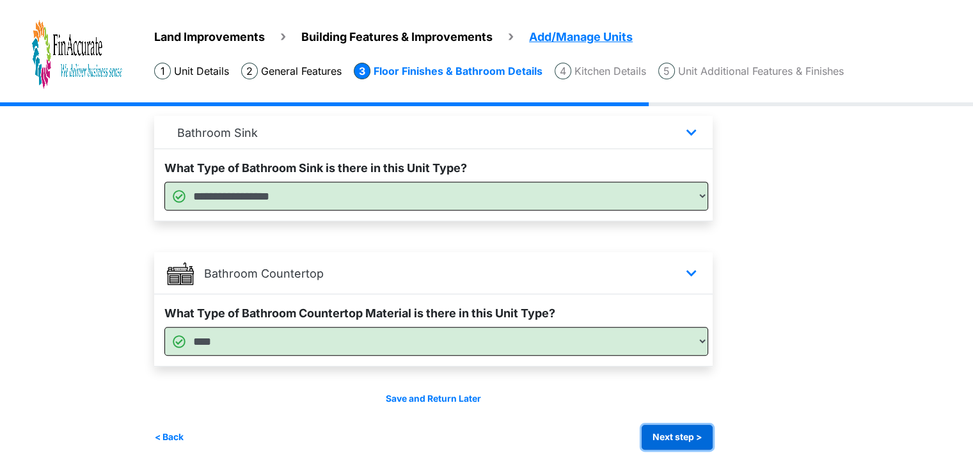
click at [680, 433] on button "Next step >" at bounding box center [677, 437] width 71 height 25
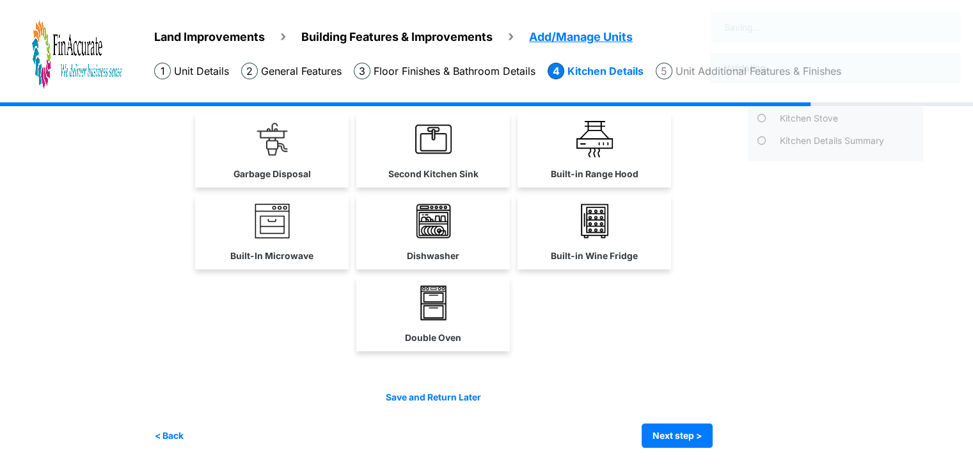
scroll to position [0, 0]
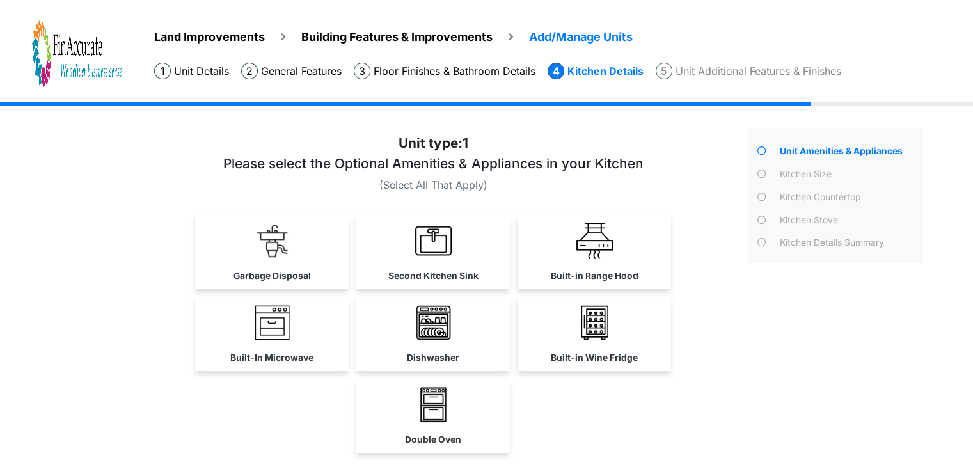
click at [731, 386] on div at bounding box center [446, 341] width 584 height 417
click at [415, 250] on link "Second Kitchen Sink" at bounding box center [433, 252] width 154 height 74
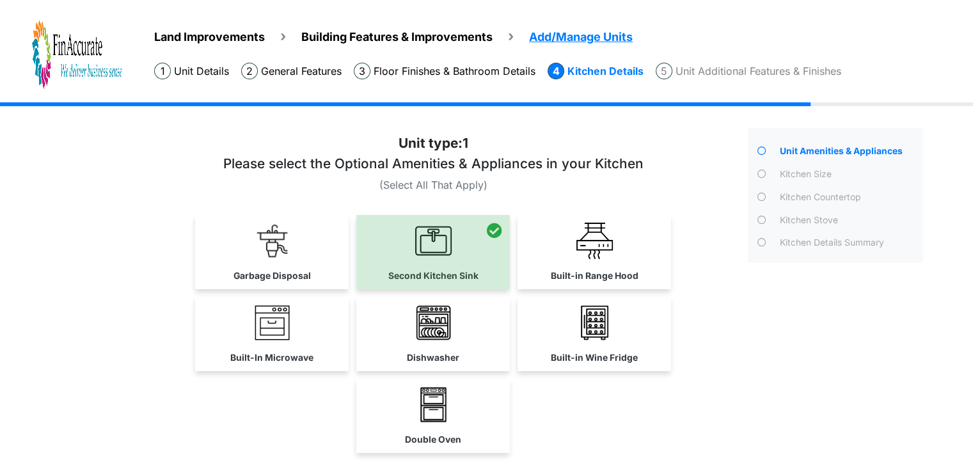
click at [417, 228] on div at bounding box center [433, 252] width 154 height 74
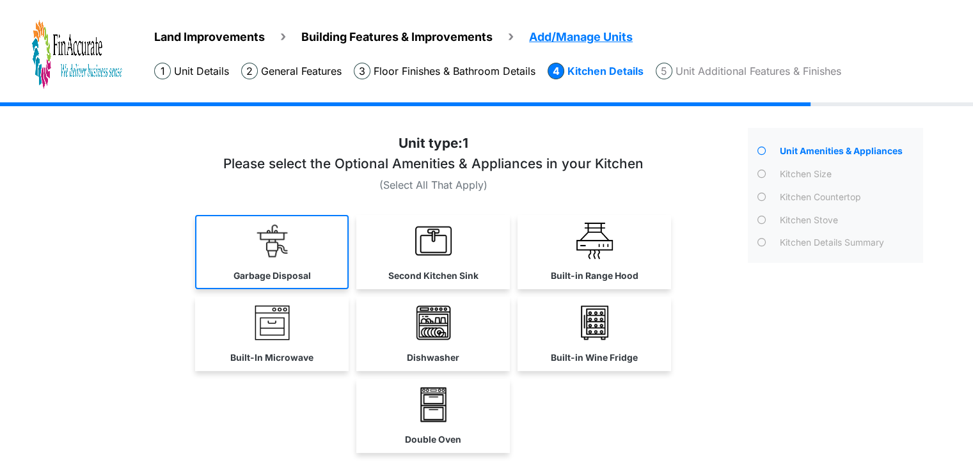
click at [332, 282] on link "Garbage Disposal" at bounding box center [272, 252] width 154 height 74
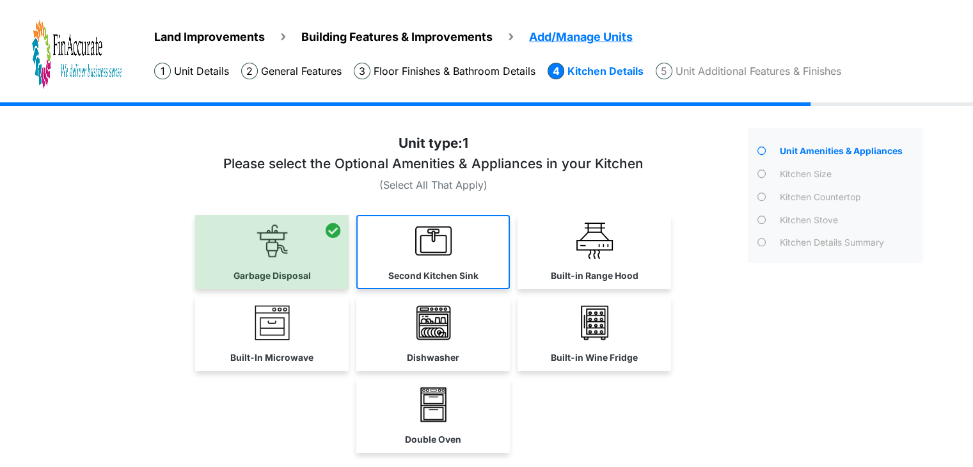
click at [413, 266] on link "Second Kitchen Sink" at bounding box center [433, 252] width 154 height 74
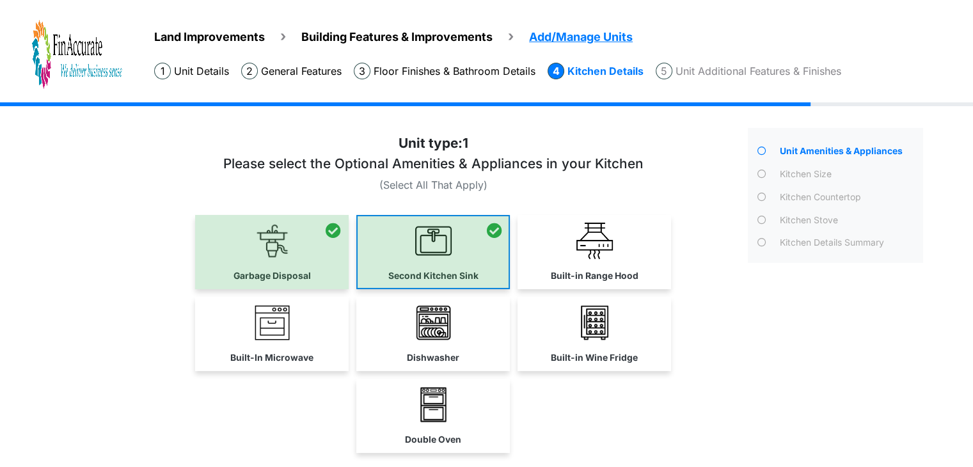
click at [413, 266] on div at bounding box center [433, 252] width 154 height 74
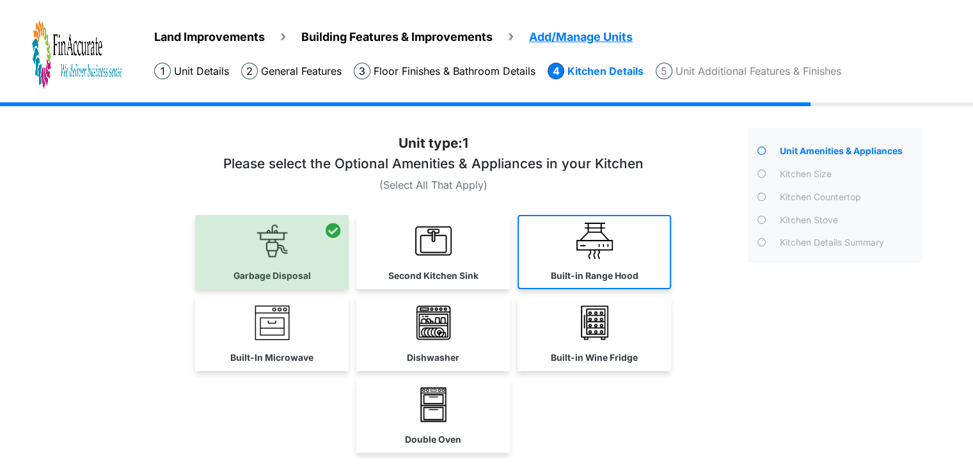
click at [542, 246] on link "Built-in Range Hood" at bounding box center [595, 252] width 154 height 74
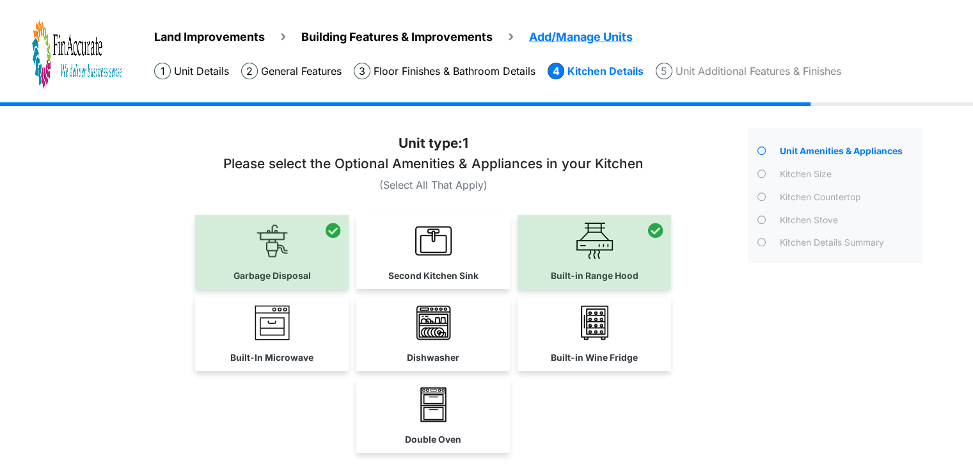
click at [338, 255] on div at bounding box center [272, 252] width 154 height 74
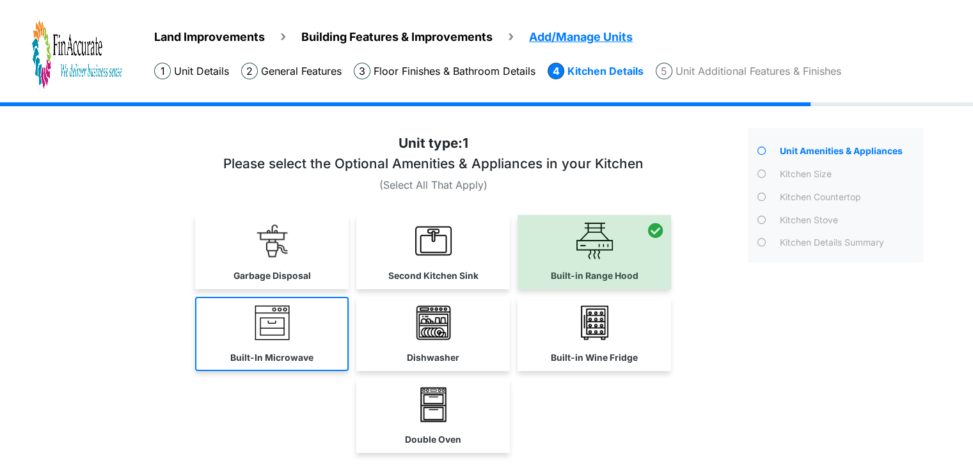
click at [294, 331] on link "Built-In Microwave" at bounding box center [272, 334] width 154 height 74
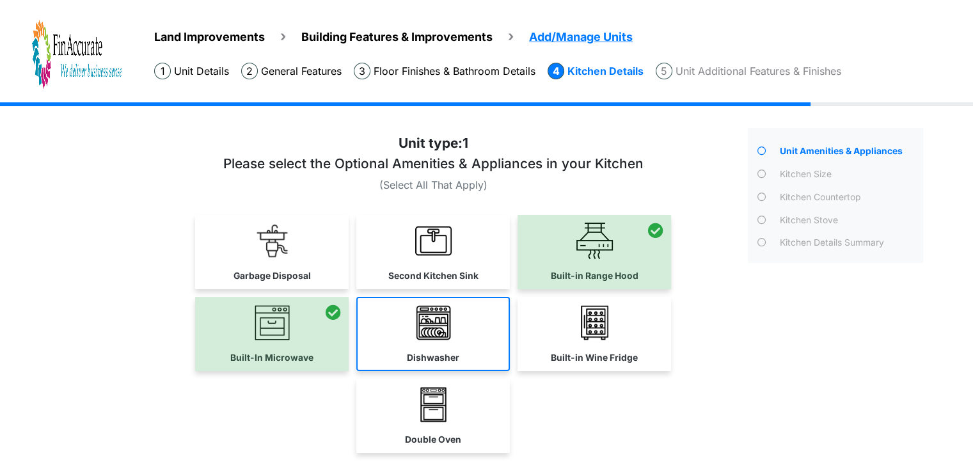
click at [441, 331] on img at bounding box center [433, 323] width 36 height 36
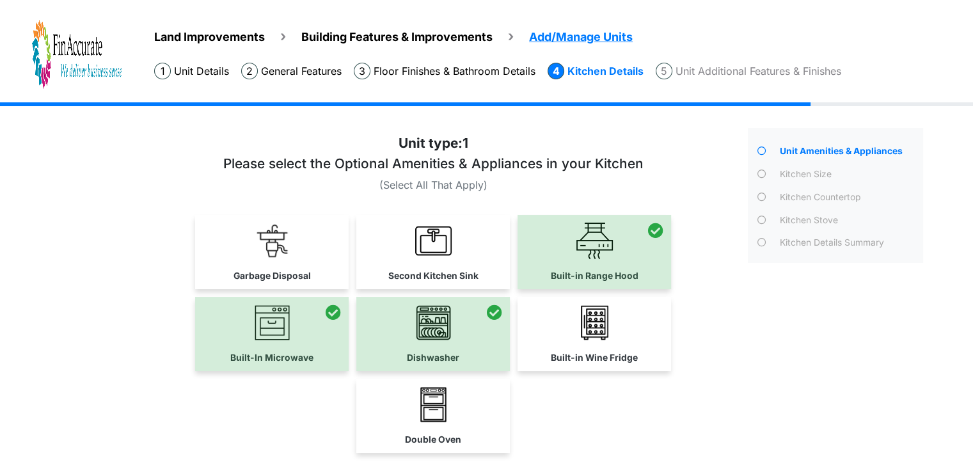
click at [809, 364] on div "Unit Amenities & Appliances" at bounding box center [835, 339] width 195 height 422
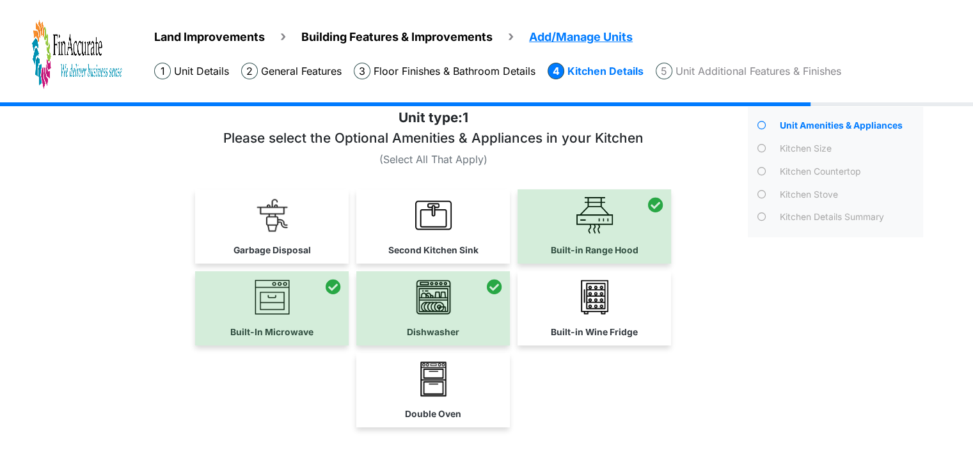
scroll to position [100, 0]
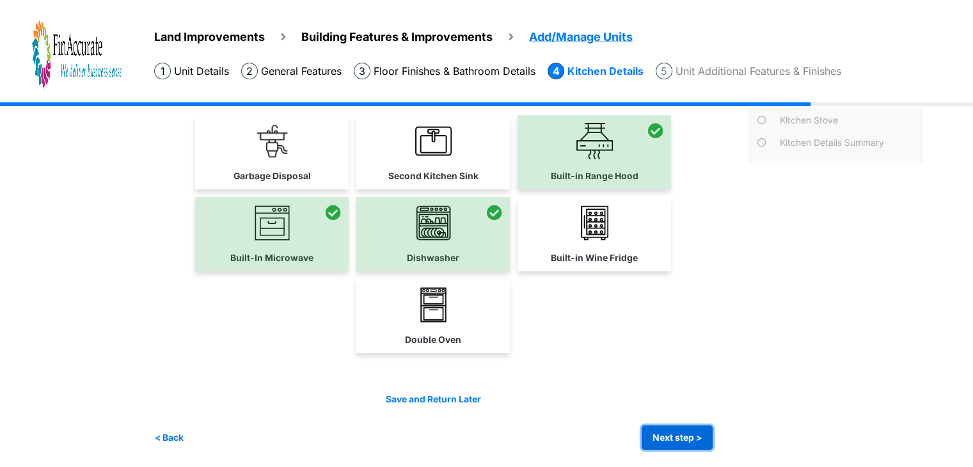
click at [693, 425] on button "Next step >" at bounding box center [677, 437] width 71 height 25
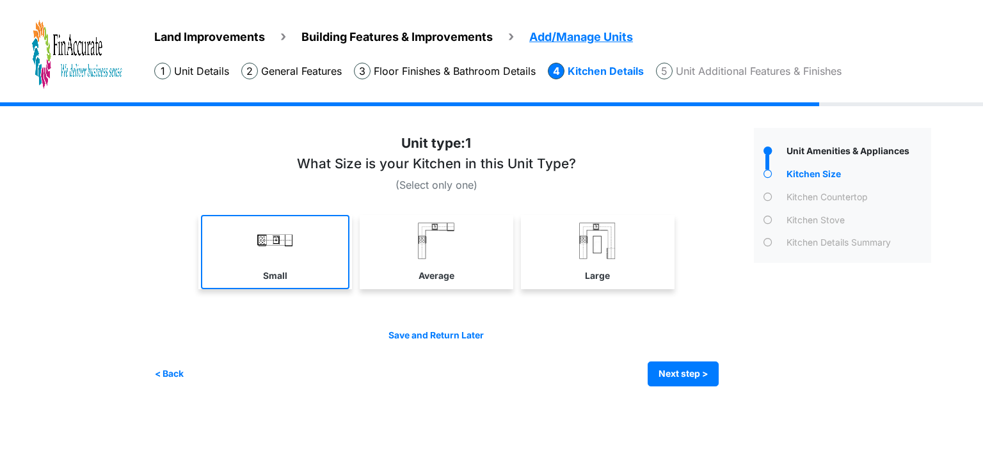
click at [291, 243] on img at bounding box center [275, 241] width 36 height 36
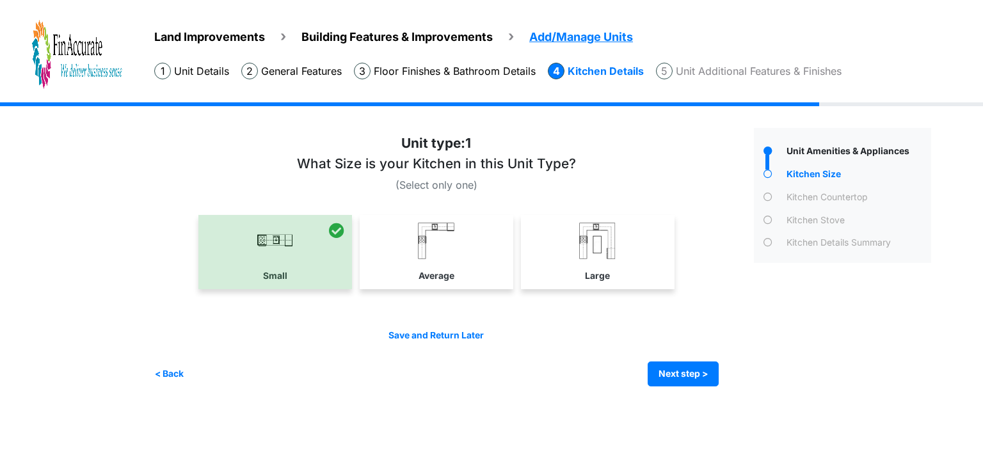
click at [725, 384] on div "(Select only one) Small" at bounding box center [449, 259] width 590 height 253
click at [690, 376] on button "Next step >" at bounding box center [683, 374] width 71 height 25
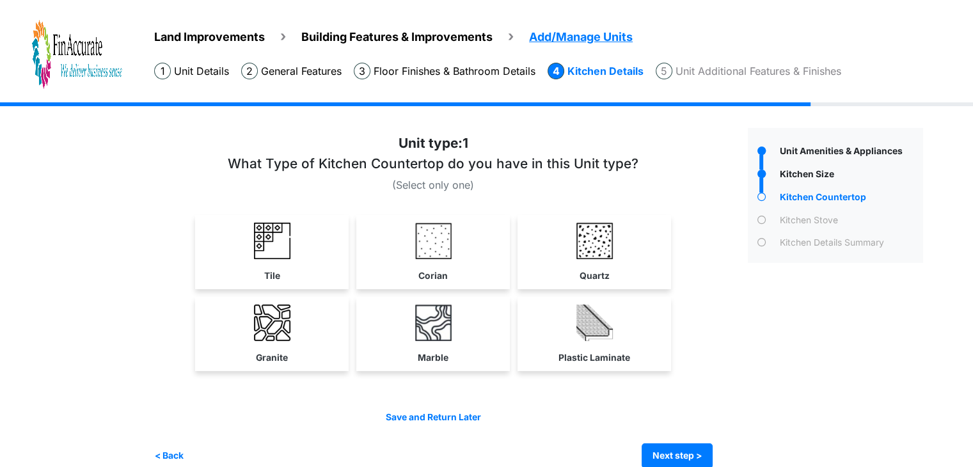
click at [357, 346] on div "Granite Marble" at bounding box center [433, 334] width 559 height 74
click at [433, 341] on link "Marble" at bounding box center [433, 334] width 148 height 74
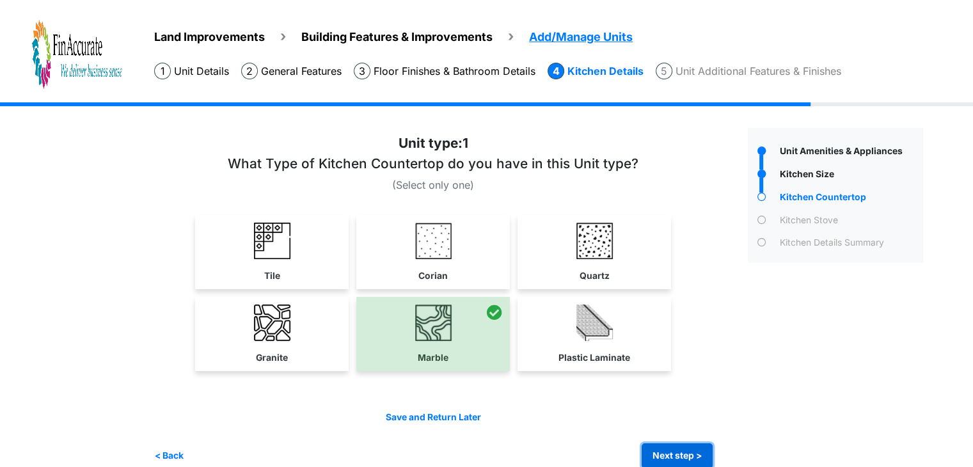
click at [669, 449] on button "Next step >" at bounding box center [677, 455] width 71 height 25
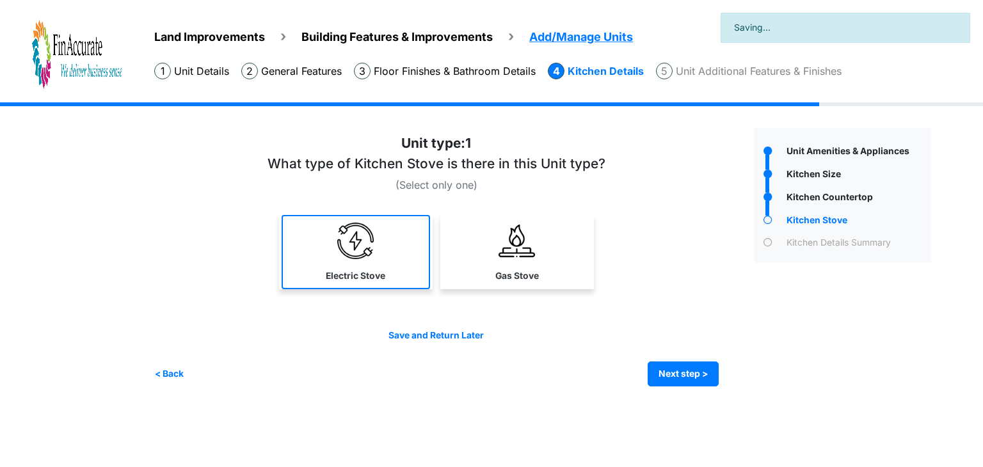
click at [378, 262] on link "Electric Stove" at bounding box center [356, 252] width 148 height 74
select select "*"
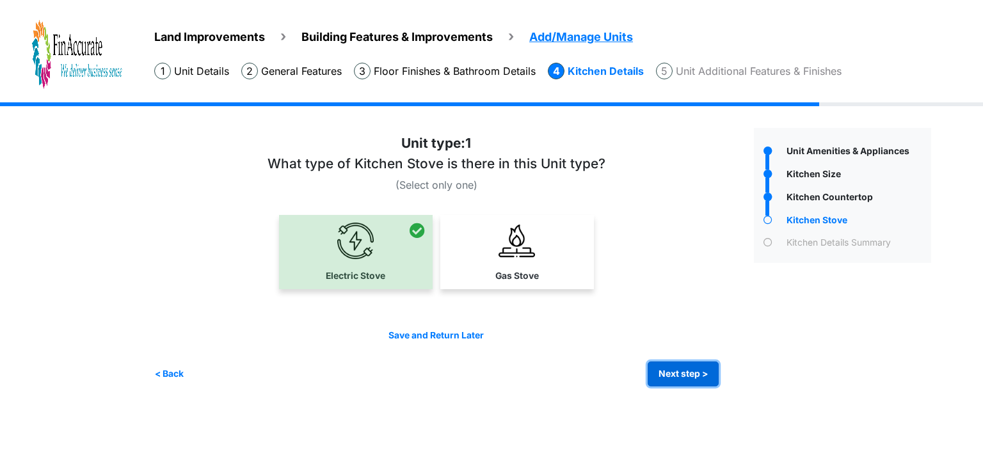
click at [655, 362] on button "Next step >" at bounding box center [683, 374] width 71 height 25
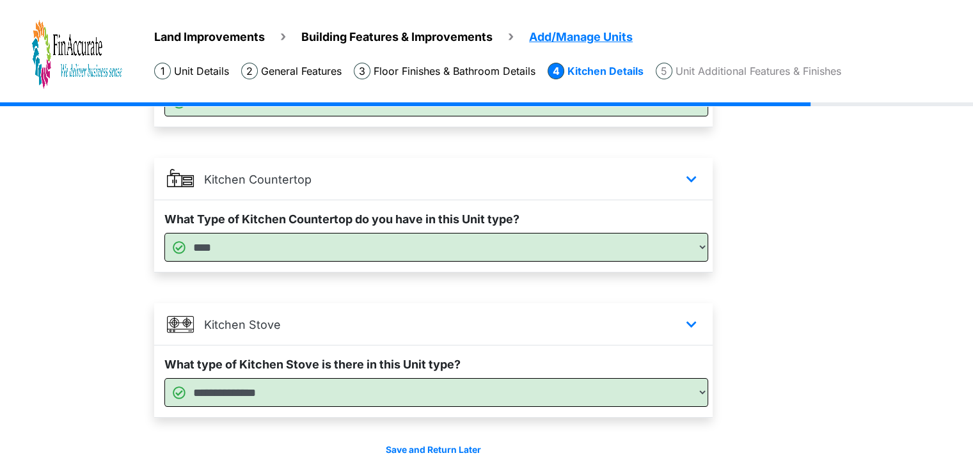
scroll to position [237, 0]
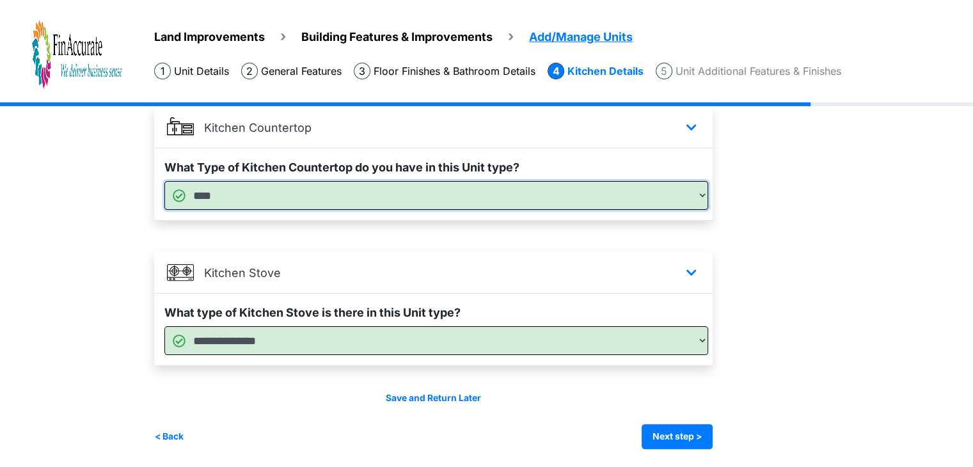
click at [518, 203] on select "**********" at bounding box center [436, 195] width 544 height 29
select select "*"
click at [164, 181] on select "**********" at bounding box center [436, 195] width 544 height 29
click at [822, 313] on div "Unit Amenities & Appliances" at bounding box center [835, 170] width 195 height 558
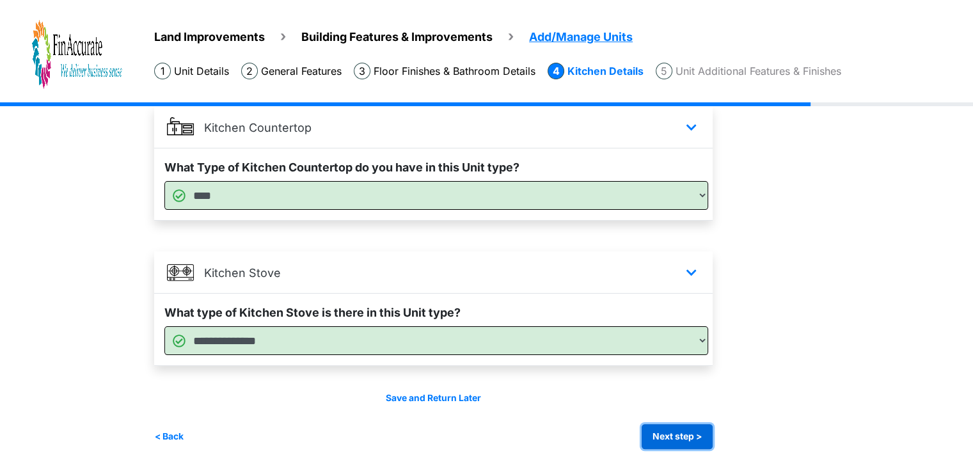
click at [696, 429] on button "Next step >" at bounding box center [677, 436] width 71 height 25
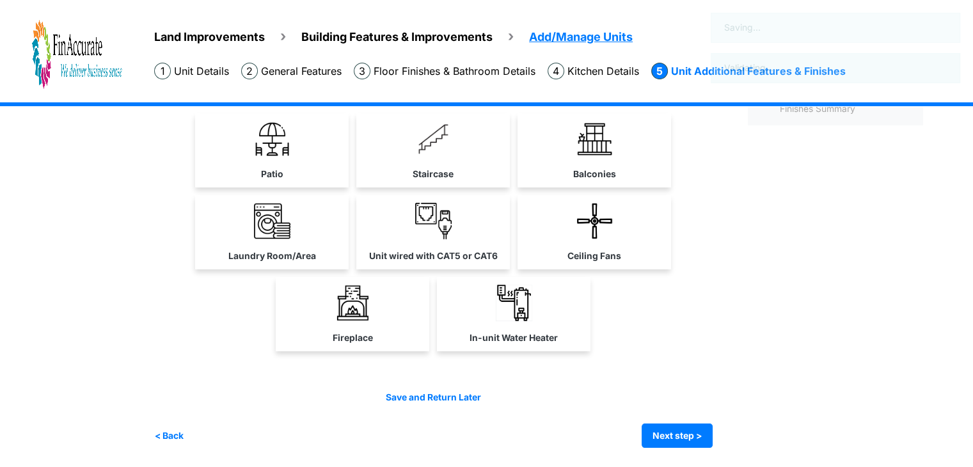
scroll to position [0, 0]
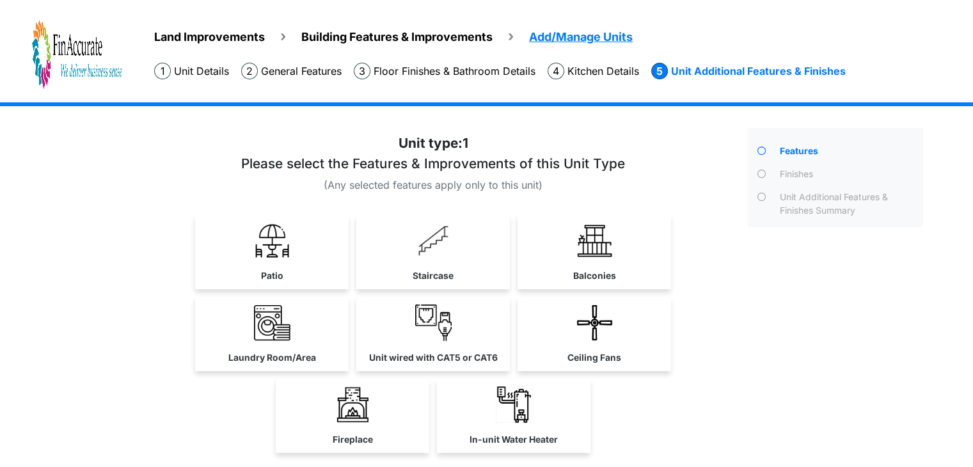
click at [784, 353] on div "Features" at bounding box center [835, 339] width 195 height 422
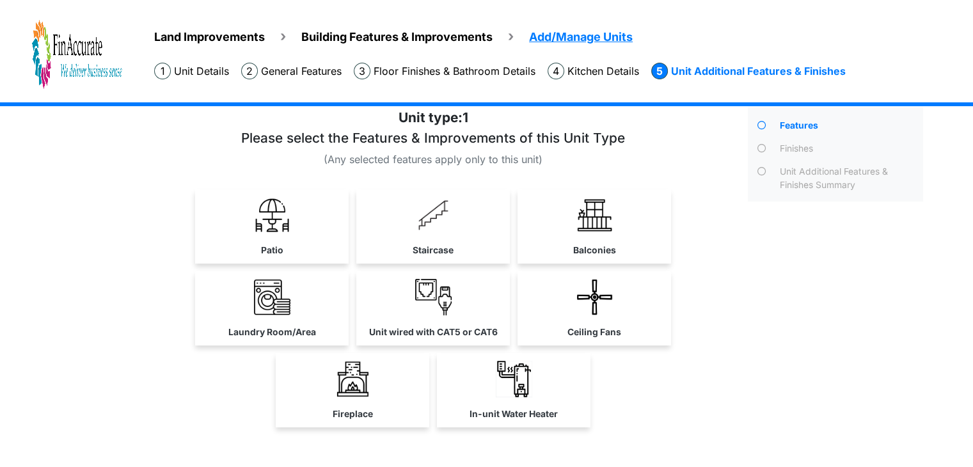
scroll to position [51, 0]
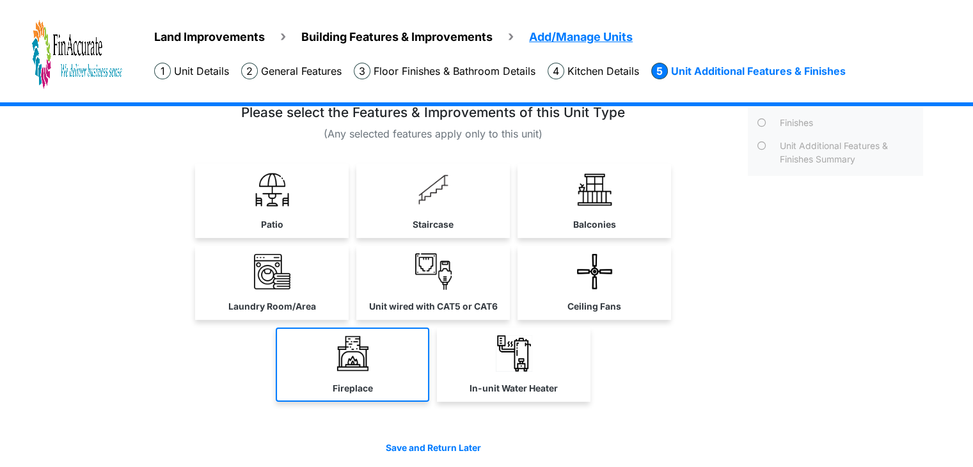
click at [320, 370] on link "Fireplace" at bounding box center [353, 365] width 154 height 74
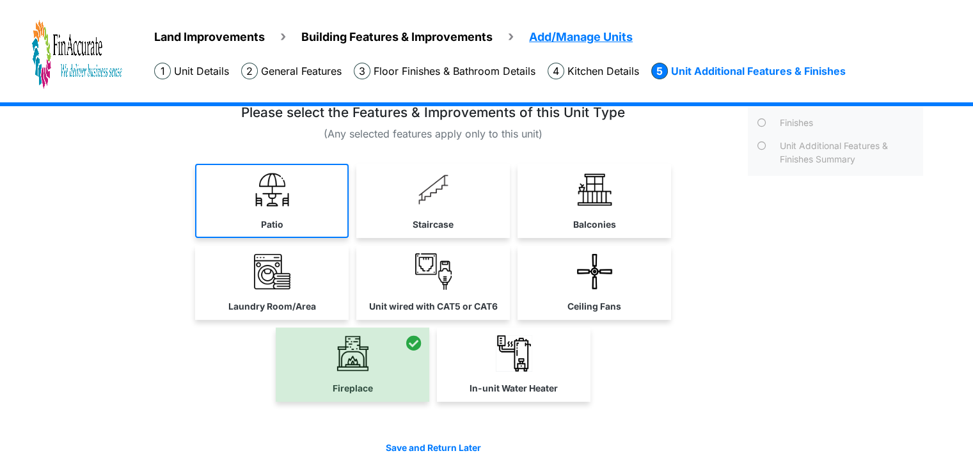
click at [319, 214] on link "Patio" at bounding box center [272, 201] width 154 height 74
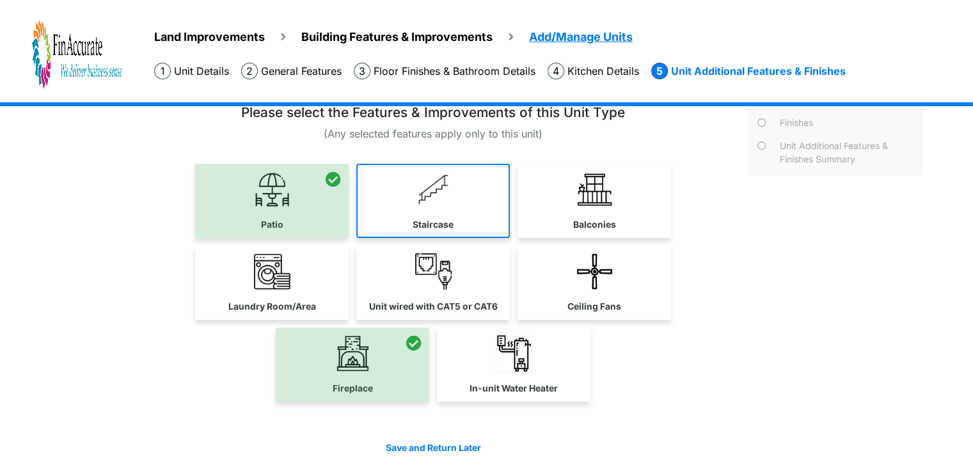
click at [425, 219] on label "Staircase" at bounding box center [433, 224] width 41 height 13
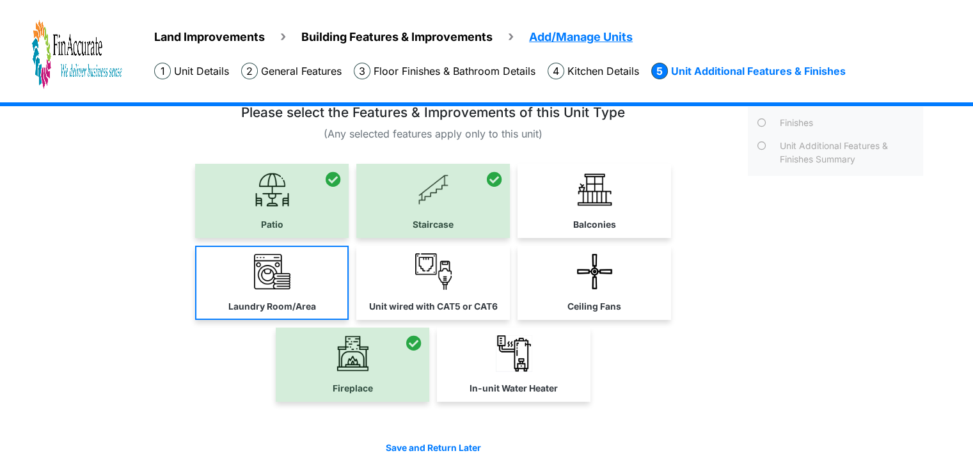
click at [297, 297] on link "Laundry Room/Area" at bounding box center [272, 283] width 154 height 74
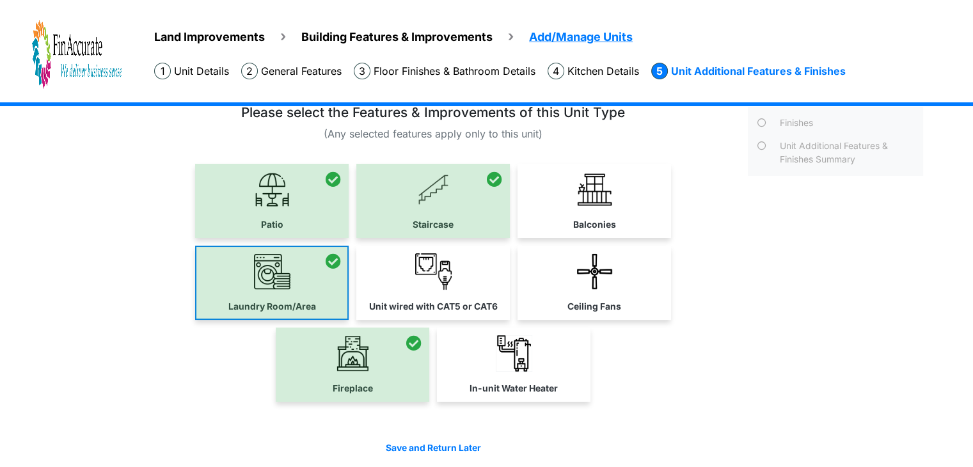
click at [297, 297] on div at bounding box center [272, 283] width 154 height 74
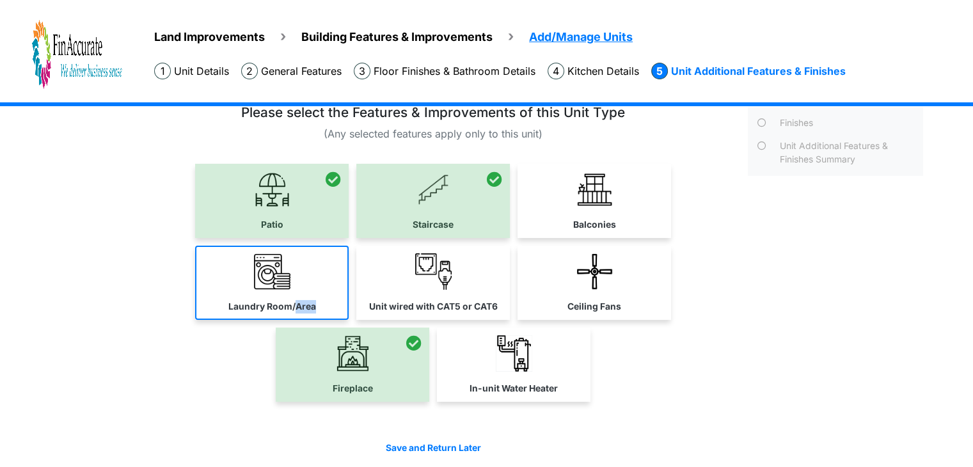
click at [297, 297] on link "Laundry Room/Area" at bounding box center [272, 283] width 154 height 74
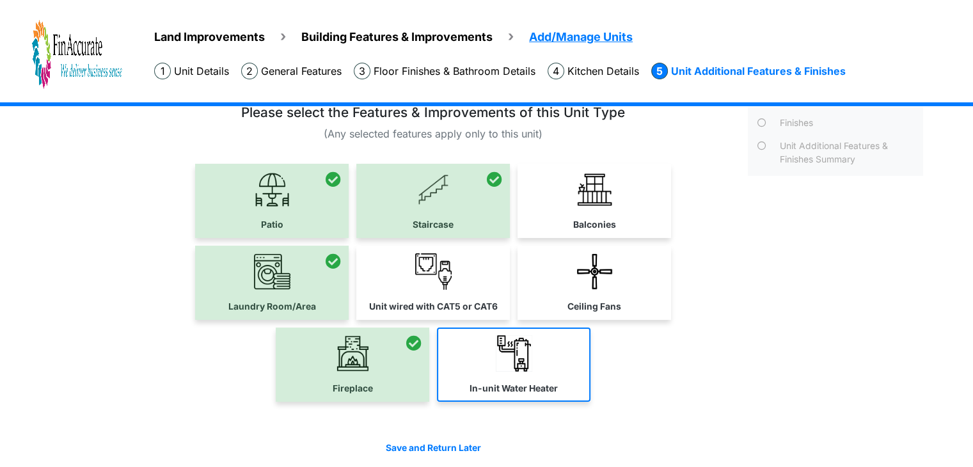
click at [491, 385] on label "In-unit Water Heater" at bounding box center [514, 388] width 88 height 13
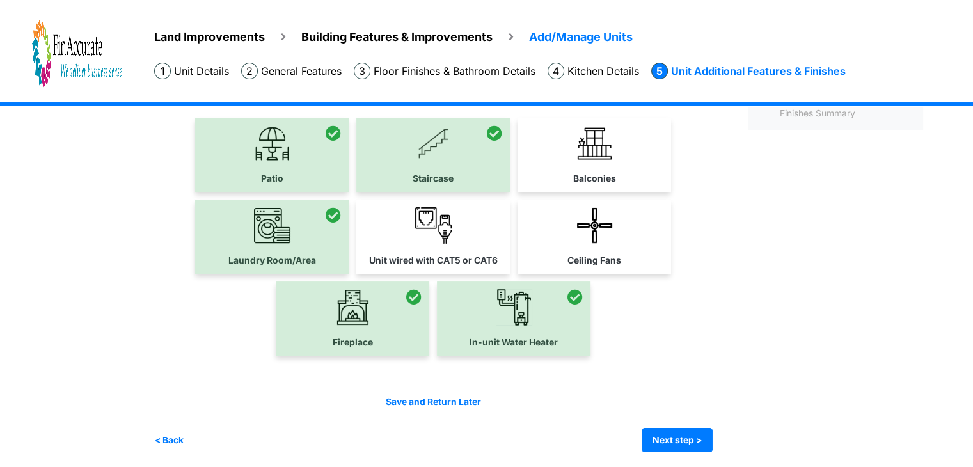
scroll to position [100, 0]
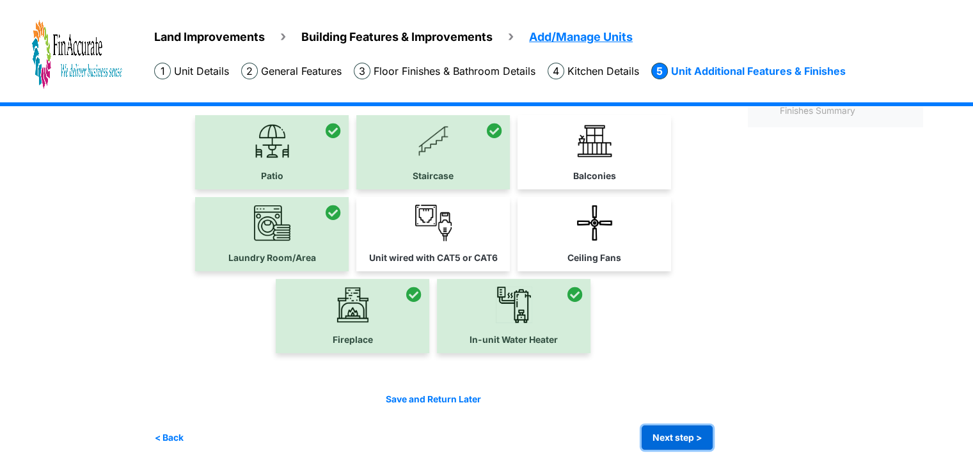
click at [694, 438] on button "Next step >" at bounding box center [677, 437] width 71 height 25
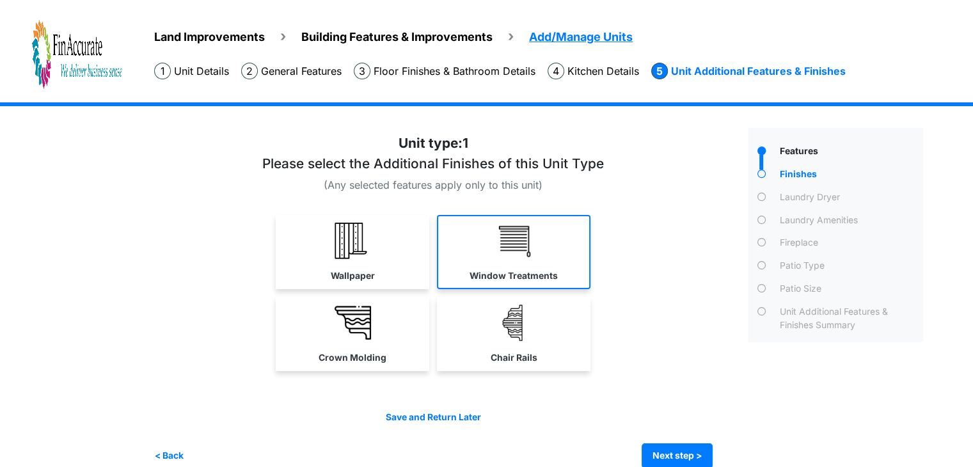
click at [504, 258] on img at bounding box center [514, 241] width 36 height 36
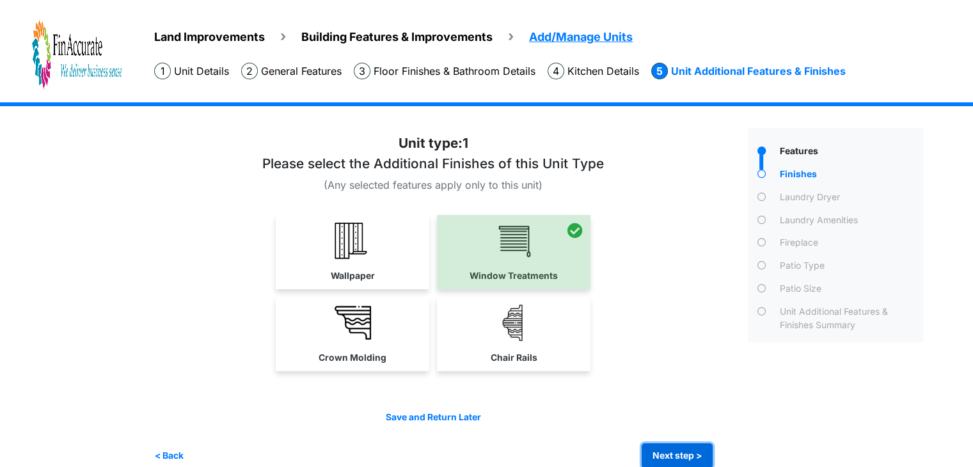
click at [664, 449] on button "Next step >" at bounding box center [677, 455] width 71 height 25
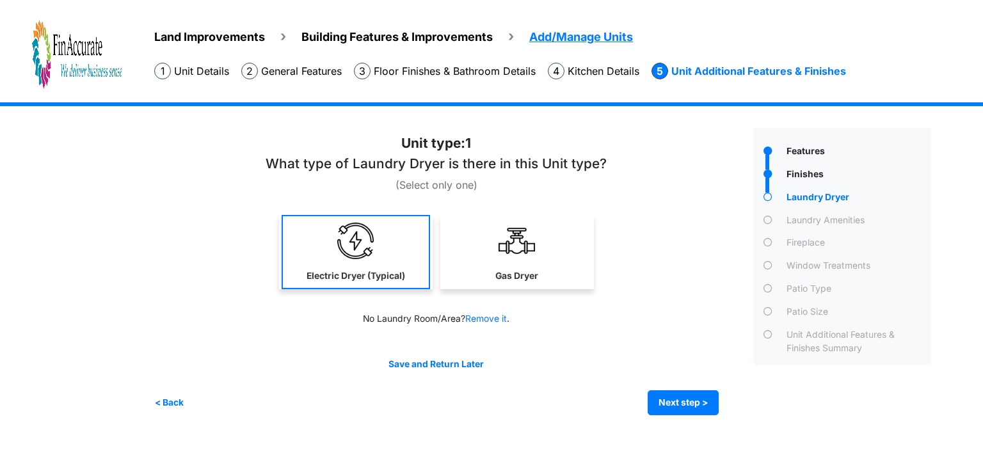
click at [356, 244] on img at bounding box center [355, 241] width 36 height 36
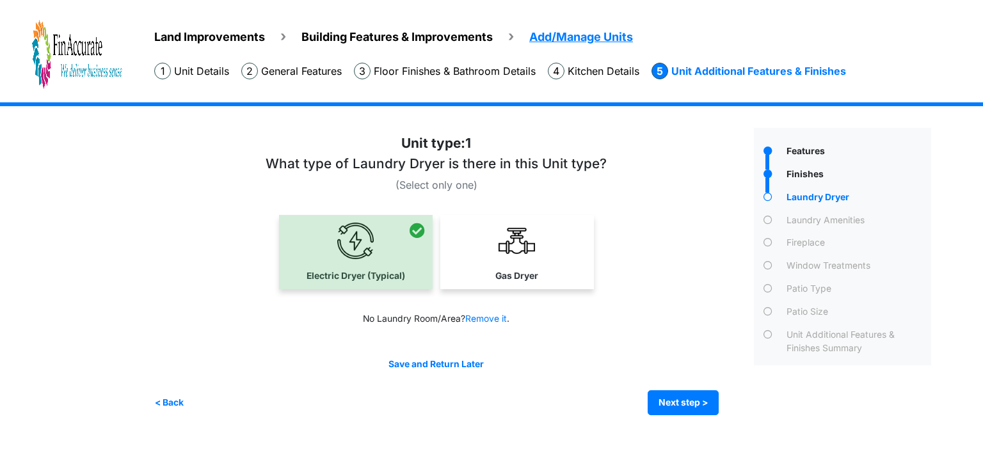
click at [408, 264] on div at bounding box center [356, 252] width 154 height 74
click at [687, 406] on button "Next step >" at bounding box center [683, 402] width 71 height 25
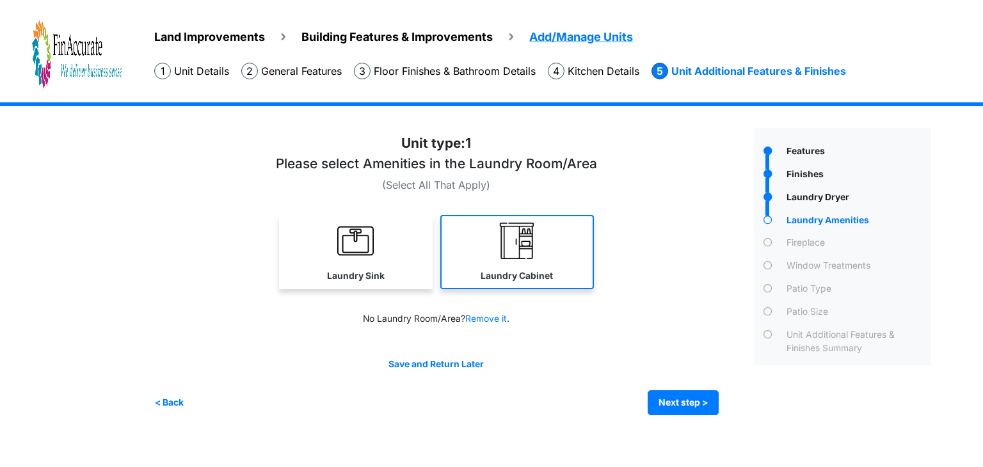
click at [494, 257] on link "Laundry Cabinet" at bounding box center [517, 252] width 154 height 74
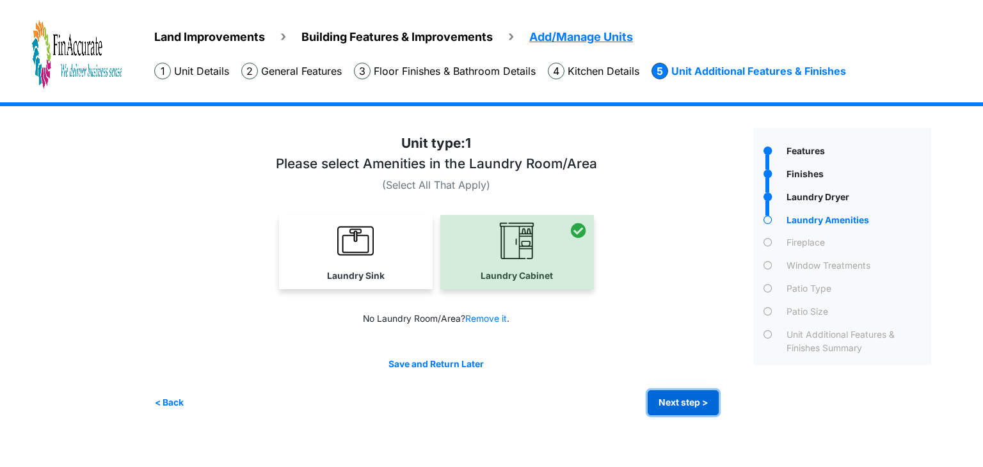
click at [678, 390] on button "Next step >" at bounding box center [683, 402] width 71 height 25
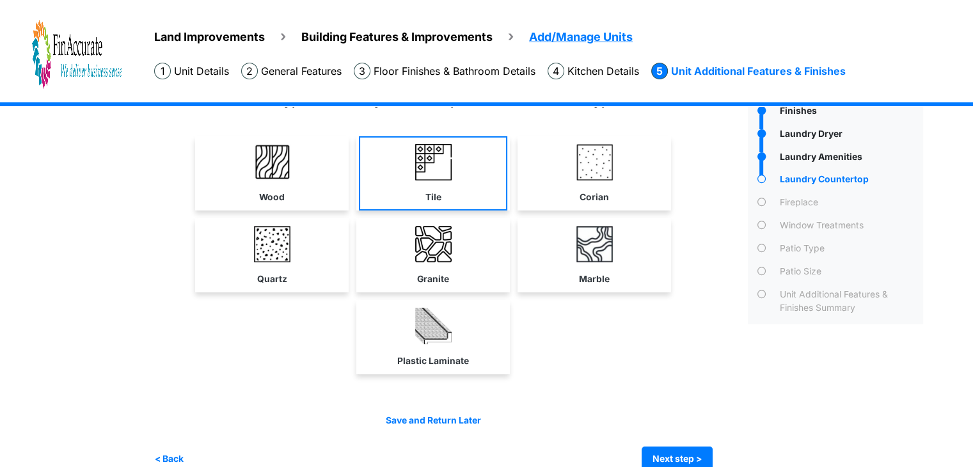
scroll to position [84, 0]
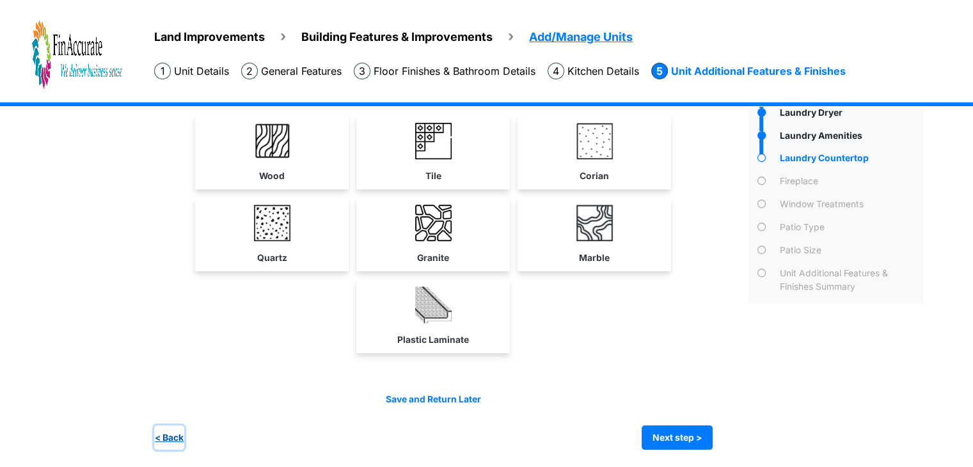
click at [166, 434] on button "< Back" at bounding box center [169, 437] width 30 height 25
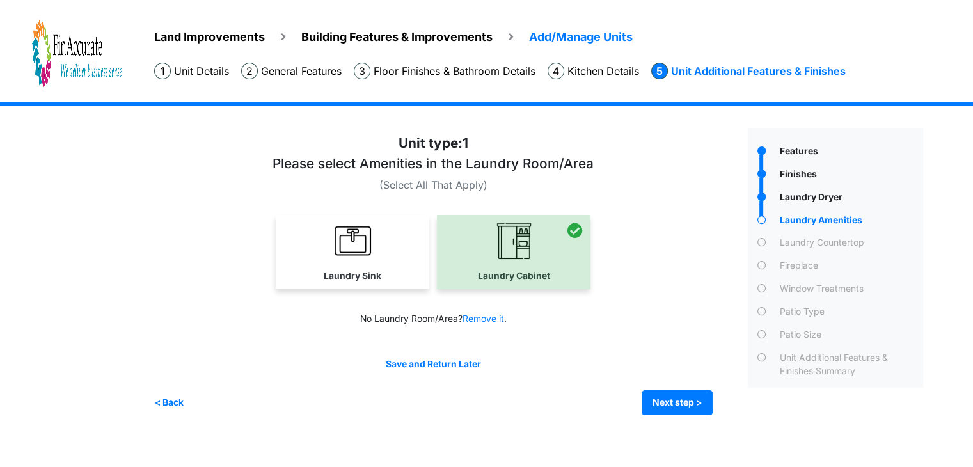
scroll to position [0, 0]
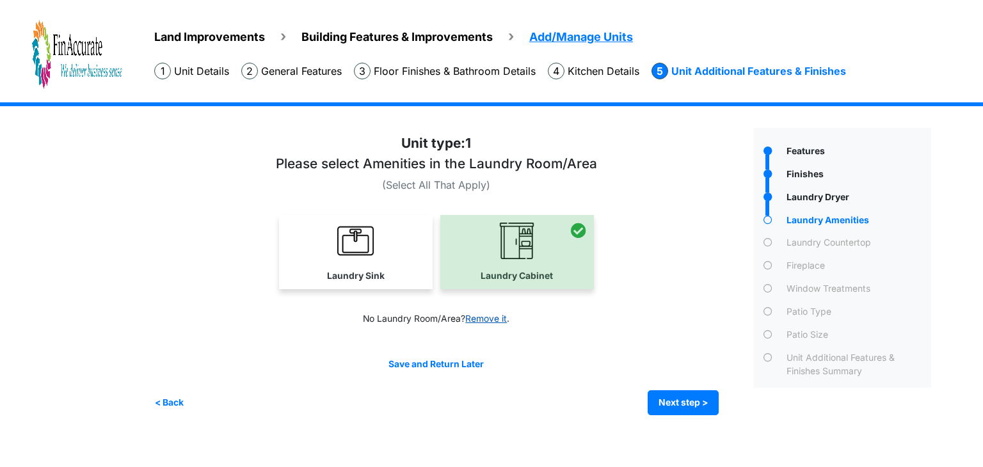
click at [489, 316] on link "Remove it" at bounding box center [486, 319] width 42 height 10
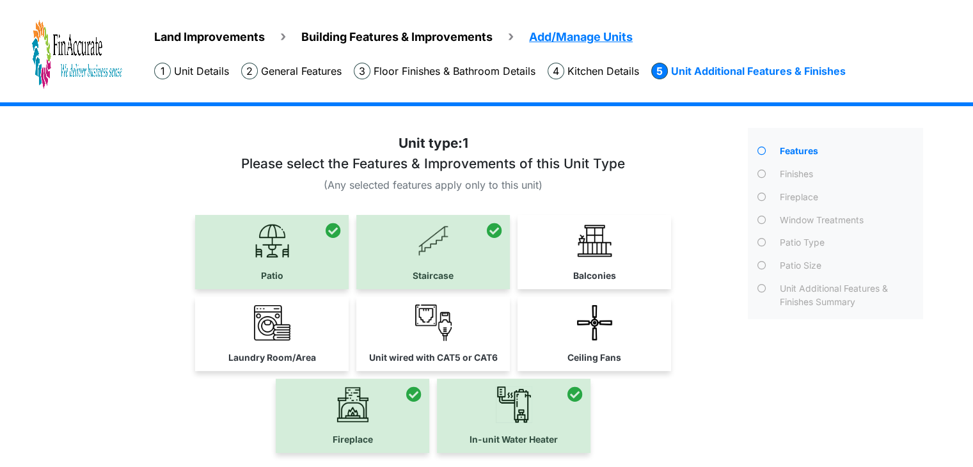
click at [806, 344] on div "Features" at bounding box center [835, 339] width 195 height 422
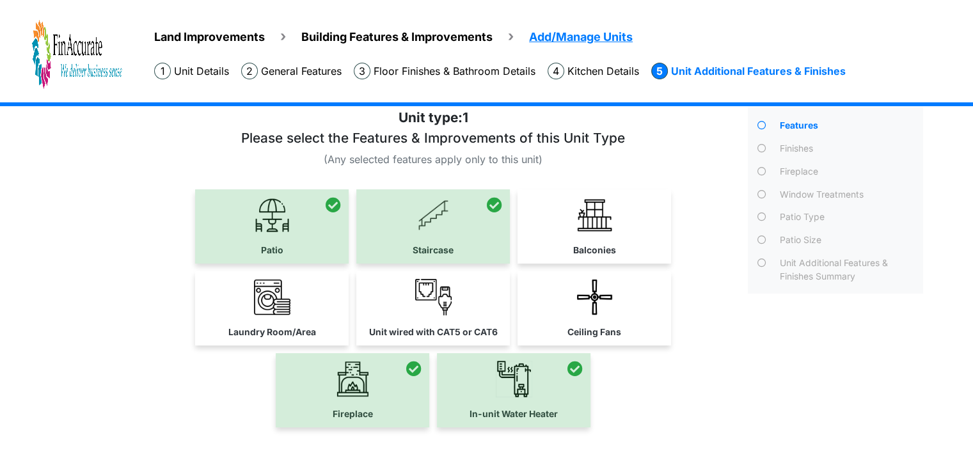
scroll to position [100, 0]
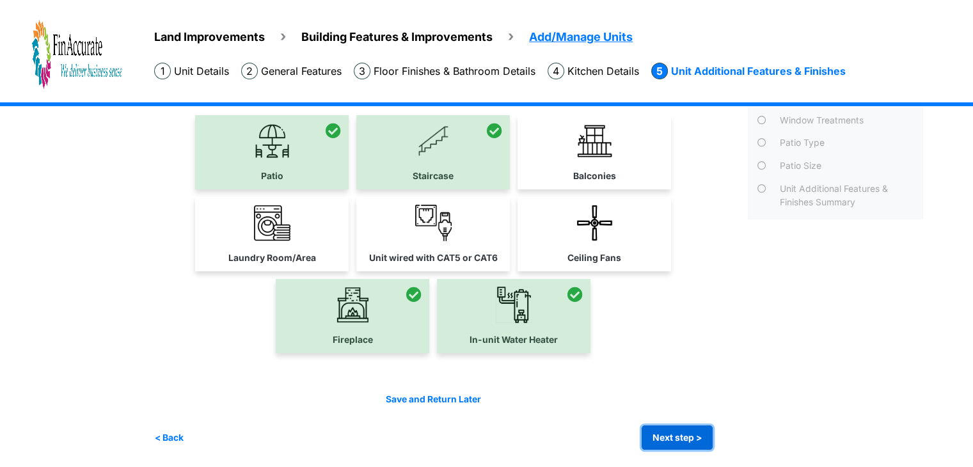
click at [682, 427] on button "Next step >" at bounding box center [677, 437] width 71 height 25
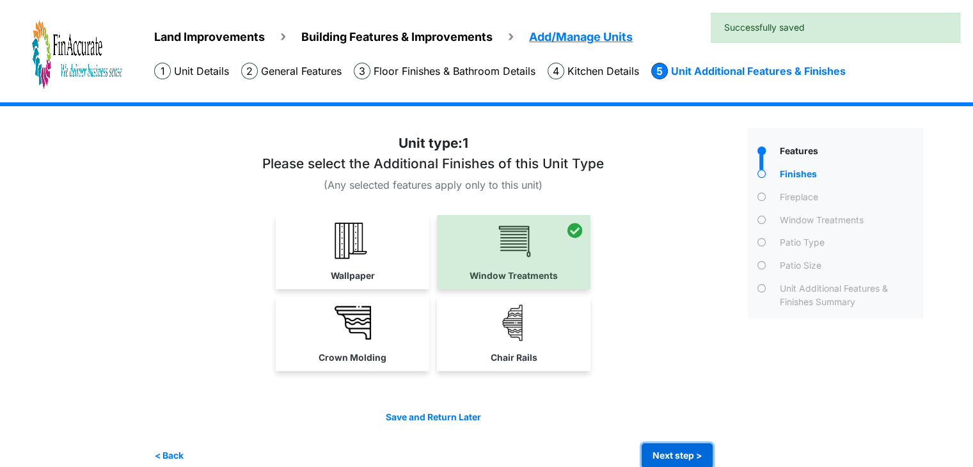
click at [678, 447] on button "Next step >" at bounding box center [677, 455] width 71 height 25
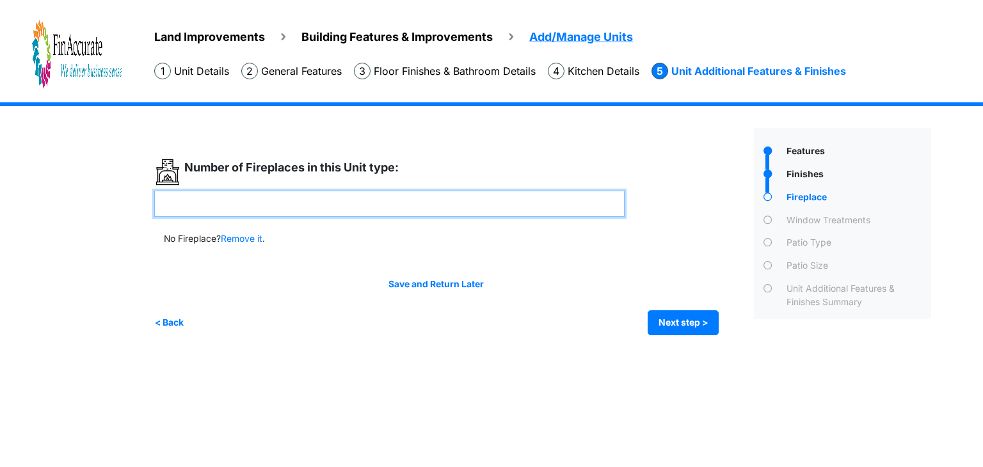
click at [423, 212] on input "number" at bounding box center [389, 204] width 470 height 26
type input "*"
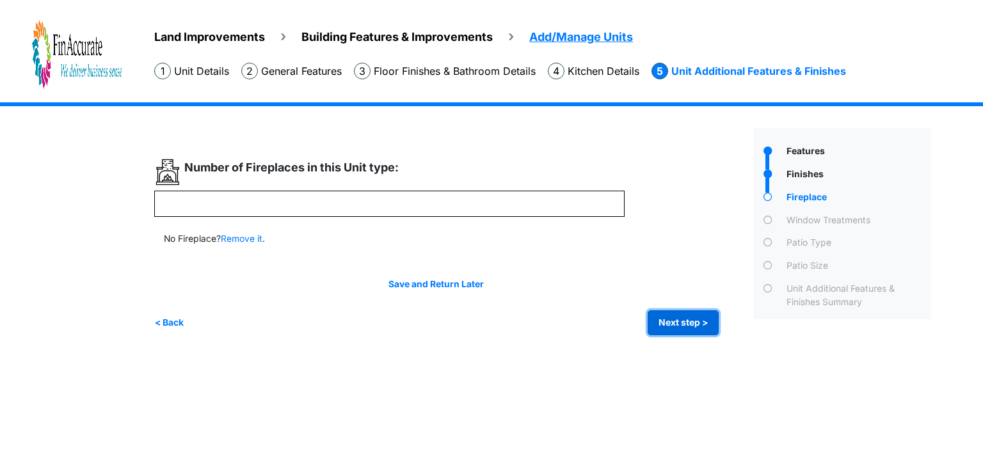
click at [676, 315] on button "Next step >" at bounding box center [683, 322] width 71 height 25
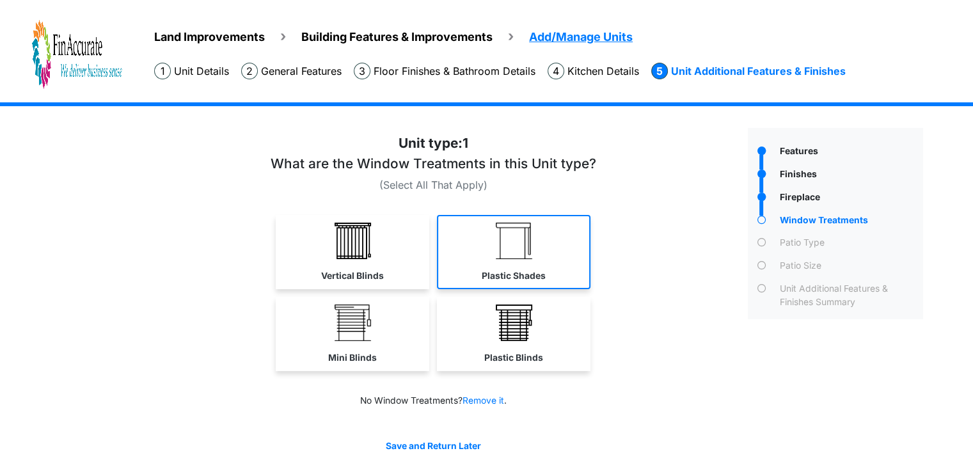
click at [500, 255] on img at bounding box center [514, 241] width 36 height 36
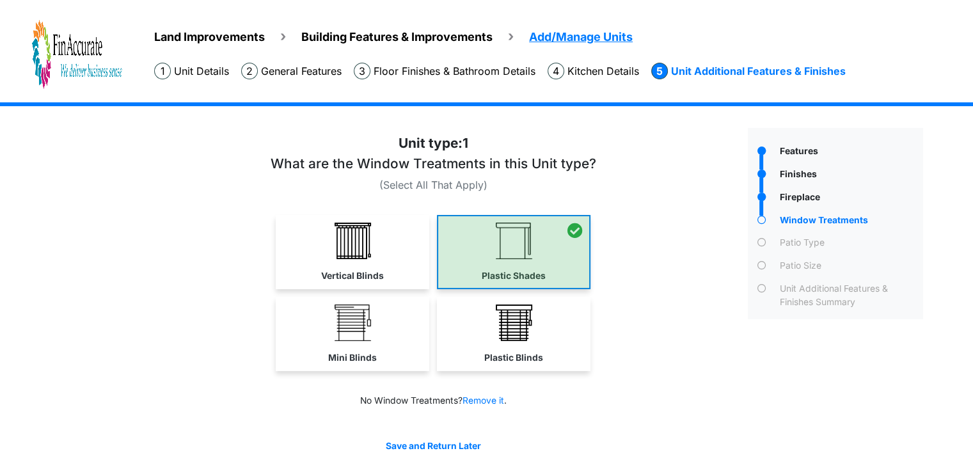
click at [500, 255] on div at bounding box center [514, 252] width 154 height 74
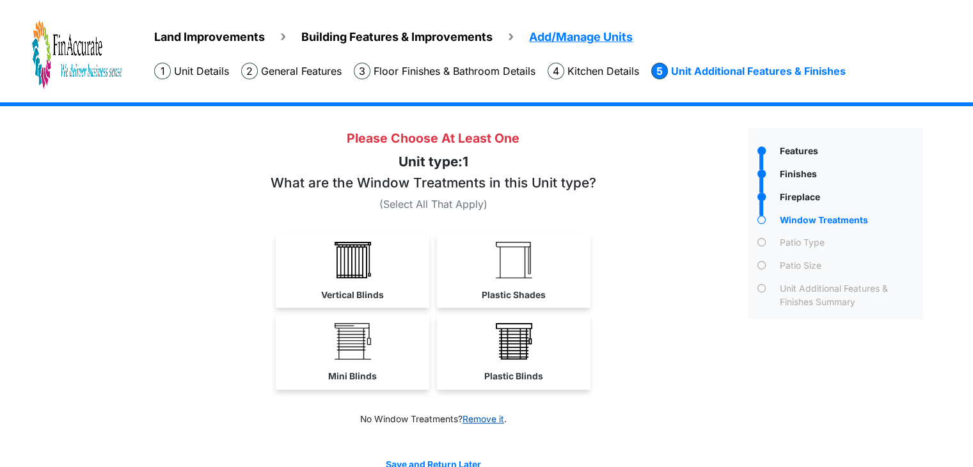
click at [496, 419] on link "Remove it" at bounding box center [484, 419] width 42 height 10
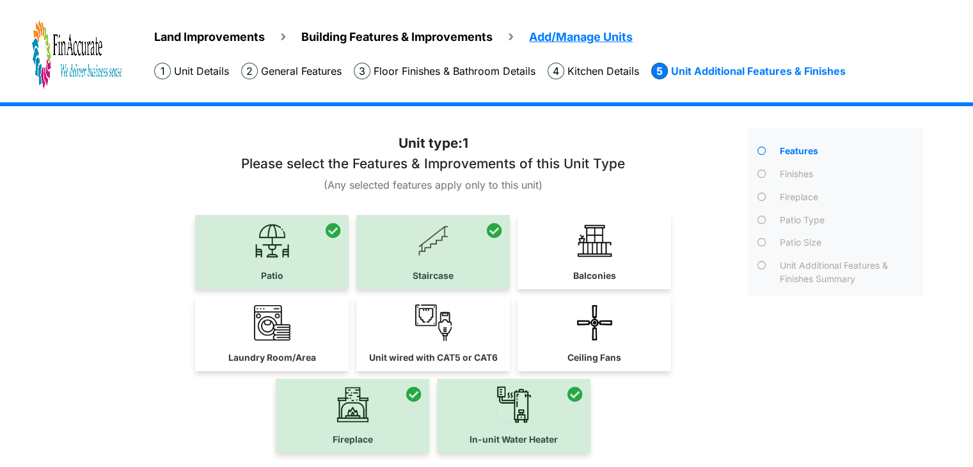
click at [745, 392] on div "Features" at bounding box center [835, 339] width 195 height 422
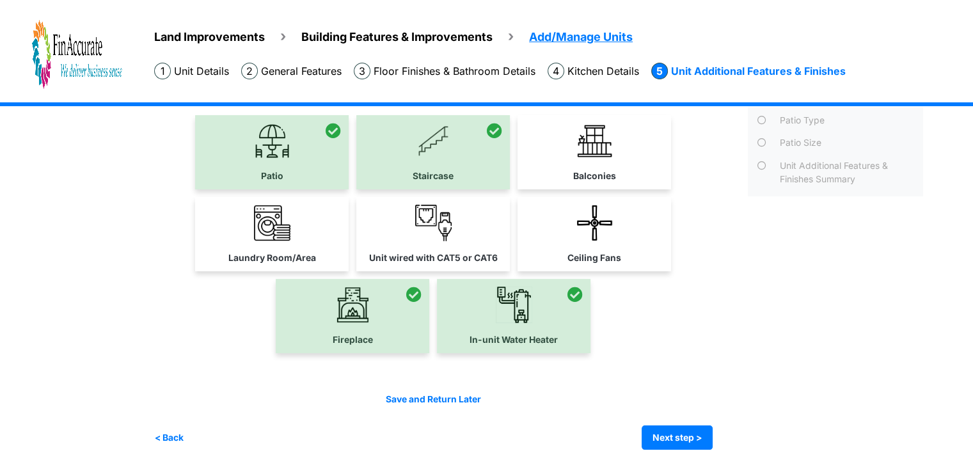
scroll to position [100, 0]
click at [686, 442] on button "Next step >" at bounding box center [677, 437] width 71 height 25
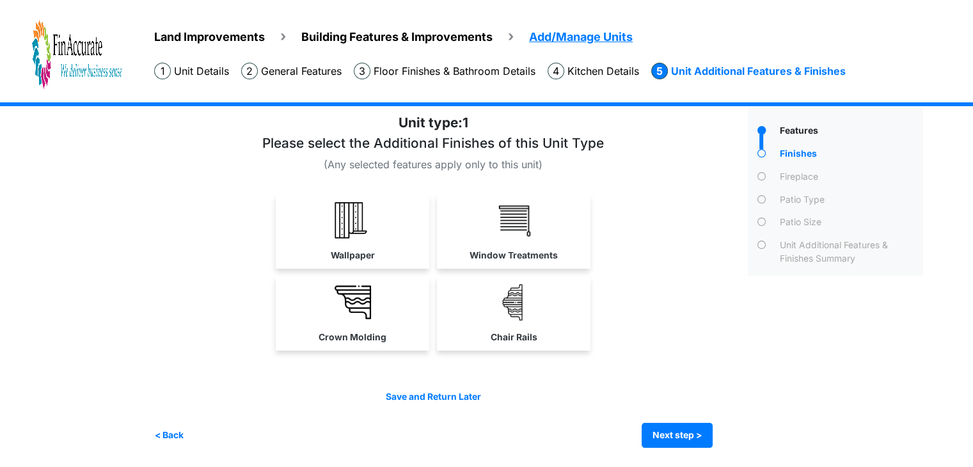
scroll to position [0, 0]
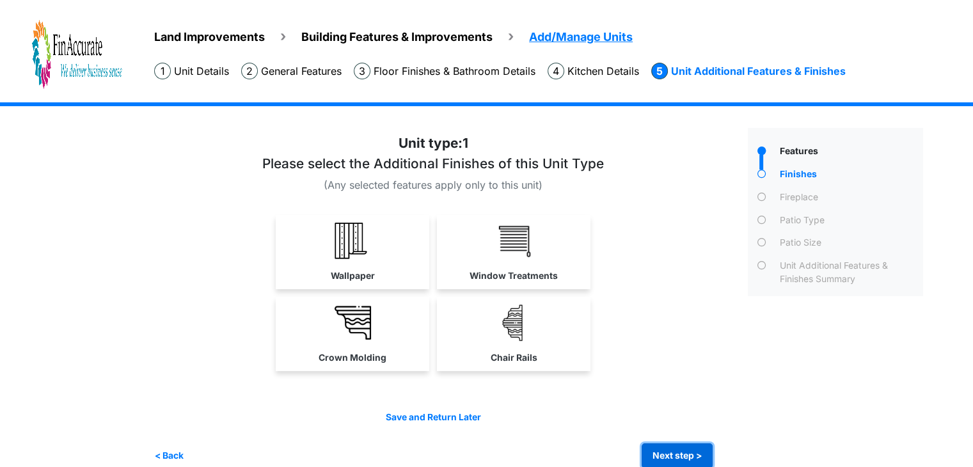
click at [688, 447] on button "Next step >" at bounding box center [677, 455] width 71 height 25
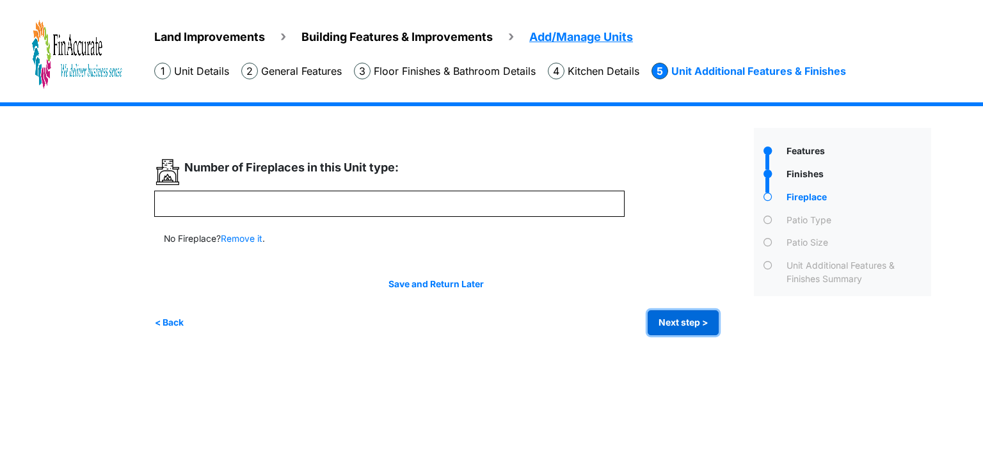
click at [665, 322] on button "Next step >" at bounding box center [683, 322] width 71 height 25
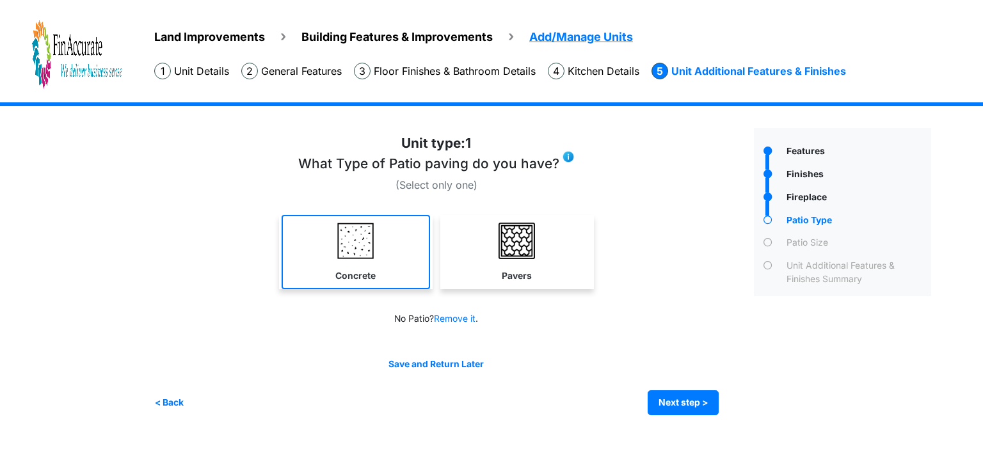
click at [383, 240] on link "Concrete" at bounding box center [356, 252] width 148 height 74
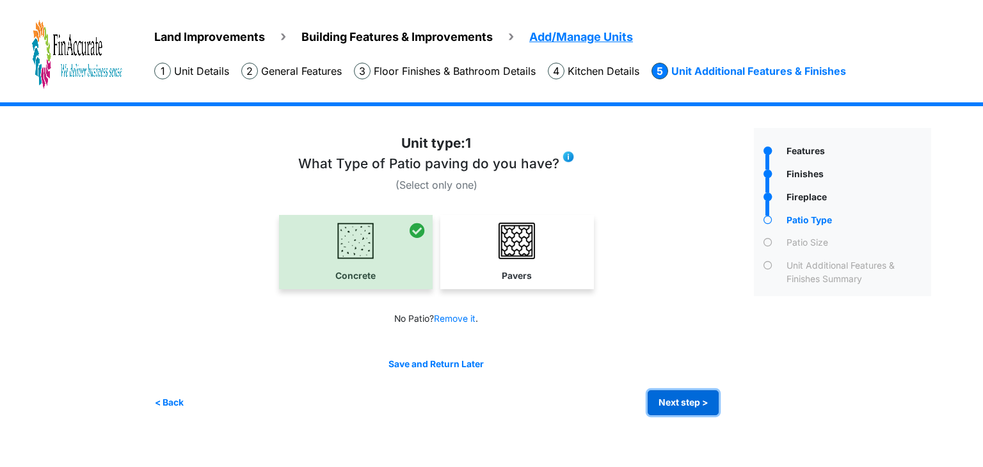
click at [679, 406] on button "Next step >" at bounding box center [683, 402] width 71 height 25
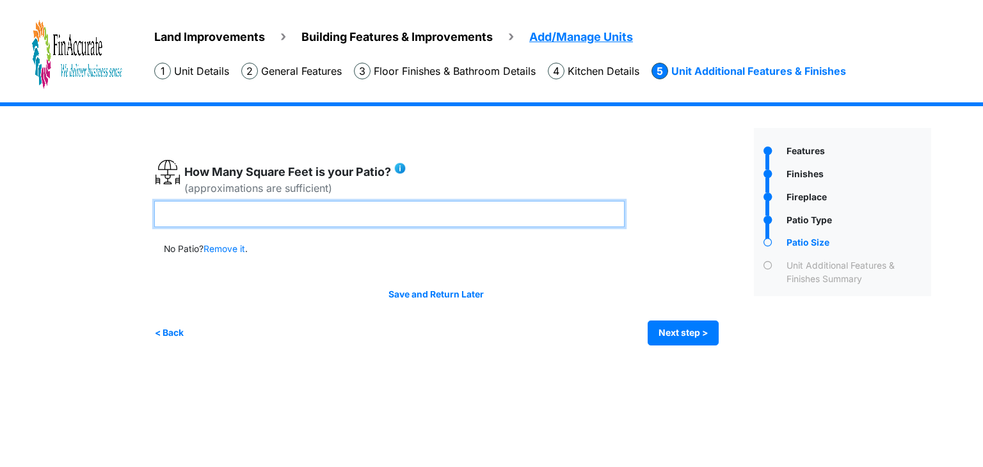
click at [577, 209] on input "number" at bounding box center [389, 214] width 470 height 26
type input "***"
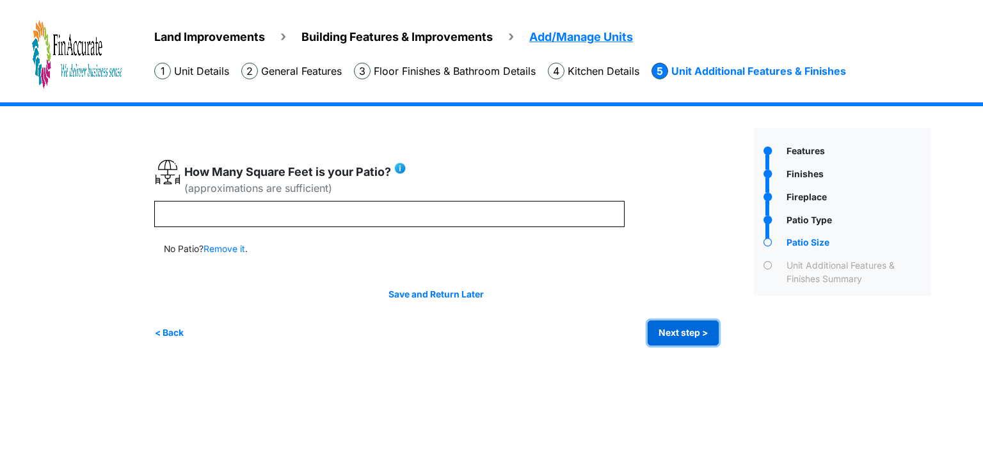
type input "***"
click at [697, 338] on button "Next step >" at bounding box center [683, 333] width 71 height 25
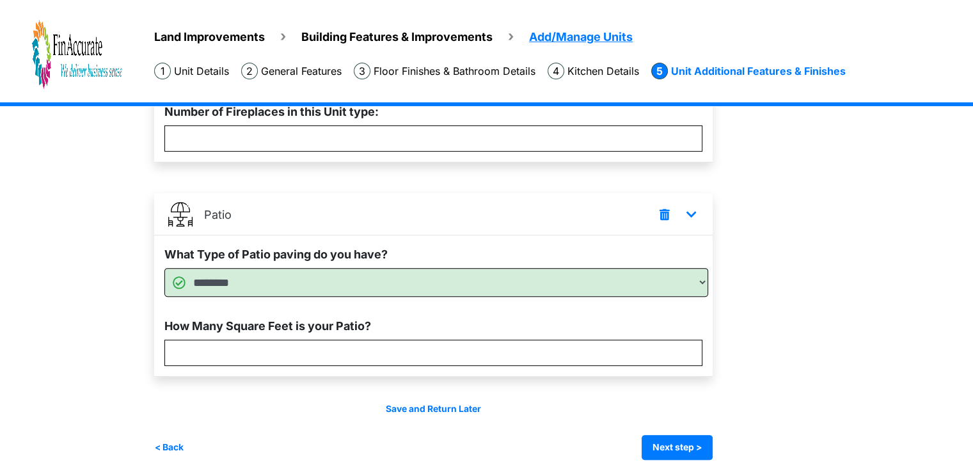
scroll to position [433, 0]
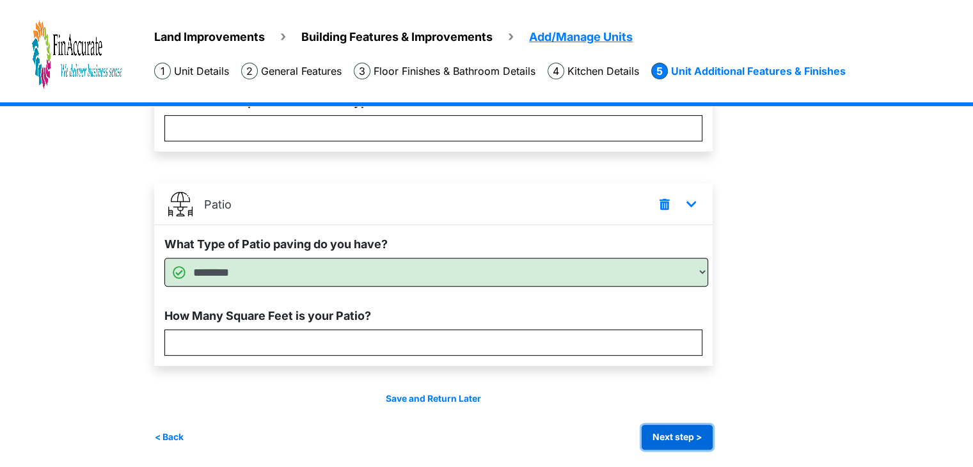
click at [677, 438] on button "Next step >" at bounding box center [677, 437] width 71 height 25
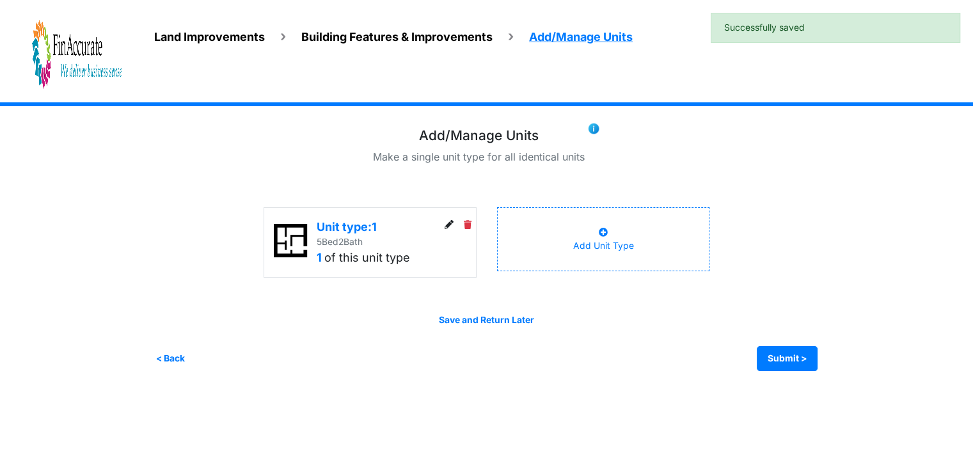
scroll to position [0, 0]
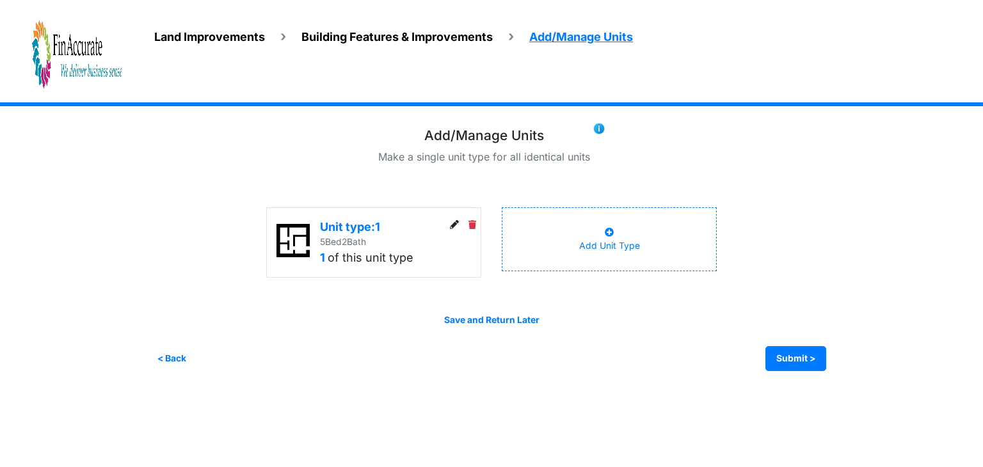
click at [597, 244] on div "Add Unit Type" at bounding box center [609, 239] width 61 height 27
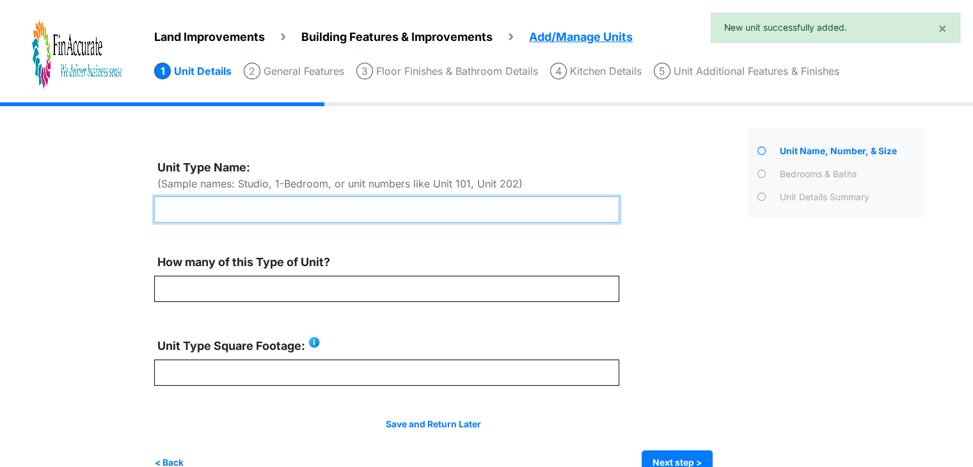
click at [362, 207] on input "text" at bounding box center [386, 209] width 465 height 26
type input "*"
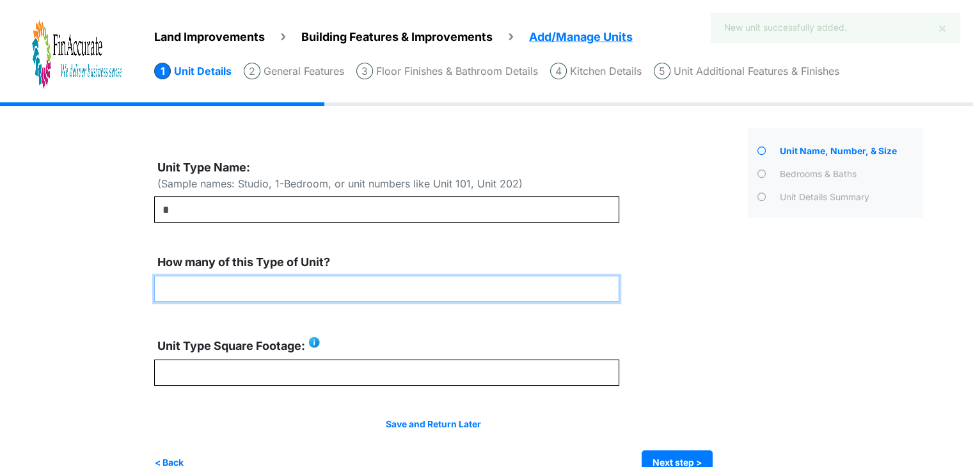
click at [321, 286] on input "number" at bounding box center [386, 289] width 465 height 26
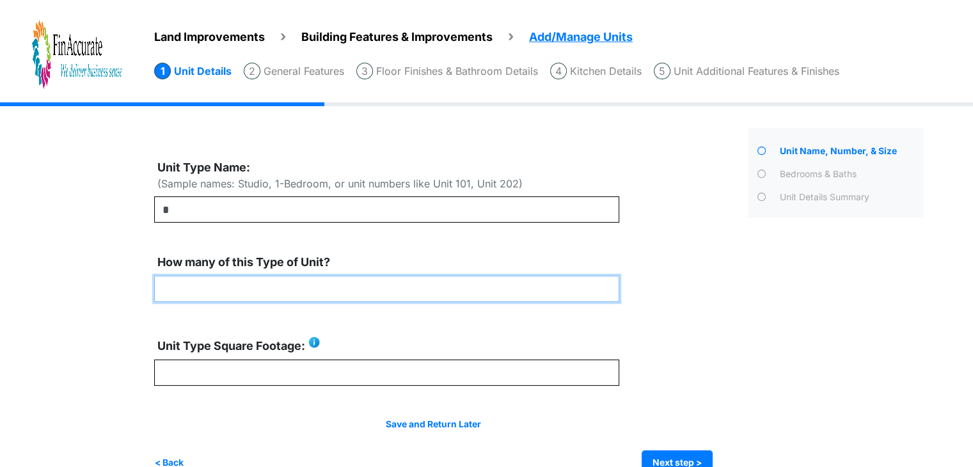
type input "*"
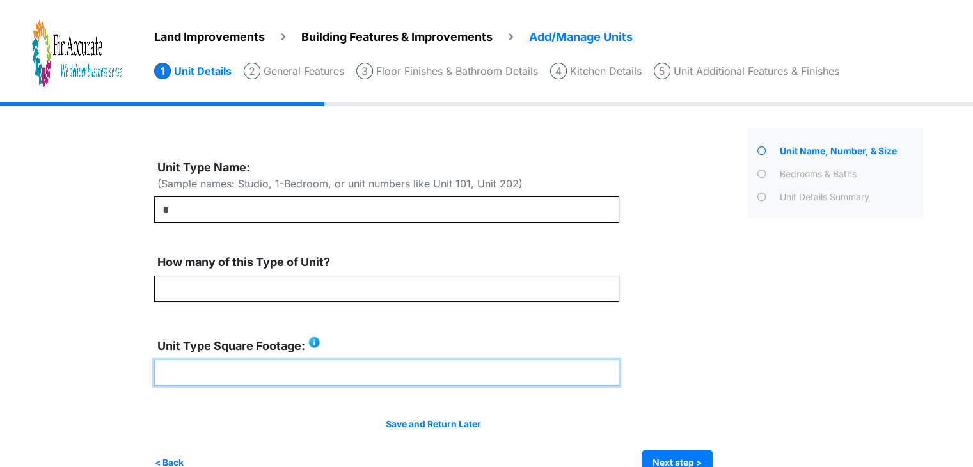
click at [322, 367] on input "number" at bounding box center [386, 373] width 465 height 26
type input "***"
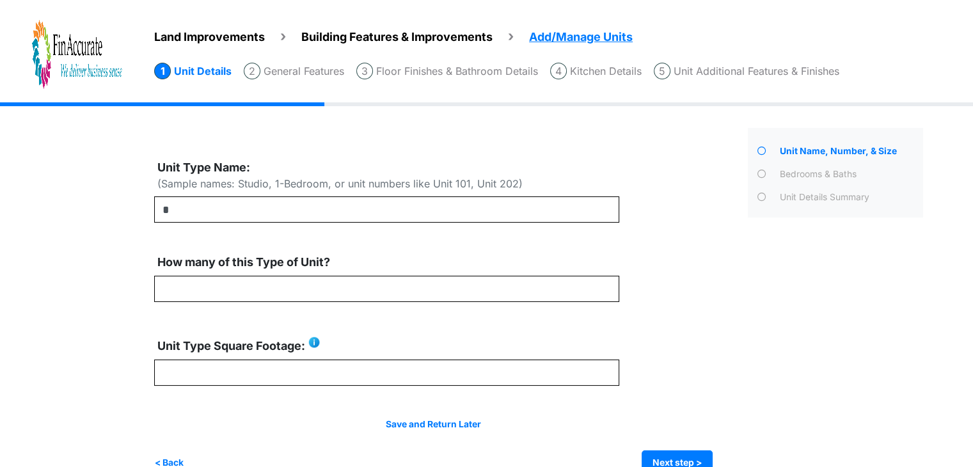
click at [640, 395] on div "*" at bounding box center [446, 317] width 584 height 317
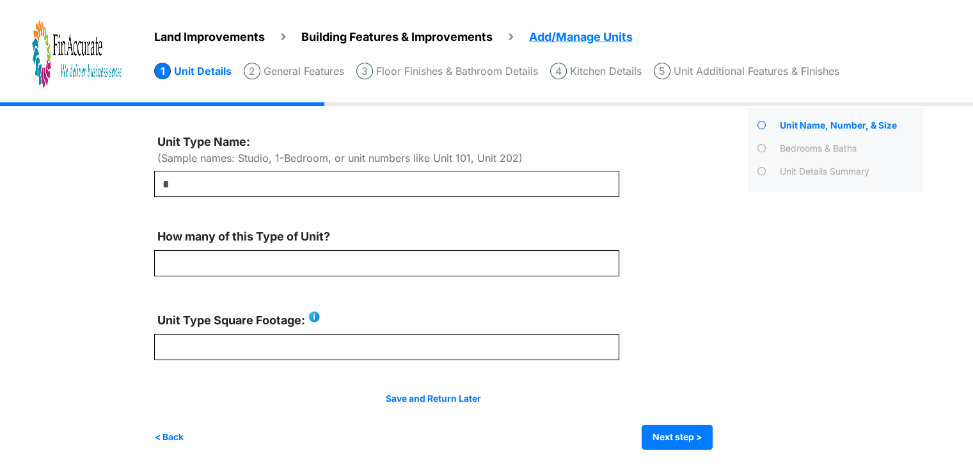
scroll to position [27, 0]
click at [699, 428] on button "Next step >" at bounding box center [677, 436] width 71 height 25
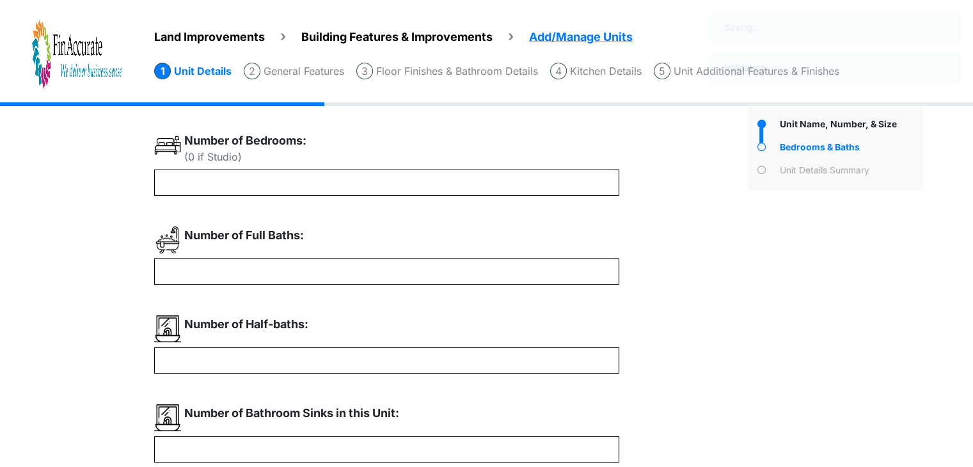
scroll to position [0, 0]
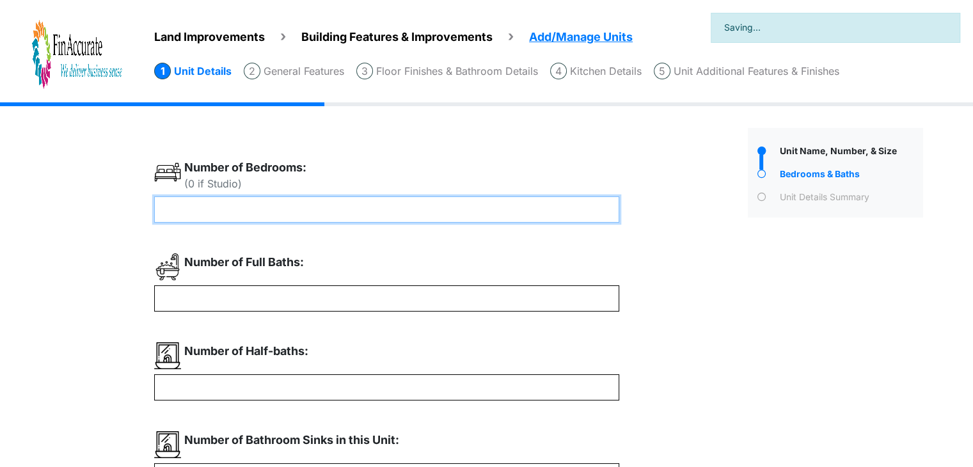
click at [470, 204] on input "number" at bounding box center [386, 209] width 465 height 26
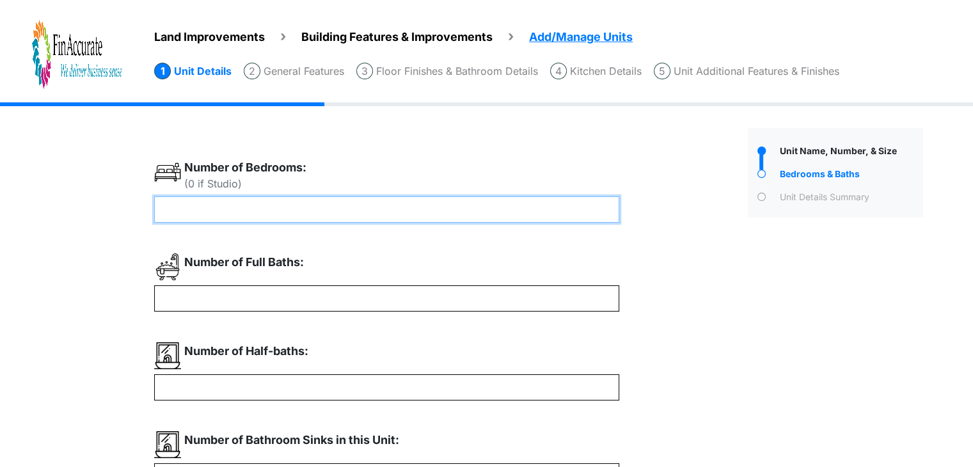
type input "*"
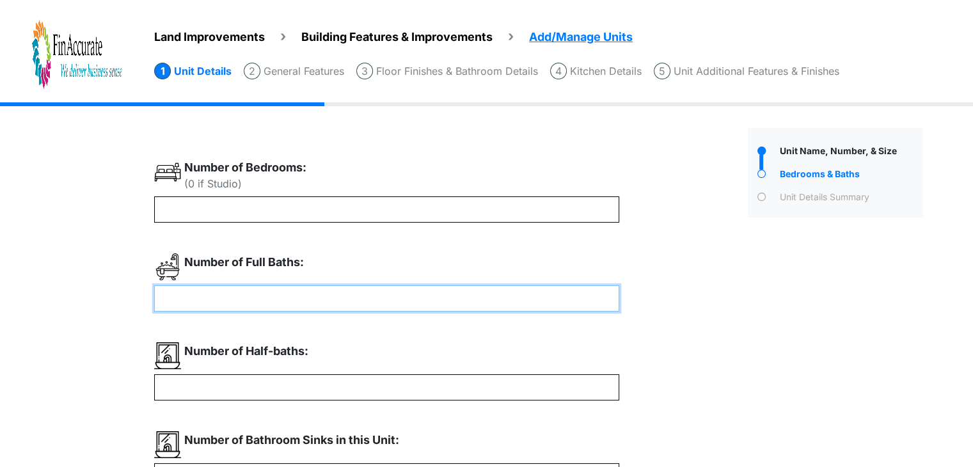
click at [358, 299] on input "number" at bounding box center [386, 298] width 465 height 26
type input "*"
click at [709, 326] on div "(0 if Studio) * *" at bounding box center [446, 369] width 584 height 420
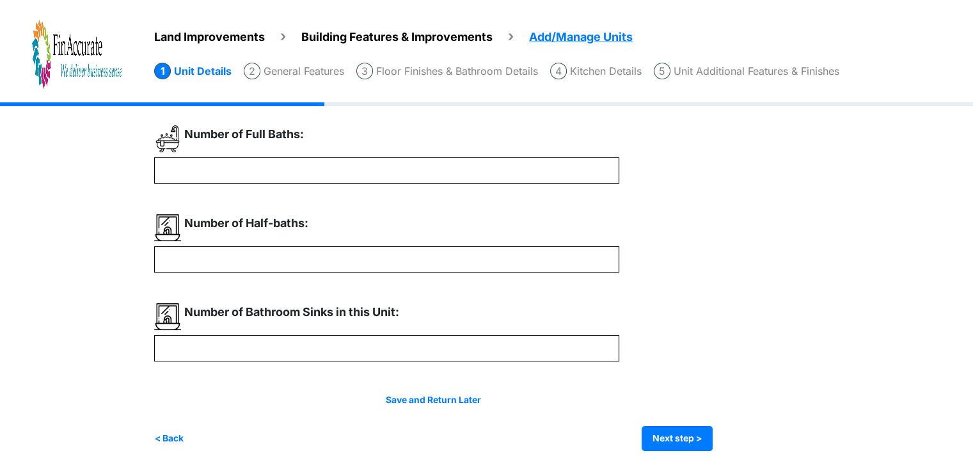
scroll to position [131, 0]
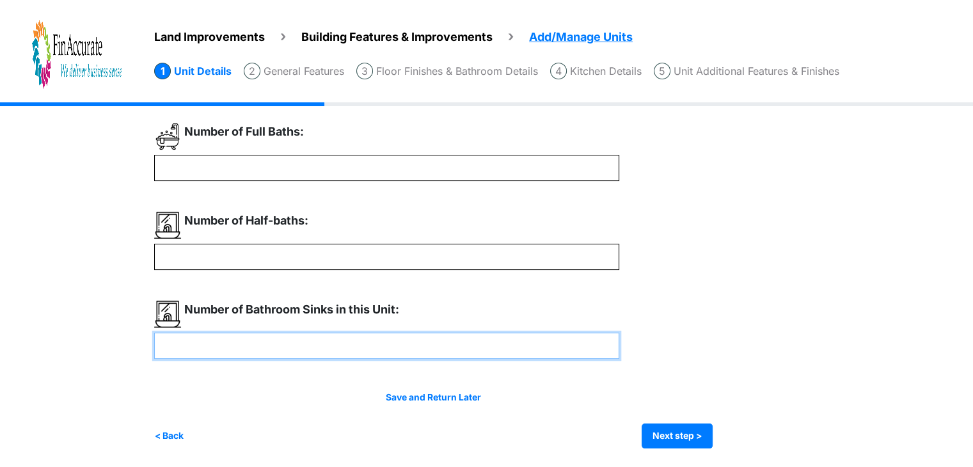
click at [597, 336] on input "number" at bounding box center [386, 346] width 465 height 26
type input "*"
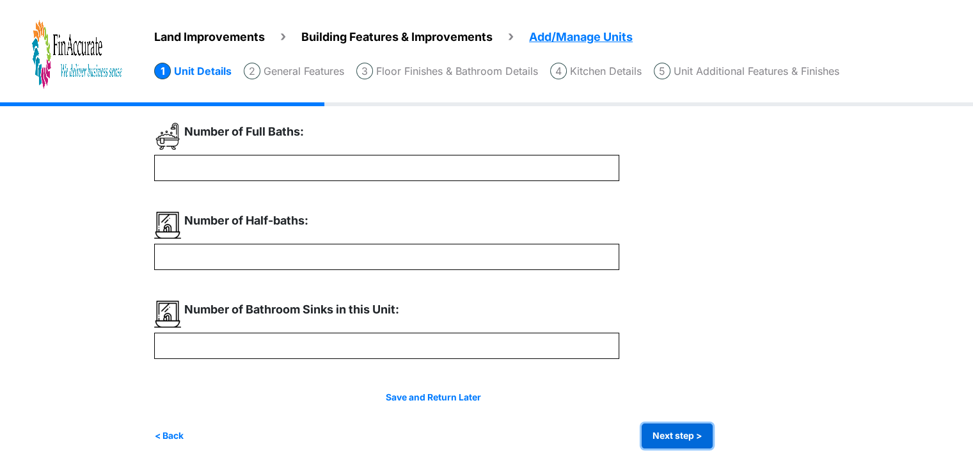
type input "*"
click at [713, 428] on button "Next step >" at bounding box center [677, 436] width 71 height 25
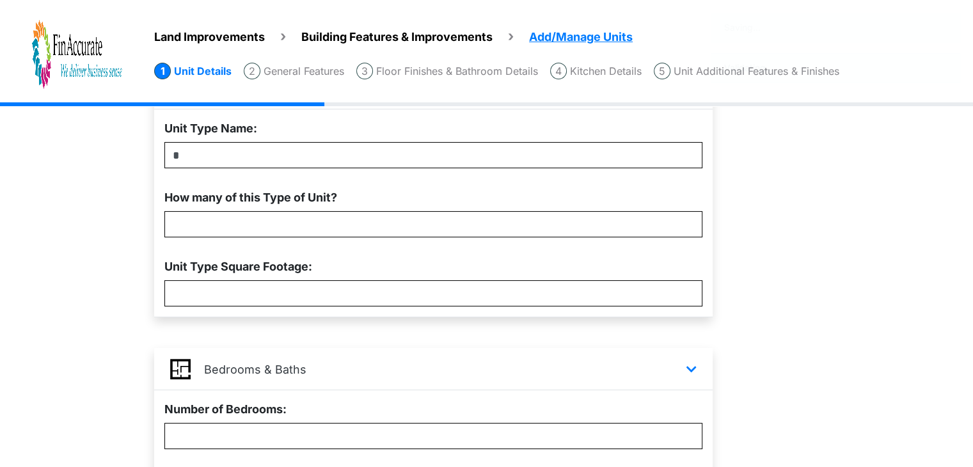
scroll to position [0, 0]
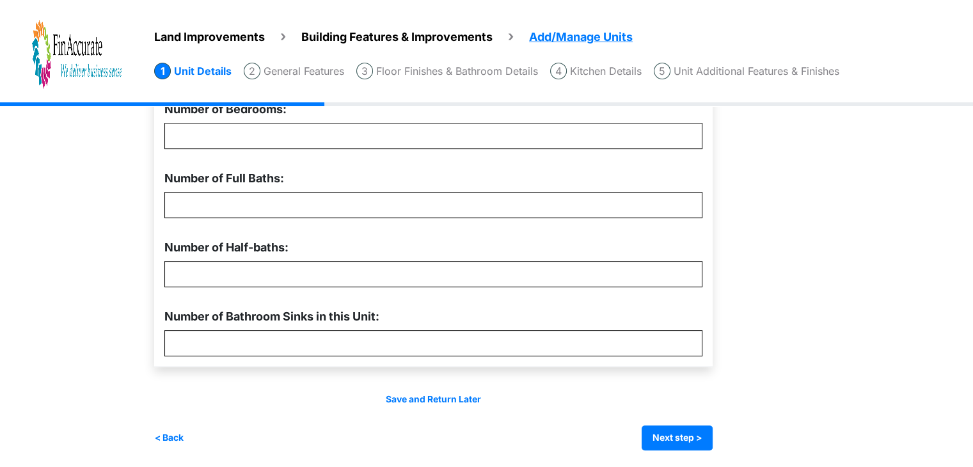
scroll to position [433, 0]
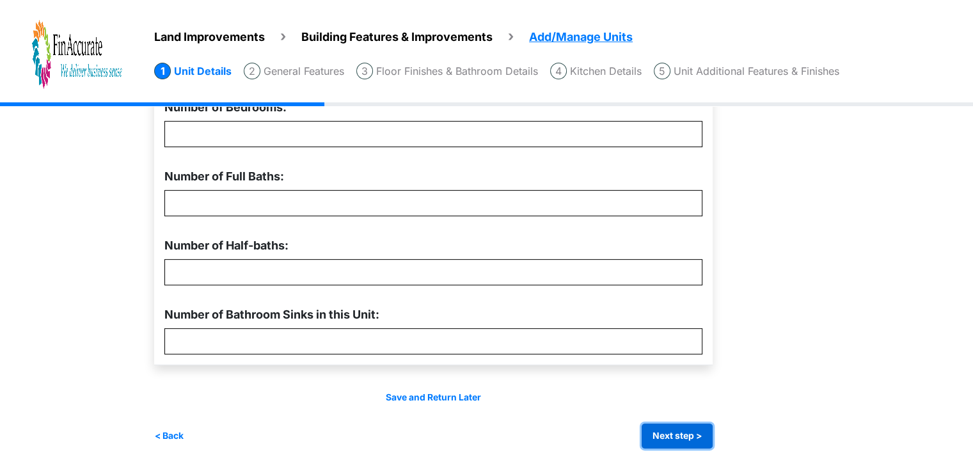
click at [655, 433] on button "Next step >" at bounding box center [677, 436] width 71 height 25
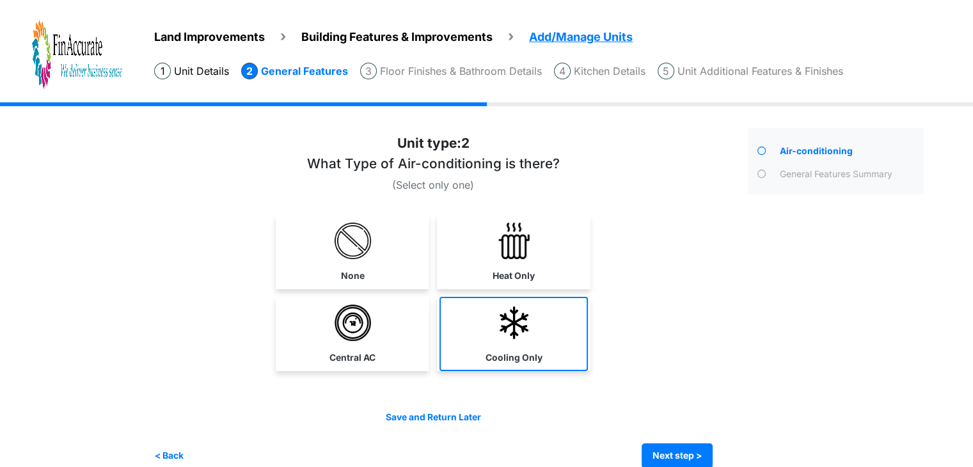
click at [489, 326] on link "Cooling Only" at bounding box center [514, 334] width 148 height 74
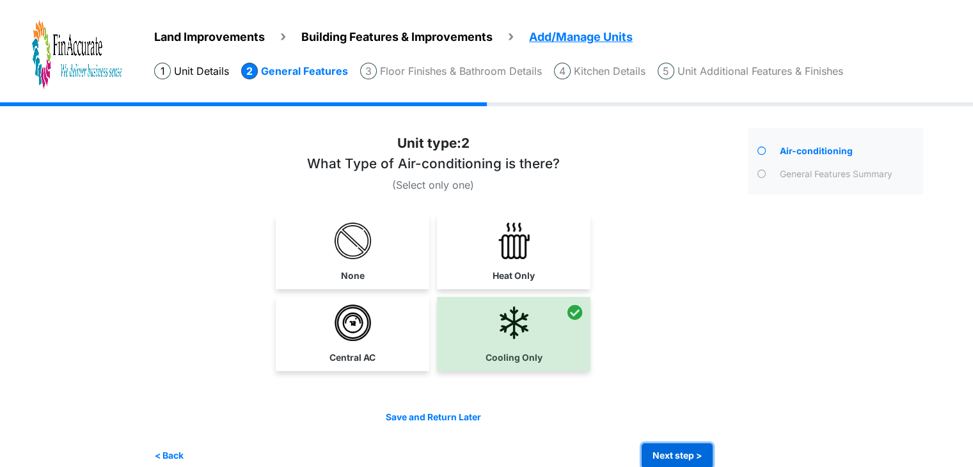
click at [674, 443] on button "Next step >" at bounding box center [677, 455] width 71 height 25
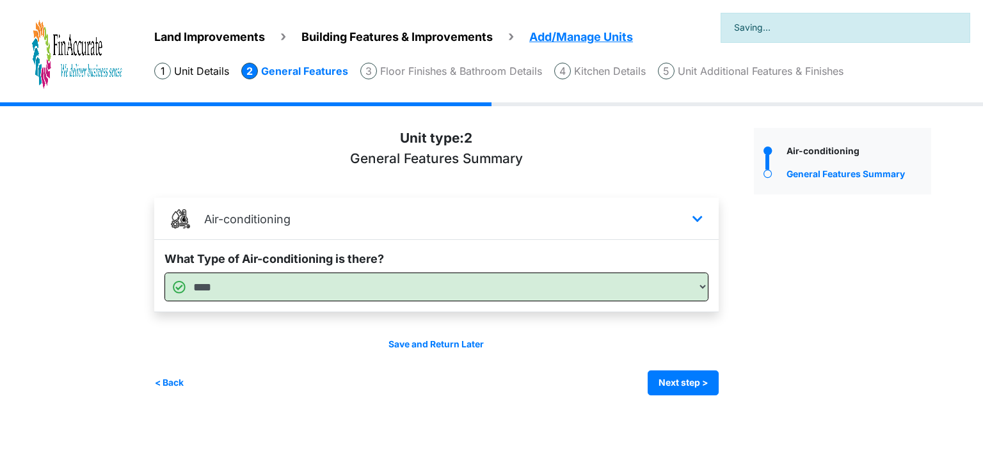
click at [653, 367] on div "Save and Return Later < Back Next step > Save and submit" at bounding box center [436, 367] width 564 height 58
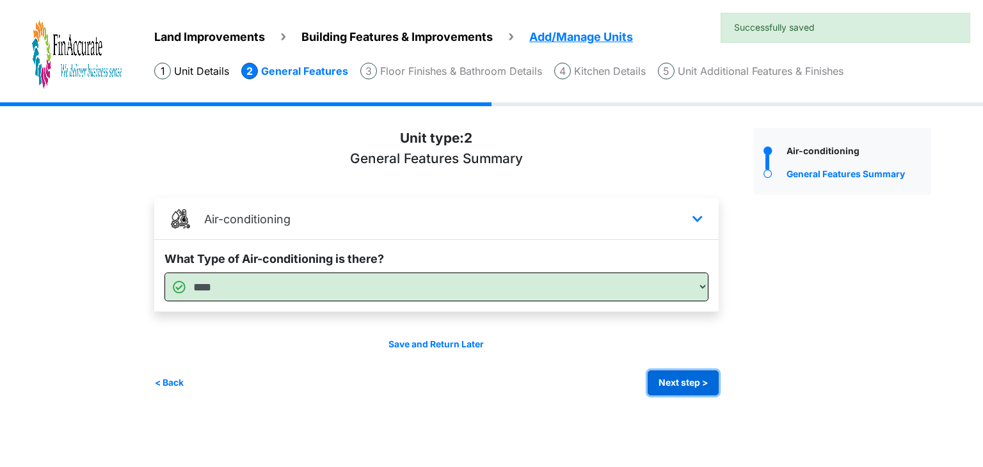
click at [683, 385] on button "Next step >" at bounding box center [683, 382] width 71 height 25
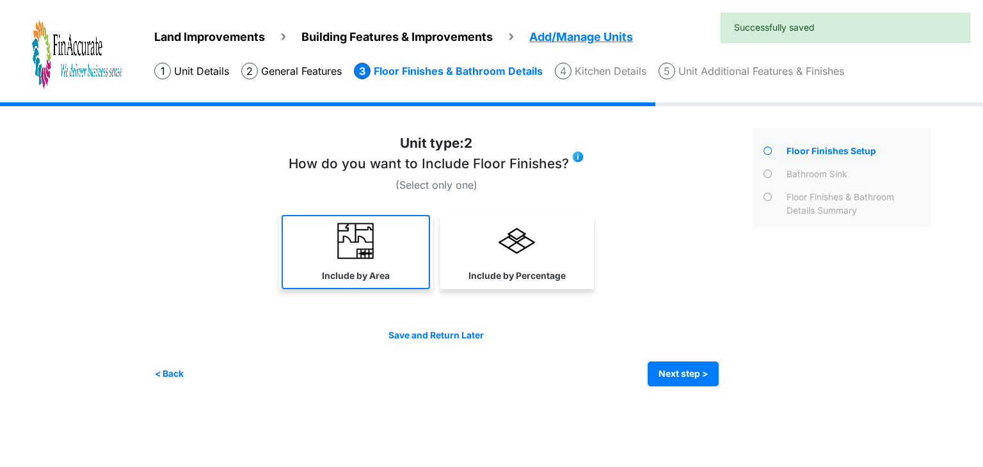
click at [372, 253] on img at bounding box center [355, 241] width 36 height 36
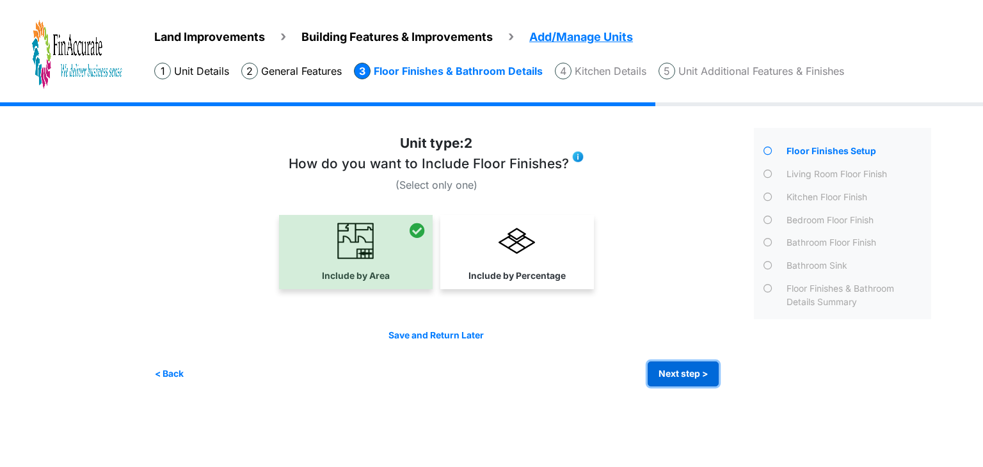
click at [681, 362] on button "Next step >" at bounding box center [683, 374] width 71 height 25
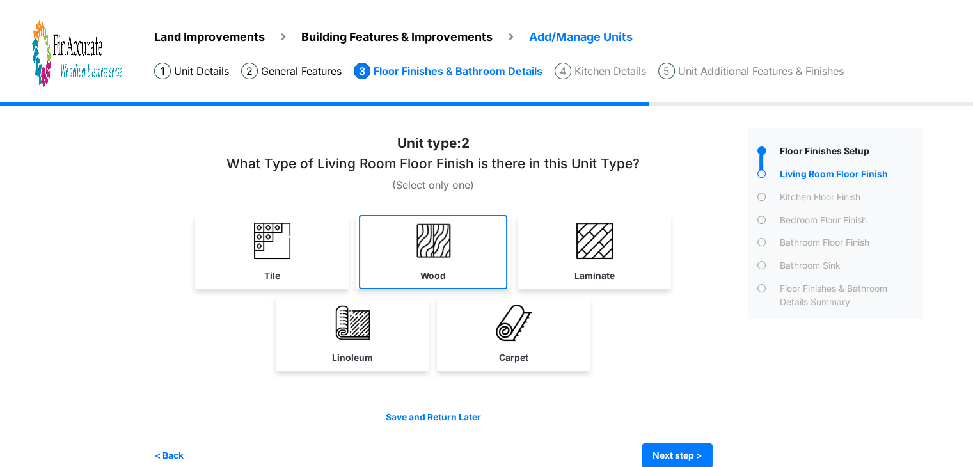
click at [432, 264] on link "Wood" at bounding box center [433, 252] width 148 height 74
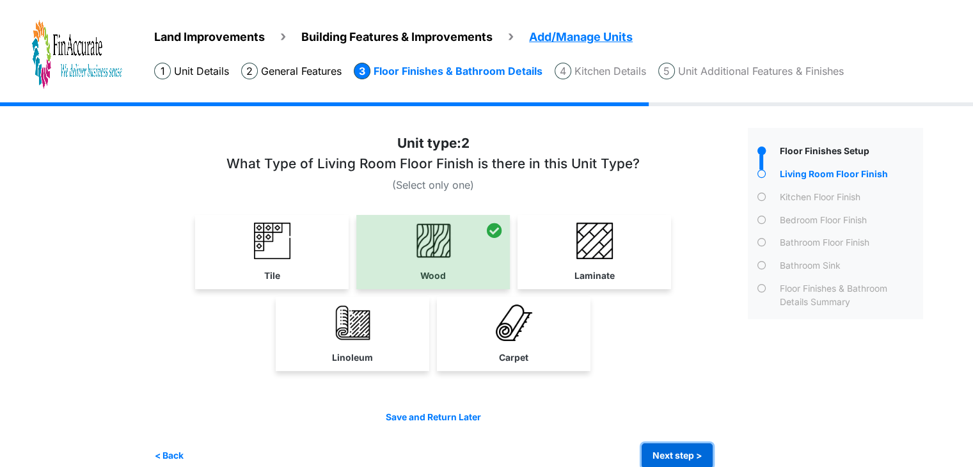
click at [656, 452] on button "Next step >" at bounding box center [677, 455] width 71 height 25
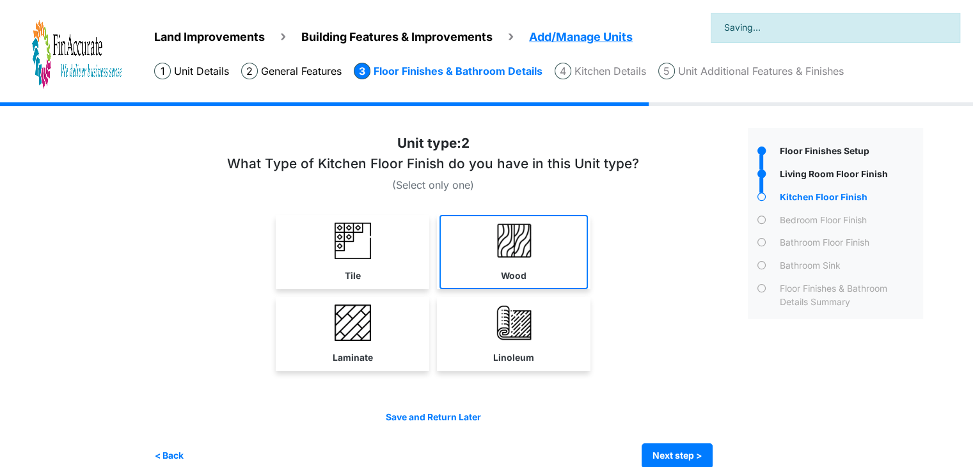
click at [515, 267] on link "Wood" at bounding box center [514, 252] width 148 height 74
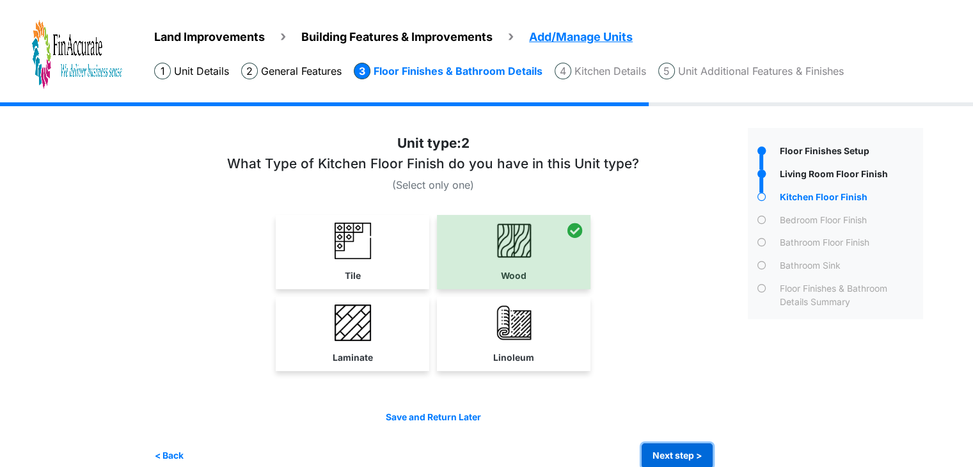
click at [673, 457] on button "Next step >" at bounding box center [677, 455] width 71 height 25
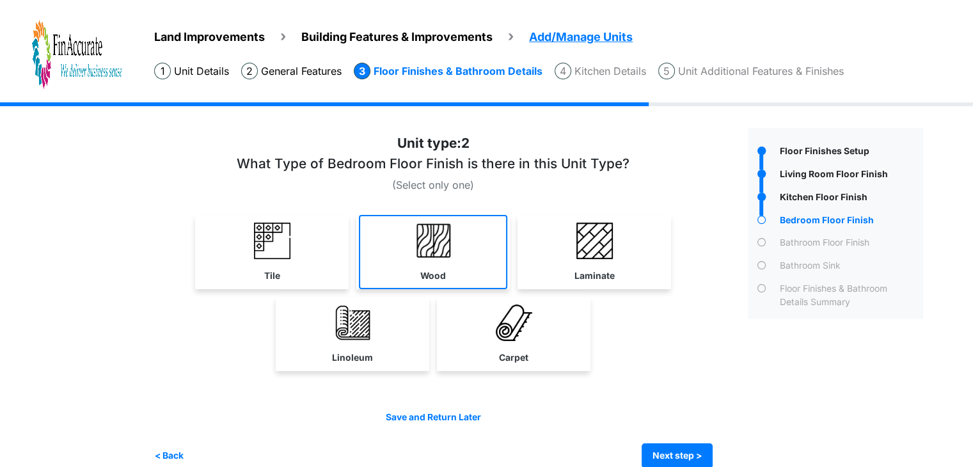
click at [440, 253] on img at bounding box center [433, 241] width 36 height 36
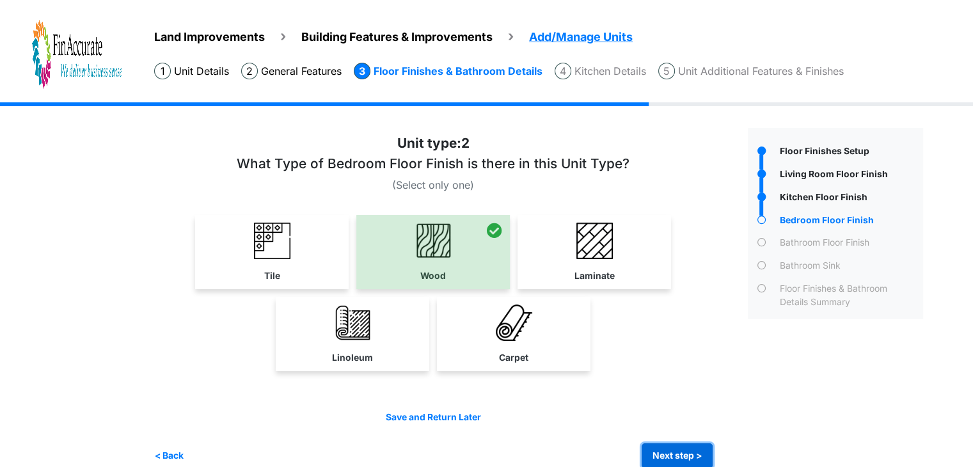
click at [710, 459] on button "Next step >" at bounding box center [677, 455] width 71 height 25
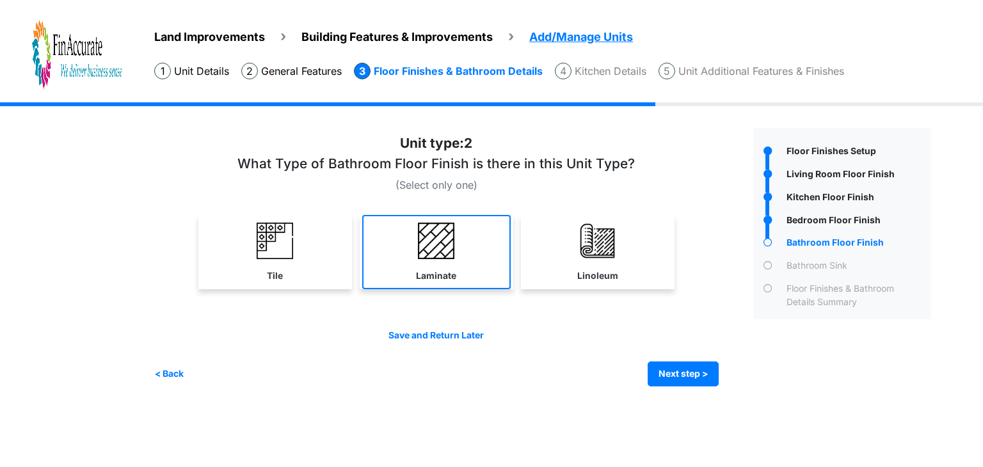
click at [475, 254] on link "Laminate" at bounding box center [436, 252] width 148 height 74
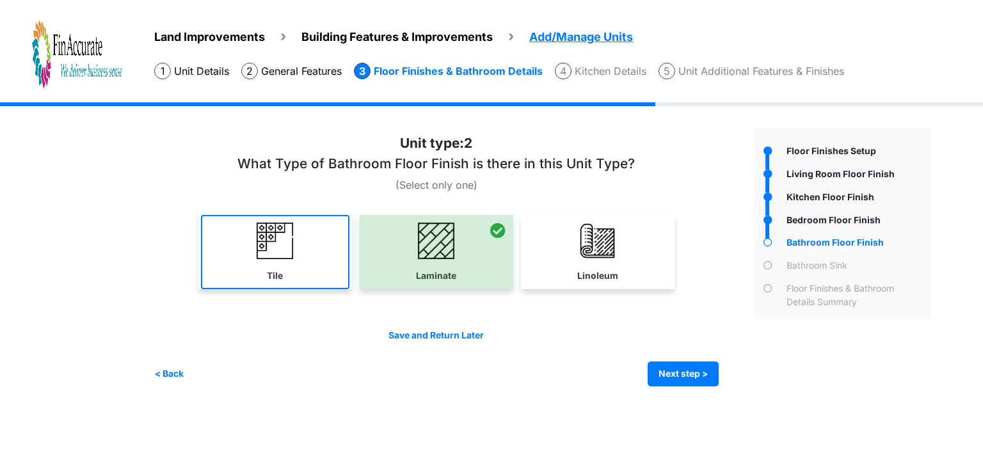
click at [286, 246] on img at bounding box center [275, 241] width 36 height 36
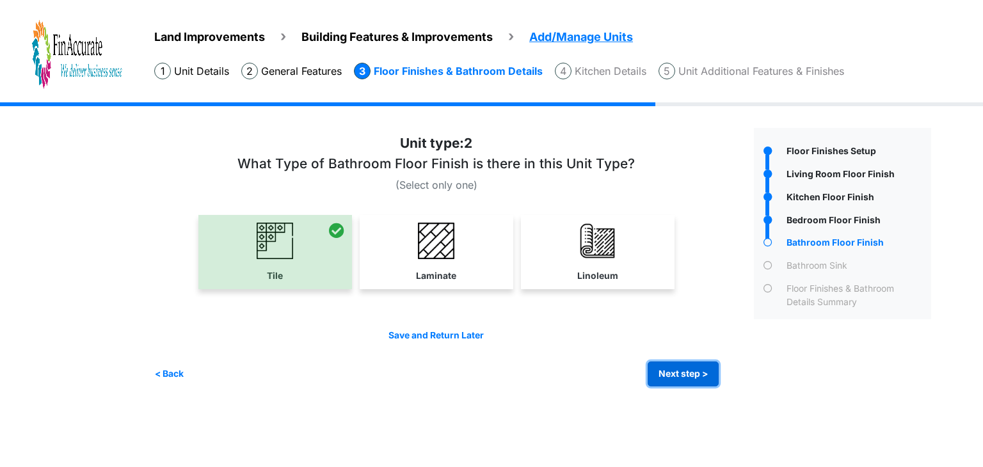
click at [686, 366] on button "Next step >" at bounding box center [683, 374] width 71 height 25
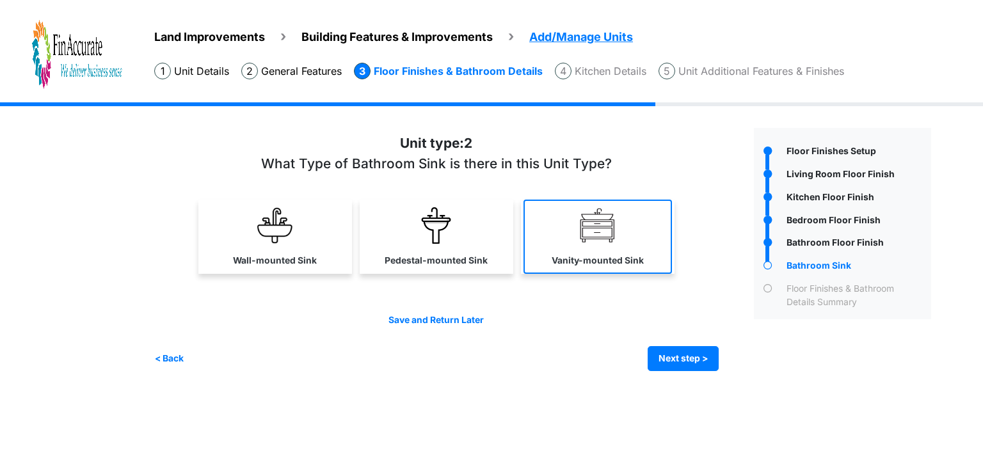
click at [596, 239] on img at bounding box center [597, 225] width 36 height 36
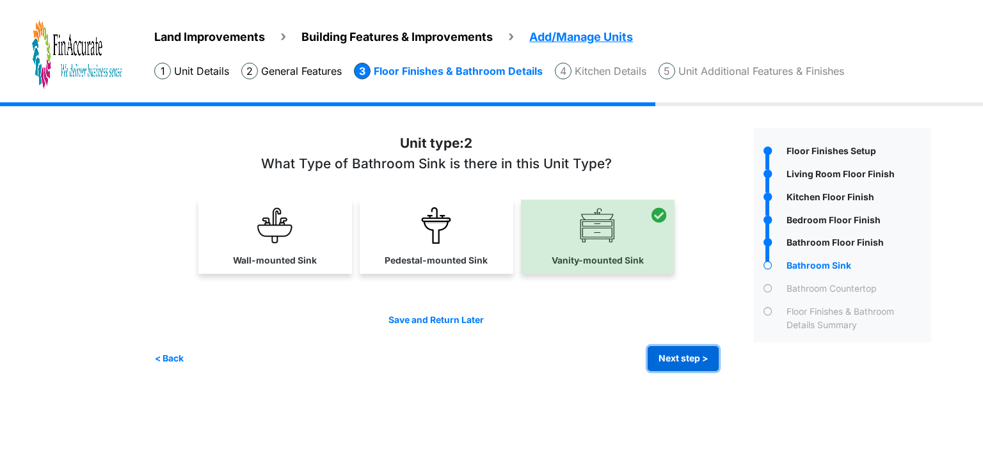
click at [684, 348] on button "Next step >" at bounding box center [683, 358] width 71 height 25
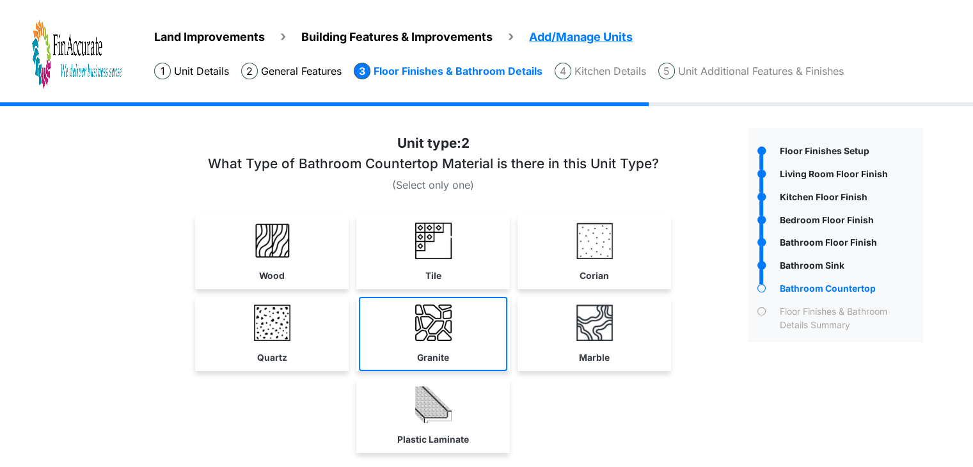
click at [502, 343] on link "Granite" at bounding box center [433, 334] width 148 height 74
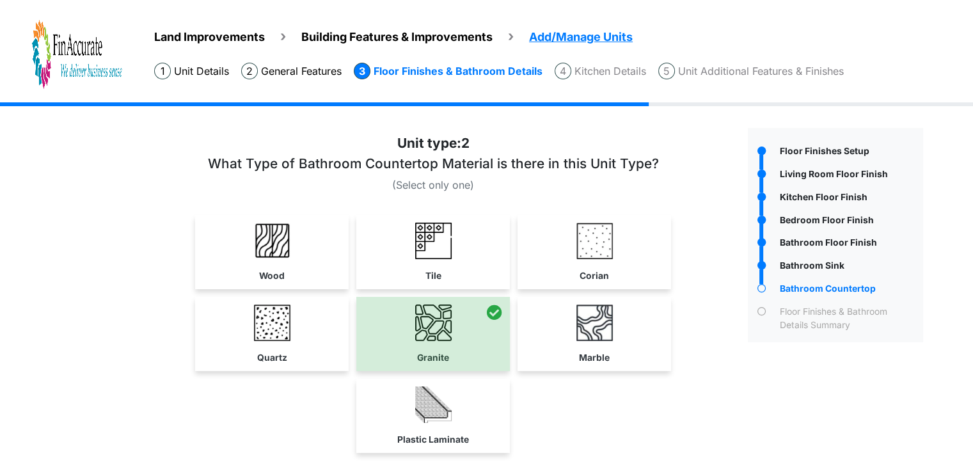
click at [773, 376] on div "Floor Finishes Setup" at bounding box center [835, 339] width 195 height 422
click at [616, 336] on link "Marble" at bounding box center [594, 334] width 148 height 74
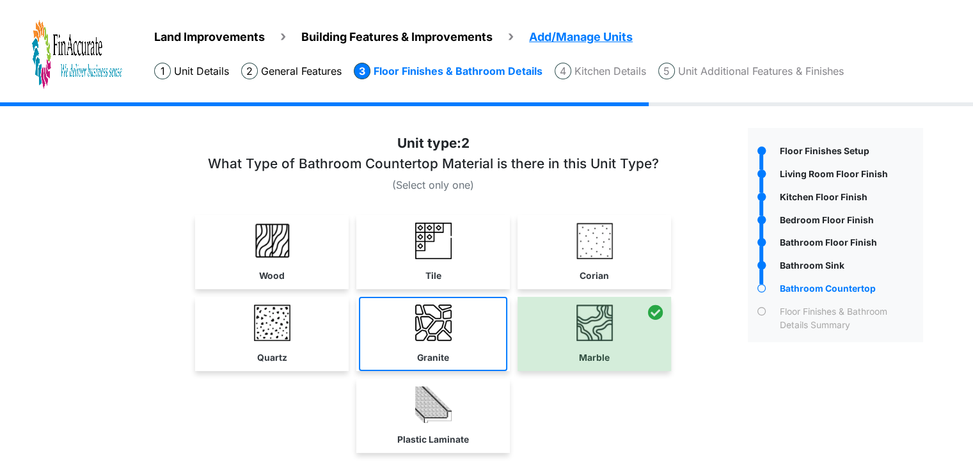
click at [427, 362] on label "Granite" at bounding box center [433, 357] width 32 height 13
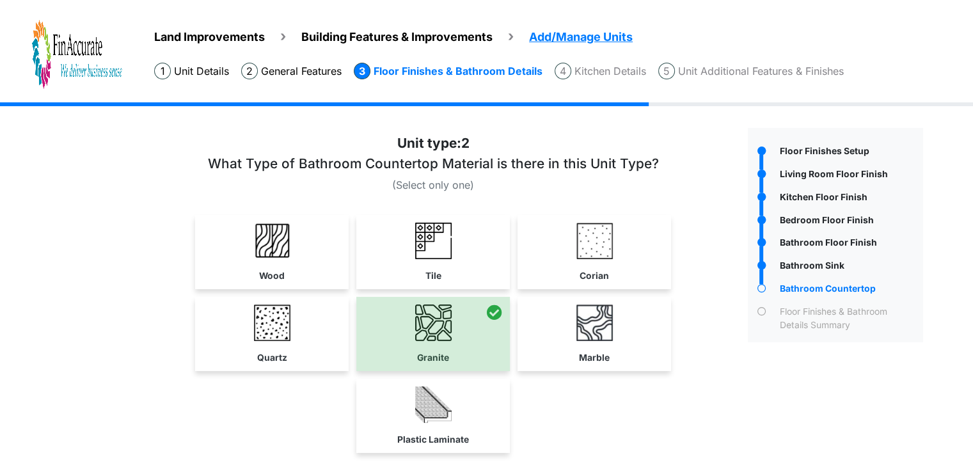
click at [645, 450] on div "Plastic Laminate" at bounding box center [433, 416] width 559 height 74
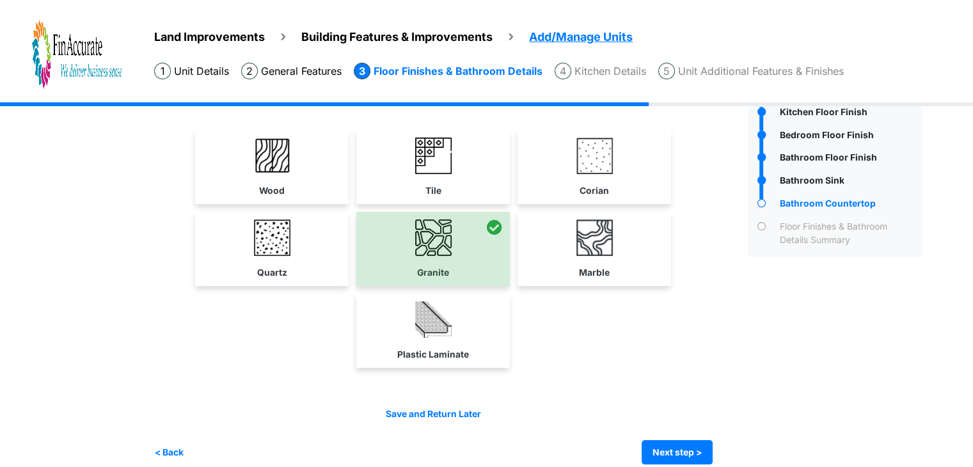
scroll to position [100, 0]
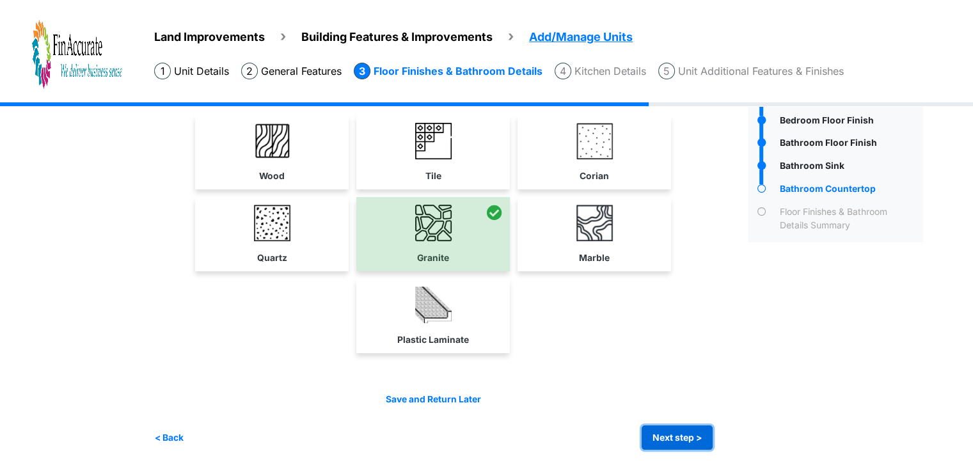
click at [685, 425] on button "Next step >" at bounding box center [677, 437] width 71 height 25
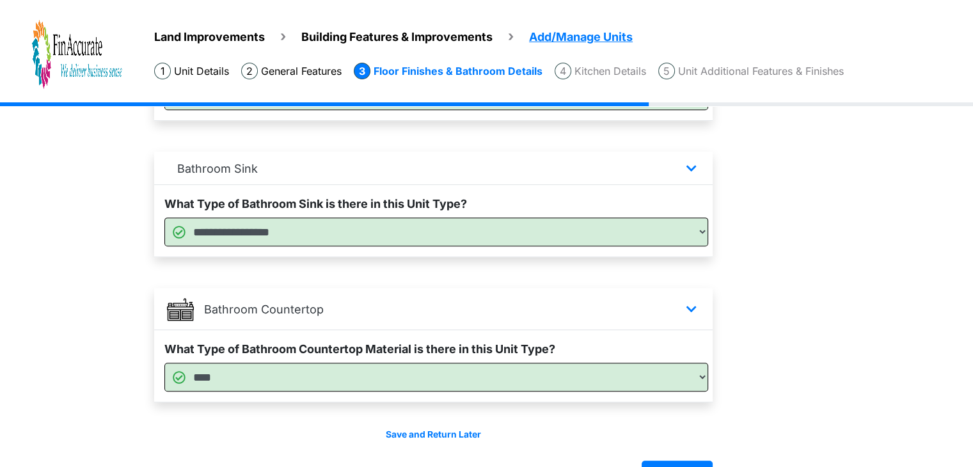
scroll to position [808, 0]
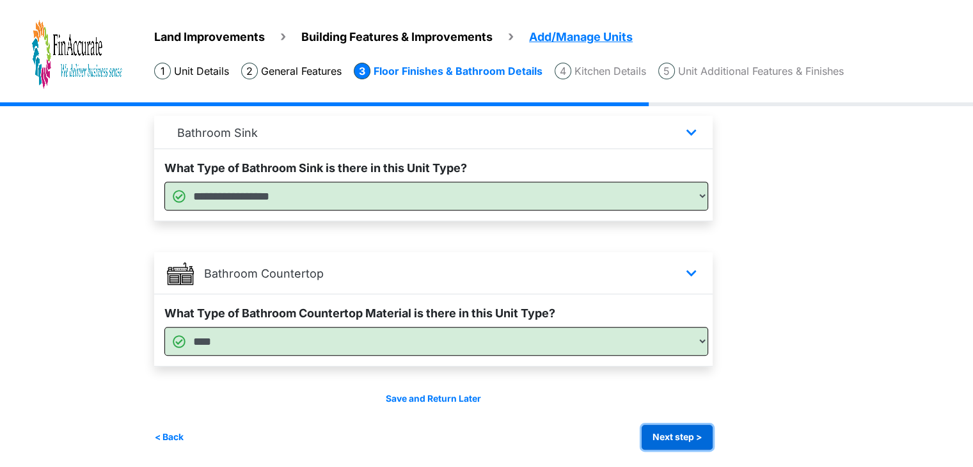
click at [690, 433] on button "Next step >" at bounding box center [677, 437] width 71 height 25
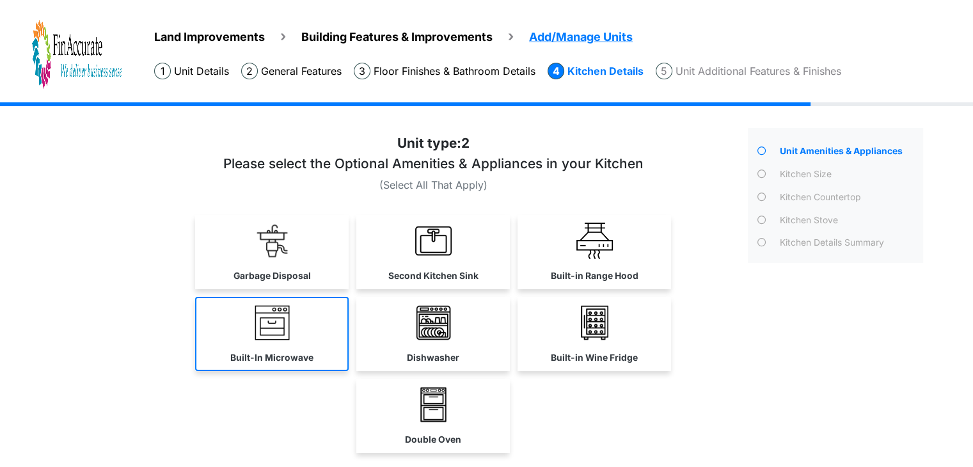
click at [289, 362] on label "Built-In Microwave" at bounding box center [271, 357] width 83 height 13
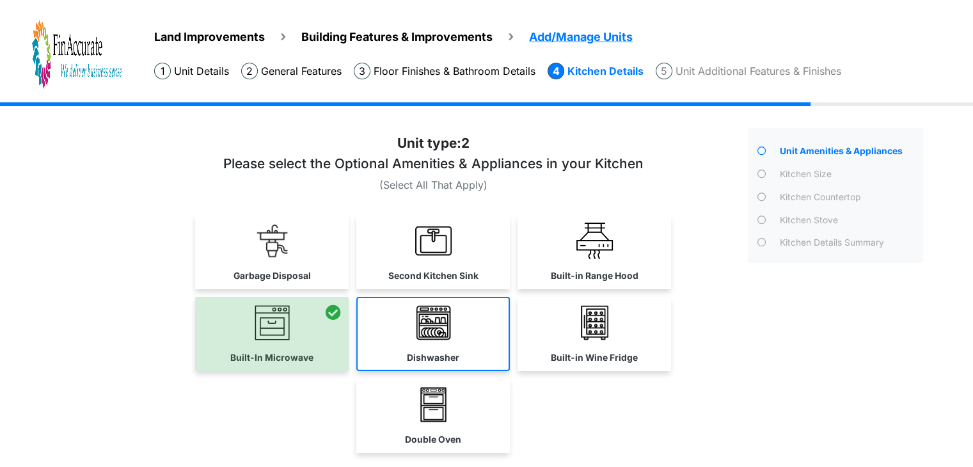
click at [434, 354] on label "Dishwasher" at bounding box center [433, 357] width 52 height 13
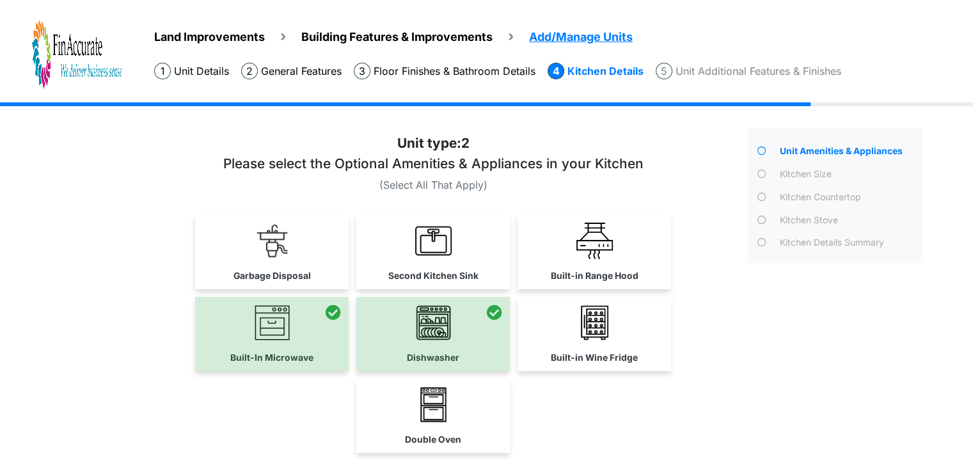
click at [864, 360] on div "Unit Amenities & Appliances" at bounding box center [835, 339] width 195 height 422
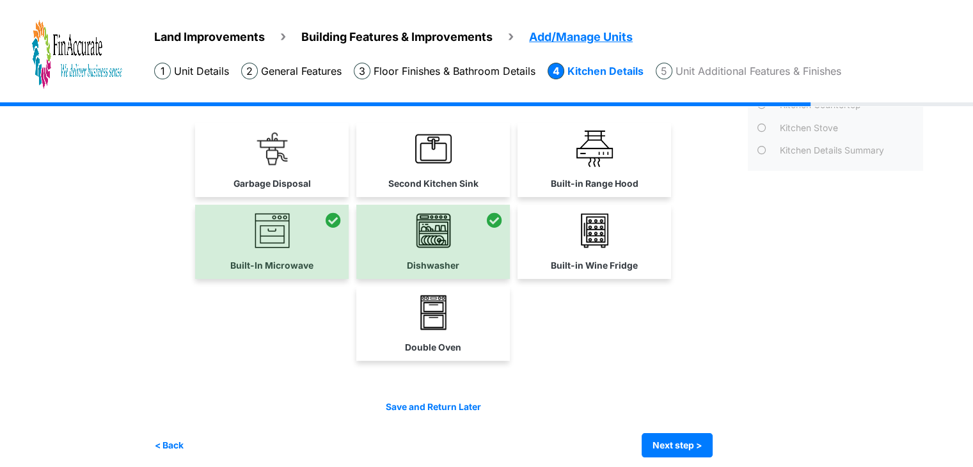
scroll to position [100, 0]
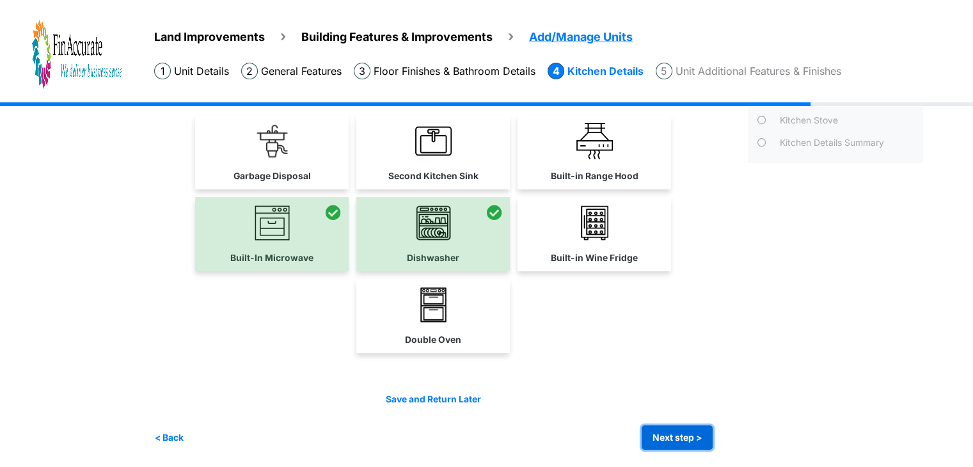
click at [692, 428] on button "Next step >" at bounding box center [677, 437] width 71 height 25
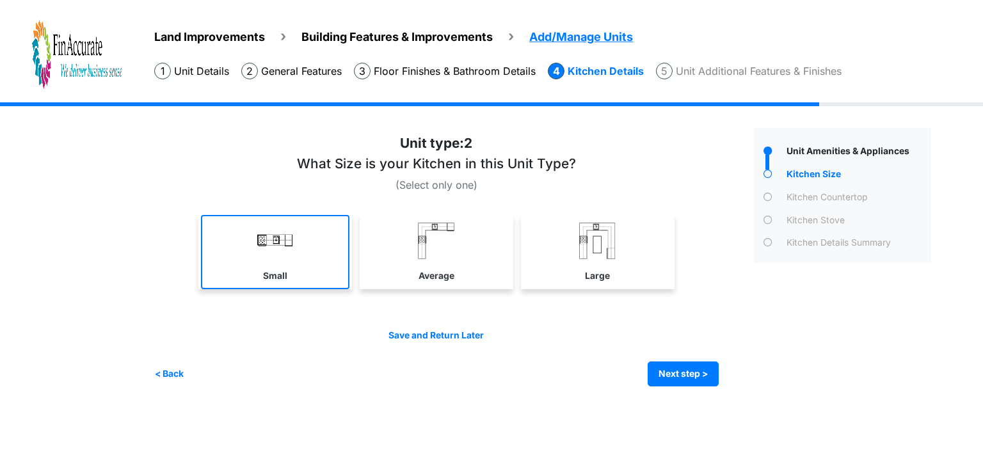
click at [303, 272] on link "Small" at bounding box center [275, 252] width 148 height 74
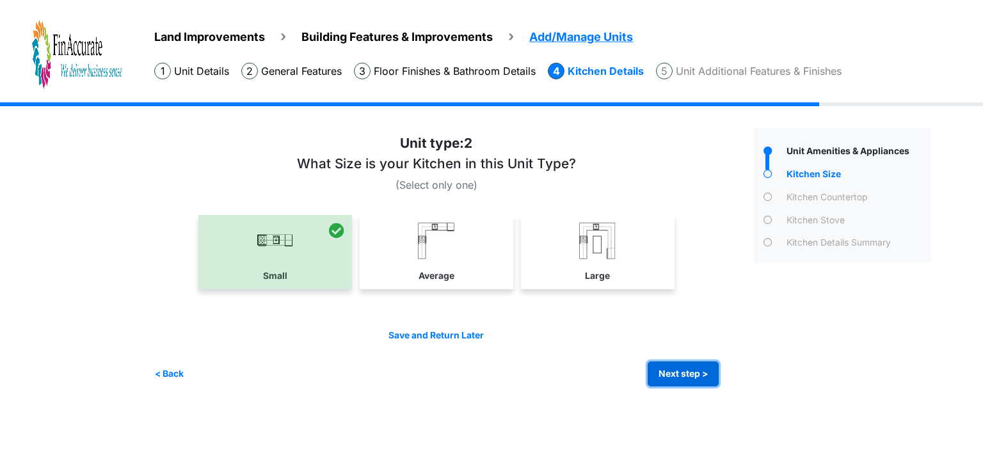
click at [667, 372] on button "Next step >" at bounding box center [683, 374] width 71 height 25
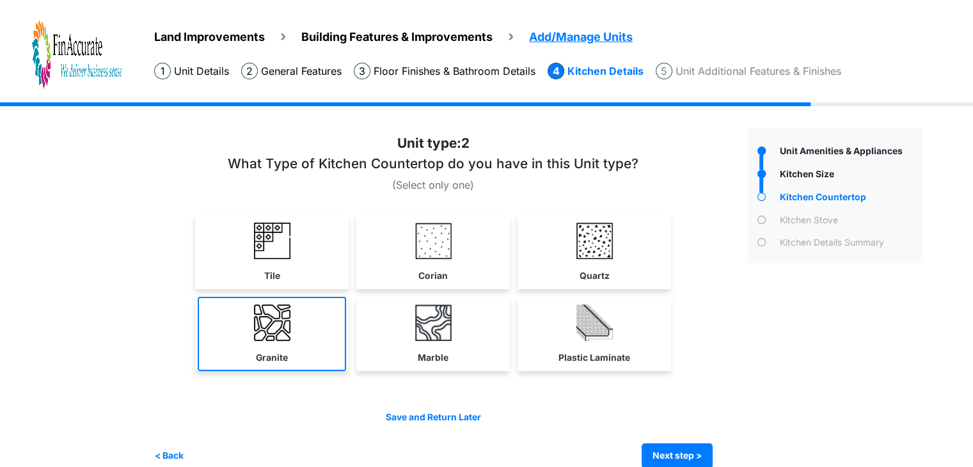
click at [337, 322] on link "Granite" at bounding box center [272, 334] width 148 height 74
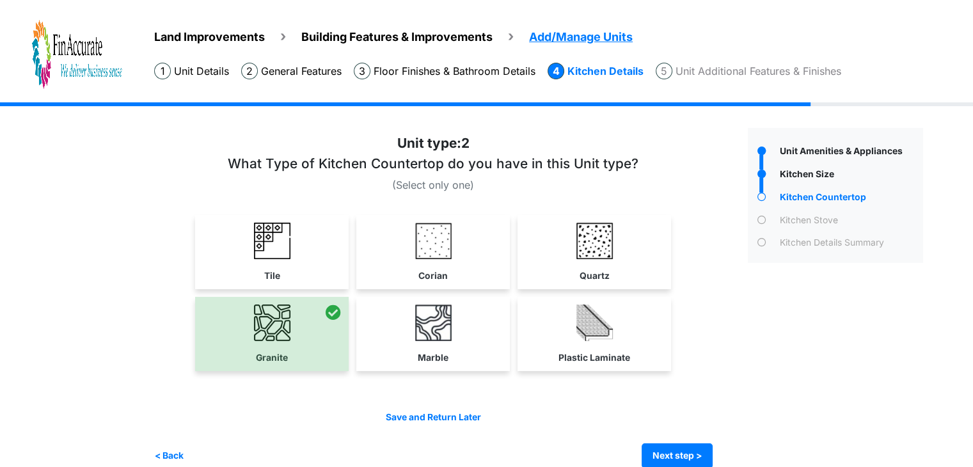
click at [676, 436] on div "Save and Return Later < Back Next step > Save and submit" at bounding box center [433, 440] width 559 height 58
click at [688, 446] on button "Next step >" at bounding box center [677, 455] width 71 height 25
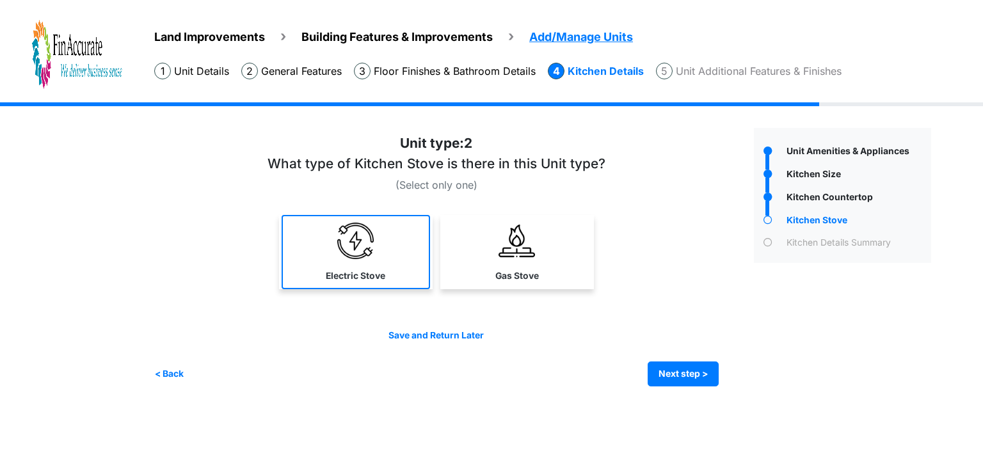
click at [363, 255] on img at bounding box center [355, 241] width 36 height 36
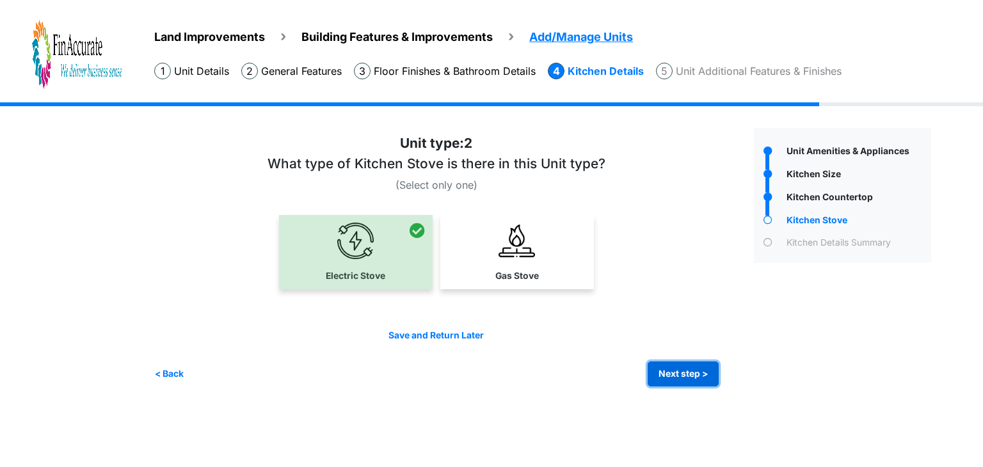
click at [677, 371] on button "Next step >" at bounding box center [683, 374] width 71 height 25
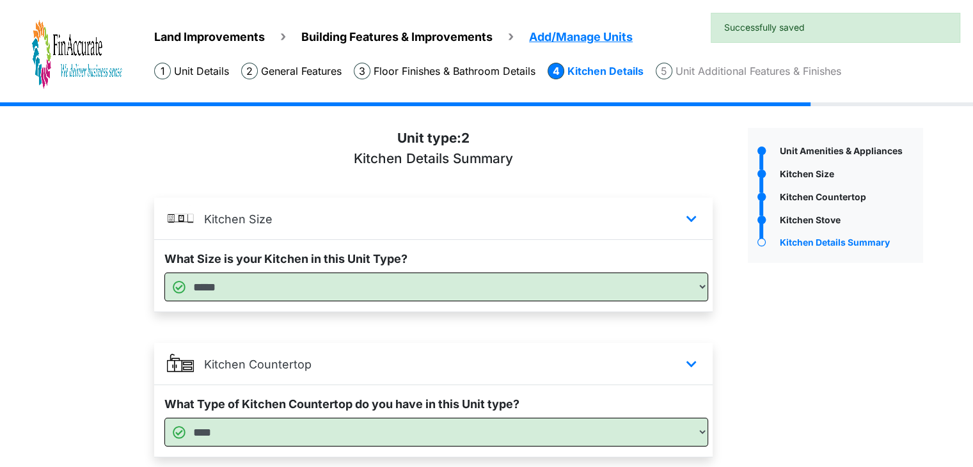
click at [819, 347] on div "Unit Amenities & Appliances" at bounding box center [835, 407] width 195 height 558
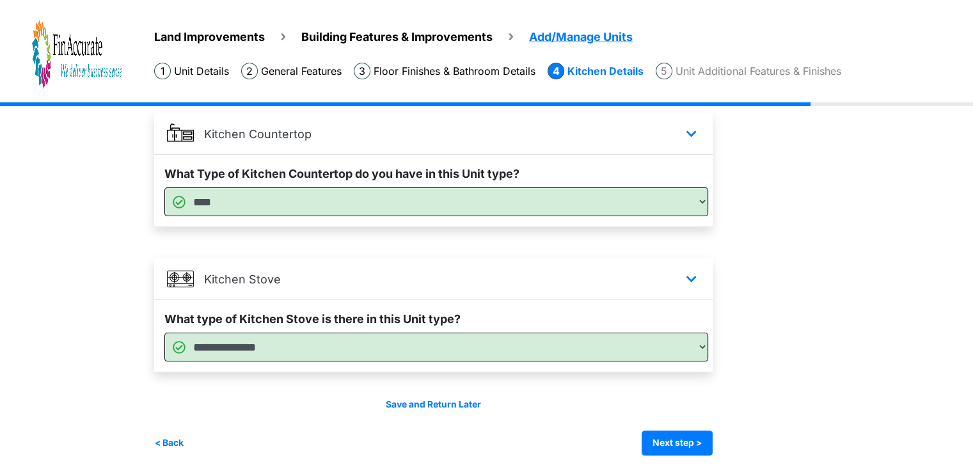
scroll to position [237, 0]
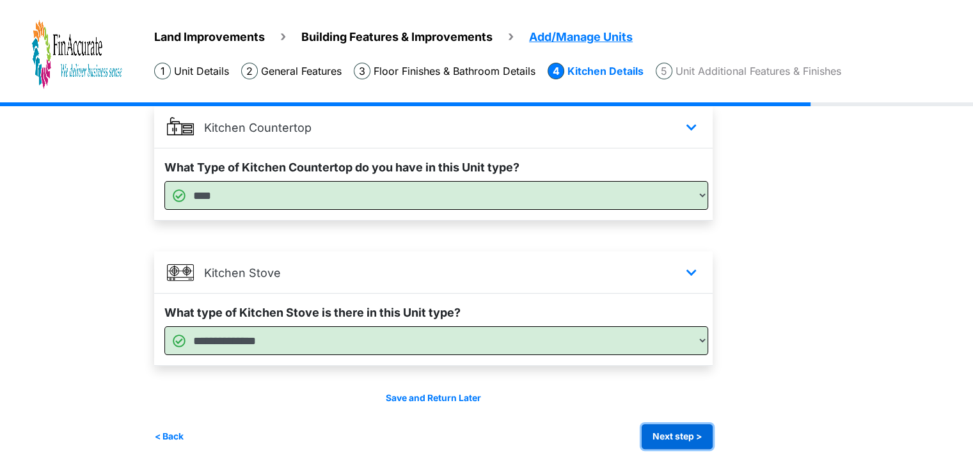
click at [665, 433] on button "Next step >" at bounding box center [677, 436] width 71 height 25
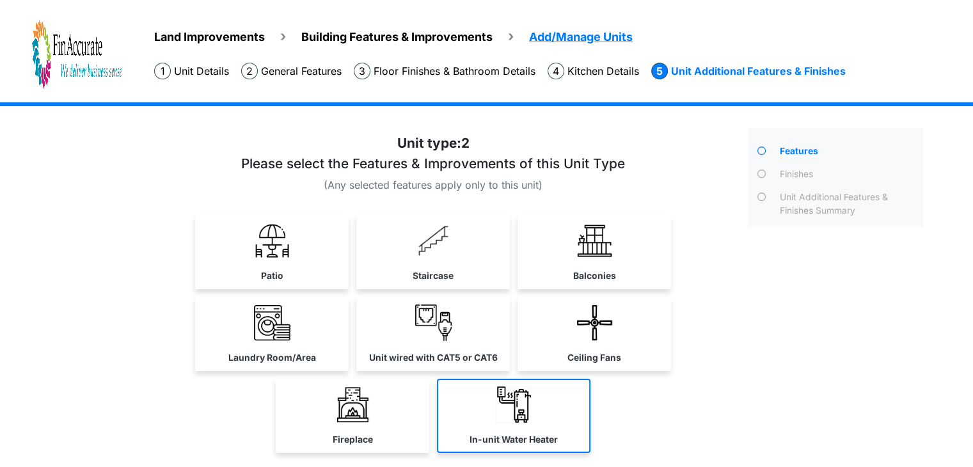
click at [509, 413] on img at bounding box center [514, 404] width 36 height 36
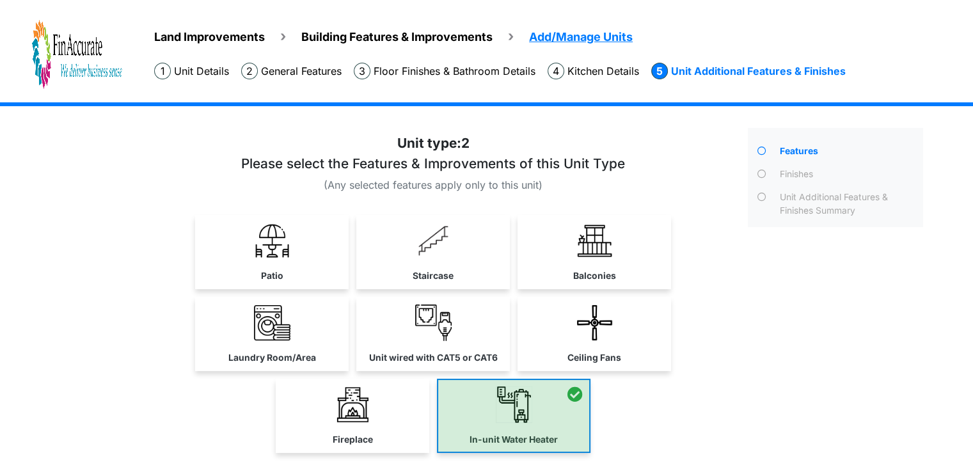
click at [509, 413] on div at bounding box center [514, 416] width 154 height 74
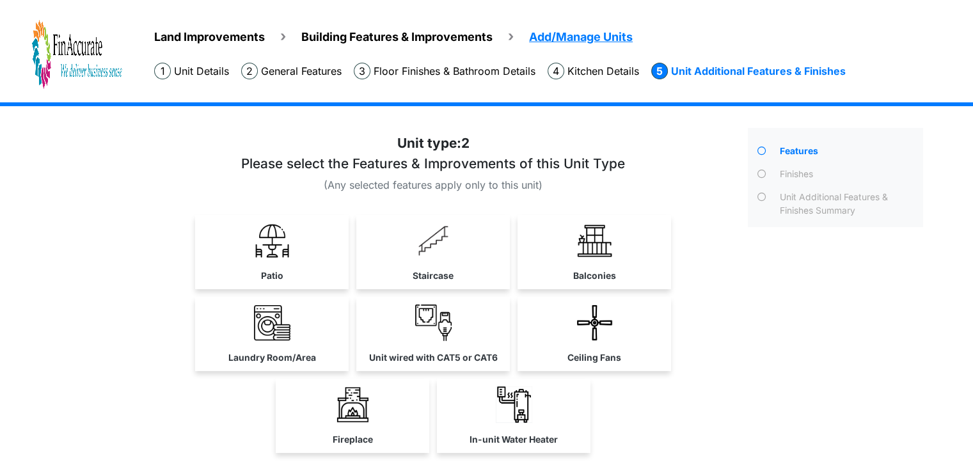
scroll to position [100, 0]
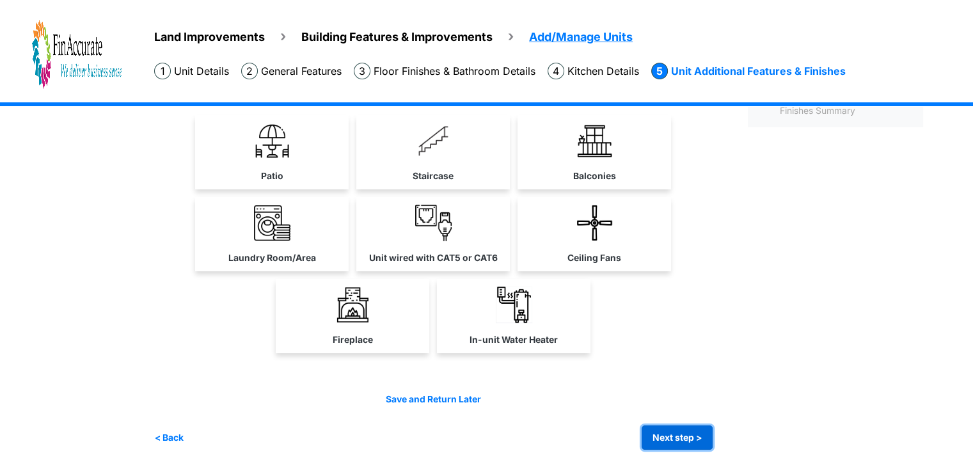
click at [691, 433] on button "Next step >" at bounding box center [677, 437] width 71 height 25
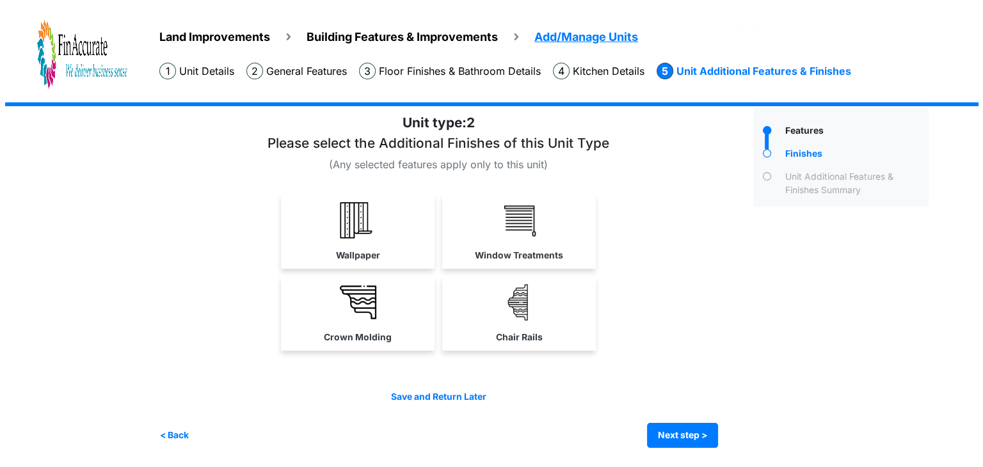
scroll to position [0, 0]
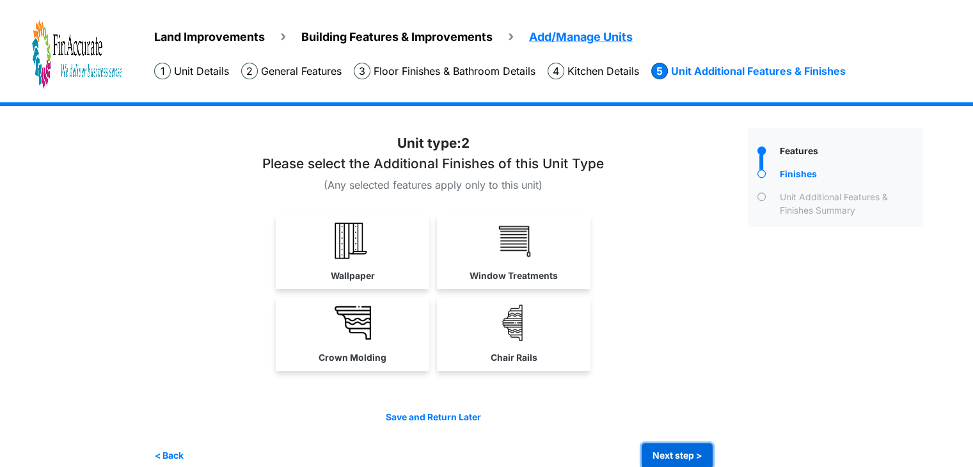
click at [667, 452] on button "Next step >" at bounding box center [677, 455] width 71 height 25
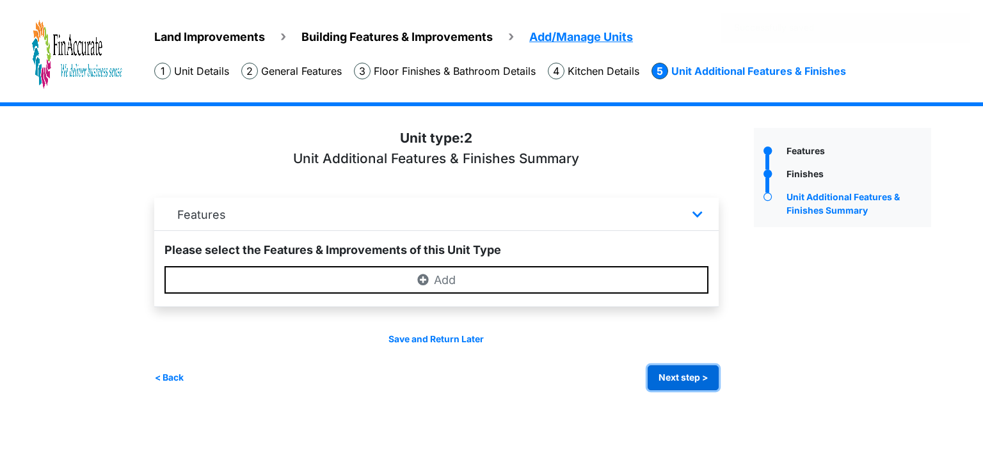
click at [674, 374] on button "Next step >" at bounding box center [683, 377] width 71 height 25
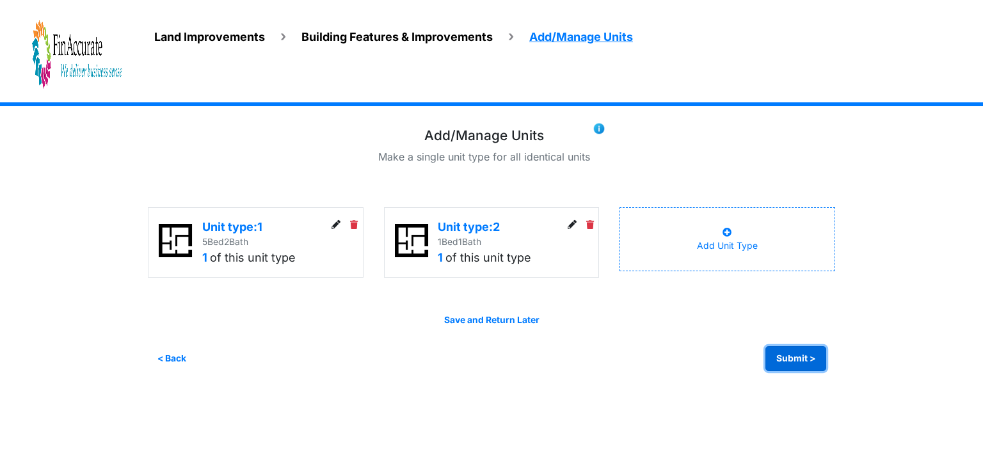
click at [786, 354] on button "Submit >" at bounding box center [795, 358] width 61 height 25
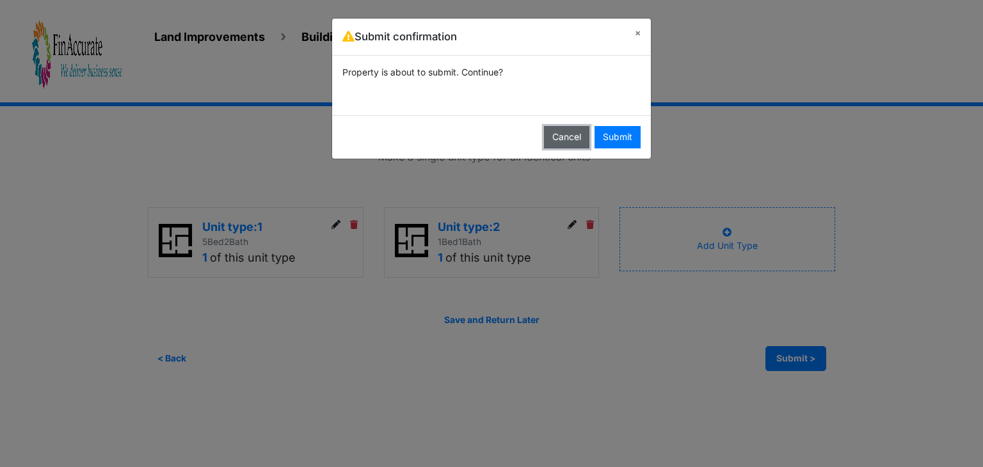
click at [553, 134] on button "Cancel" at bounding box center [566, 137] width 45 height 22
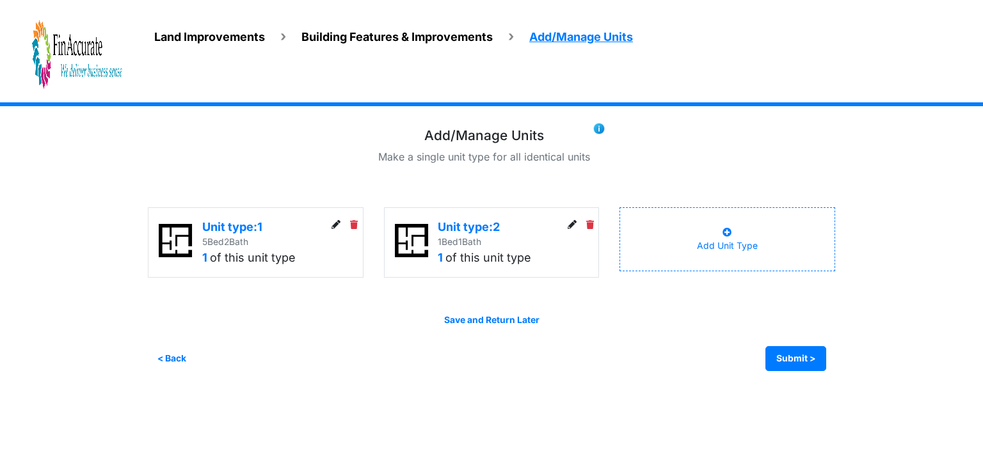
click at [60, 53] on img at bounding box center [77, 54] width 90 height 71
